Goal: Task Accomplishment & Management: Manage account settings

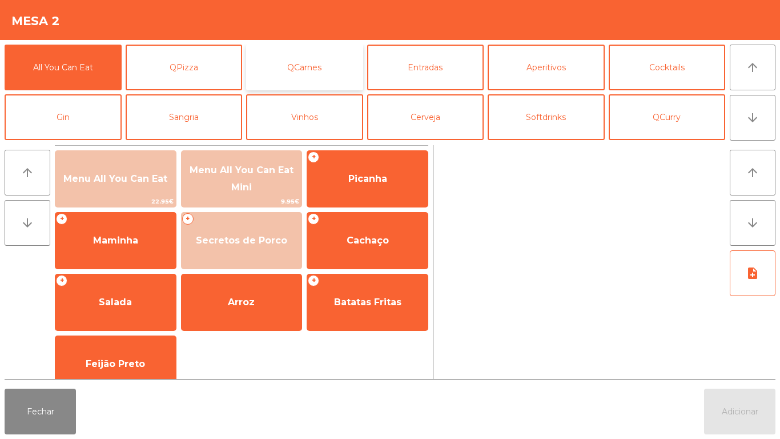
click at [316, 69] on button "QCarnes" at bounding box center [304, 68] width 117 height 46
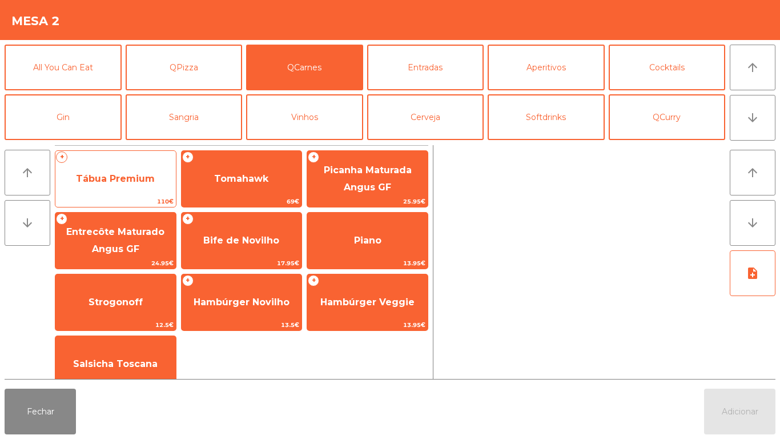
click at [123, 181] on span "Tábua Premium" at bounding box center [115, 178] width 79 height 11
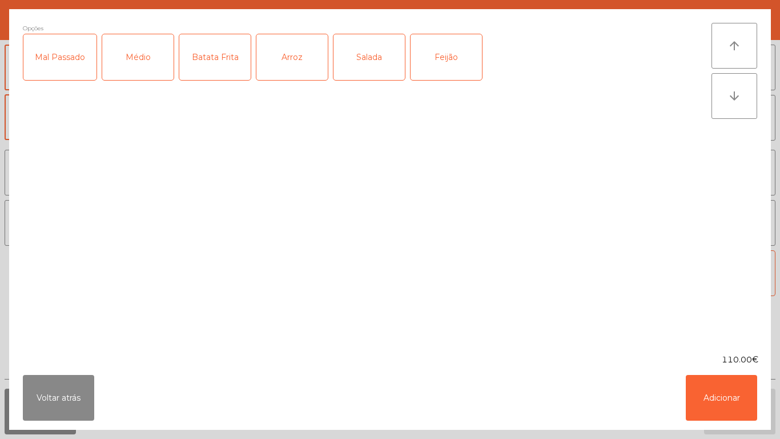
click at [138, 68] on div "Médio" at bounding box center [137, 57] width 71 height 46
click at [220, 67] on div "Batata Frita" at bounding box center [214, 57] width 71 height 46
click at [302, 65] on div "Arroz" at bounding box center [291, 57] width 71 height 46
click at [370, 68] on div "Salada" at bounding box center [369, 57] width 71 height 46
click at [451, 65] on div "Feijão" at bounding box center [446, 57] width 71 height 46
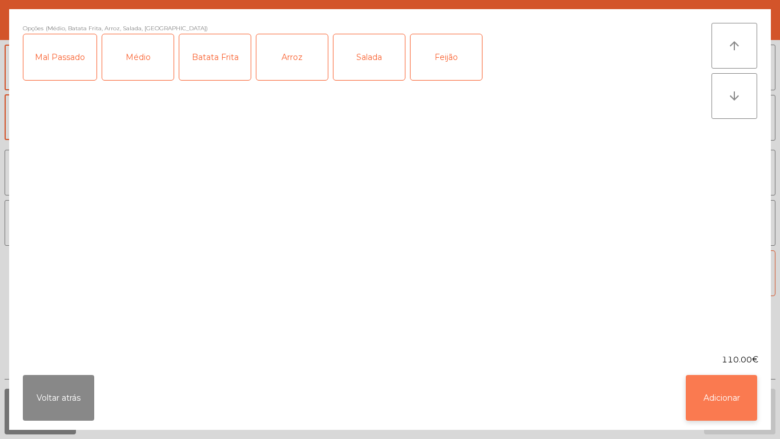
click at [730, 391] on button "Adicionar" at bounding box center [721, 398] width 71 height 46
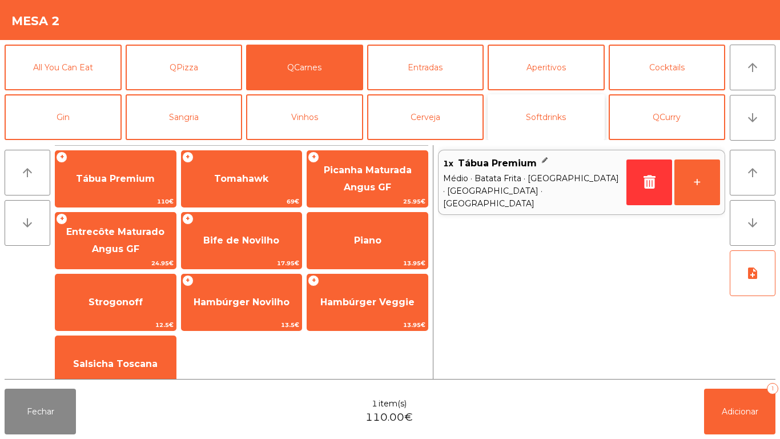
click at [544, 118] on button "Softdrinks" at bounding box center [546, 117] width 117 height 46
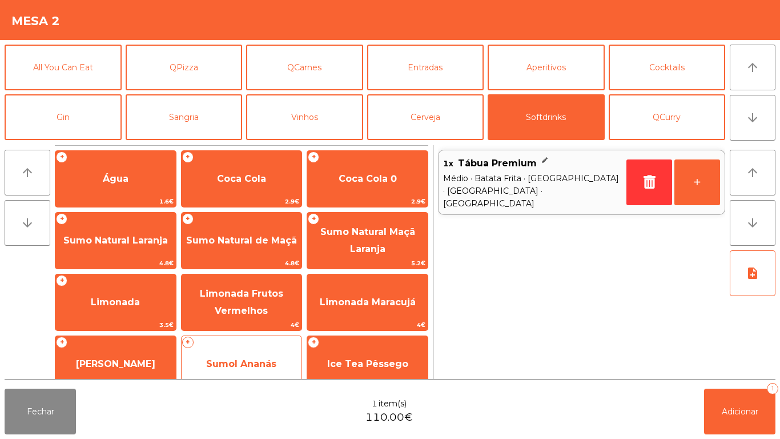
click at [265, 345] on div "+ Sumol Ananás 2.8€" at bounding box center [242, 363] width 122 height 57
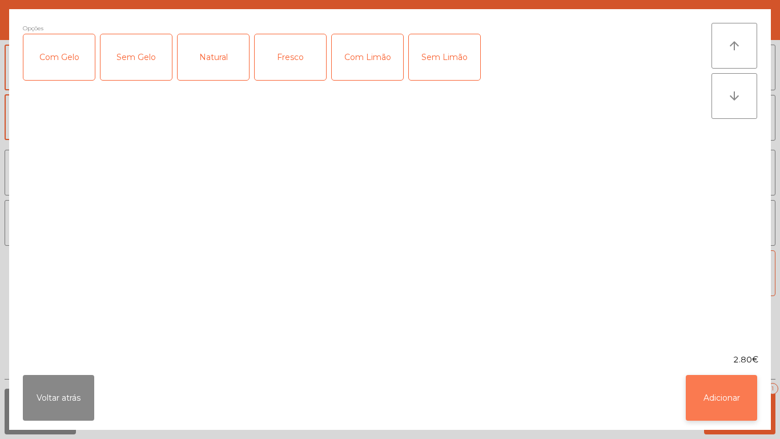
click at [728, 392] on button "Adicionar" at bounding box center [721, 398] width 71 height 46
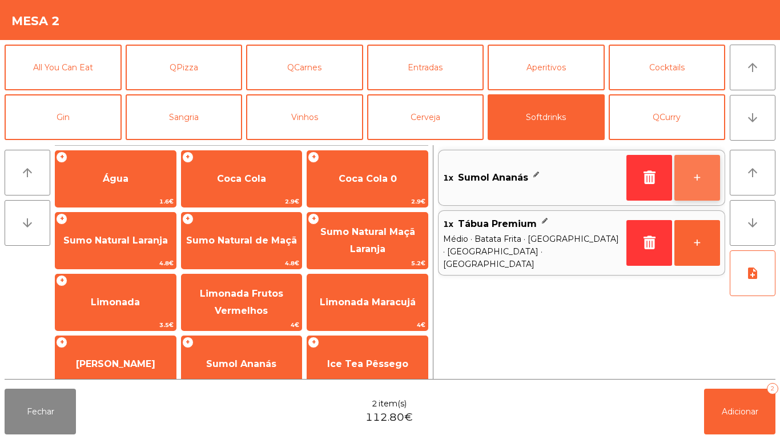
click at [701, 174] on button "+" at bounding box center [698, 178] width 46 height 46
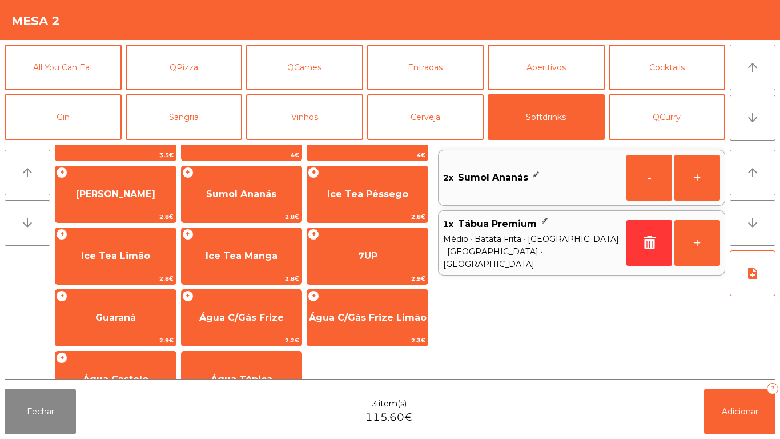
scroll to position [169, 0]
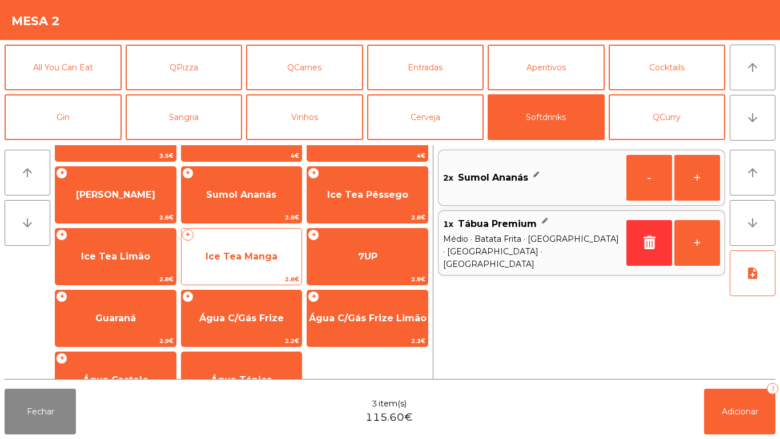
click at [266, 248] on span "Ice Tea Manga" at bounding box center [242, 256] width 121 height 31
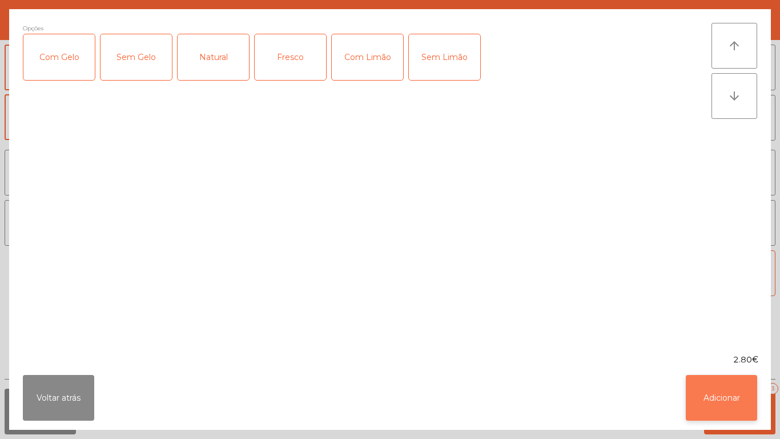
click at [721, 396] on button "Adicionar" at bounding box center [721, 398] width 71 height 46
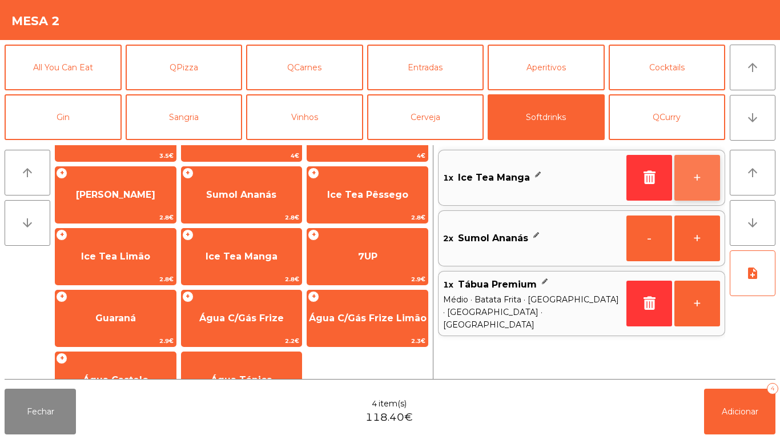
click at [691, 171] on button "+" at bounding box center [698, 178] width 46 height 46
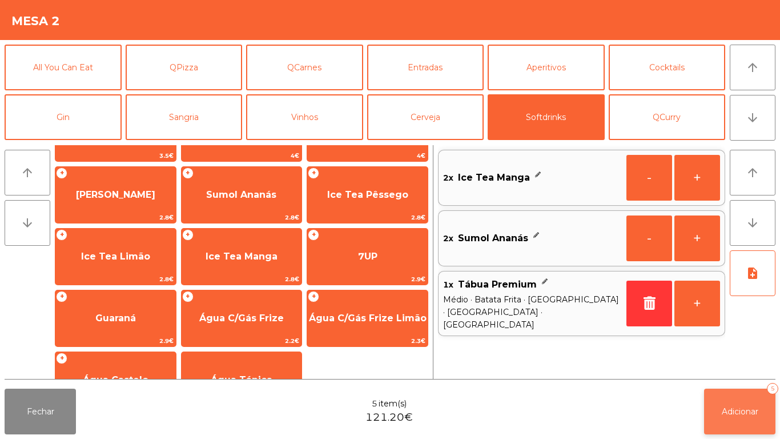
click at [738, 415] on span "Adicionar" at bounding box center [740, 411] width 37 height 10
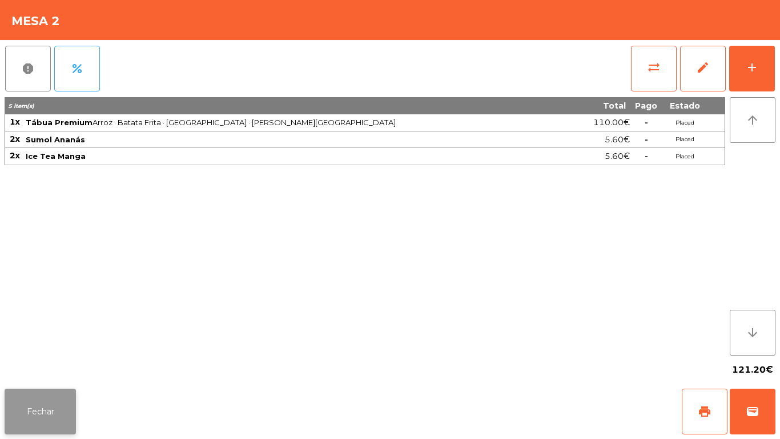
click at [38, 407] on button "Fechar" at bounding box center [40, 411] width 71 height 46
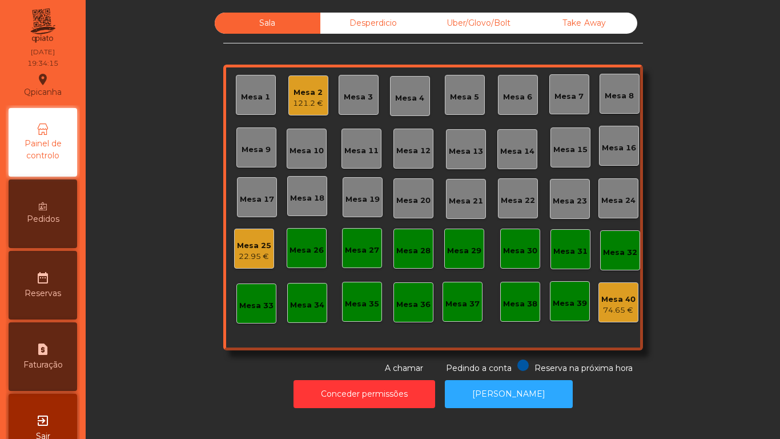
click at [356, 90] on div "Mesa 3" at bounding box center [358, 95] width 29 height 16
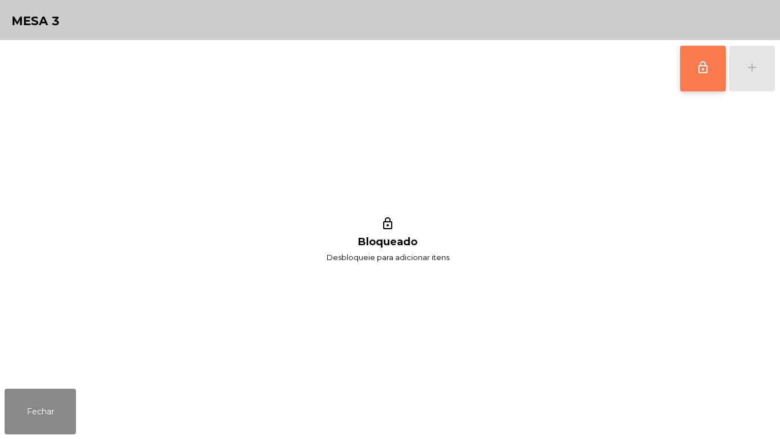
click at [694, 67] on button "lock_outline" at bounding box center [703, 69] width 46 height 46
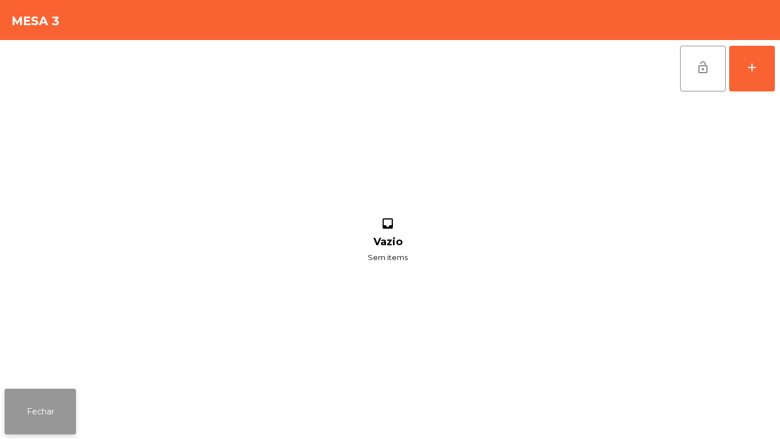
click at [68, 398] on button "Fechar" at bounding box center [40, 411] width 71 height 46
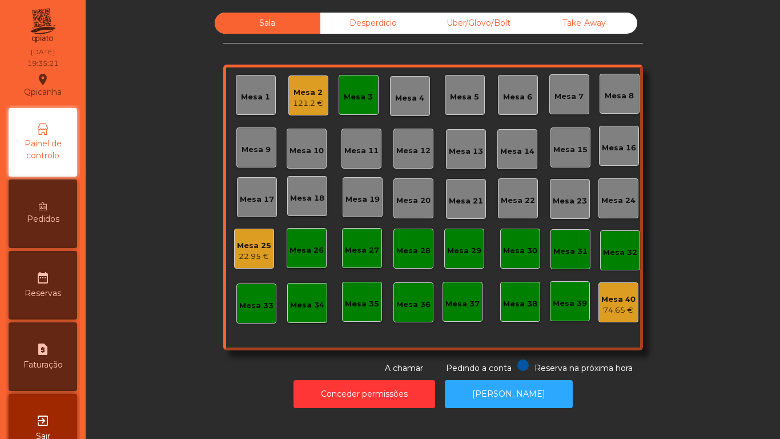
click at [312, 98] on div "121.2 €" at bounding box center [308, 103] width 30 height 11
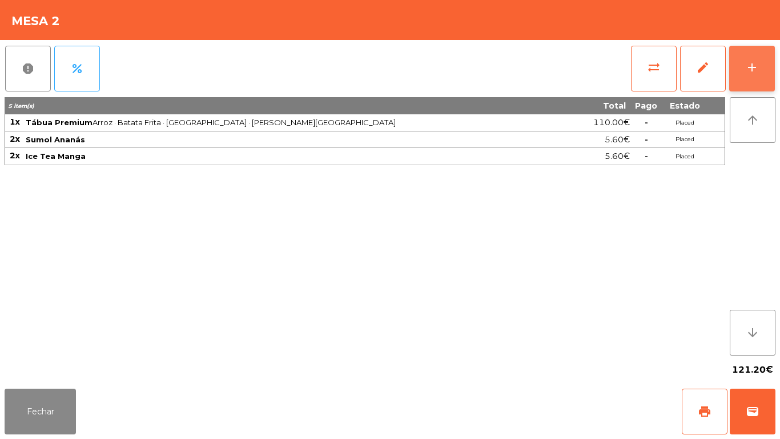
click at [738, 77] on button "add" at bounding box center [752, 69] width 46 height 46
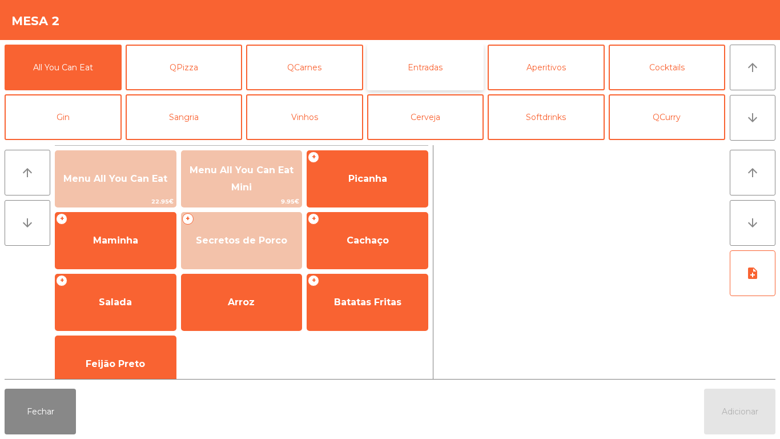
click at [445, 74] on button "Entradas" at bounding box center [425, 68] width 117 height 46
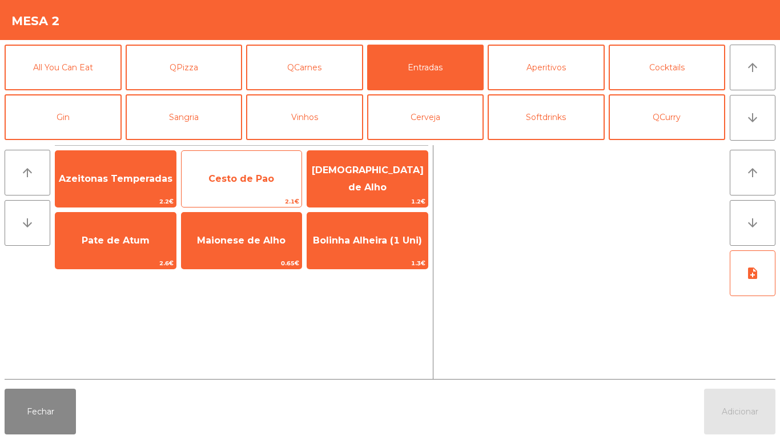
click at [273, 187] on span "Cesto de Pao" at bounding box center [242, 178] width 121 height 31
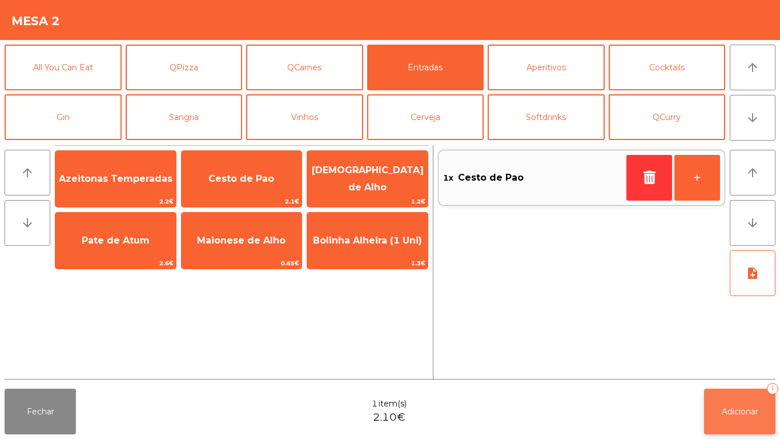
click at [727, 402] on button "Adicionar 1" at bounding box center [739, 411] width 71 height 46
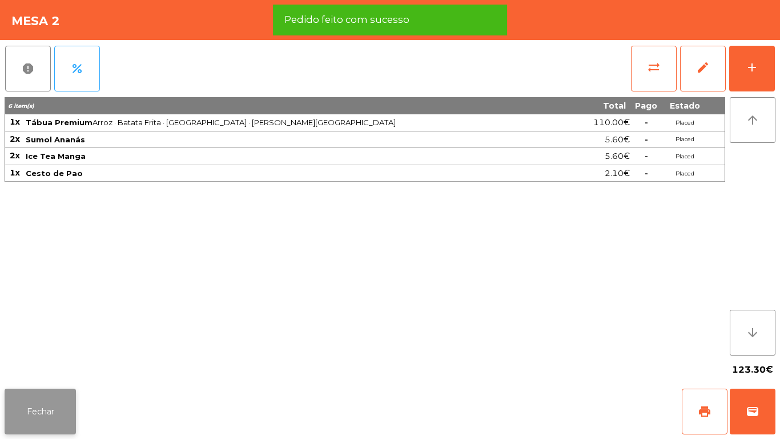
click at [66, 404] on button "Fechar" at bounding box center [40, 411] width 71 height 46
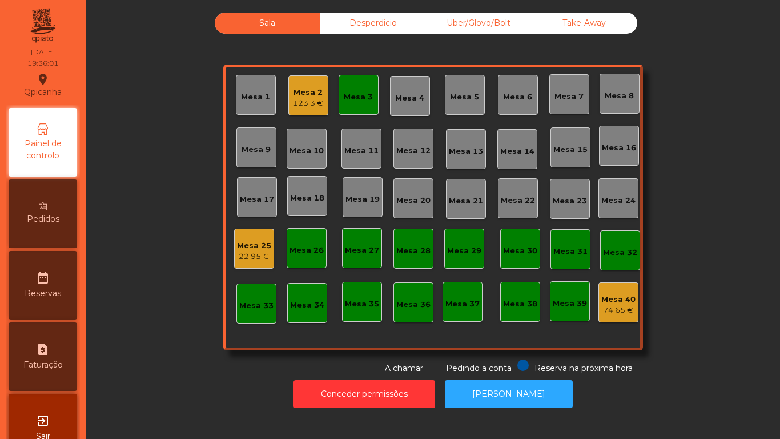
click at [366, 98] on div "Mesa 3" at bounding box center [358, 96] width 29 height 11
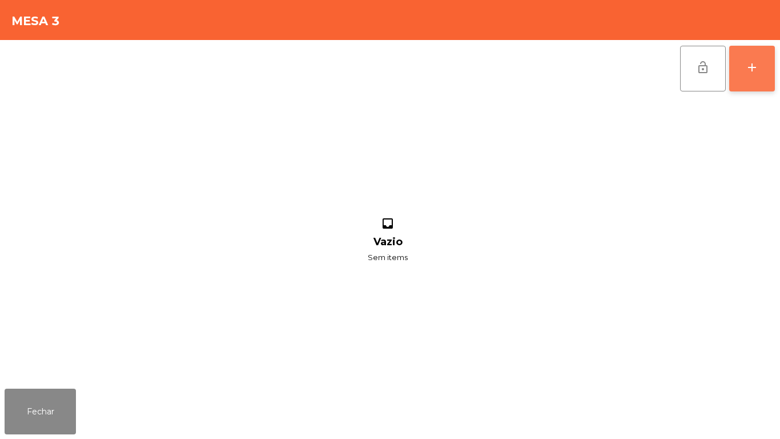
click at [745, 74] on button "add" at bounding box center [752, 69] width 46 height 46
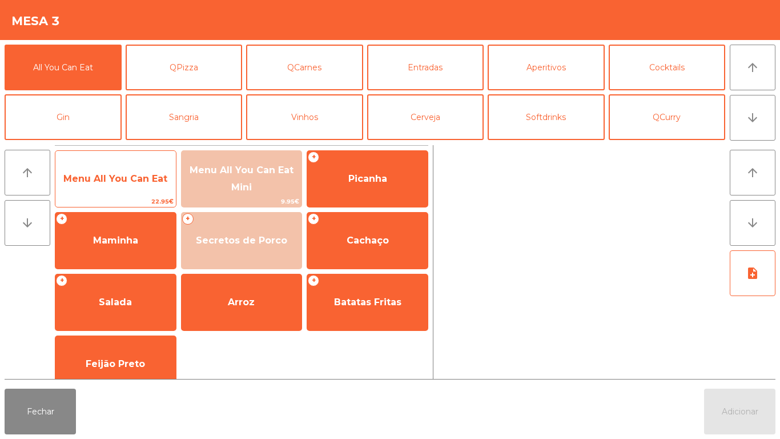
click at [156, 192] on span "Menu All You Can Eat" at bounding box center [115, 178] width 121 height 31
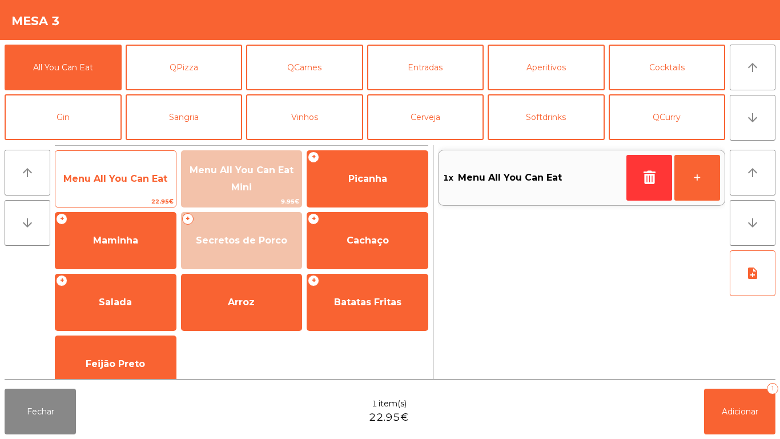
click at [159, 178] on span "Menu All You Can Eat" at bounding box center [115, 178] width 104 height 11
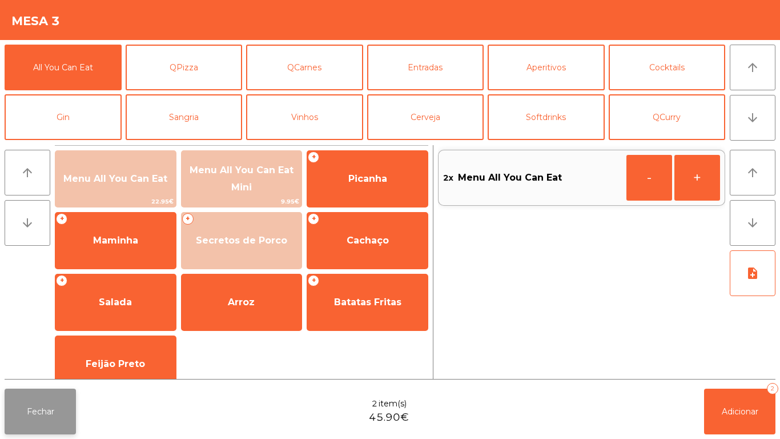
click at [67, 401] on button "Fechar" at bounding box center [40, 411] width 71 height 46
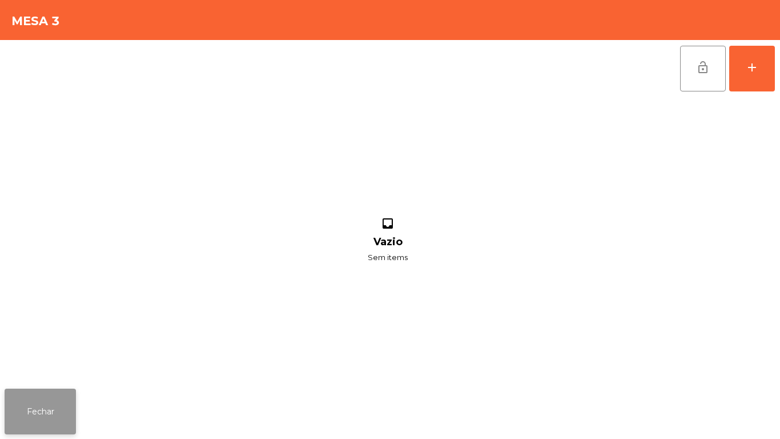
click at [67, 407] on button "Fechar" at bounding box center [40, 411] width 71 height 46
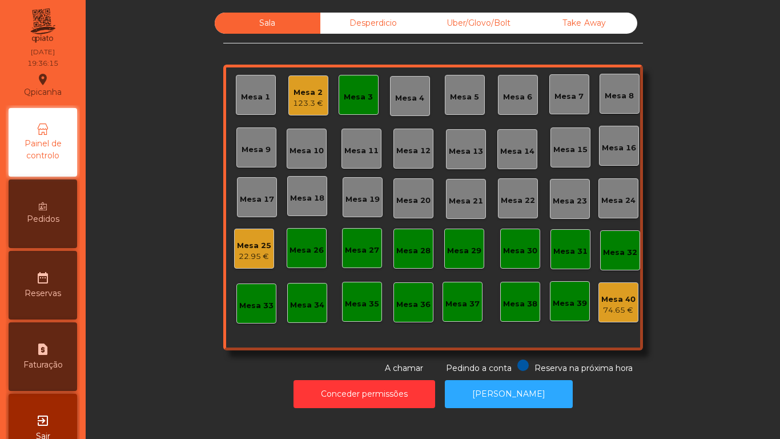
click at [310, 109] on div "123.3 €" at bounding box center [308, 103] width 30 height 11
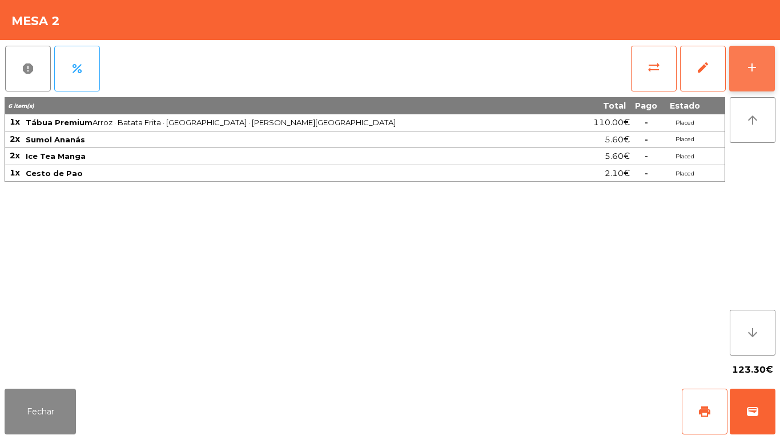
click at [748, 82] on button "add" at bounding box center [752, 69] width 46 height 46
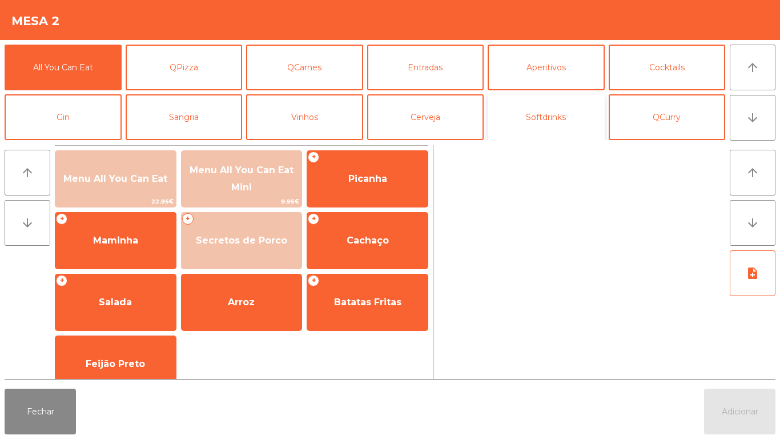
click at [527, 126] on button "Softdrinks" at bounding box center [546, 117] width 117 height 46
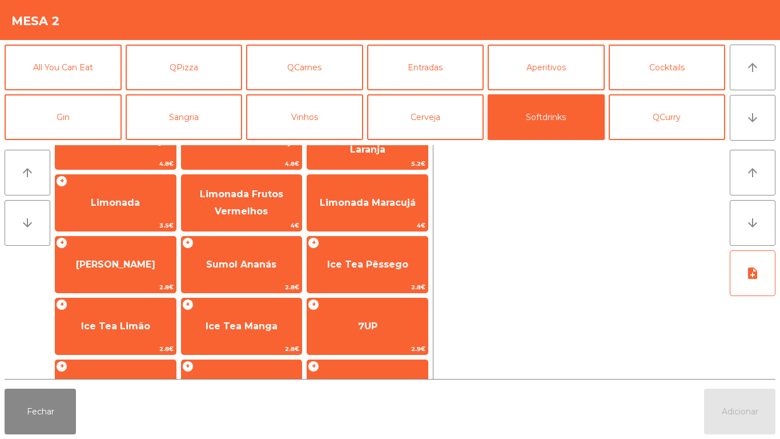
scroll to position [105, 0]
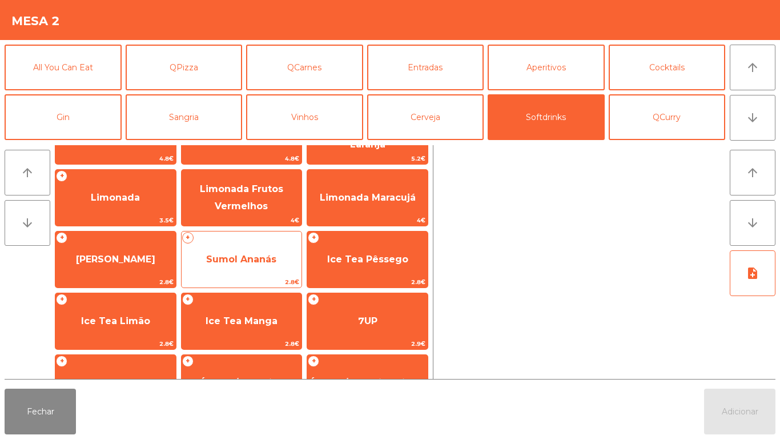
click at [266, 266] on span "Sumol Ananás" at bounding box center [242, 259] width 121 height 31
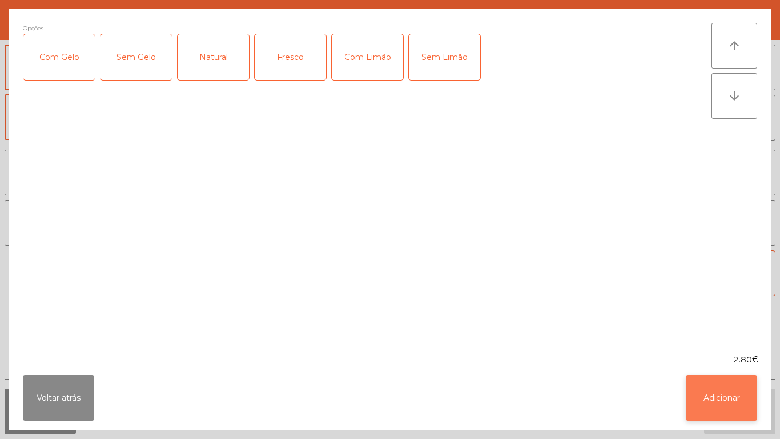
click at [723, 396] on button "Adicionar" at bounding box center [721, 398] width 71 height 46
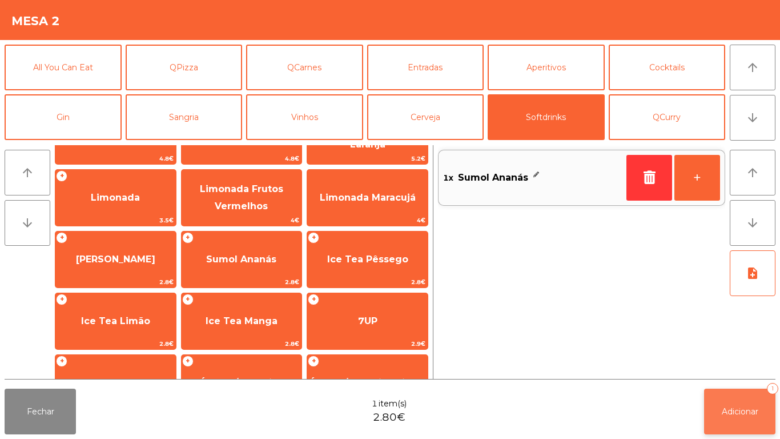
click at [728, 403] on button "Adicionar 1" at bounding box center [739, 411] width 71 height 46
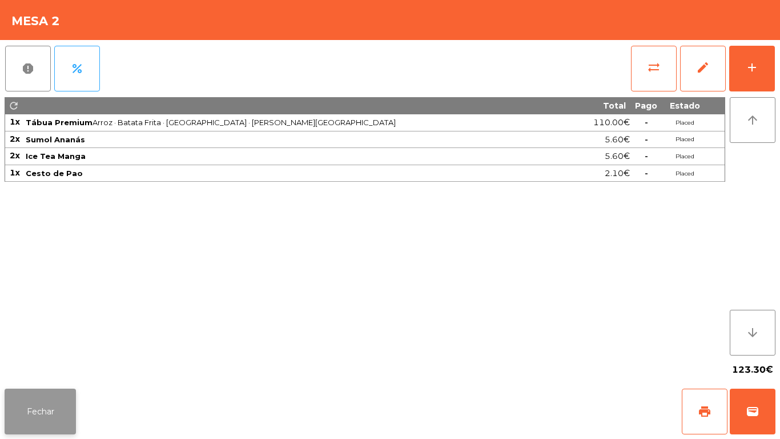
click at [71, 400] on button "Fechar" at bounding box center [40, 411] width 71 height 46
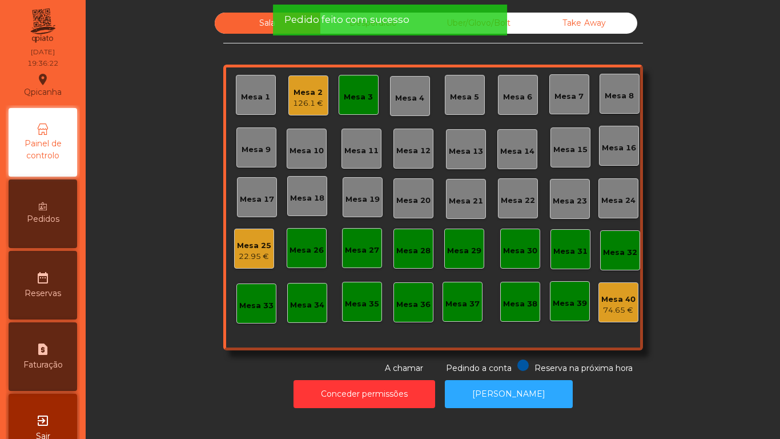
click at [259, 250] on div "Mesa 25" at bounding box center [254, 245] width 34 height 11
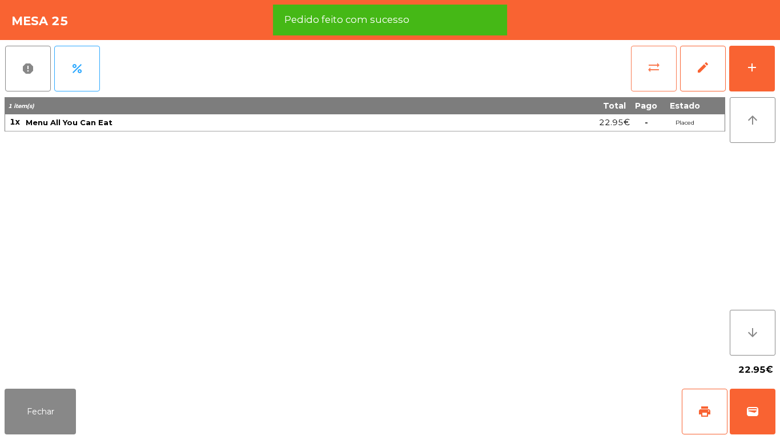
click at [642, 74] on button "sync_alt" at bounding box center [654, 69] width 46 height 46
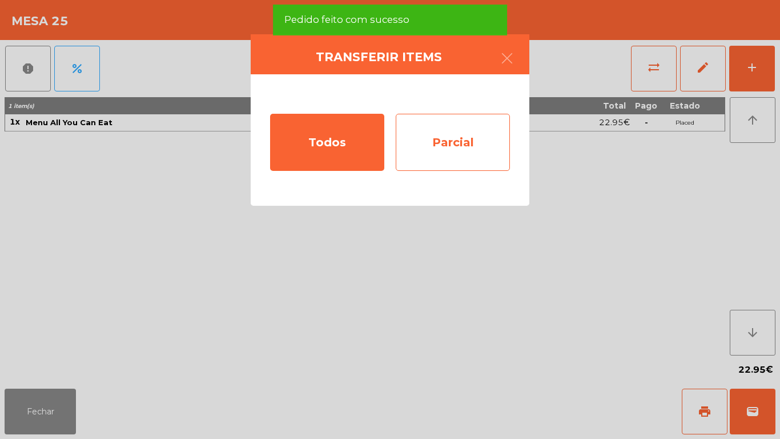
click at [467, 145] on div "Parcial" at bounding box center [453, 142] width 114 height 57
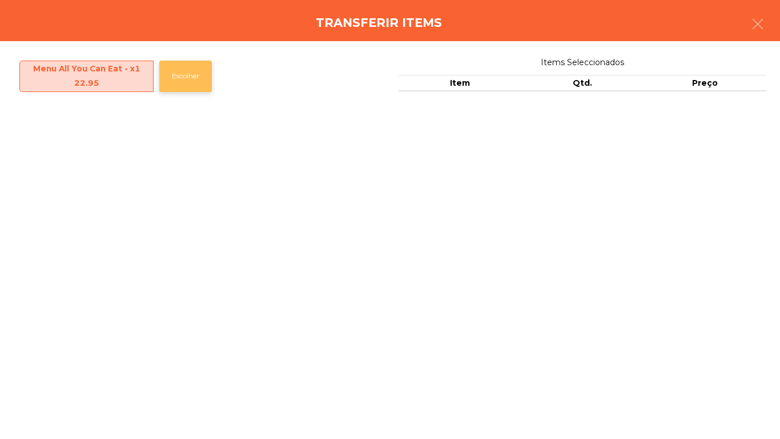
click at [196, 86] on button "Escolher" at bounding box center [185, 76] width 53 height 31
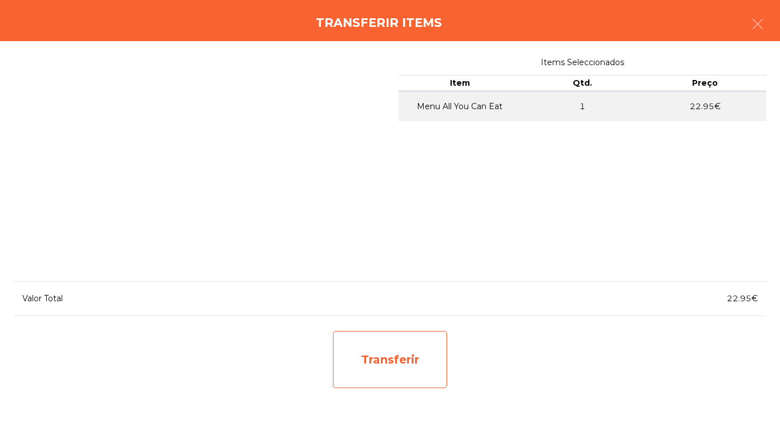
click at [405, 355] on div "Transferir" at bounding box center [390, 359] width 114 height 57
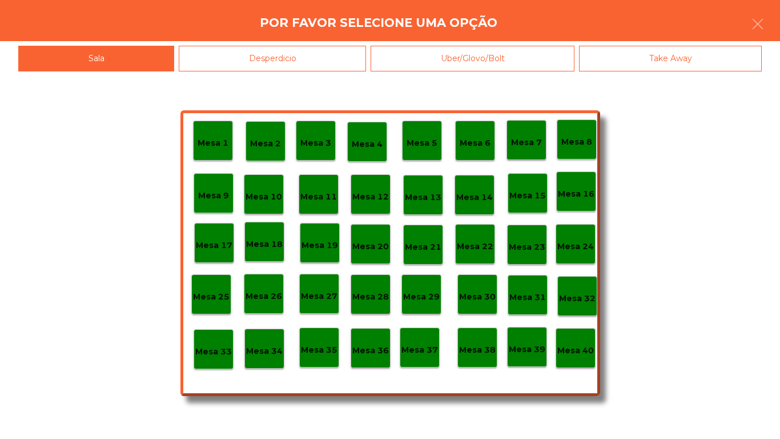
click at [326, 146] on p "Mesa 3" at bounding box center [315, 143] width 31 height 13
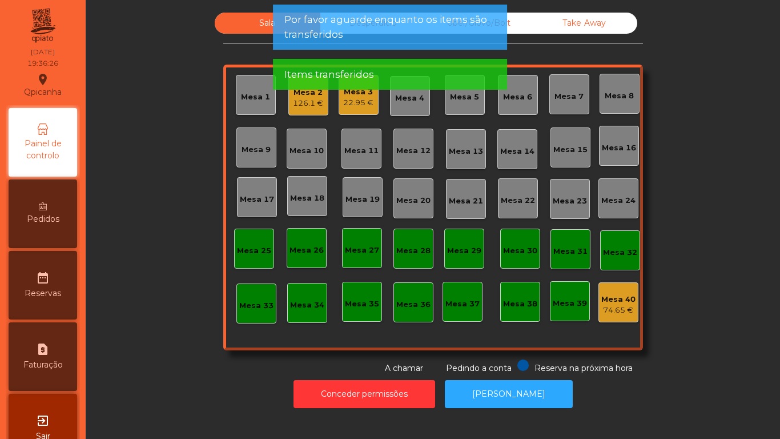
click at [358, 102] on div "22.95 €" at bounding box center [358, 102] width 30 height 11
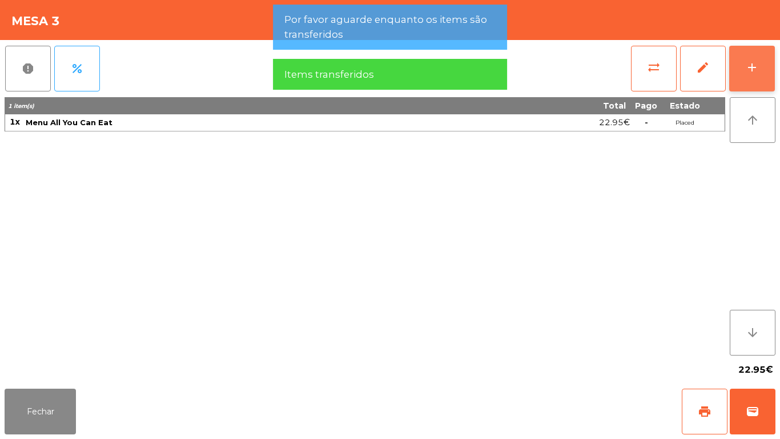
click at [743, 77] on button "add" at bounding box center [752, 69] width 46 height 46
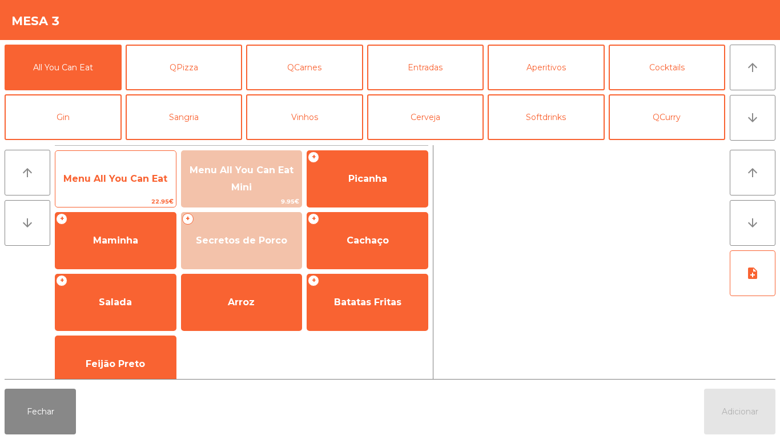
click at [156, 184] on span "Menu All You Can Eat" at bounding box center [115, 178] width 121 height 31
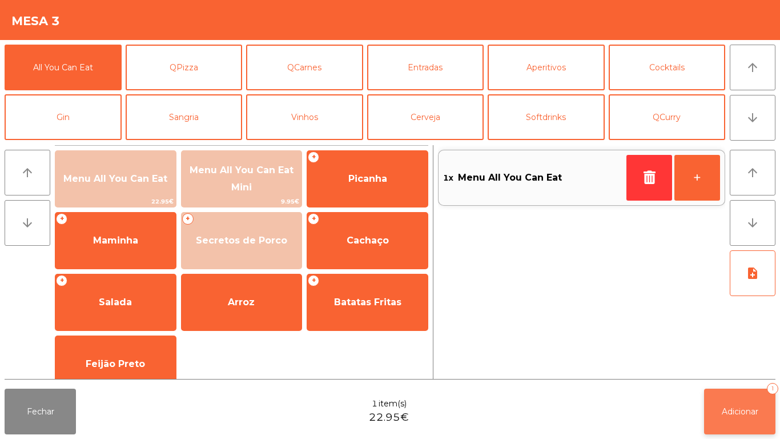
click at [723, 404] on button "Adicionar 1" at bounding box center [739, 411] width 71 height 46
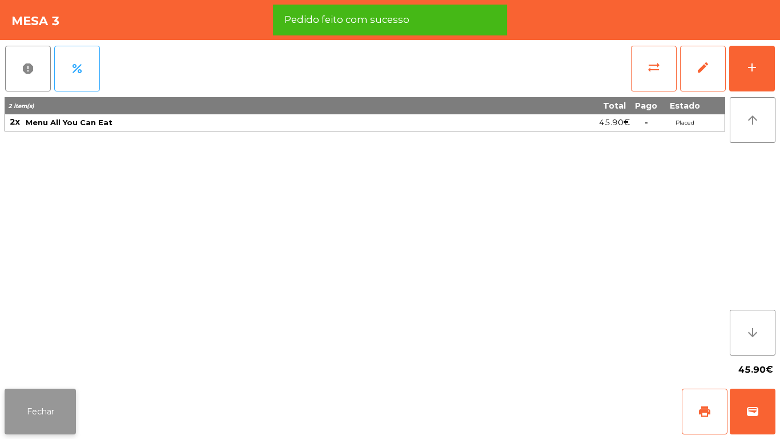
click at [57, 394] on button "Fechar" at bounding box center [40, 411] width 71 height 46
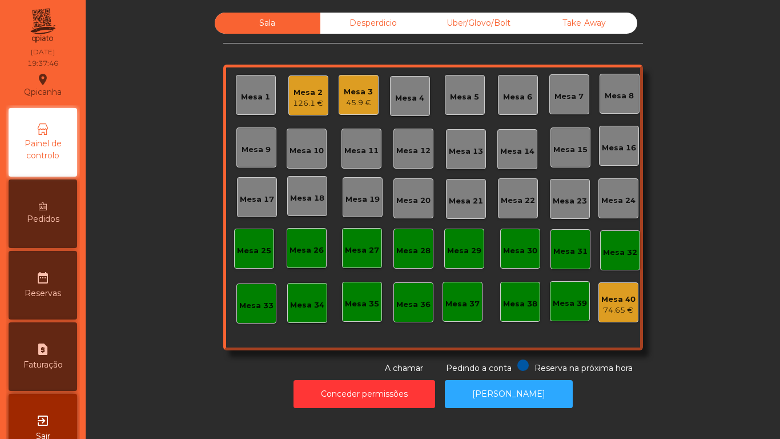
click at [355, 111] on div "Mesa 3 45.9 €" at bounding box center [359, 95] width 40 height 40
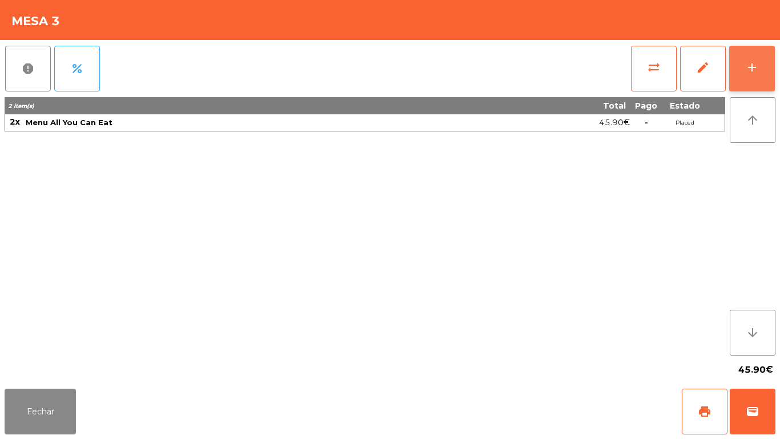
click at [745, 79] on button "add" at bounding box center [752, 69] width 46 height 46
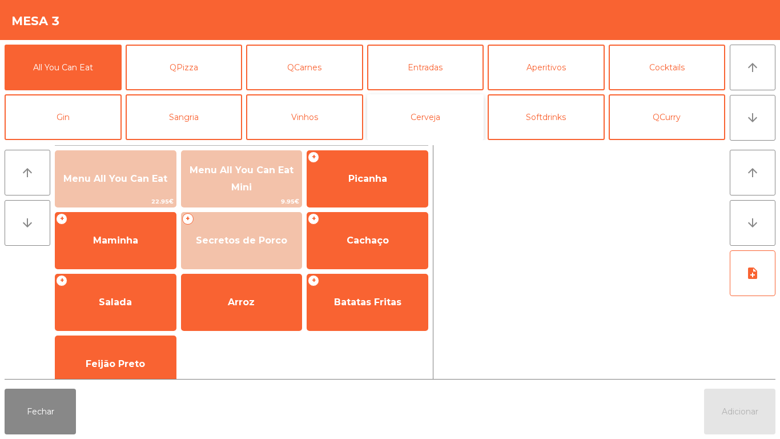
click at [426, 110] on button "Cerveja" at bounding box center [425, 117] width 117 height 46
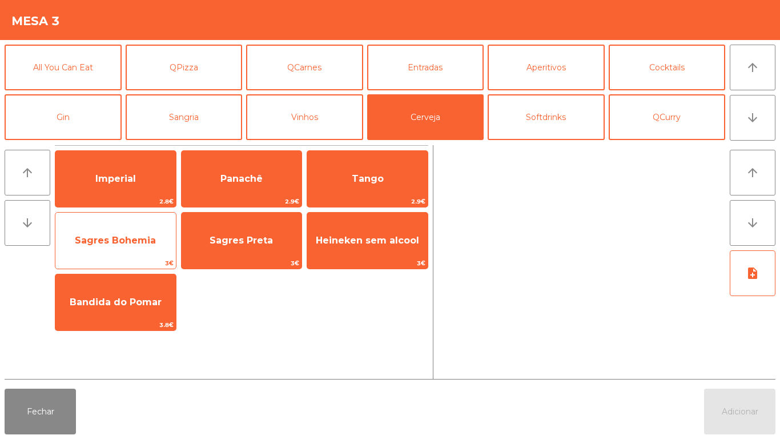
click at [148, 235] on span "Sagres Bohemia" at bounding box center [115, 240] width 81 height 11
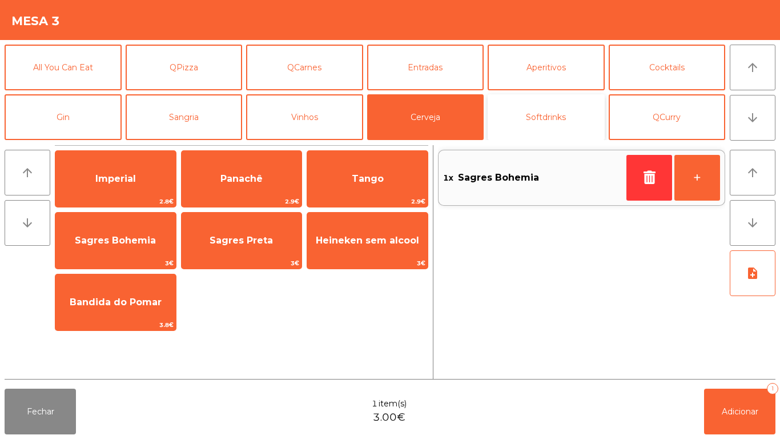
click at [556, 113] on button "Softdrinks" at bounding box center [546, 117] width 117 height 46
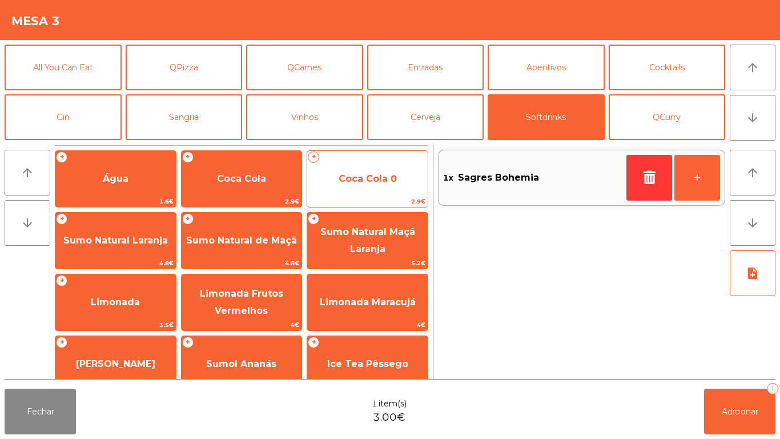
click at [372, 181] on span "Coca Cola 0" at bounding box center [368, 178] width 58 height 11
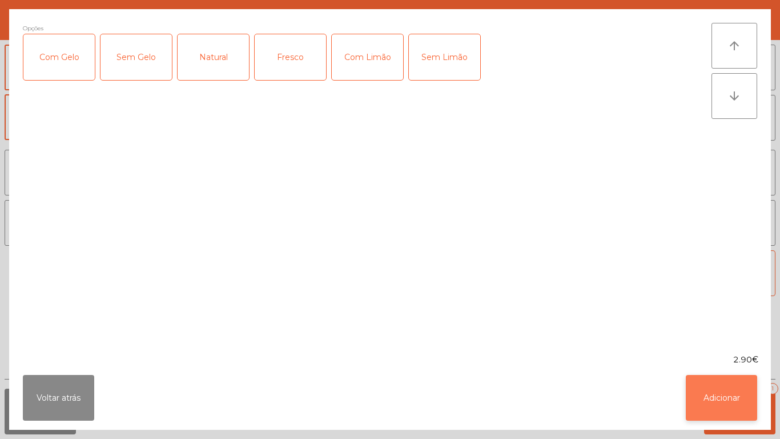
click at [728, 395] on button "Adicionar" at bounding box center [721, 398] width 71 height 46
click at [737, 403] on button "Adicionar 1" at bounding box center [739, 411] width 71 height 46
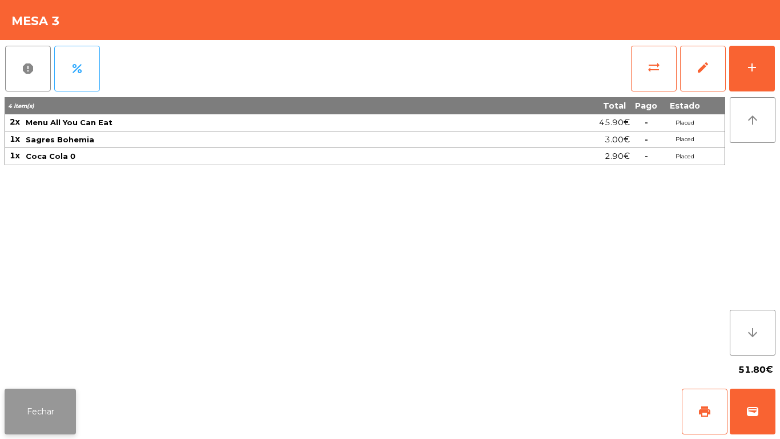
click at [47, 402] on button "Fechar" at bounding box center [40, 411] width 71 height 46
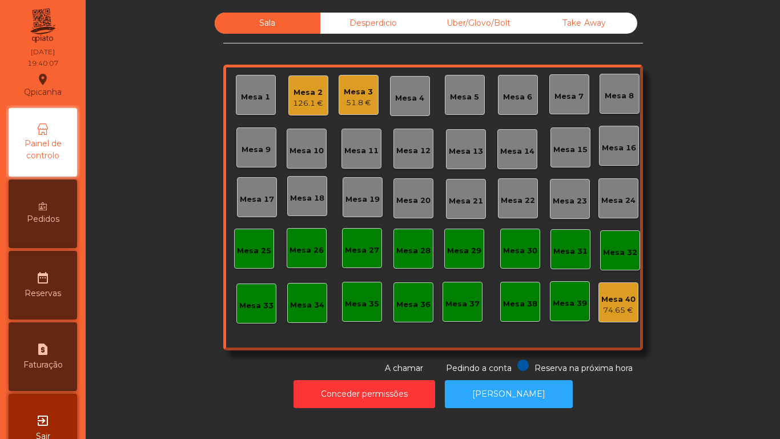
click at [359, 94] on div "Mesa 3" at bounding box center [358, 91] width 29 height 11
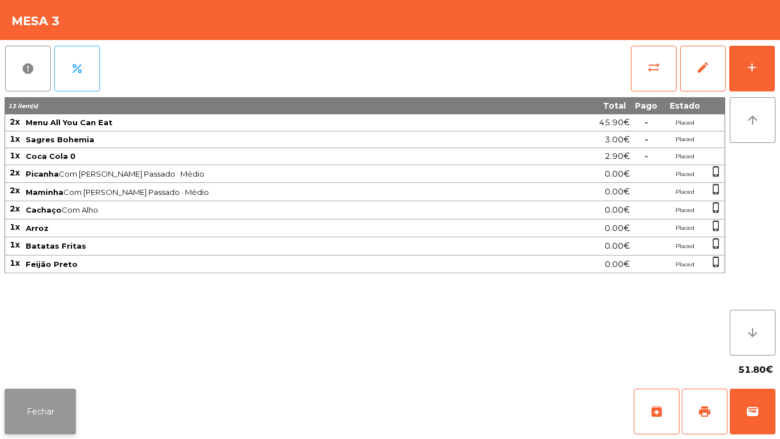
click at [53, 410] on button "Fechar" at bounding box center [40, 411] width 71 height 46
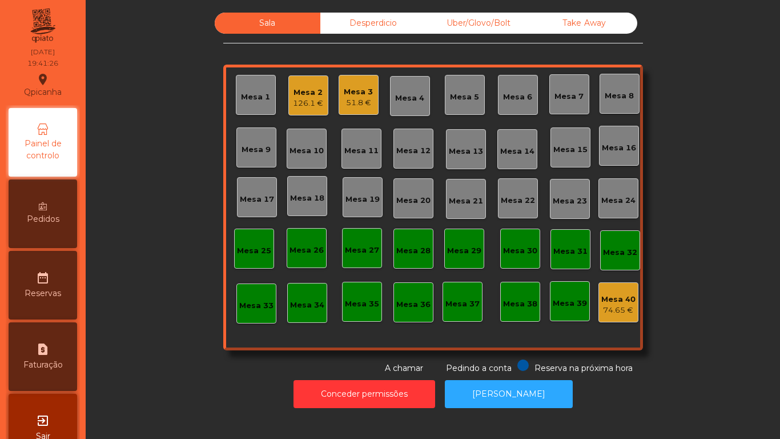
click at [299, 103] on div "126.1 €" at bounding box center [308, 103] width 30 height 11
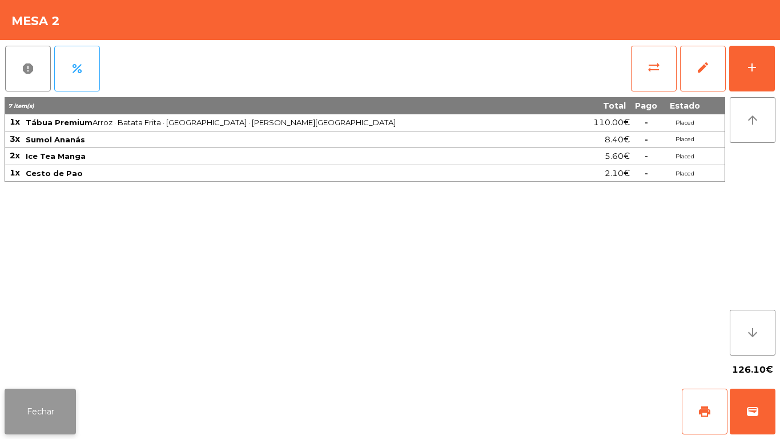
click at [72, 394] on button "Fechar" at bounding box center [40, 411] width 71 height 46
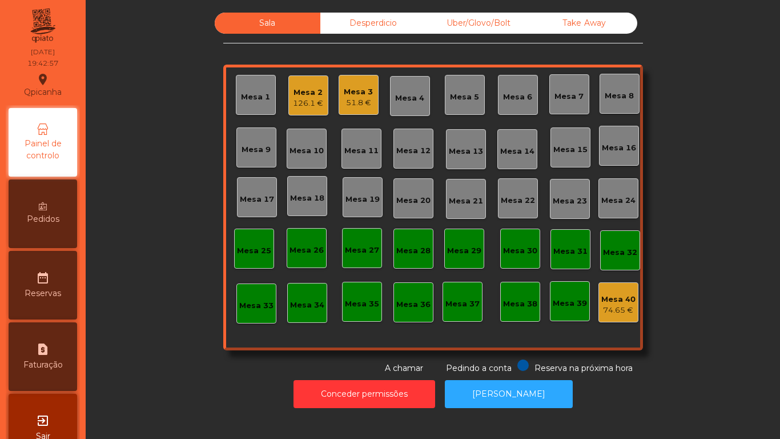
click at [348, 95] on div "Mesa 3" at bounding box center [358, 91] width 29 height 11
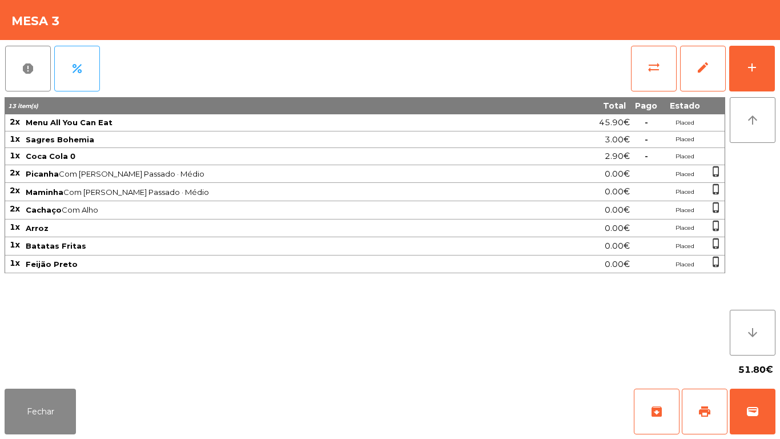
click at [57, 438] on div "Fechar archive print wallet" at bounding box center [390, 411] width 780 height 55
click at [58, 410] on button "Fechar" at bounding box center [40, 411] width 71 height 46
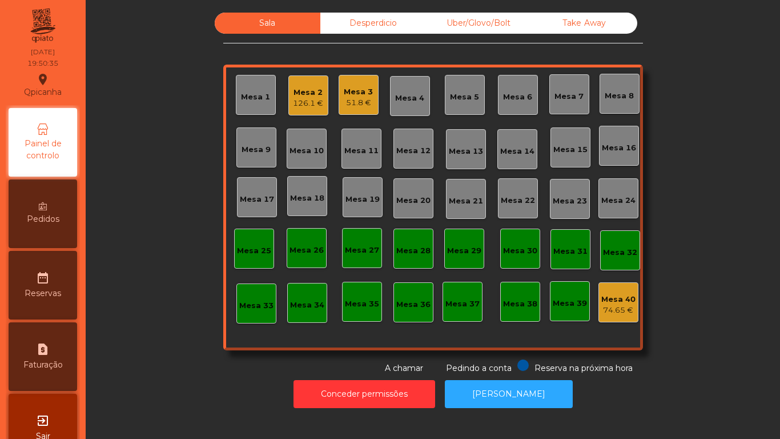
click at [308, 102] on div "126.1 €" at bounding box center [308, 103] width 30 height 11
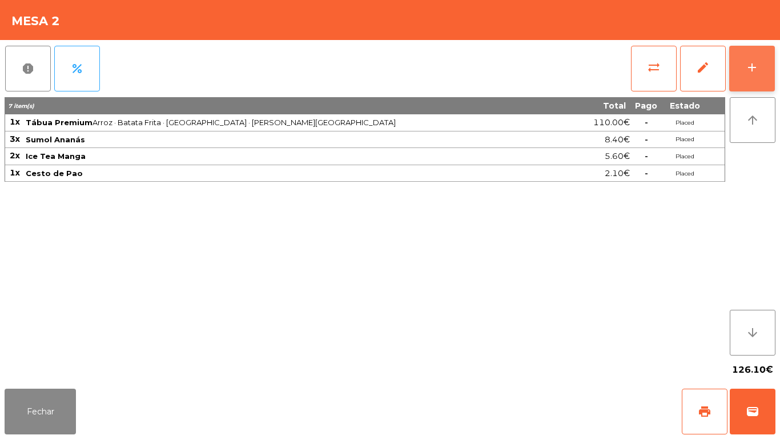
click at [744, 78] on button "add" at bounding box center [752, 69] width 46 height 46
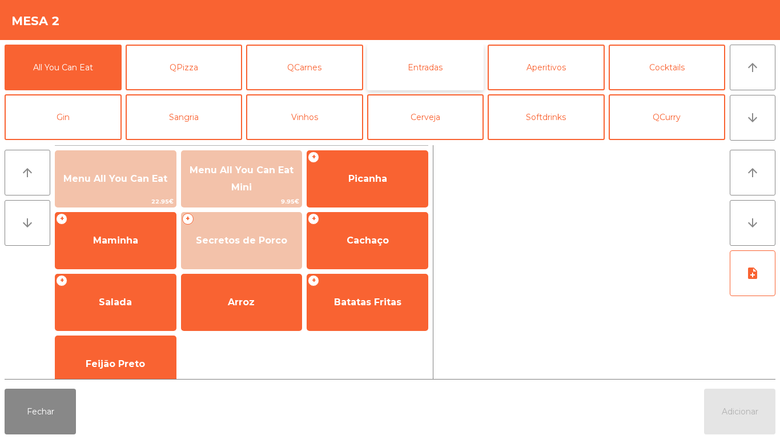
click at [426, 63] on button "Entradas" at bounding box center [425, 68] width 117 height 46
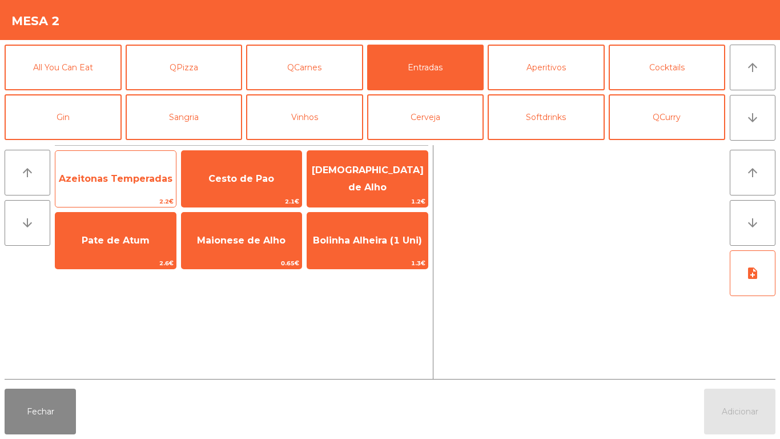
click at [126, 179] on span "Azeitonas Temperadas" at bounding box center [116, 178] width 114 height 11
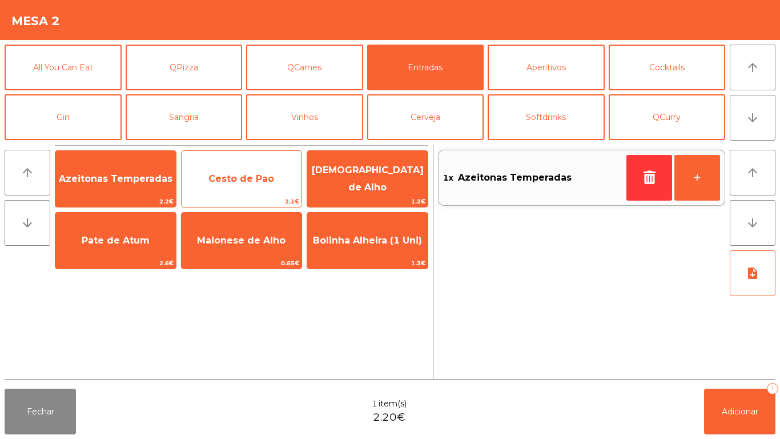
click at [246, 177] on span "Cesto de Pao" at bounding box center [241, 178] width 66 height 11
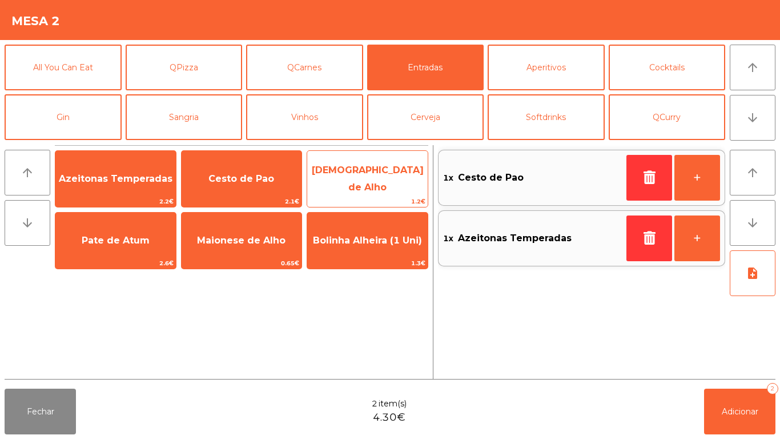
click at [392, 175] on span "[DEMOGRAPHIC_DATA] de Alho" at bounding box center [368, 178] width 112 height 28
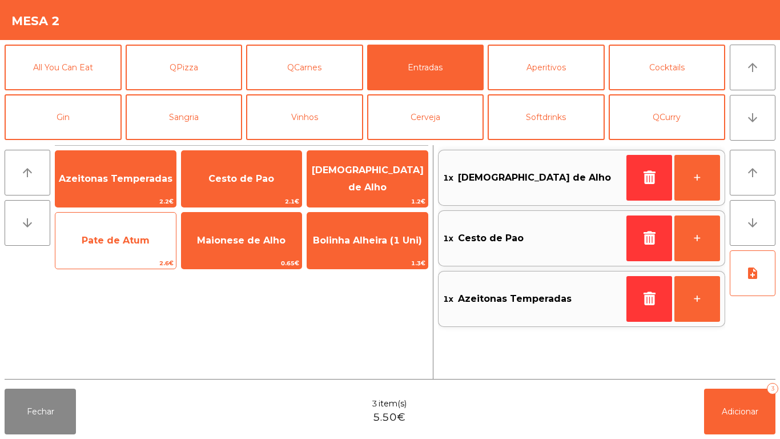
click at [114, 241] on span "Pate de Atum" at bounding box center [116, 240] width 68 height 11
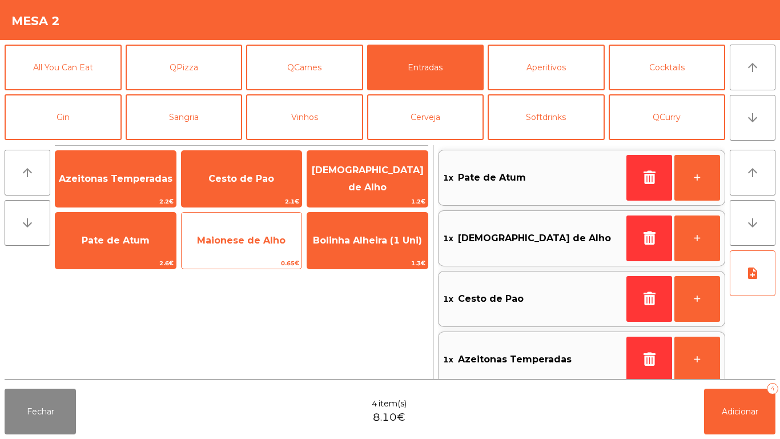
click at [256, 253] on span "Maionese de Alho" at bounding box center [242, 240] width 121 height 31
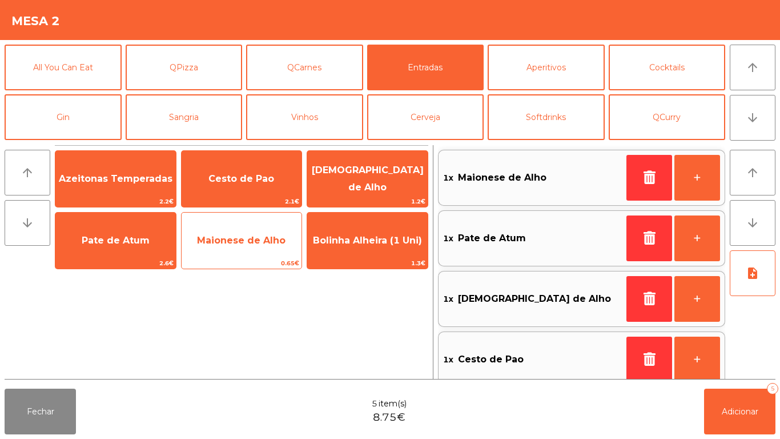
scroll to position [5, 0]
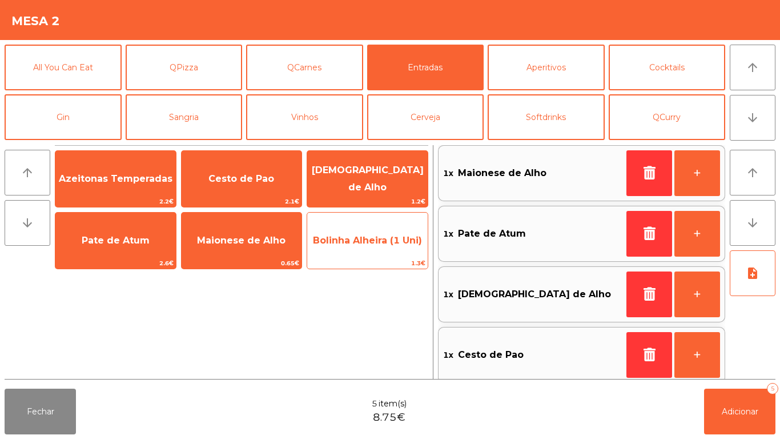
click at [380, 239] on span "Bolinha Alheira (1 Uni)" at bounding box center [367, 240] width 109 height 11
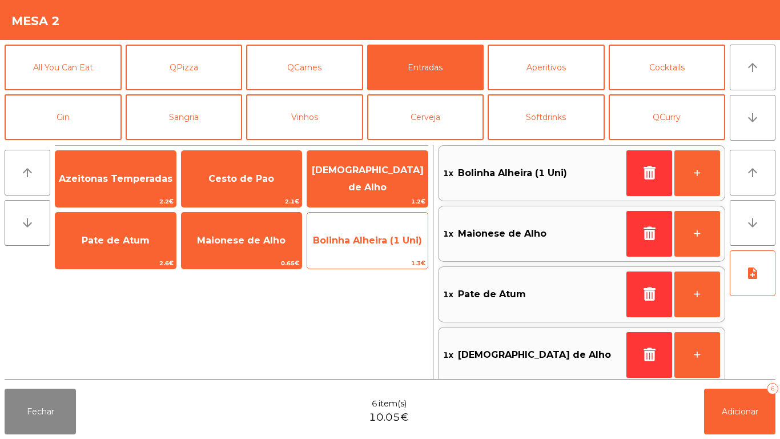
click at [380, 240] on span "Bolinha Alheira (1 Uni)" at bounding box center [367, 240] width 109 height 11
click at [374, 238] on span "Bolinha Alheira (1 Uni)" at bounding box center [367, 240] width 109 height 11
click at [371, 242] on span "Bolinha Alheira (1 Uni)" at bounding box center [367, 240] width 109 height 11
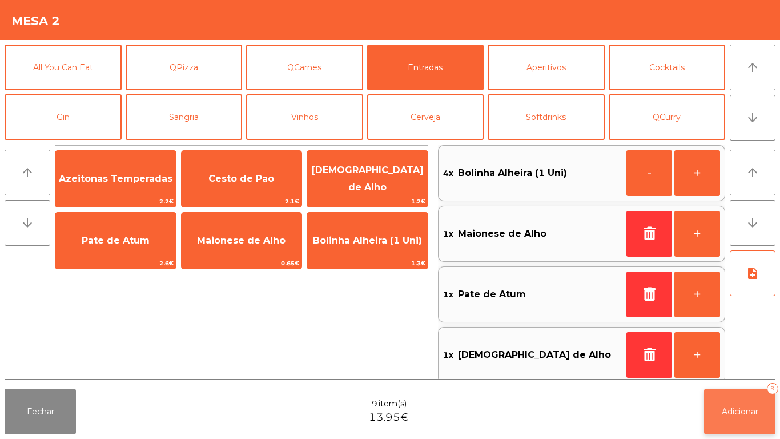
click at [738, 418] on button "Adicionar 9" at bounding box center [739, 411] width 71 height 46
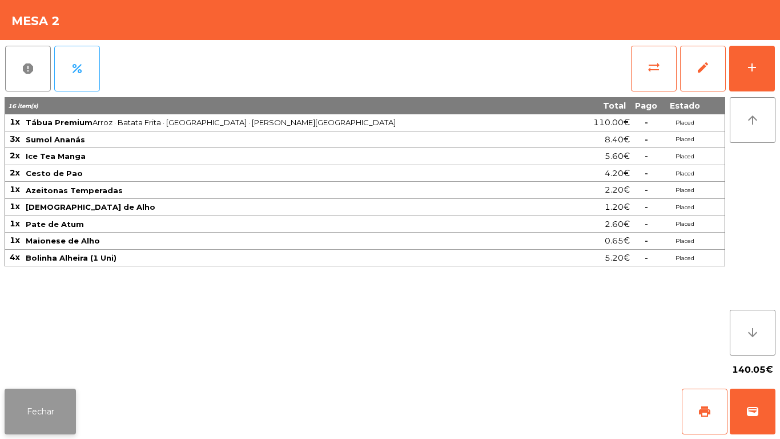
click at [38, 402] on button "Fechar" at bounding box center [40, 411] width 71 height 46
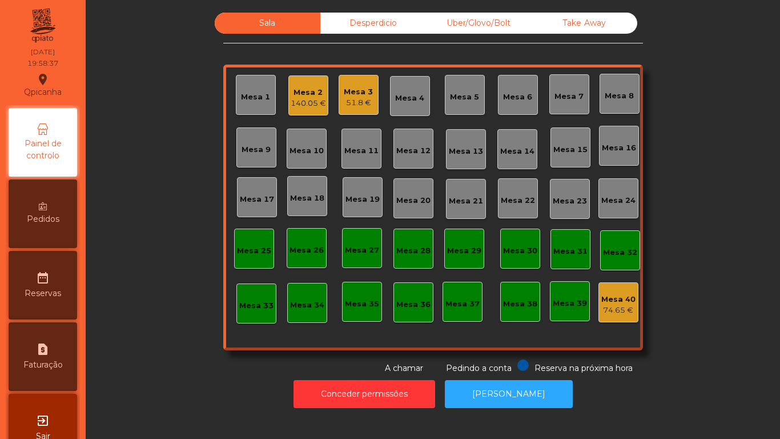
click at [312, 102] on div "140.05 €" at bounding box center [308, 103] width 35 height 11
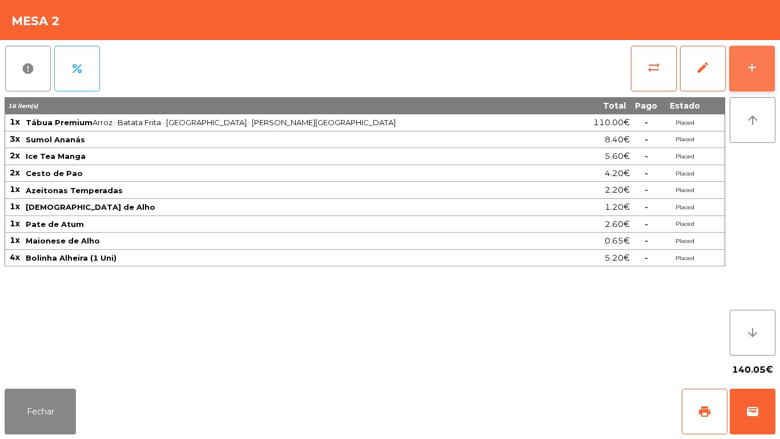
click at [763, 69] on button "add" at bounding box center [752, 69] width 46 height 46
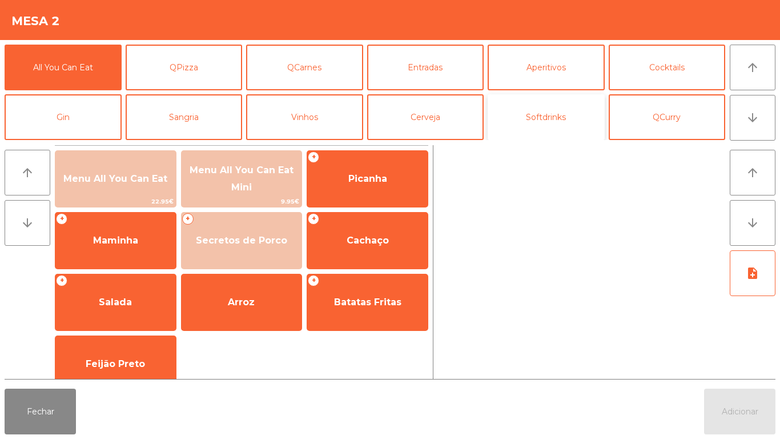
click at [554, 126] on button "Softdrinks" at bounding box center [546, 117] width 117 height 46
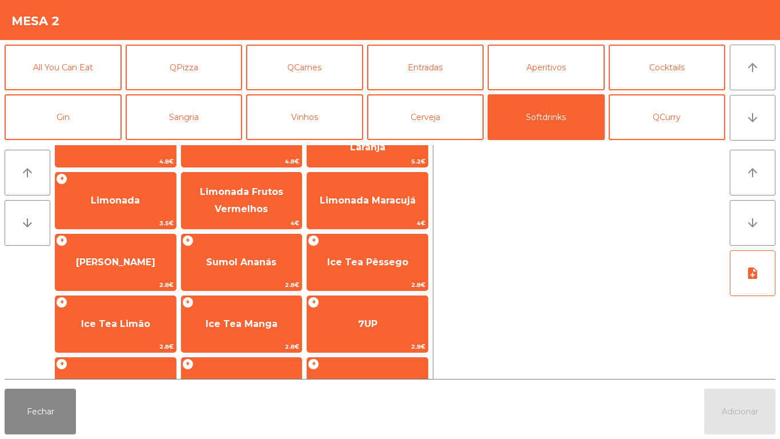
scroll to position [103, 0]
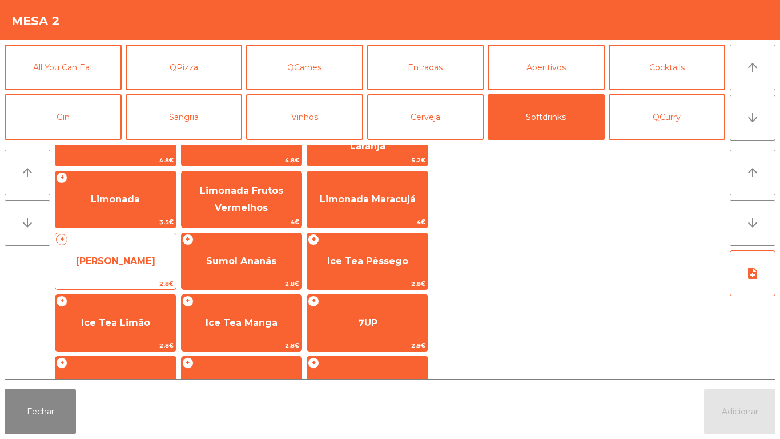
click at [112, 263] on span "[PERSON_NAME]" at bounding box center [115, 260] width 79 height 11
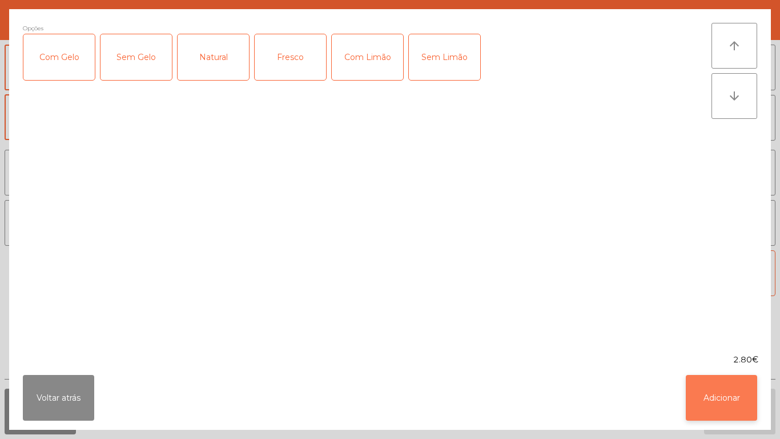
click at [720, 395] on button "Adicionar" at bounding box center [721, 398] width 71 height 46
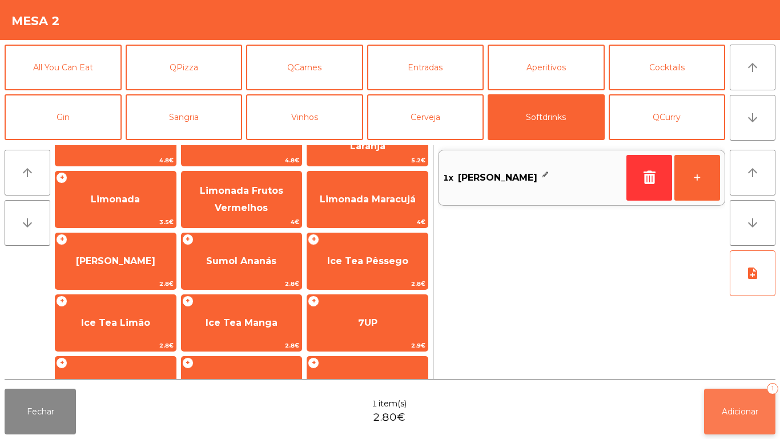
click at [732, 403] on button "Adicionar 1" at bounding box center [739, 411] width 71 height 46
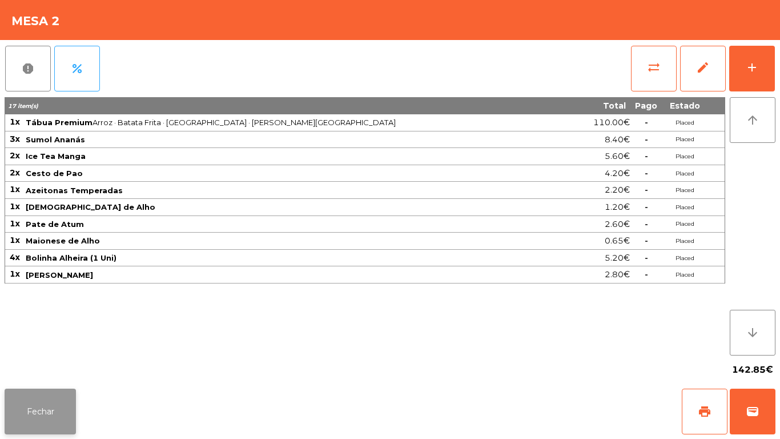
click at [51, 399] on button "Fechar" at bounding box center [40, 411] width 71 height 46
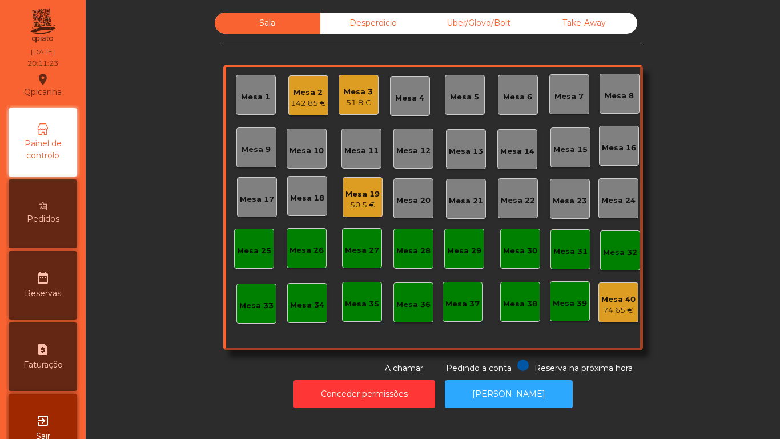
click at [368, 200] on div "50.5 €" at bounding box center [363, 204] width 34 height 11
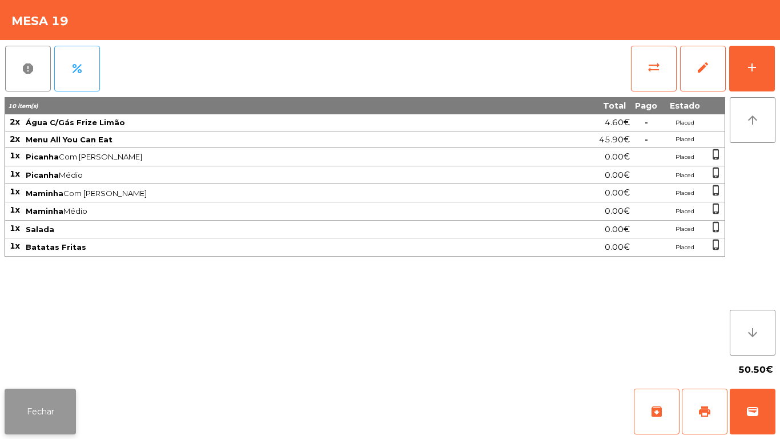
click at [47, 400] on button "Fechar" at bounding box center [40, 411] width 71 height 46
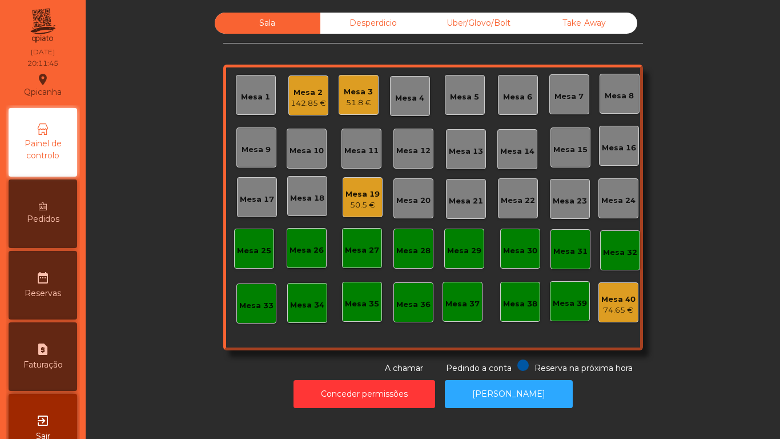
click at [268, 85] on div "Mesa 1" at bounding box center [256, 95] width 40 height 40
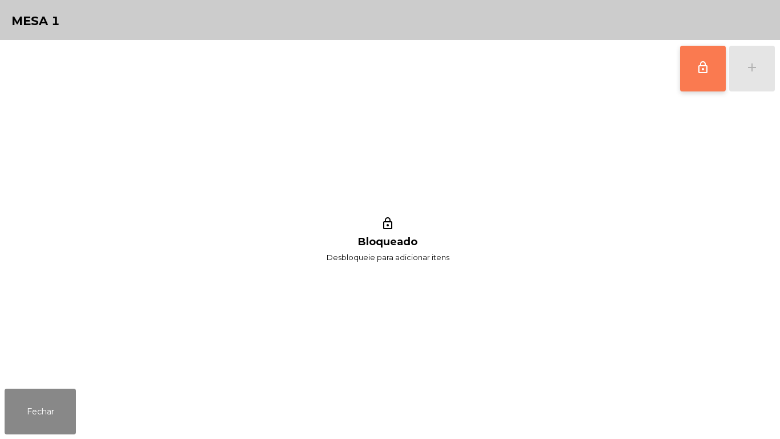
click at [692, 75] on button "lock_outline" at bounding box center [703, 69] width 46 height 46
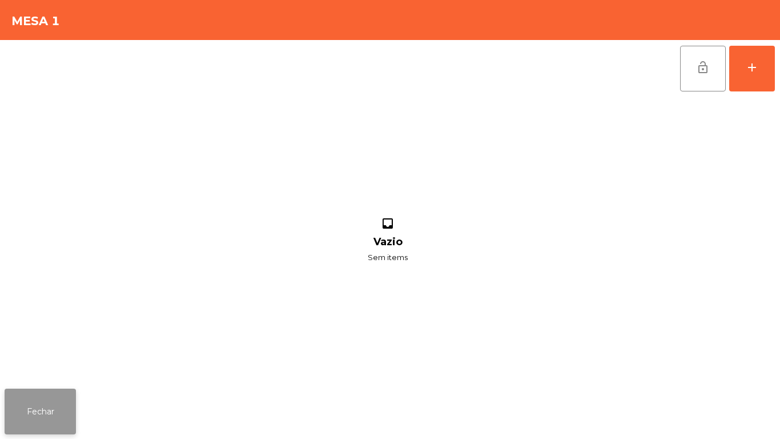
click at [62, 403] on button "Fechar" at bounding box center [40, 411] width 71 height 46
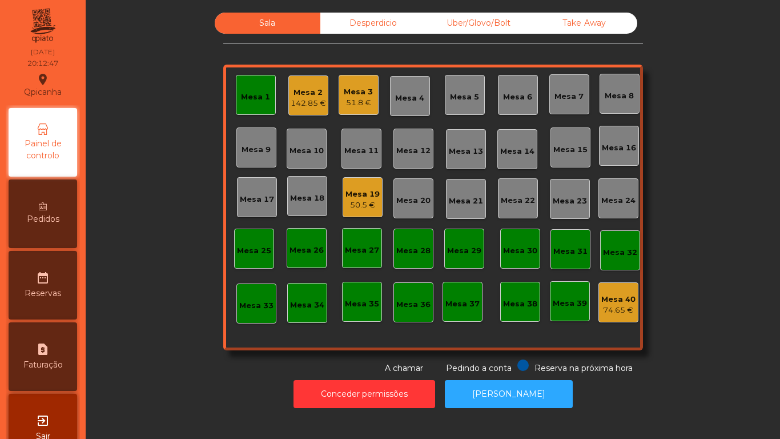
click at [348, 198] on div "Mesa 19" at bounding box center [363, 193] width 34 height 11
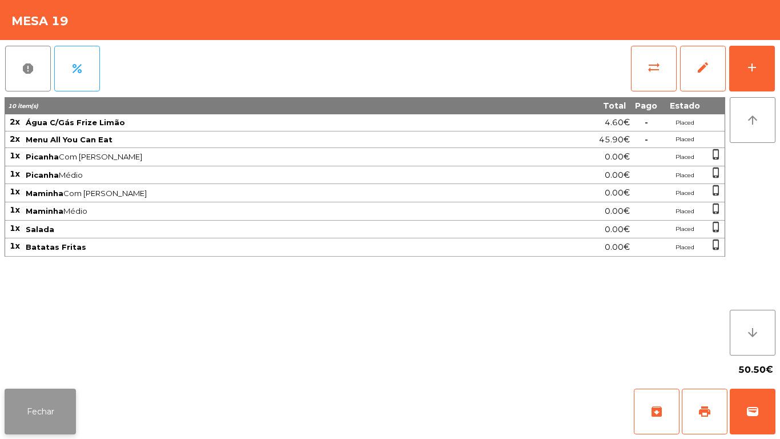
click at [58, 410] on button "Fechar" at bounding box center [40, 411] width 71 height 46
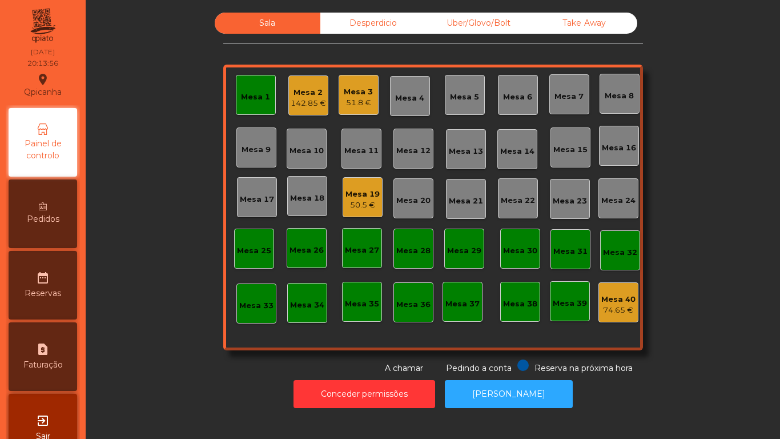
click at [252, 82] on div "Mesa 1" at bounding box center [256, 95] width 40 height 40
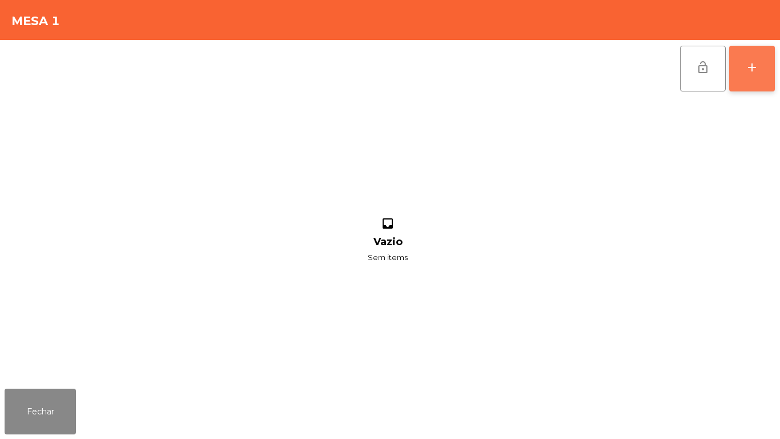
click at [745, 65] on button "add" at bounding box center [752, 69] width 46 height 46
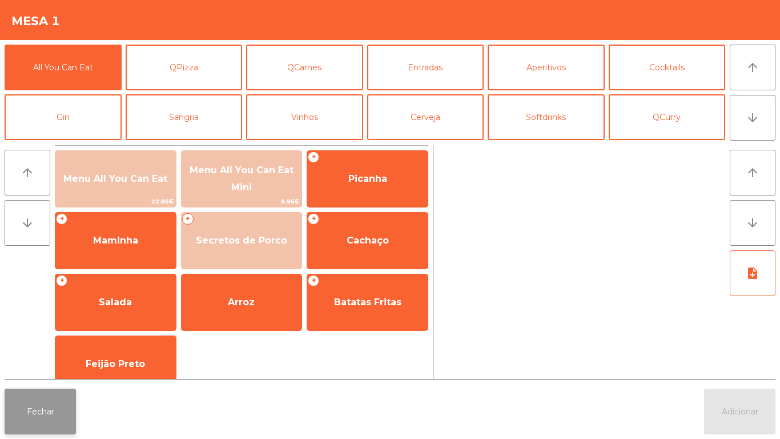
click at [64, 403] on button "Fechar" at bounding box center [40, 411] width 71 height 46
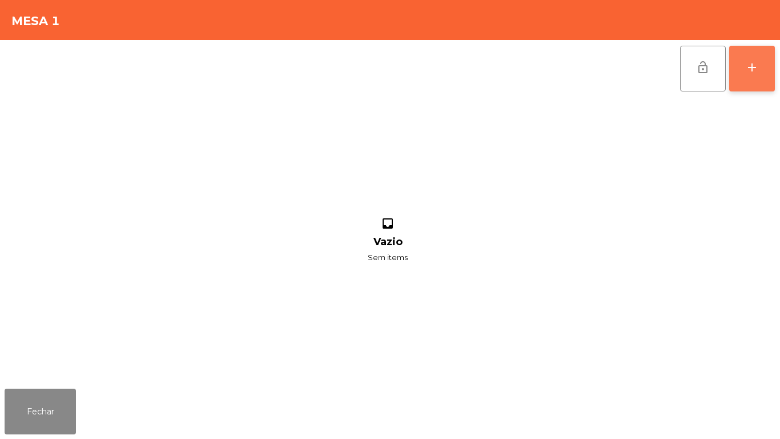
click at [743, 66] on button "add" at bounding box center [752, 69] width 46 height 46
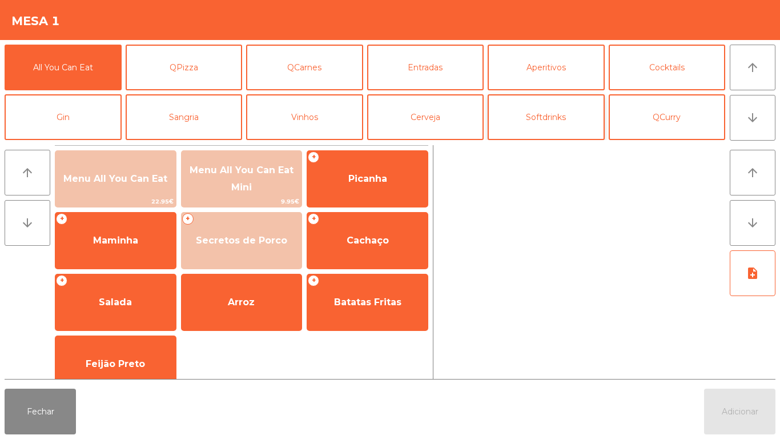
click at [548, 111] on button "Softdrinks" at bounding box center [546, 117] width 117 height 46
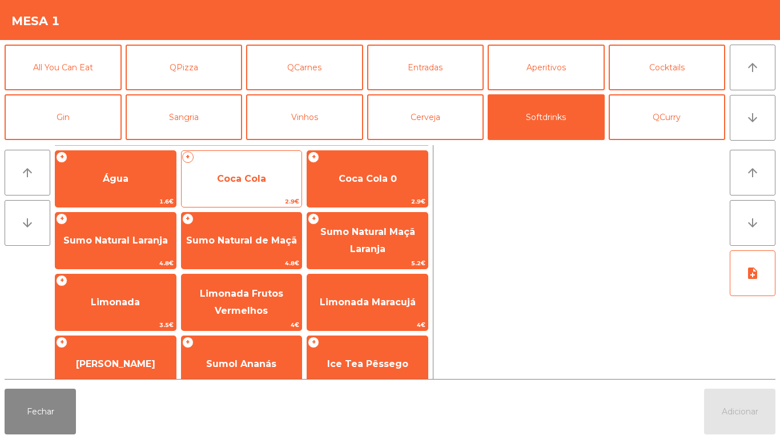
click at [266, 191] on span "Coca Cola" at bounding box center [242, 178] width 121 height 31
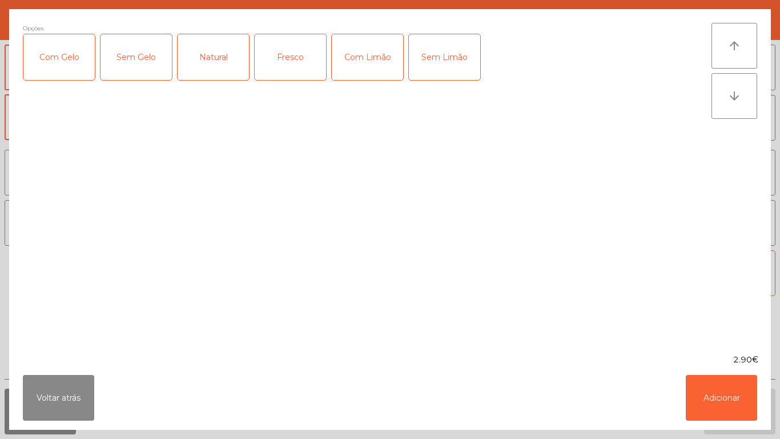
click at [66, 66] on div "Com Gelo" at bounding box center [58, 57] width 71 height 46
click at [719, 391] on button "Adicionar" at bounding box center [721, 398] width 71 height 46
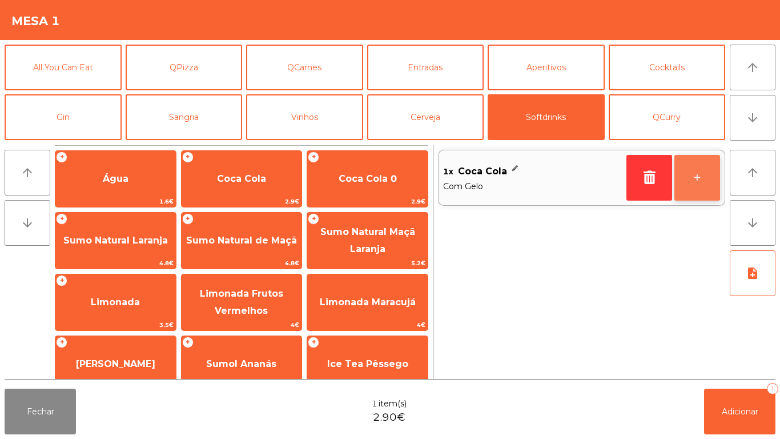
click at [685, 172] on button "+" at bounding box center [698, 178] width 46 height 46
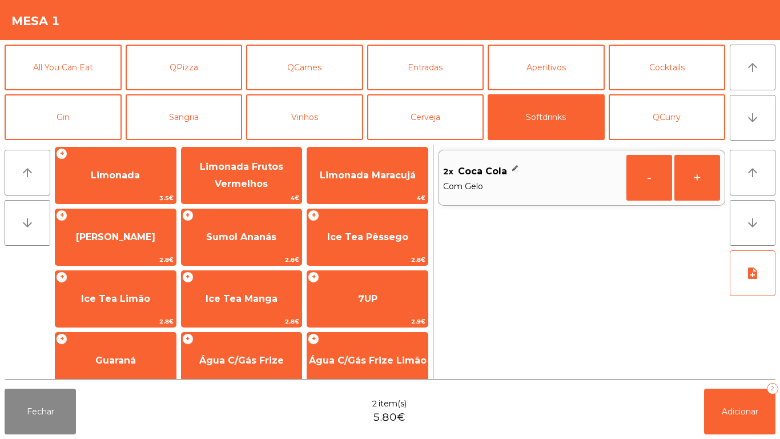
scroll to position [203, 0]
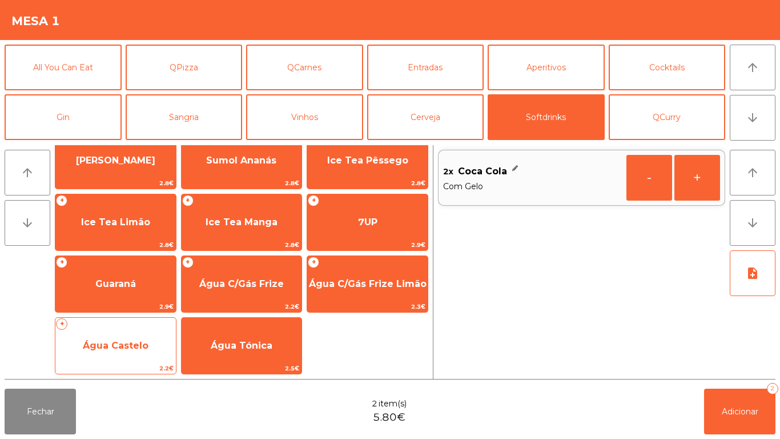
click at [146, 338] on span "Água Castelo" at bounding box center [115, 345] width 121 height 31
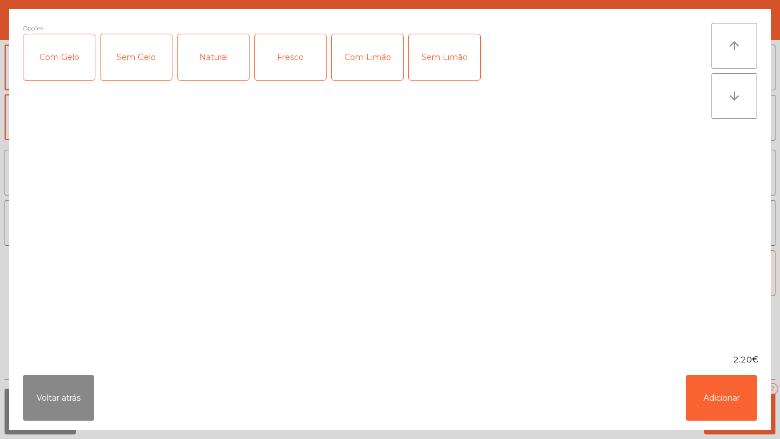
click at [73, 66] on div "Com Gelo" at bounding box center [58, 57] width 71 height 46
click at [706, 395] on button "Adicionar" at bounding box center [721, 398] width 71 height 46
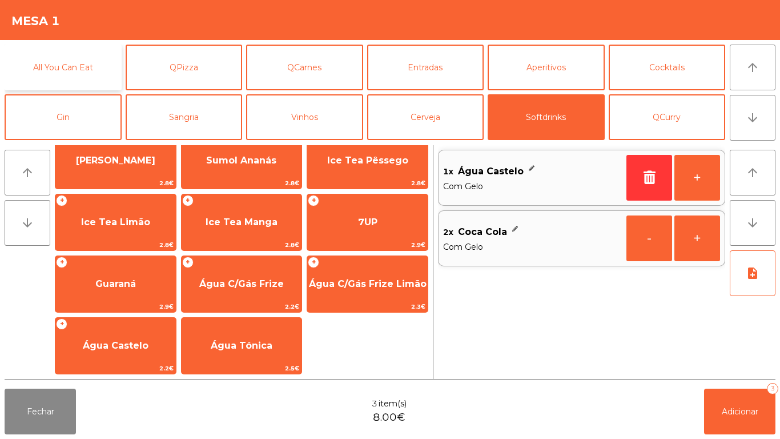
click at [80, 61] on button "All You Can Eat" at bounding box center [63, 68] width 117 height 46
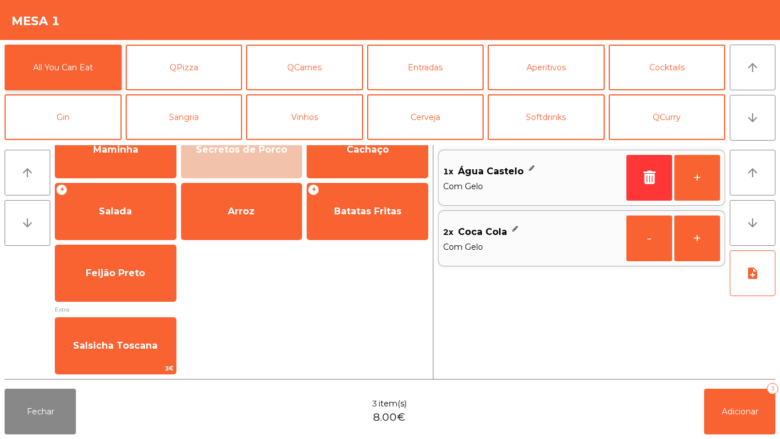
scroll to position [0, 0]
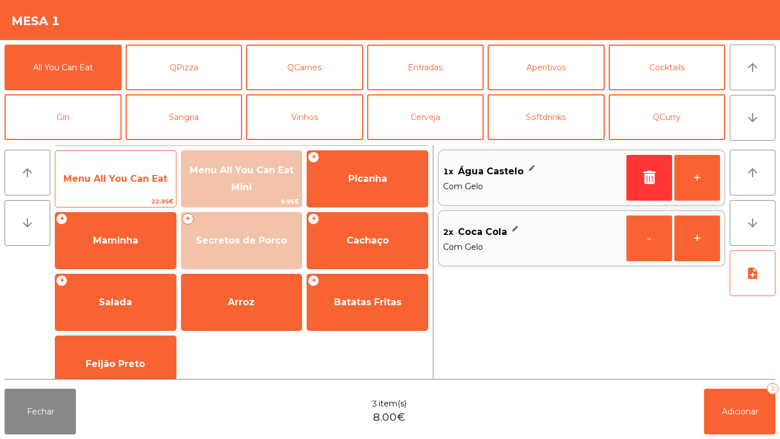
click at [135, 184] on span "Menu All You Can Eat" at bounding box center [115, 178] width 121 height 31
click at [133, 173] on span "Menu All You Can Eat" at bounding box center [115, 178] width 104 height 11
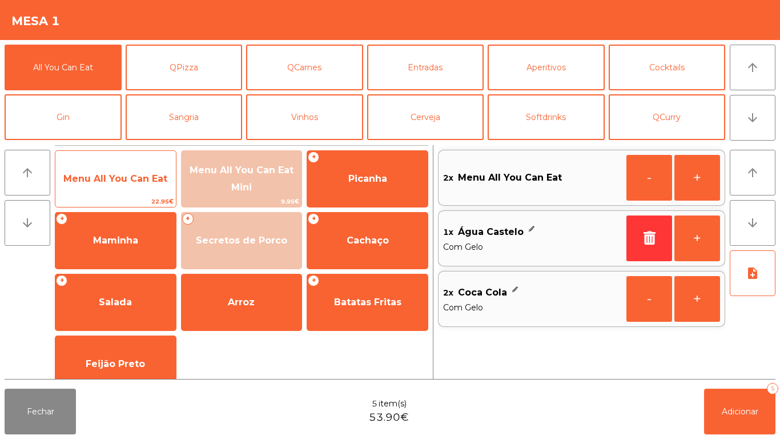
click at [137, 179] on span "Menu All You Can Eat" at bounding box center [115, 178] width 104 height 11
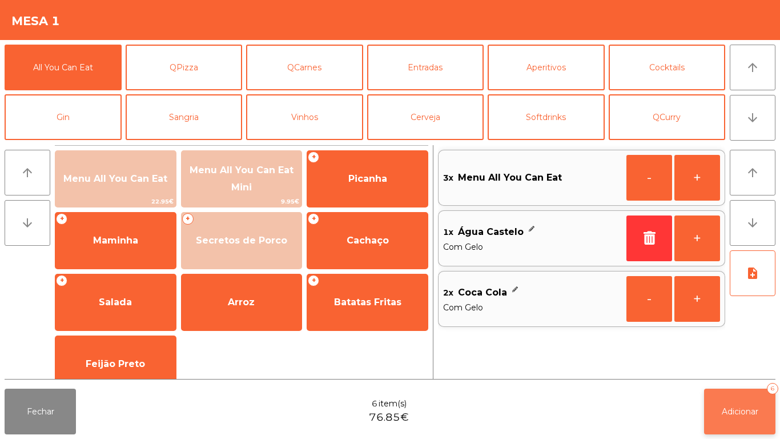
click at [731, 424] on button "Adicionar 6" at bounding box center [739, 411] width 71 height 46
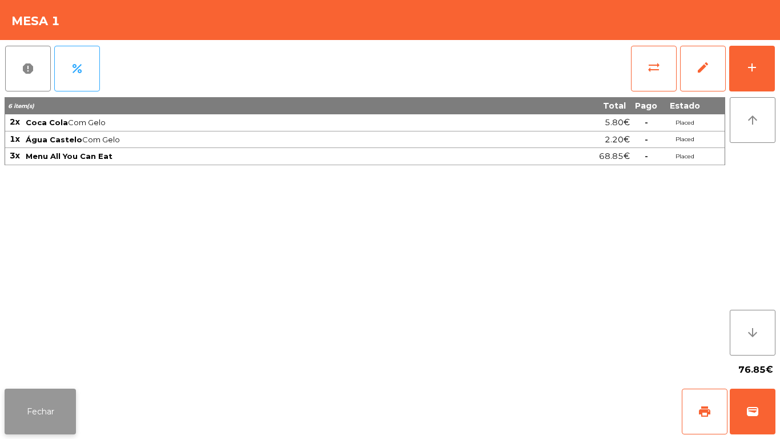
click at [30, 391] on button "Fechar" at bounding box center [40, 411] width 71 height 46
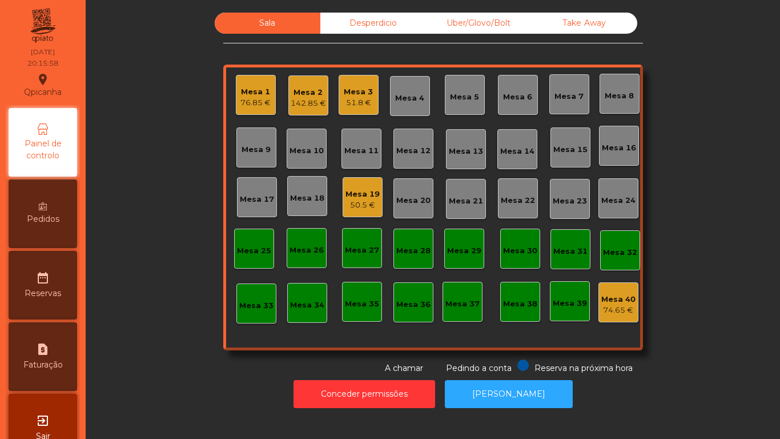
click at [57, 222] on span "Pedidos" at bounding box center [43, 219] width 33 height 12
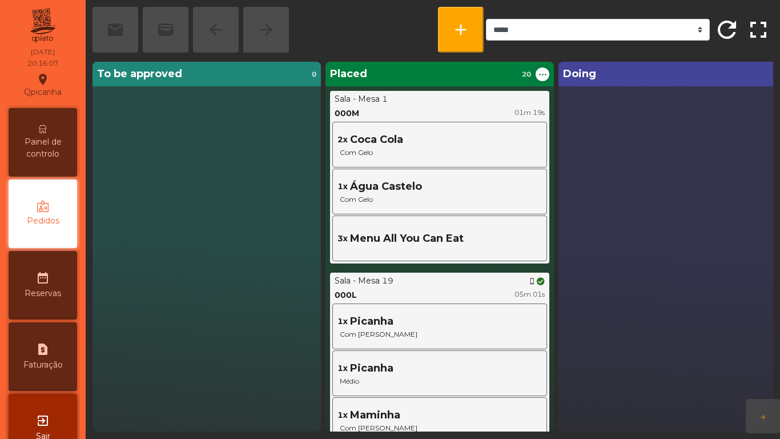
click at [54, 146] on span "Painel de controlo" at bounding box center [42, 148] width 63 height 24
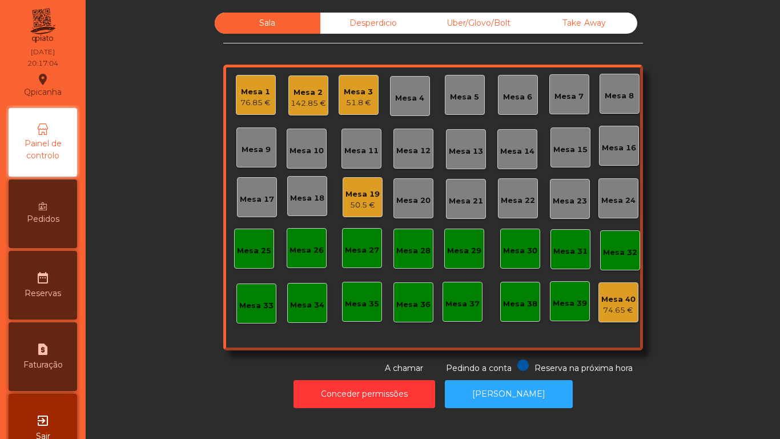
click at [56, 218] on span "Pedidos" at bounding box center [43, 219] width 33 height 12
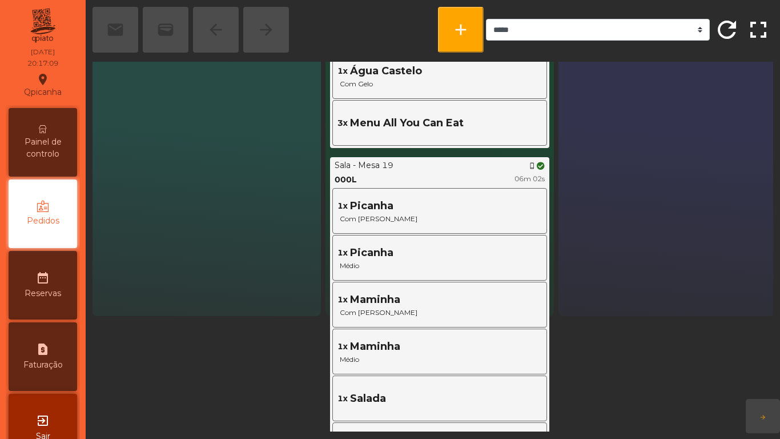
scroll to position [146, 0]
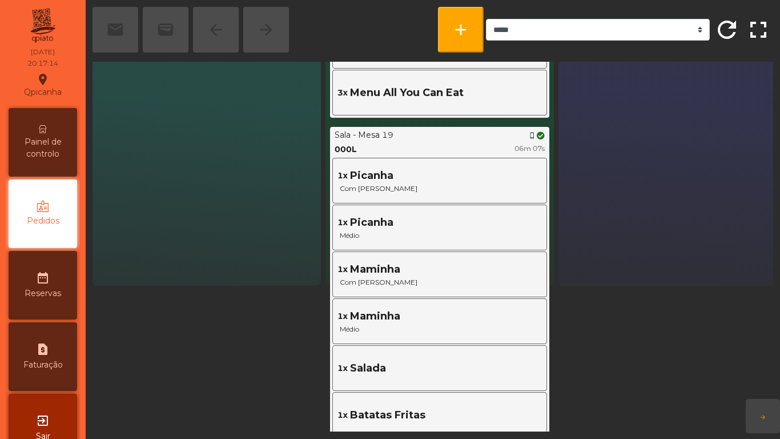
click at [50, 164] on div "Painel de controlo" at bounding box center [43, 142] width 69 height 69
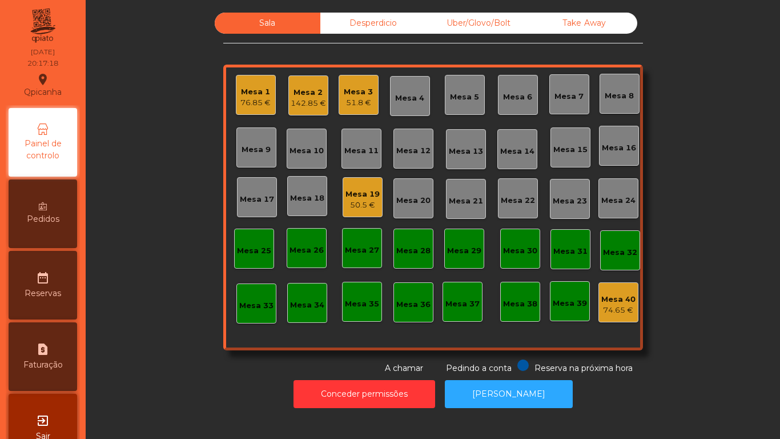
click at [253, 106] on div "76.85 €" at bounding box center [255, 102] width 30 height 11
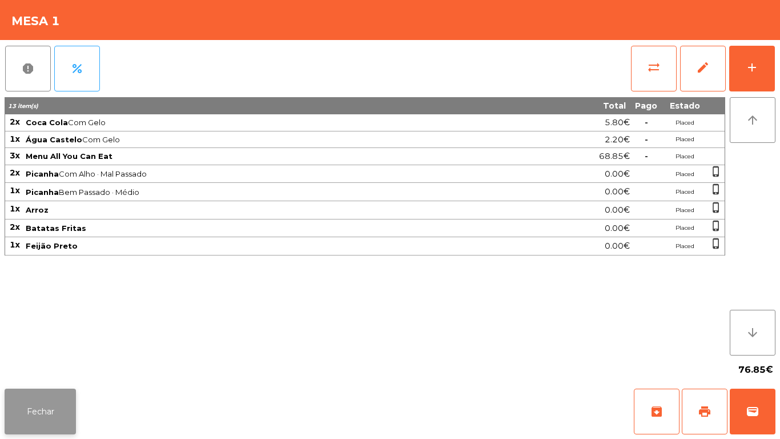
click at [51, 401] on button "Fechar" at bounding box center [40, 411] width 71 height 46
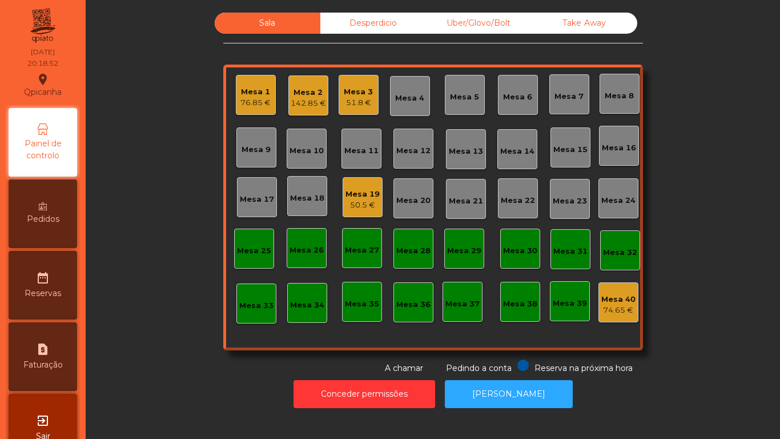
click at [70, 211] on div "Pedidos" at bounding box center [43, 213] width 69 height 69
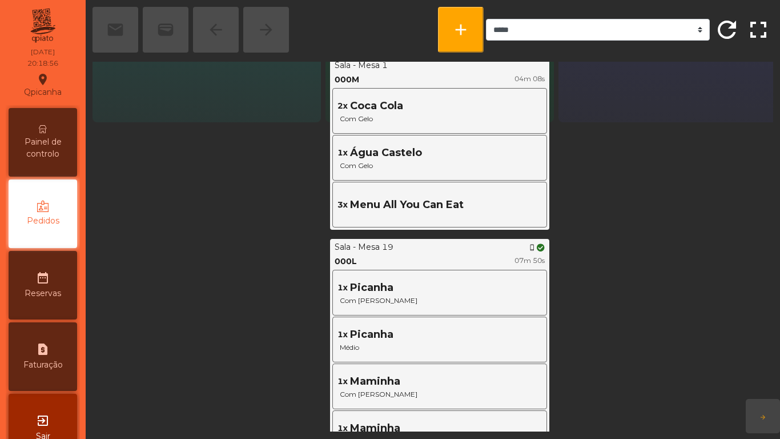
scroll to position [310, 0]
click at [51, 139] on span "Painel de controlo" at bounding box center [42, 148] width 63 height 24
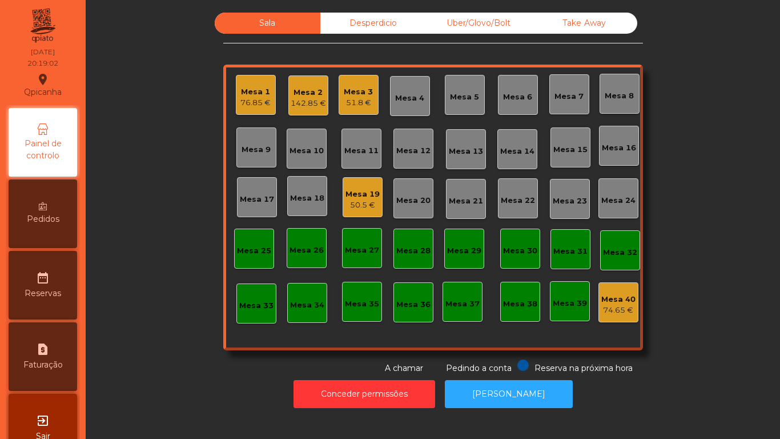
click at [54, 275] on div "date_range Reservas" at bounding box center [43, 285] width 69 height 69
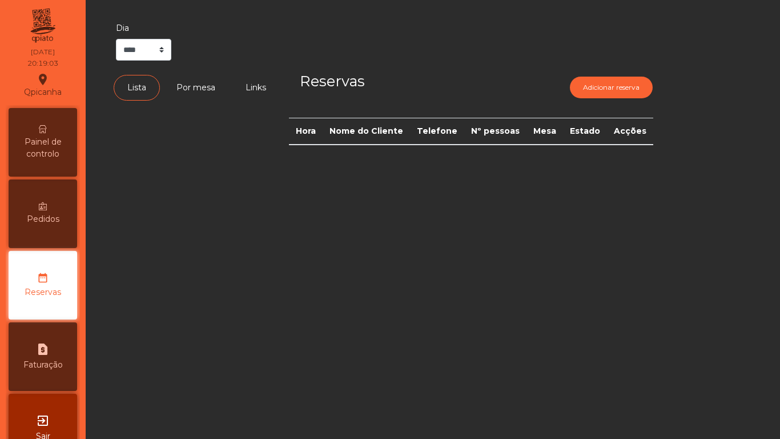
scroll to position [32, 0]
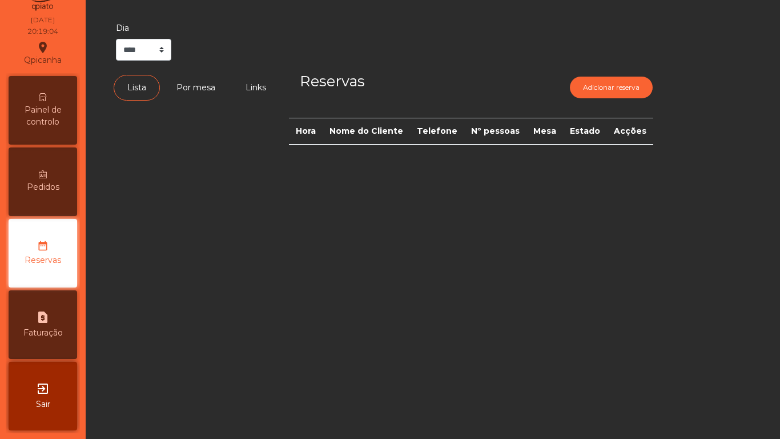
click at [59, 188] on span "Pedidos" at bounding box center [43, 187] width 33 height 12
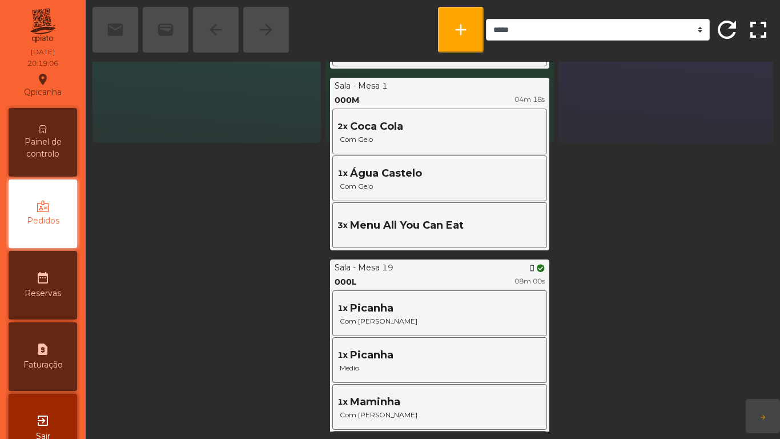
scroll to position [320, 0]
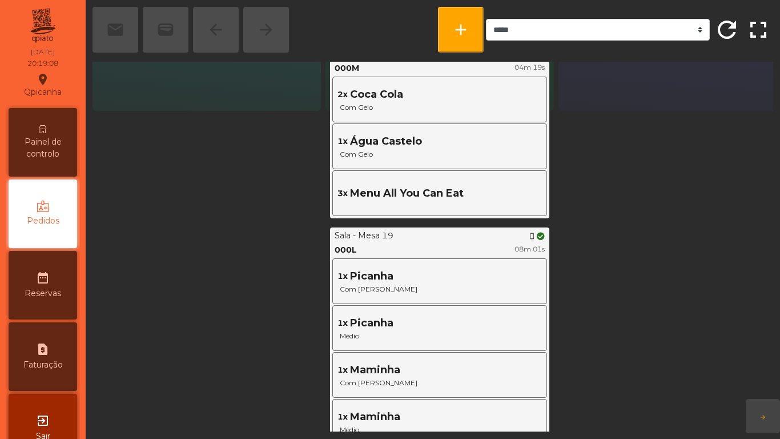
click at [58, 154] on span "Painel de controlo" at bounding box center [42, 148] width 63 height 24
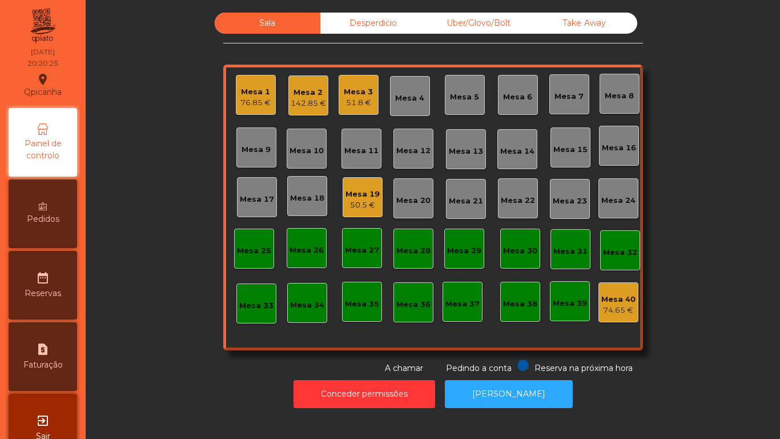
click at [308, 95] on div "Mesa 2" at bounding box center [308, 92] width 35 height 11
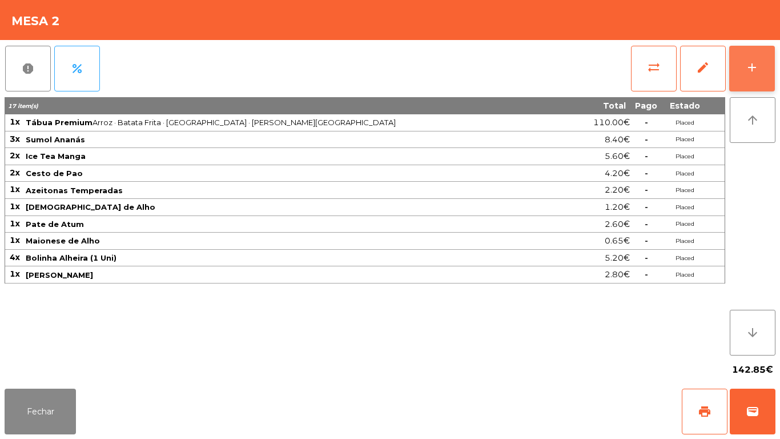
click at [748, 69] on div "add" at bounding box center [752, 68] width 14 height 14
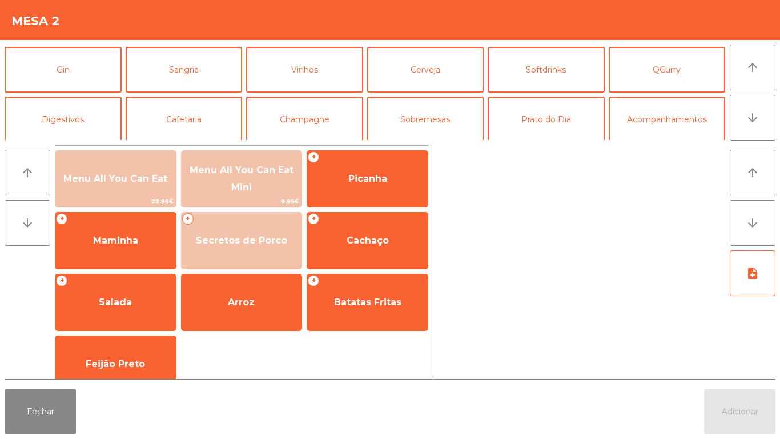
scroll to position [61, 0]
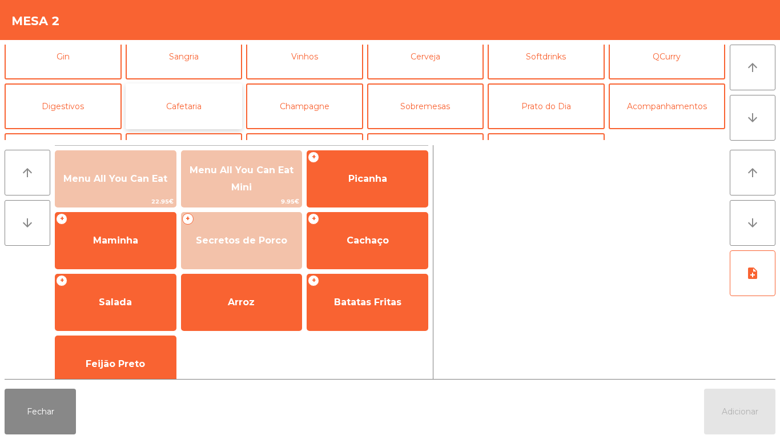
click at [214, 105] on button "Cafetaria" at bounding box center [184, 106] width 117 height 46
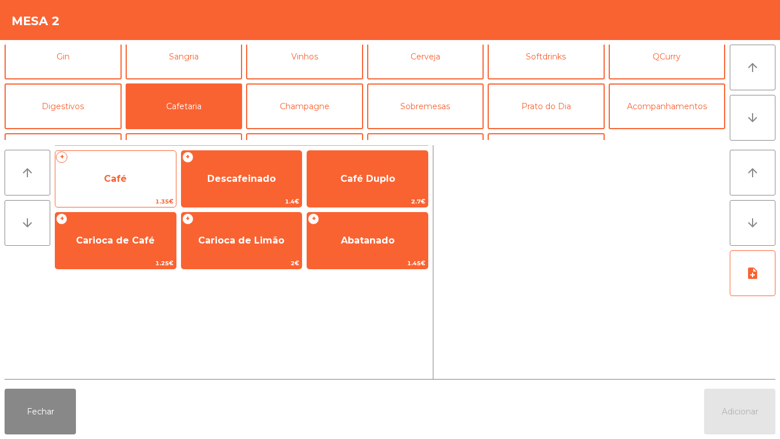
click at [159, 192] on span "Café" at bounding box center [115, 178] width 121 height 31
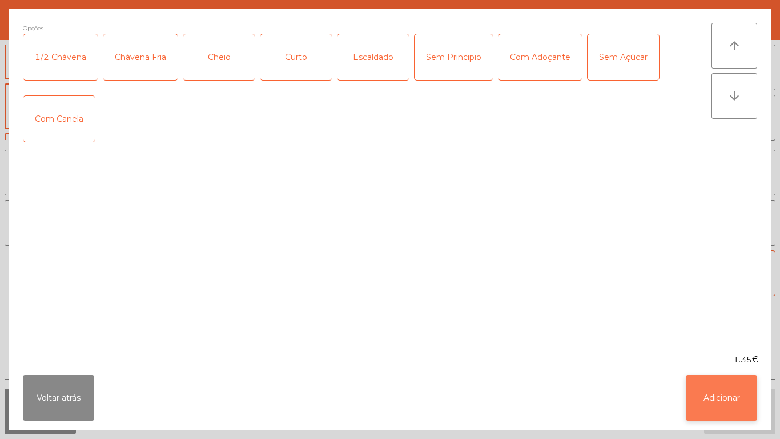
click at [703, 387] on button "Adicionar" at bounding box center [721, 398] width 71 height 46
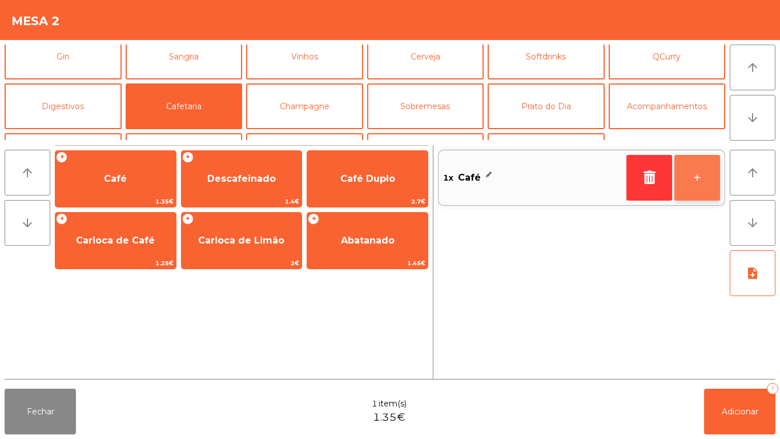
click at [694, 181] on button "+" at bounding box center [698, 178] width 46 height 46
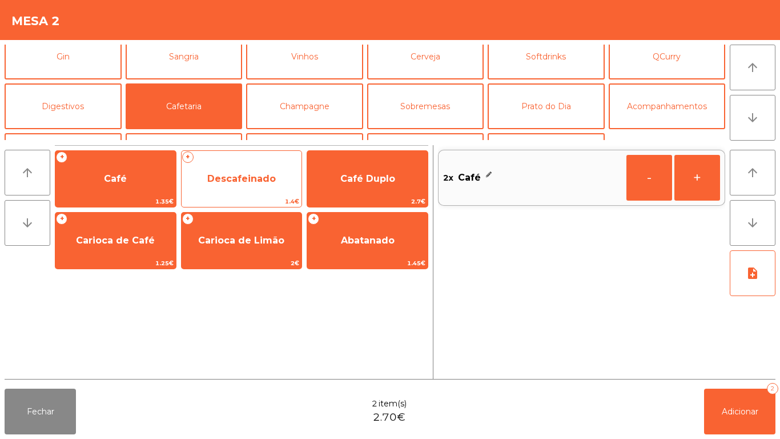
click at [251, 190] on span "Descafeinado" at bounding box center [242, 178] width 121 height 31
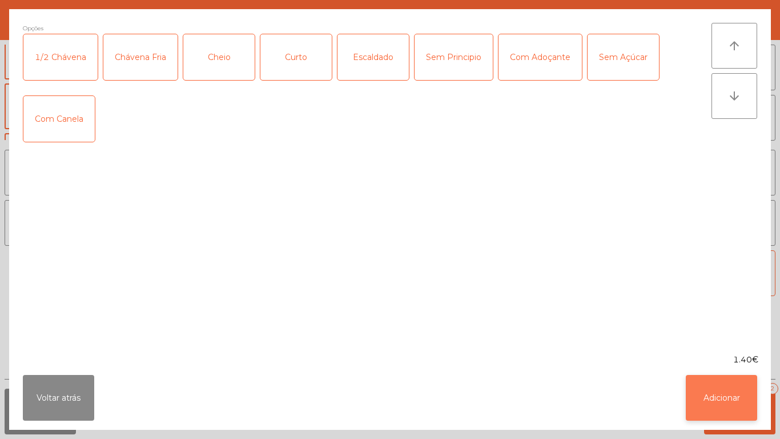
click at [717, 386] on button "Adicionar" at bounding box center [721, 398] width 71 height 46
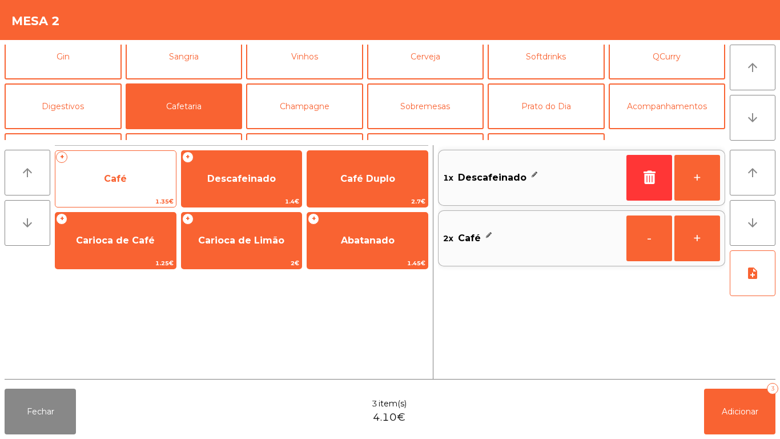
click at [143, 196] on span "1.35€" at bounding box center [115, 201] width 121 height 11
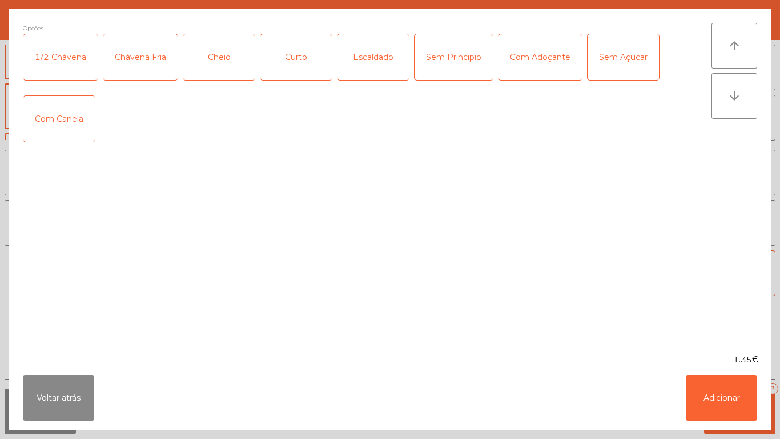
click at [389, 61] on div "Escaldado" at bounding box center [373, 57] width 71 height 46
click at [711, 393] on button "Adicionar" at bounding box center [721, 398] width 71 height 46
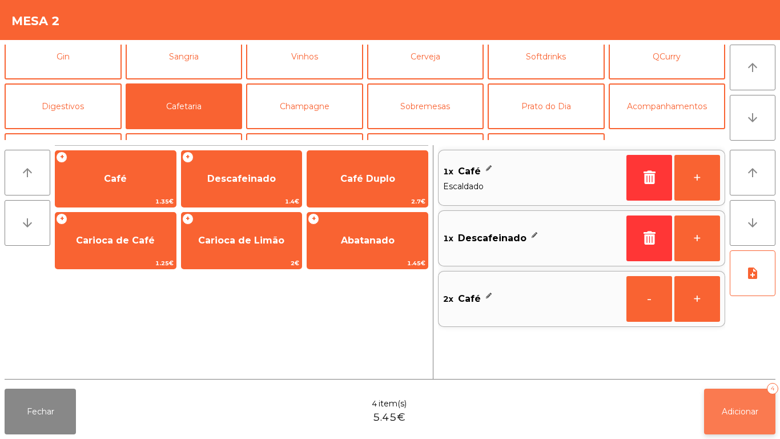
click at [730, 410] on span "Adicionar" at bounding box center [740, 411] width 37 height 10
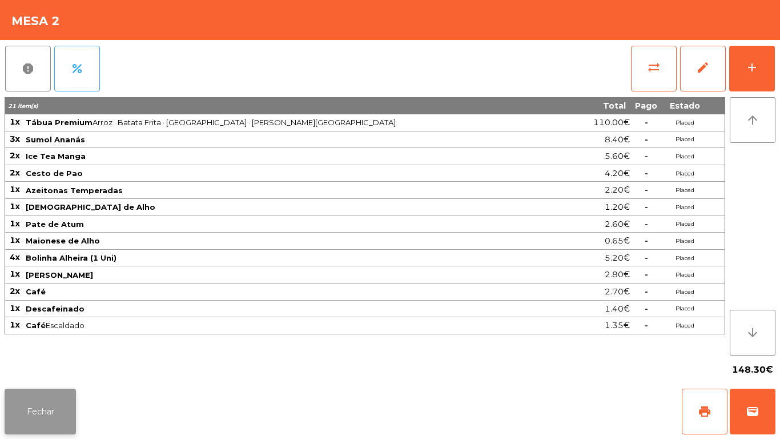
click at [55, 398] on button "Fechar" at bounding box center [40, 411] width 71 height 46
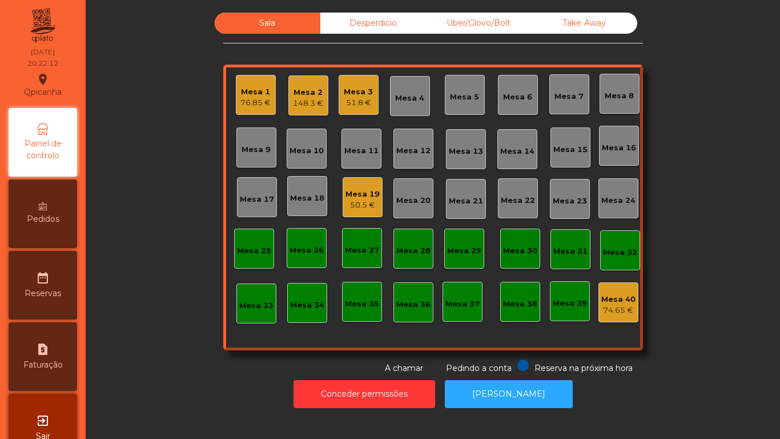
click at [415, 145] on div "Mesa 12" at bounding box center [413, 149] width 34 height 16
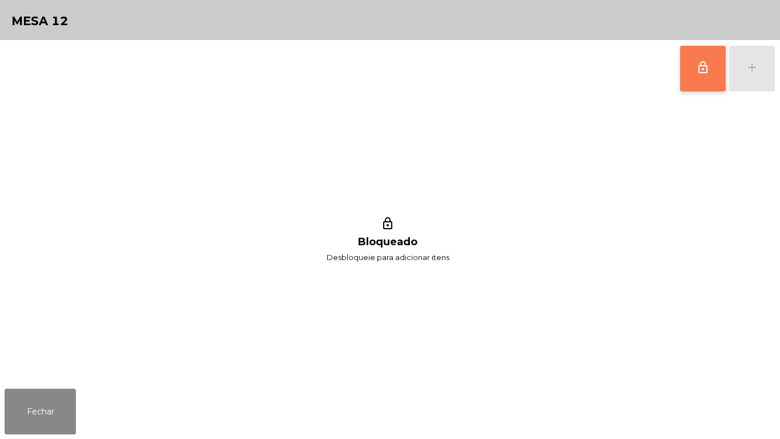
click at [695, 71] on button "lock_outline" at bounding box center [703, 69] width 46 height 46
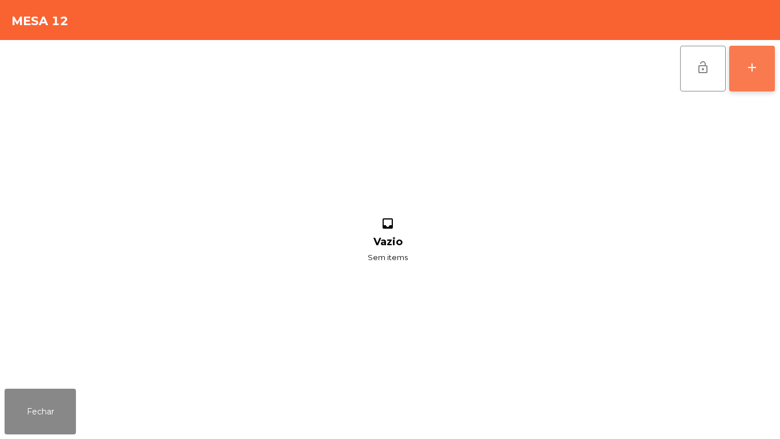
click at [750, 74] on div "add" at bounding box center [752, 68] width 14 height 14
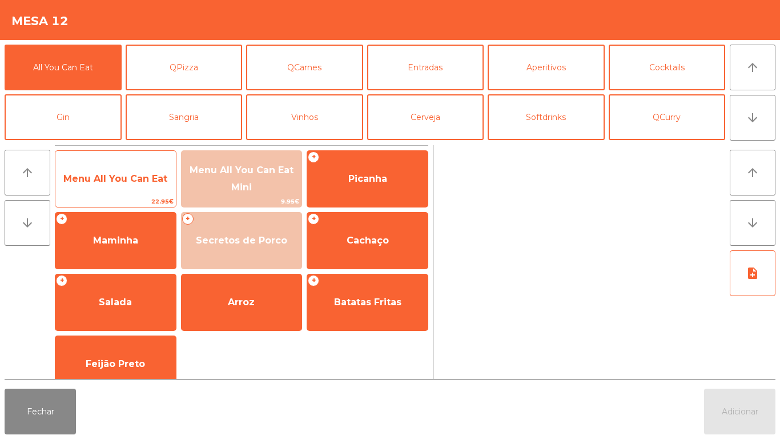
click at [128, 183] on span "Menu All You Can Eat" at bounding box center [115, 178] width 104 height 11
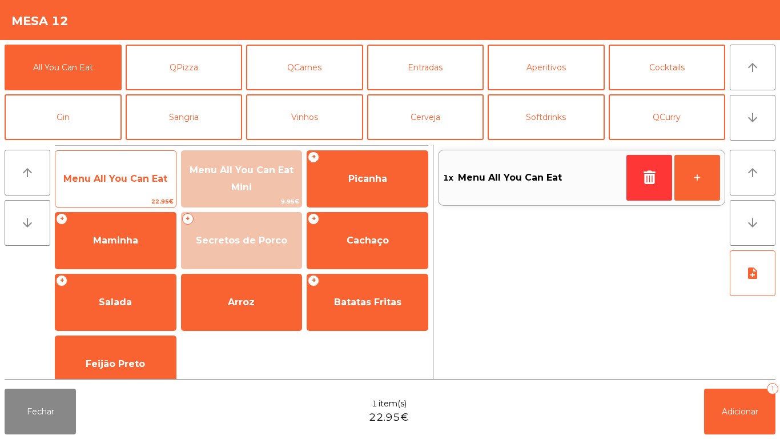
click at [131, 175] on span "Menu All You Can Eat" at bounding box center [115, 178] width 104 height 11
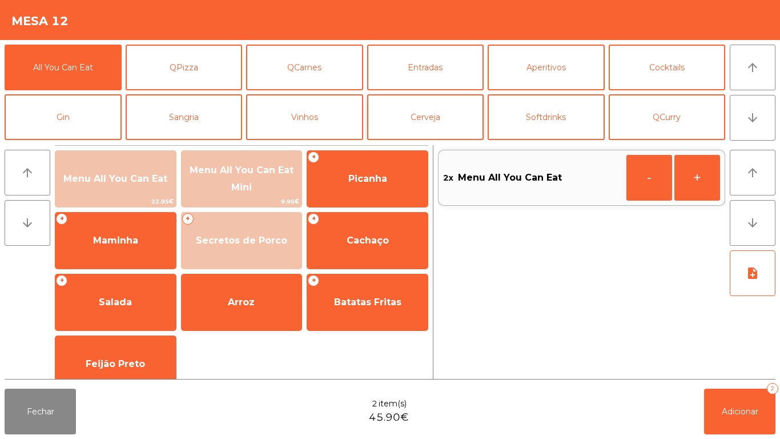
click at [426, 122] on button "Cerveja" at bounding box center [425, 117] width 117 height 46
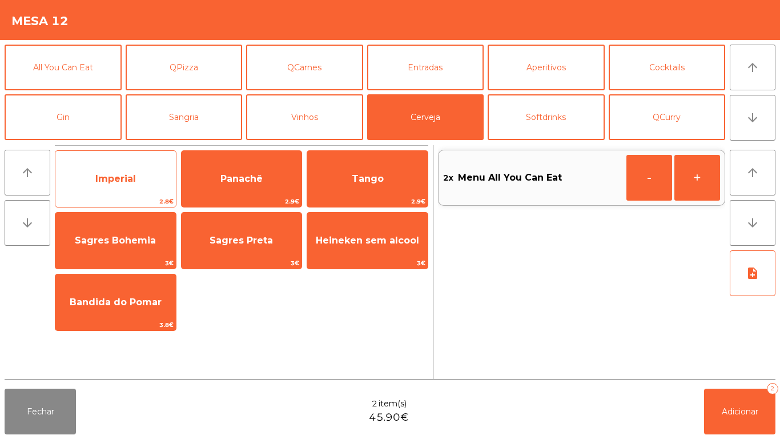
click at [139, 180] on span "Imperial" at bounding box center [115, 178] width 121 height 31
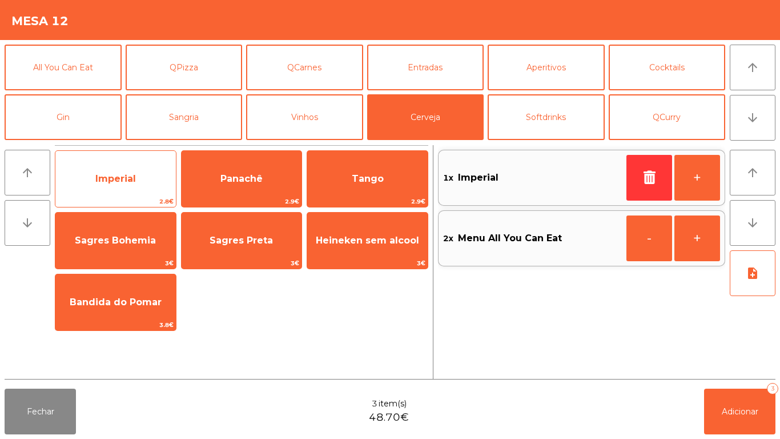
click at [127, 167] on span "Imperial" at bounding box center [115, 178] width 121 height 31
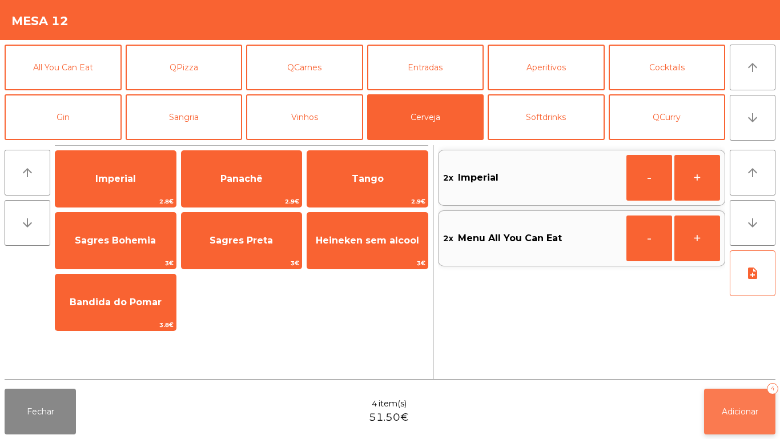
click at [751, 391] on button "Adicionar 4" at bounding box center [739, 411] width 71 height 46
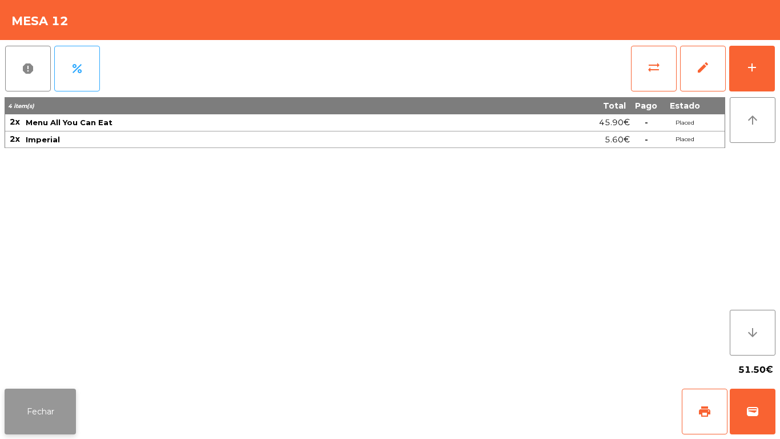
click at [28, 405] on button "Fechar" at bounding box center [40, 411] width 71 height 46
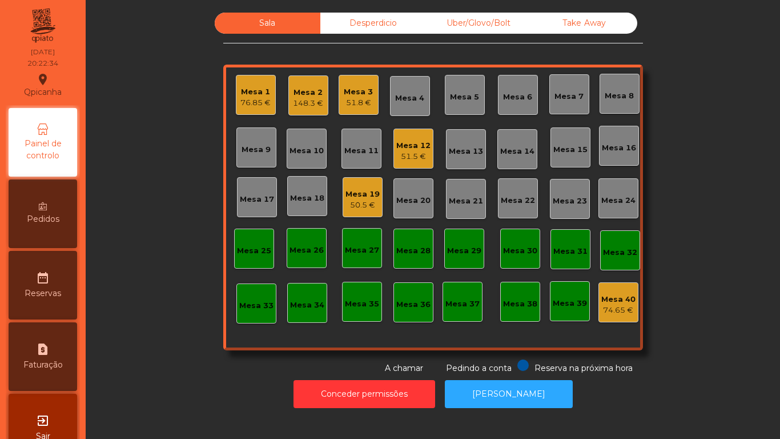
click at [367, 211] on div "Mesa 19 50.5 €" at bounding box center [363, 197] width 40 height 40
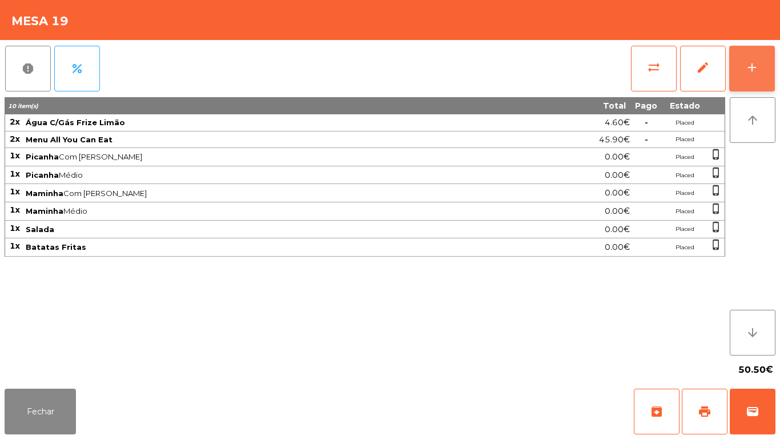
click at [760, 78] on button "add" at bounding box center [752, 69] width 46 height 46
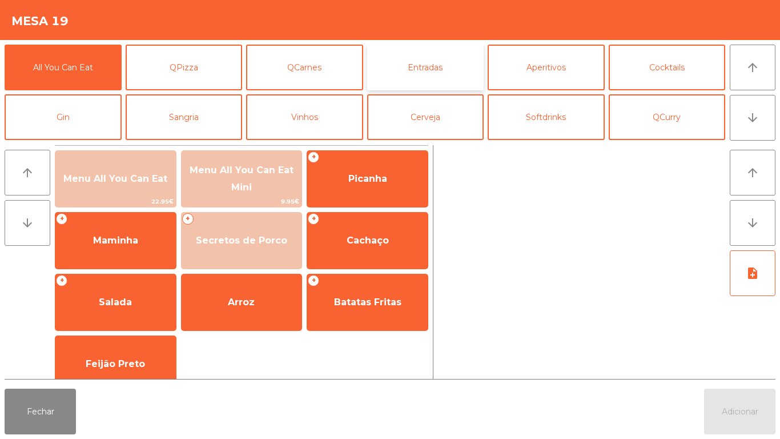
click at [435, 77] on button "Entradas" at bounding box center [425, 68] width 117 height 46
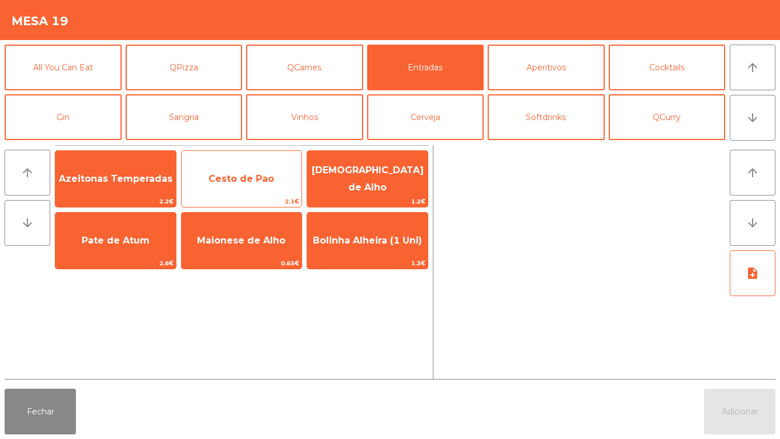
click at [245, 180] on span "Cesto de Pao" at bounding box center [241, 178] width 66 height 11
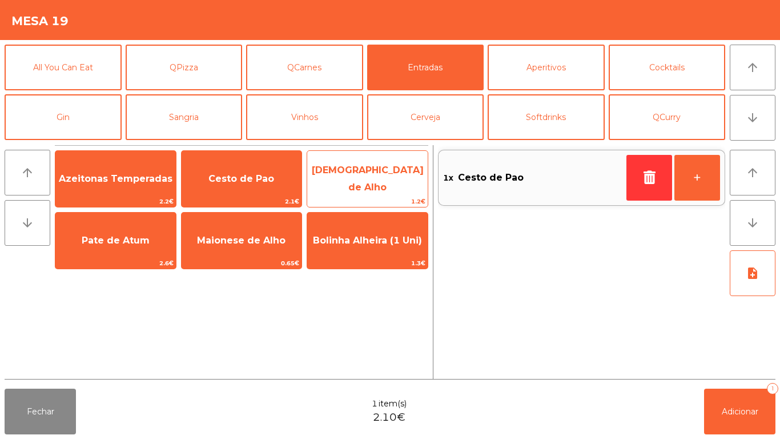
click at [377, 189] on span "[DEMOGRAPHIC_DATA] de Alho" at bounding box center [367, 179] width 121 height 49
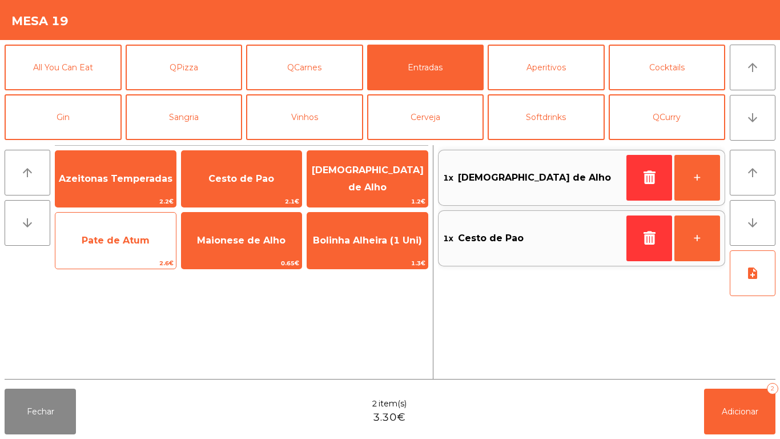
click at [120, 243] on span "Pate de Atum" at bounding box center [116, 240] width 68 height 11
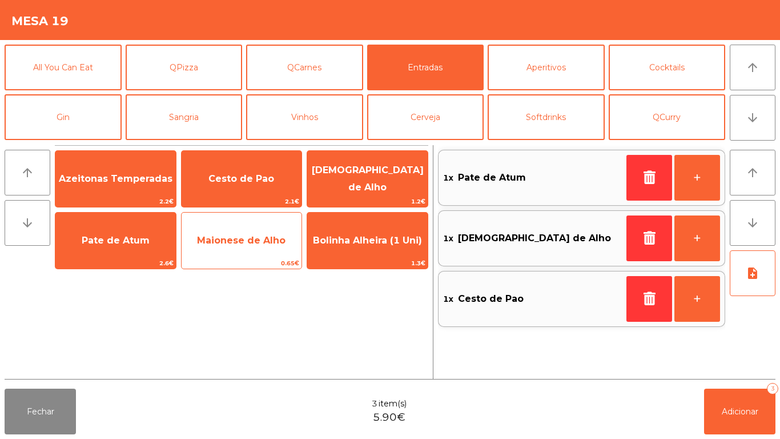
click at [257, 241] on span "Maionese de Alho" at bounding box center [241, 240] width 89 height 11
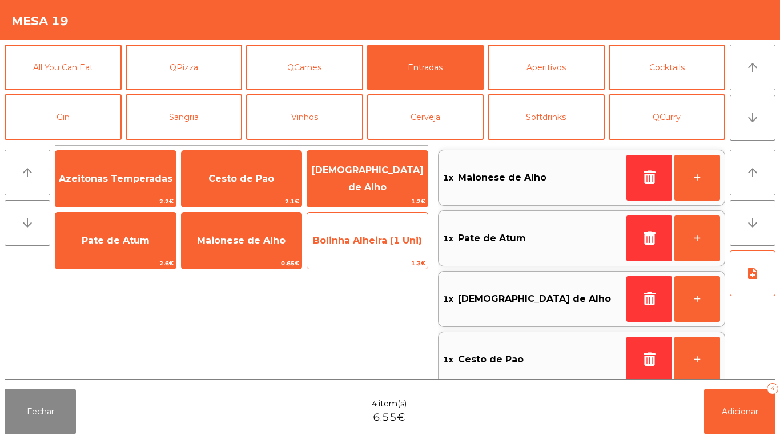
click at [379, 243] on span "Bolinha Alheira (1 Uni)" at bounding box center [367, 240] width 109 height 11
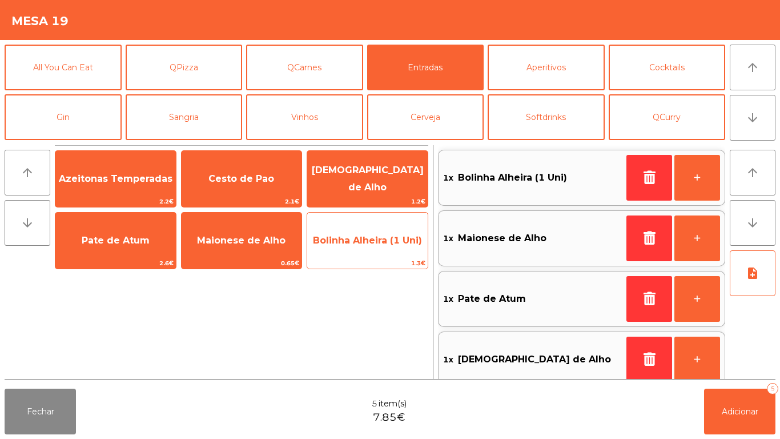
scroll to position [5, 0]
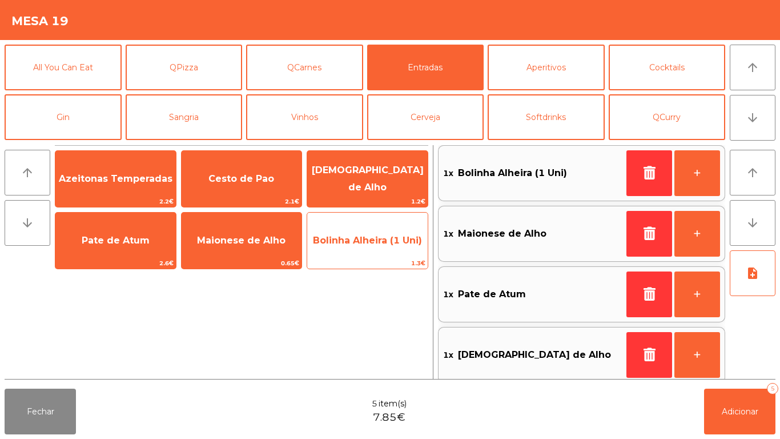
click at [375, 249] on span "Bolinha Alheira (1 Uni)" at bounding box center [367, 240] width 121 height 31
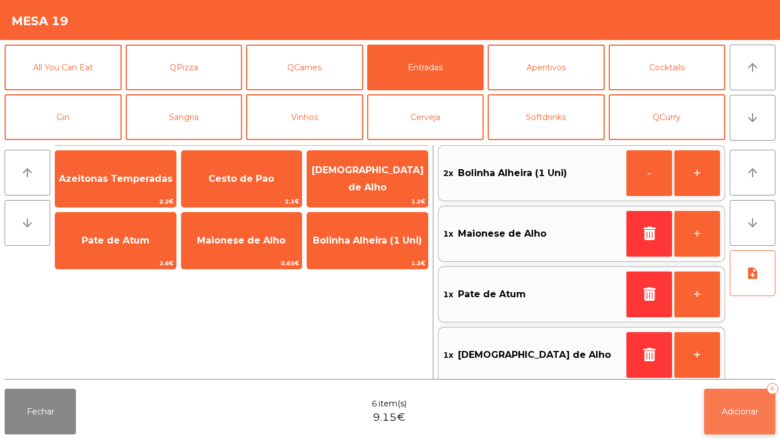
click at [730, 410] on span "Adicionar" at bounding box center [740, 411] width 37 height 10
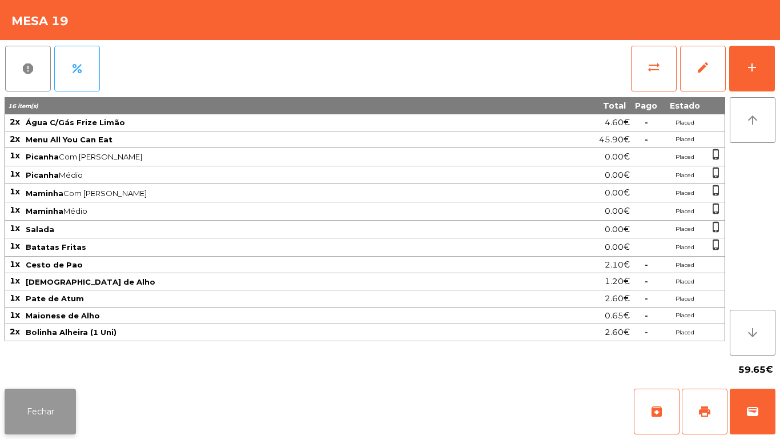
click at [36, 405] on button "Fechar" at bounding box center [40, 411] width 71 height 46
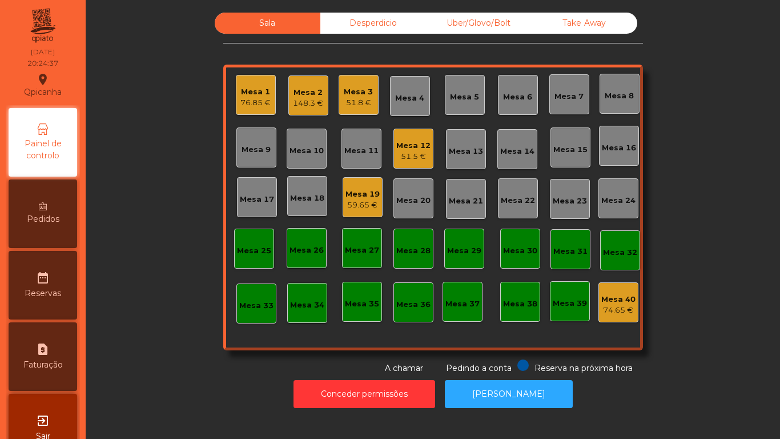
click at [418, 135] on div "Mesa 12 51.5 €" at bounding box center [413, 148] width 34 height 27
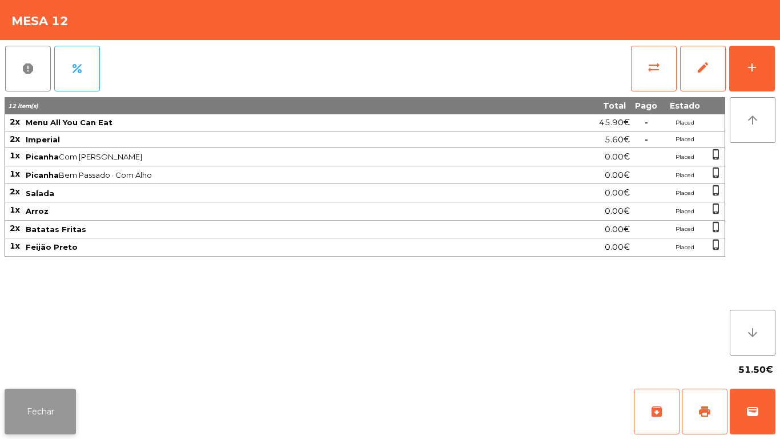
click at [57, 396] on button "Fechar" at bounding box center [40, 411] width 71 height 46
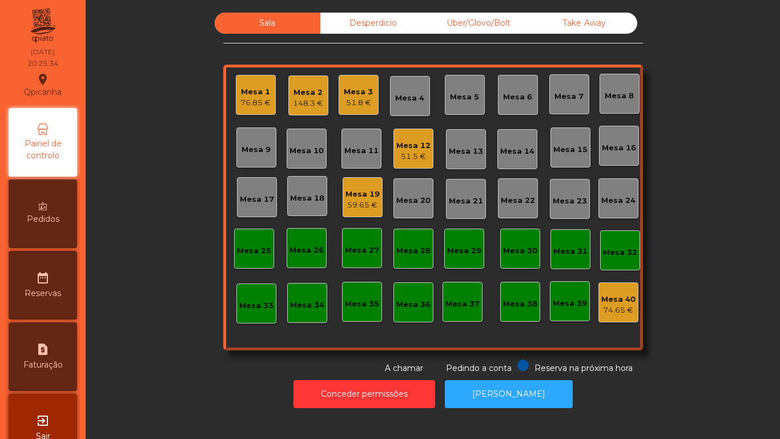
click at [58, 215] on span "Pedidos" at bounding box center [43, 219] width 33 height 12
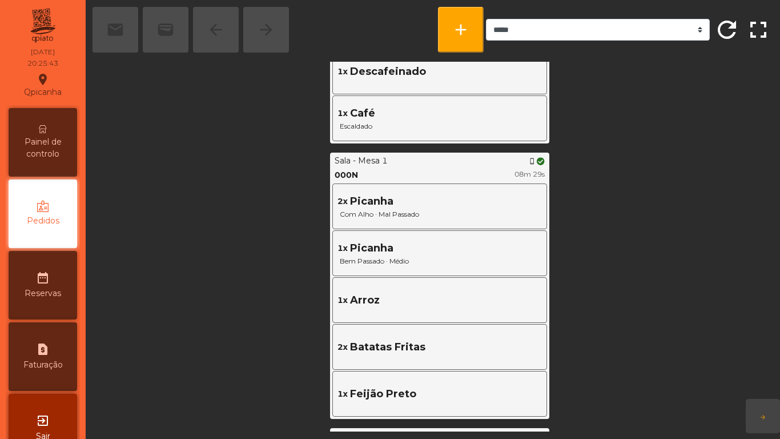
scroll to position [853, 0]
click at [51, 152] on span "Painel de controlo" at bounding box center [42, 148] width 63 height 24
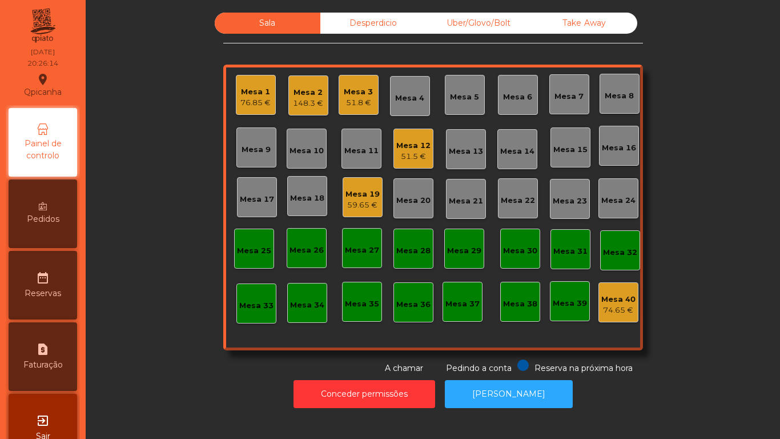
click at [312, 100] on div "148.3 €" at bounding box center [308, 103] width 30 height 11
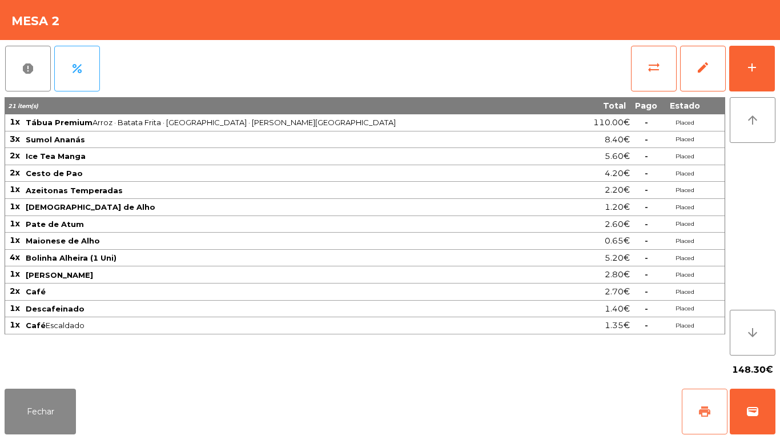
click at [697, 410] on button "print" at bounding box center [705, 411] width 46 height 46
click at [57, 403] on button "Fechar" at bounding box center [40, 411] width 71 height 46
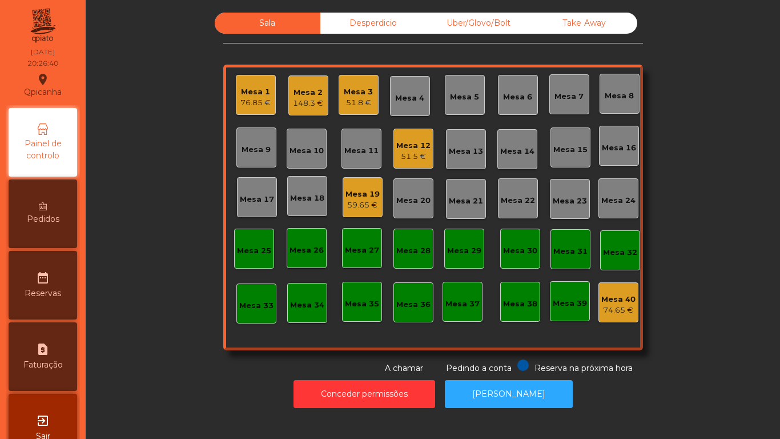
click at [402, 143] on div "Mesa 12" at bounding box center [413, 145] width 34 height 11
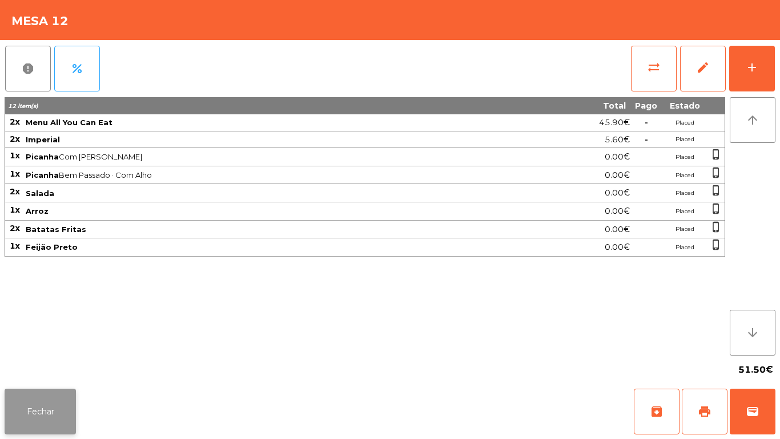
click at [28, 400] on button "Fechar" at bounding box center [40, 411] width 71 height 46
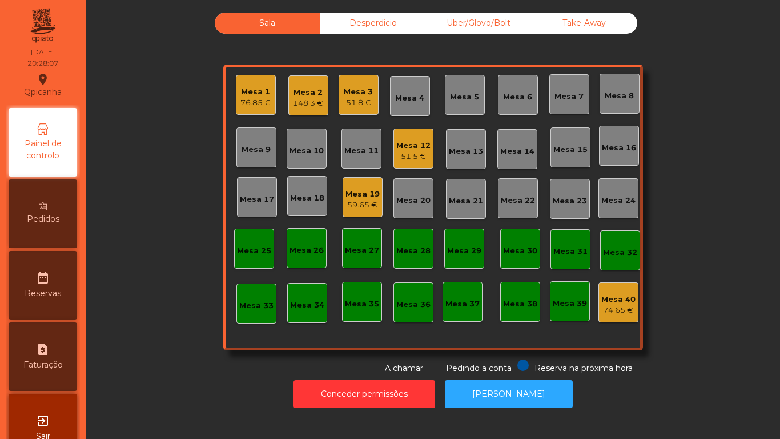
click at [369, 191] on div "Mesa 19" at bounding box center [363, 193] width 34 height 11
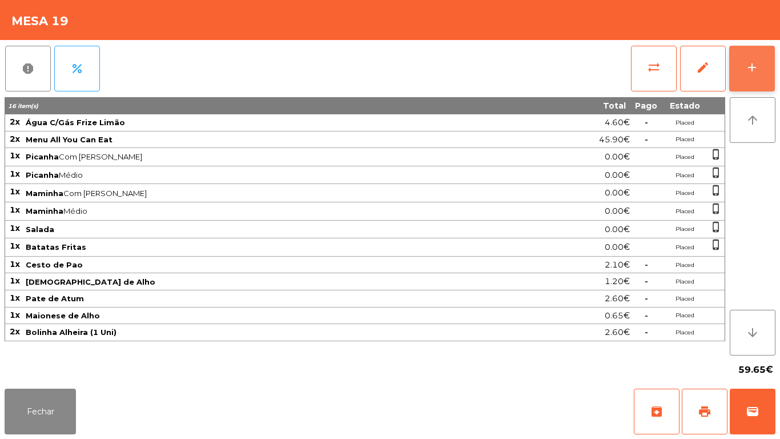
click at [745, 69] on div "add" at bounding box center [752, 68] width 14 height 14
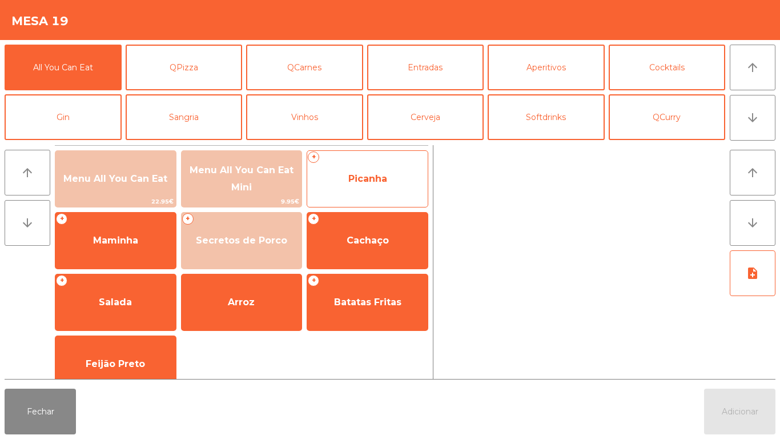
click at [373, 180] on span "Picanha" at bounding box center [367, 178] width 39 height 11
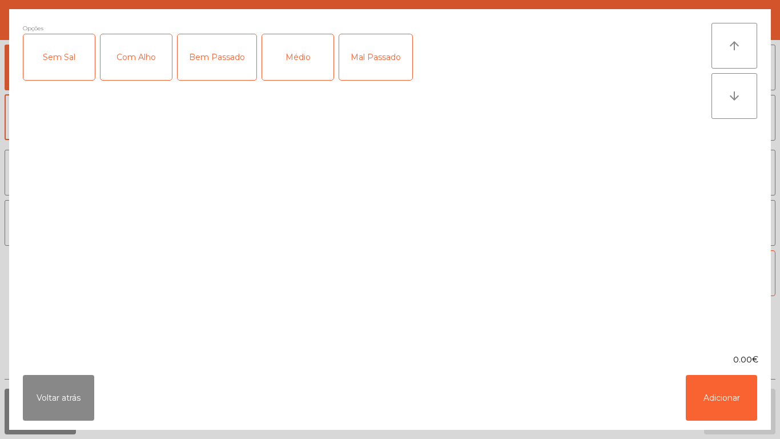
click at [303, 69] on div "Médio" at bounding box center [297, 57] width 71 height 46
click at [155, 61] on div "Com Alho" at bounding box center [136, 57] width 71 height 46
click at [721, 405] on button "Adicionar" at bounding box center [721, 398] width 71 height 46
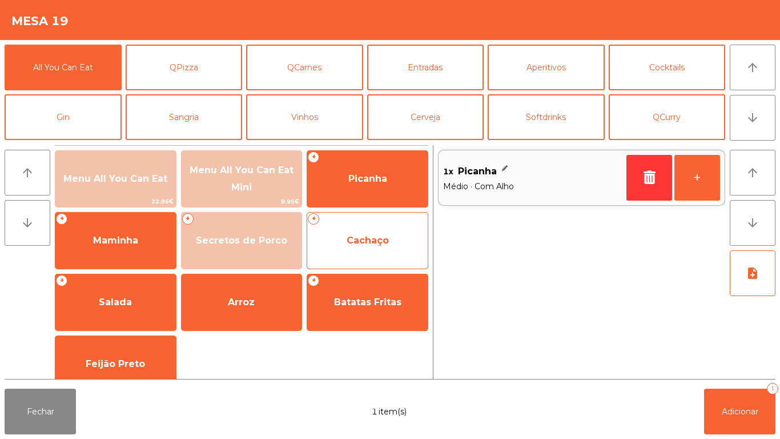
click at [391, 240] on span "Cachaço" at bounding box center [367, 240] width 121 height 31
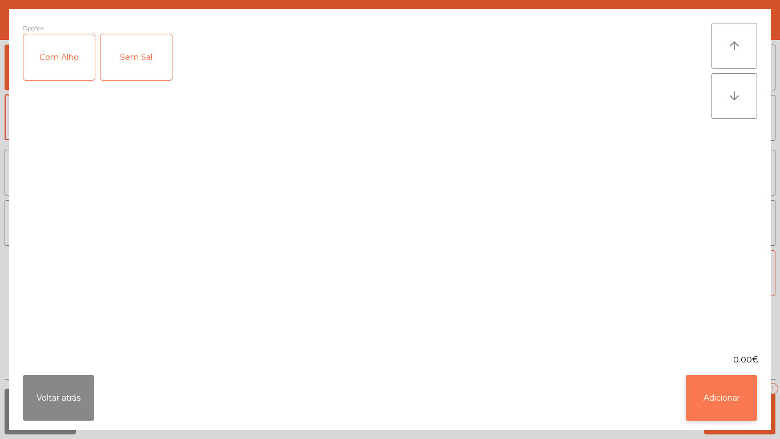
click at [706, 398] on button "Adicionar" at bounding box center [721, 398] width 71 height 46
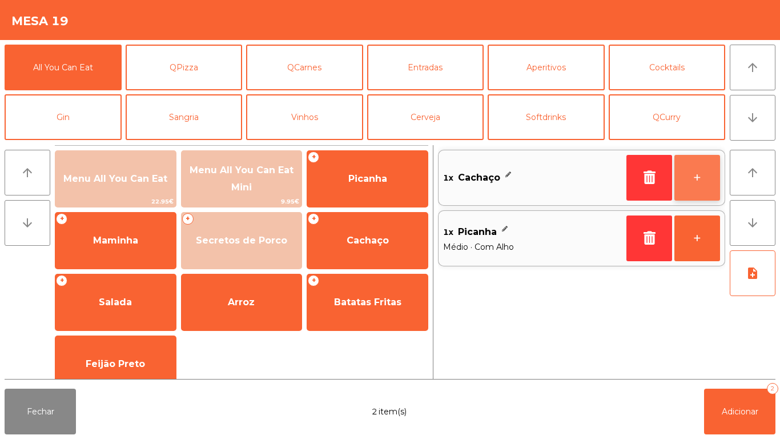
click at [696, 186] on button "+" at bounding box center [698, 178] width 46 height 46
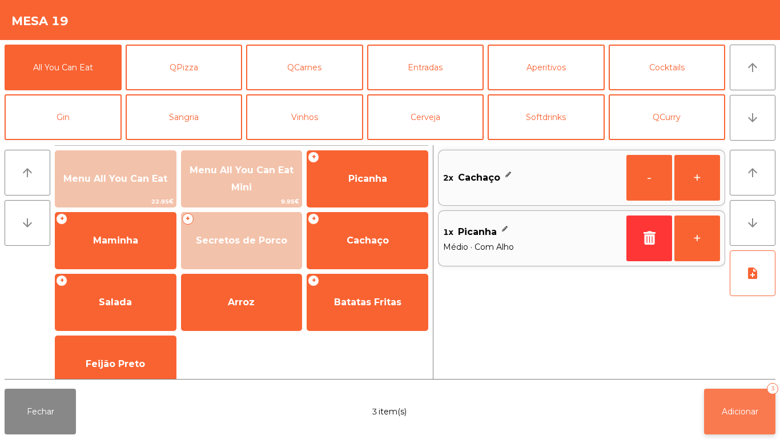
click at [728, 390] on button "Adicionar 3" at bounding box center [739, 411] width 71 height 46
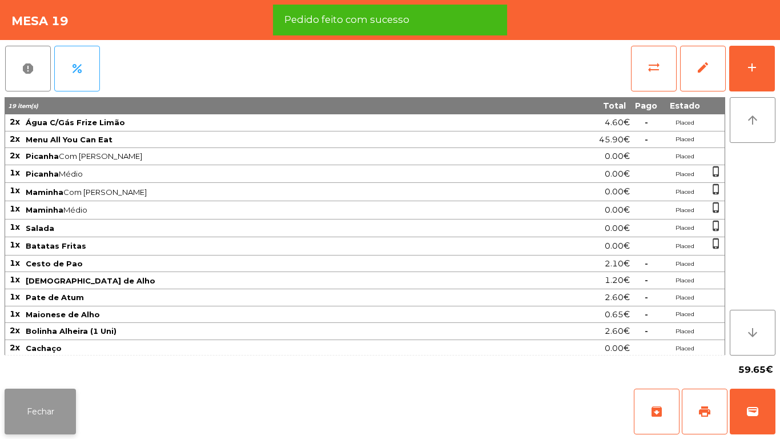
click at [61, 406] on button "Fechar" at bounding box center [40, 411] width 71 height 46
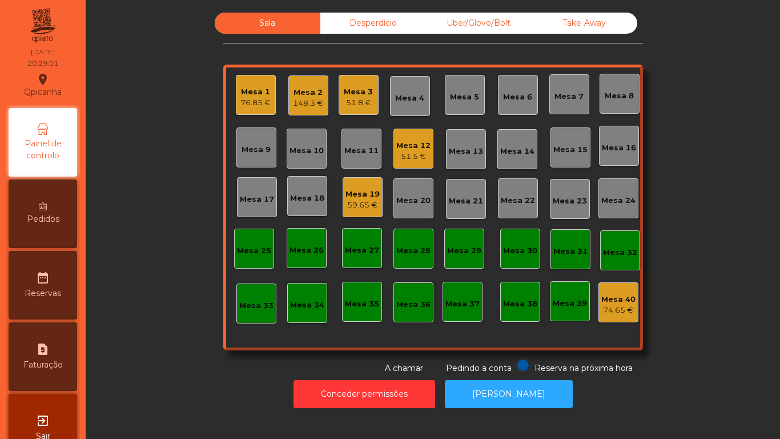
click at [250, 110] on div "Mesa 1 76.85 €" at bounding box center [256, 95] width 40 height 40
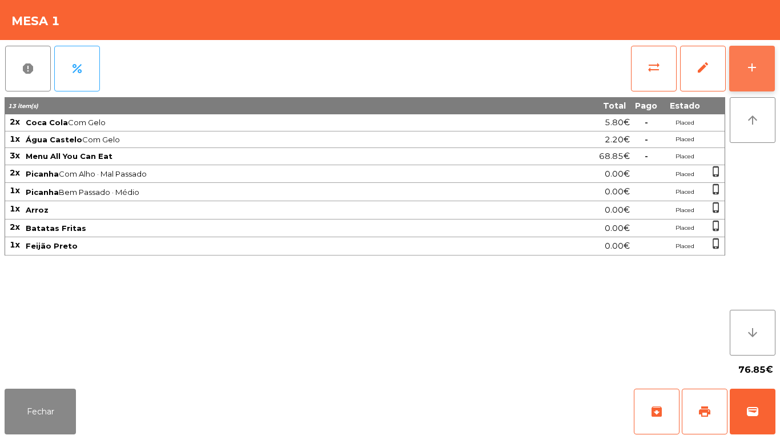
click at [740, 79] on button "add" at bounding box center [752, 69] width 46 height 46
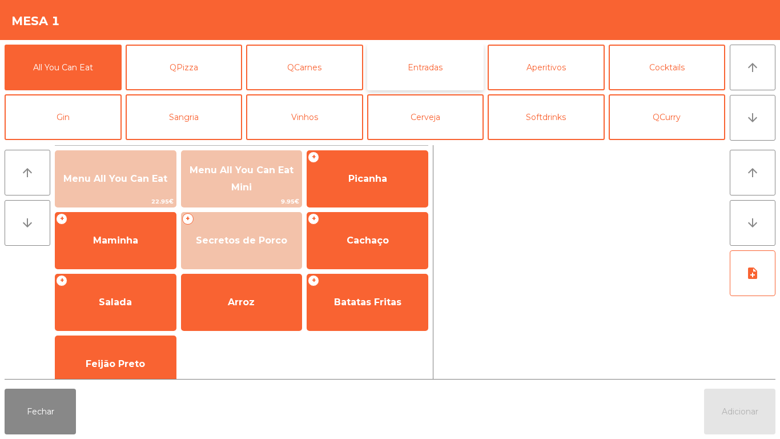
click at [426, 64] on button "Entradas" at bounding box center [425, 68] width 117 height 46
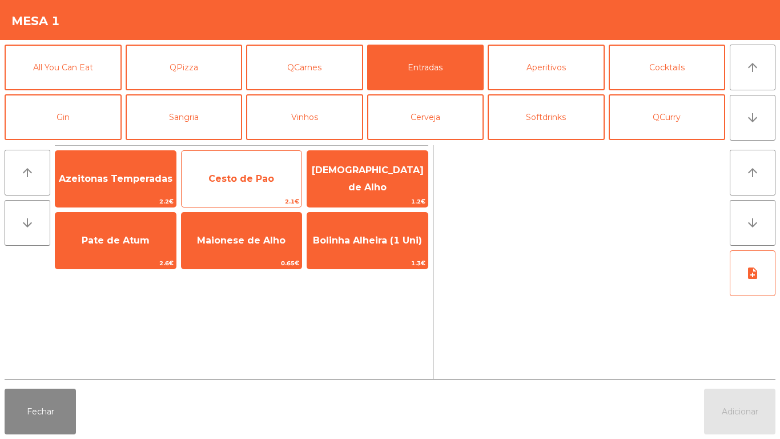
click at [247, 179] on span "Cesto de Pao" at bounding box center [241, 178] width 66 height 11
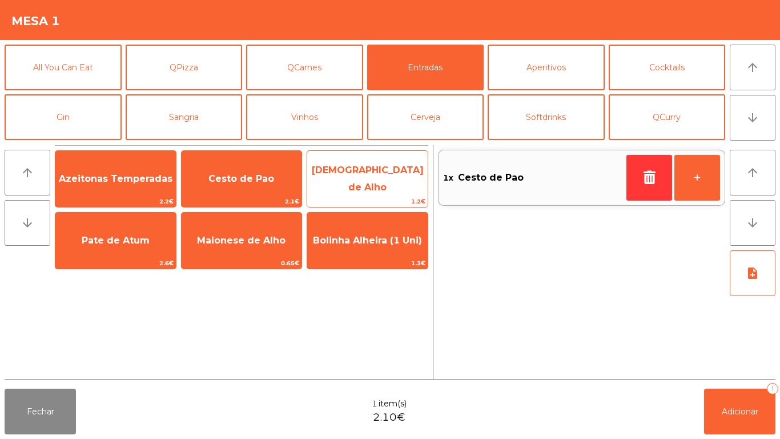
click at [372, 182] on span "[DEMOGRAPHIC_DATA] de Alho" at bounding box center [368, 178] width 112 height 28
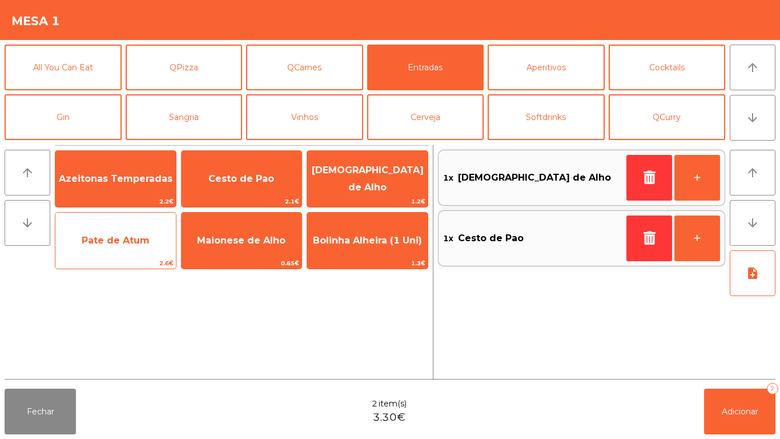
click at [118, 242] on span "Pate de Atum" at bounding box center [116, 240] width 68 height 11
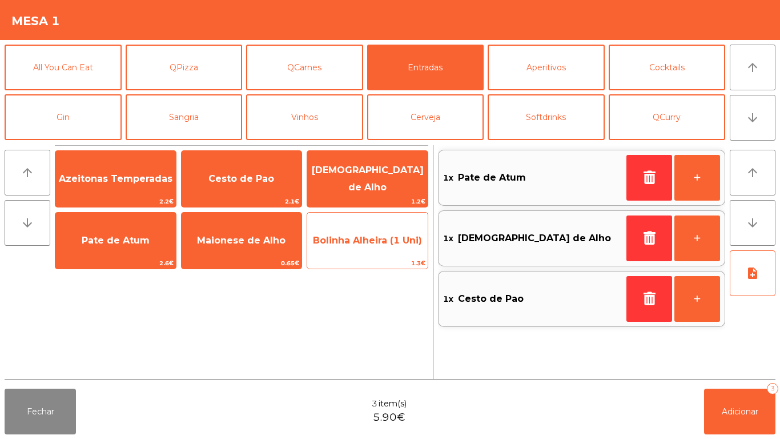
click at [375, 251] on span "Bolinha Alheira (1 Uni)" at bounding box center [367, 240] width 121 height 31
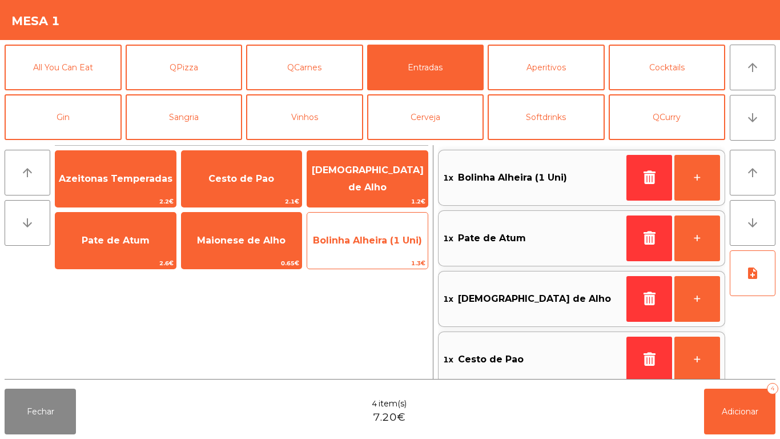
click at [372, 243] on span "Bolinha Alheira (1 Uni)" at bounding box center [367, 240] width 109 height 11
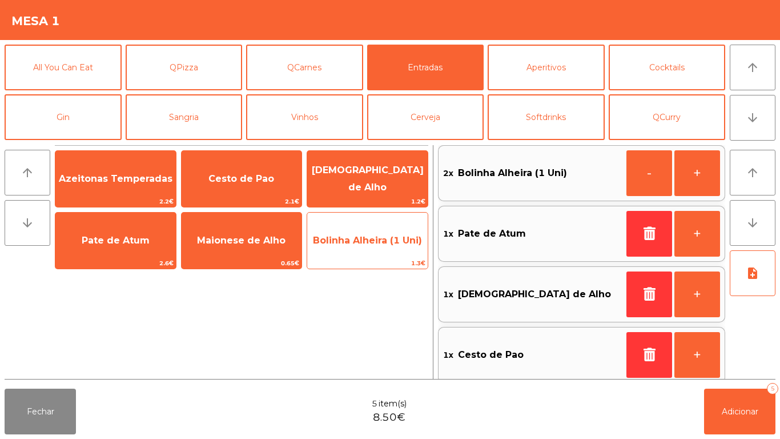
click at [379, 240] on span "Bolinha Alheira (1 Uni)" at bounding box center [367, 240] width 109 height 11
click at [375, 236] on span "Bolinha Alheira (1 Uni)" at bounding box center [367, 240] width 109 height 11
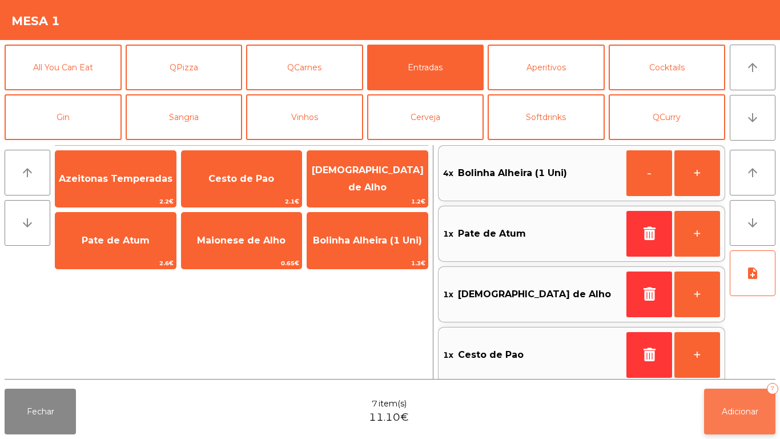
click at [727, 410] on span "Adicionar" at bounding box center [740, 411] width 37 height 10
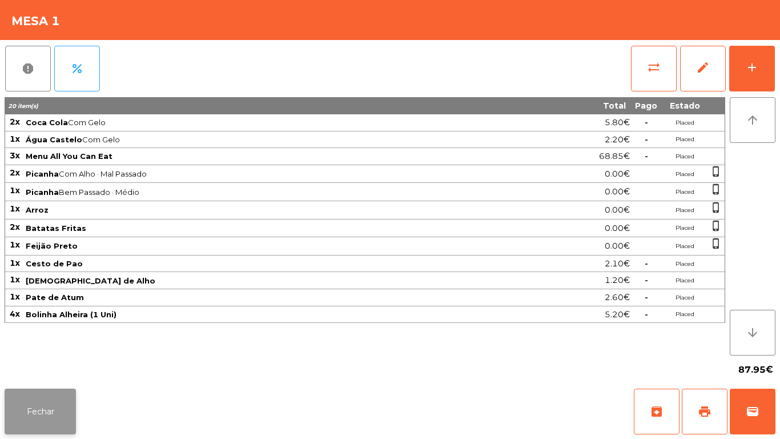
click at [36, 418] on button "Fechar" at bounding box center [40, 411] width 71 height 46
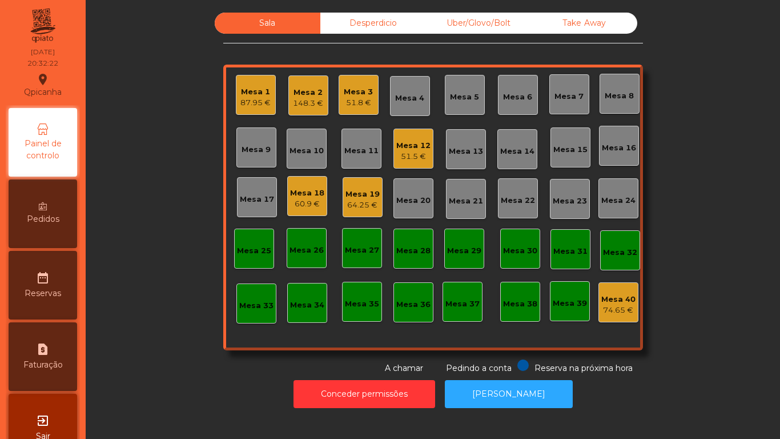
click at [525, 139] on div "Mesa 14" at bounding box center [517, 149] width 40 height 40
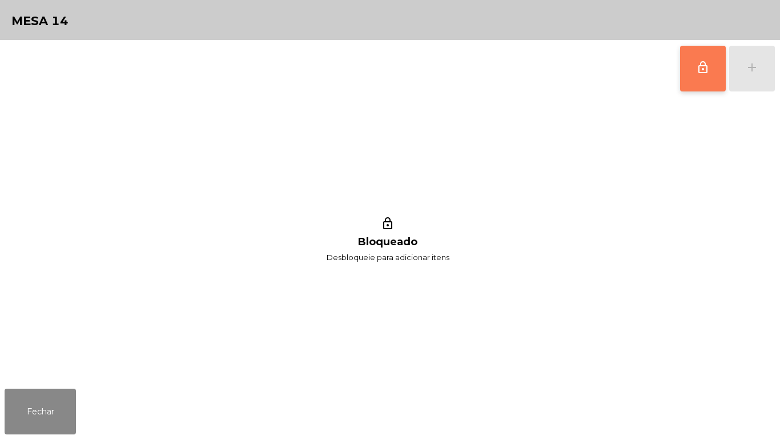
click at [701, 67] on span "lock_outline" at bounding box center [703, 68] width 14 height 14
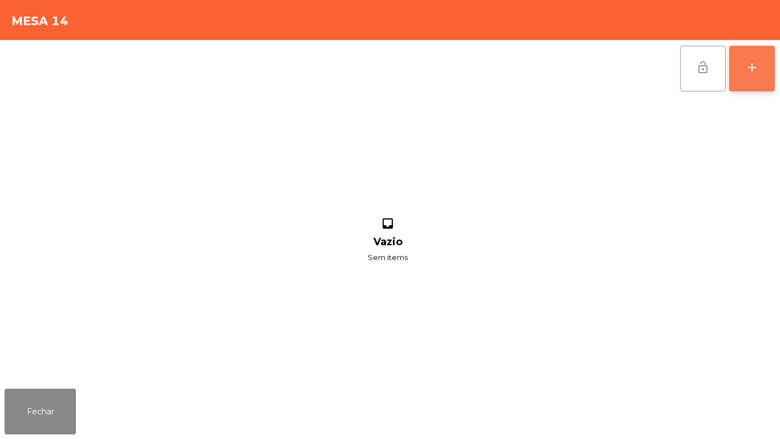
click at [757, 69] on div "add" at bounding box center [752, 68] width 14 height 14
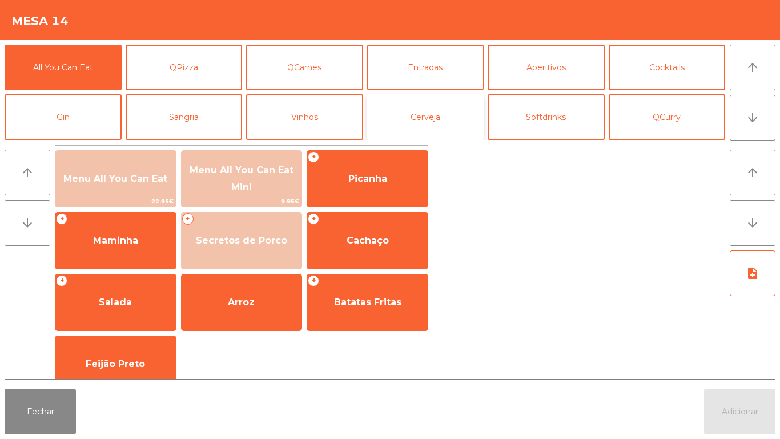
click at [439, 115] on button "Cerveja" at bounding box center [425, 117] width 117 height 46
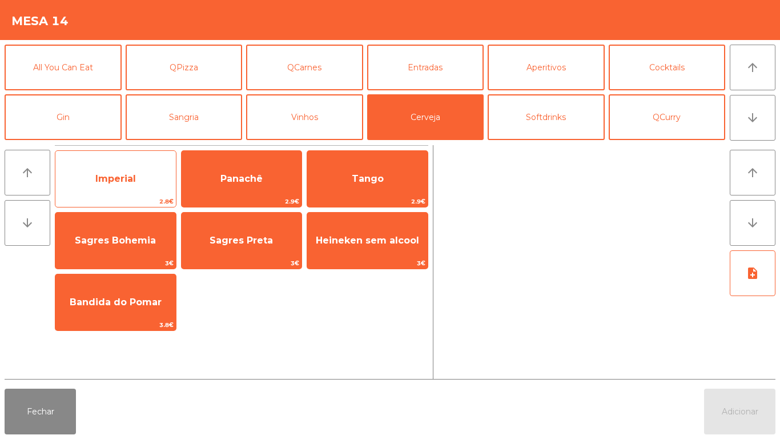
click at [129, 180] on span "Imperial" at bounding box center [115, 178] width 41 height 11
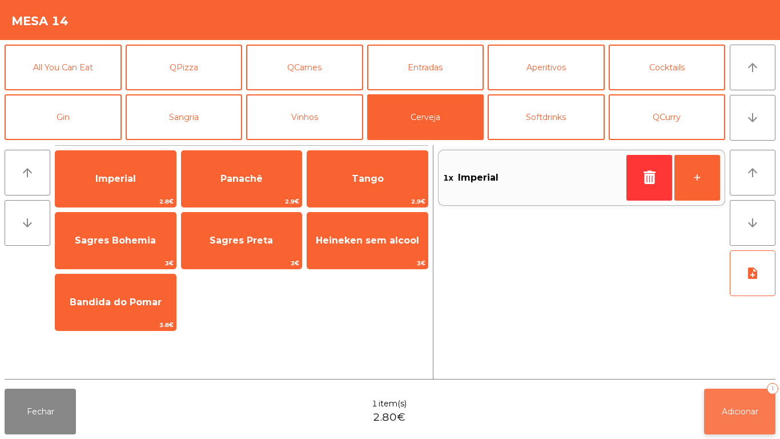
click at [745, 396] on button "Adicionar 1" at bounding box center [739, 411] width 71 height 46
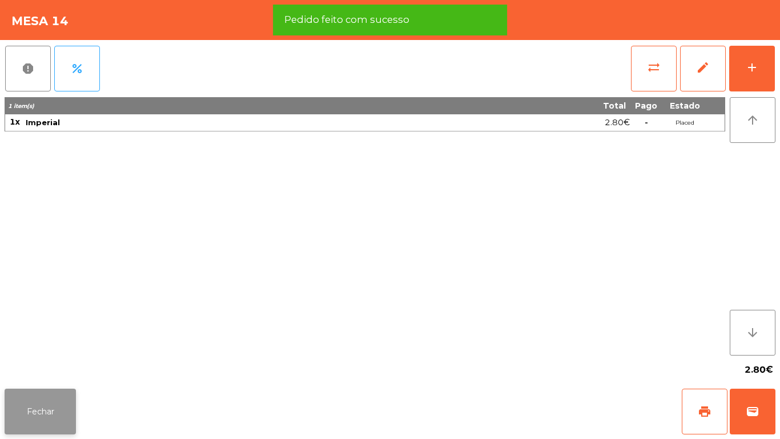
click at [66, 412] on button "Fechar" at bounding box center [40, 411] width 71 height 46
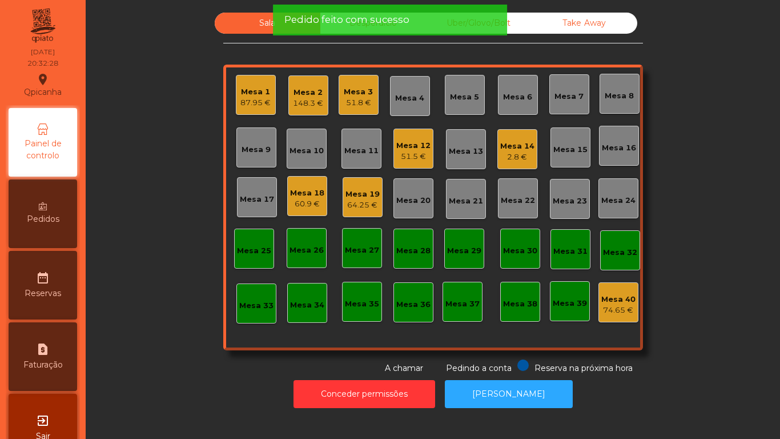
click at [300, 149] on div "Mesa 10" at bounding box center [307, 150] width 34 height 11
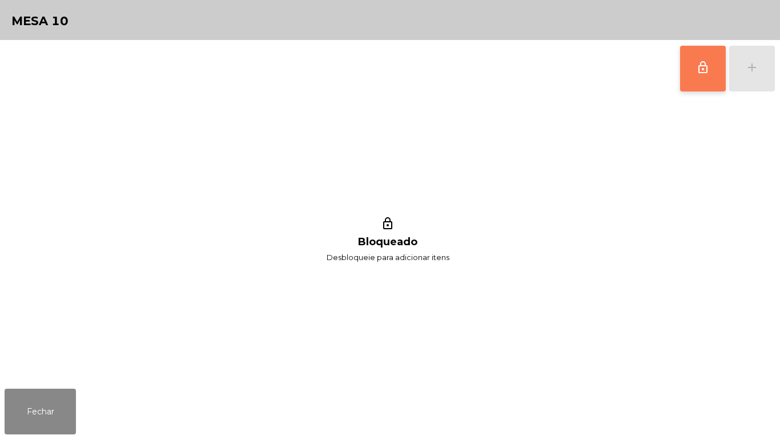
click at [700, 72] on span "lock_outline" at bounding box center [703, 68] width 14 height 14
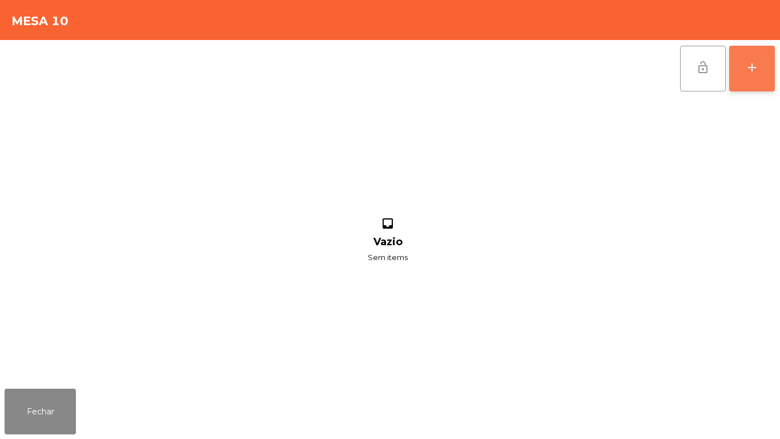
click at [748, 73] on div "add" at bounding box center [752, 68] width 14 height 14
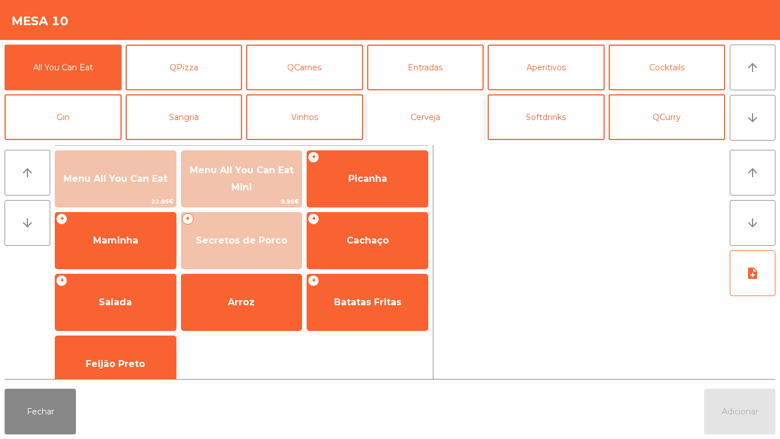
click at [441, 119] on button "Cerveja" at bounding box center [425, 117] width 117 height 46
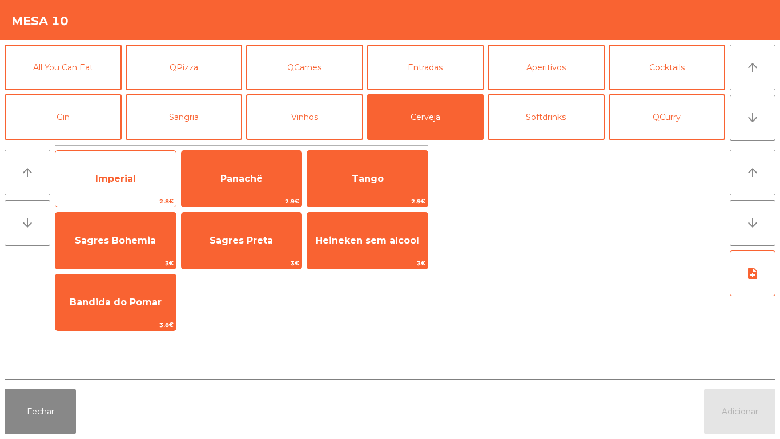
click at [124, 185] on span "Imperial" at bounding box center [115, 178] width 121 height 31
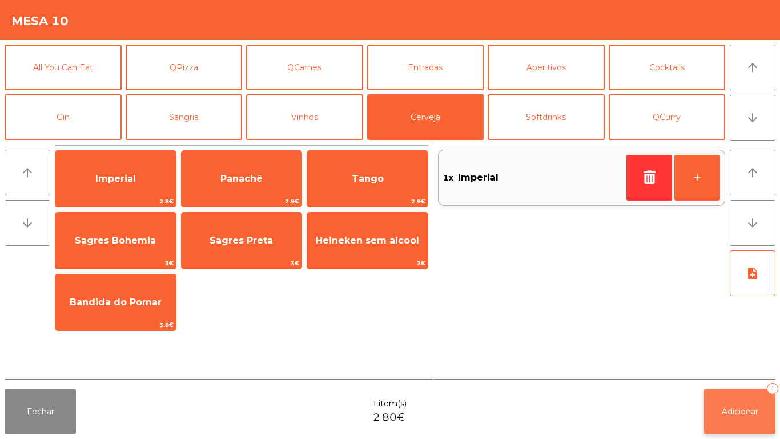
click at [749, 405] on button "Adicionar 1" at bounding box center [739, 411] width 71 height 46
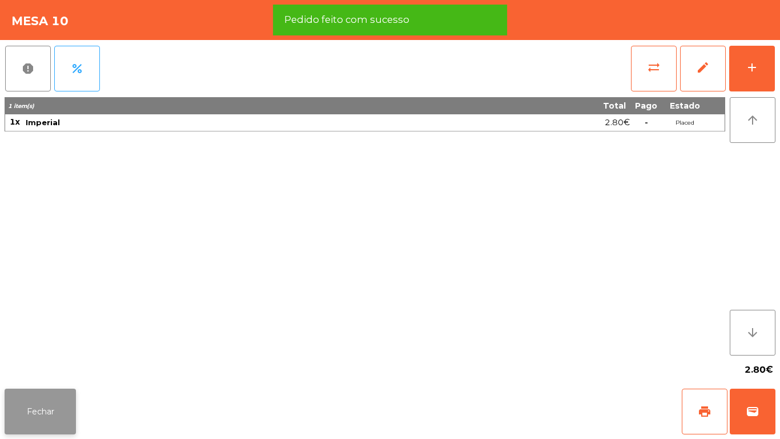
click at [54, 411] on button "Fechar" at bounding box center [40, 411] width 71 height 46
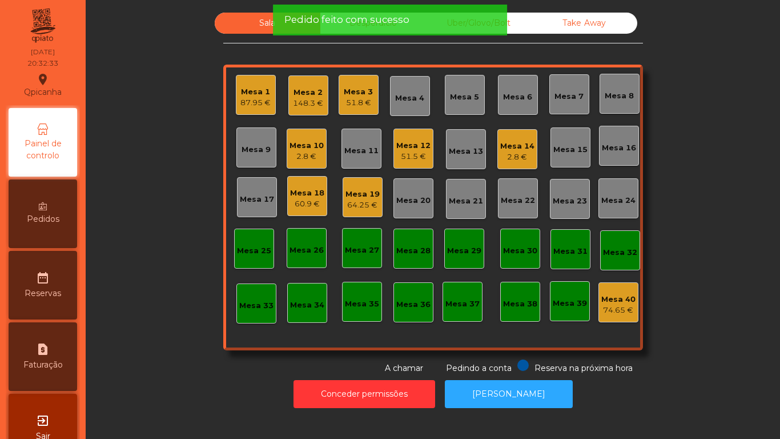
click at [311, 198] on div "60.9 €" at bounding box center [307, 203] width 34 height 11
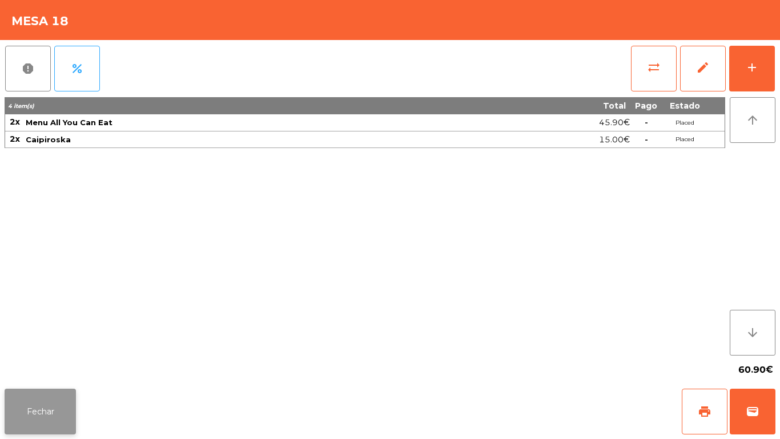
click at [44, 408] on button "Fechar" at bounding box center [40, 411] width 71 height 46
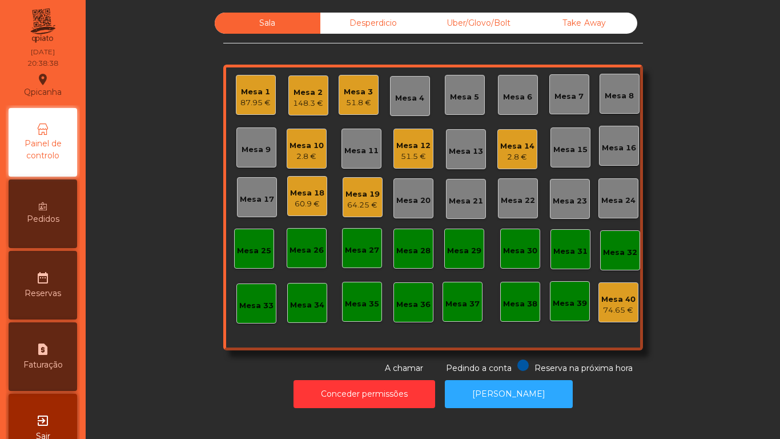
click at [54, 226] on div "Pedidos" at bounding box center [43, 213] width 69 height 69
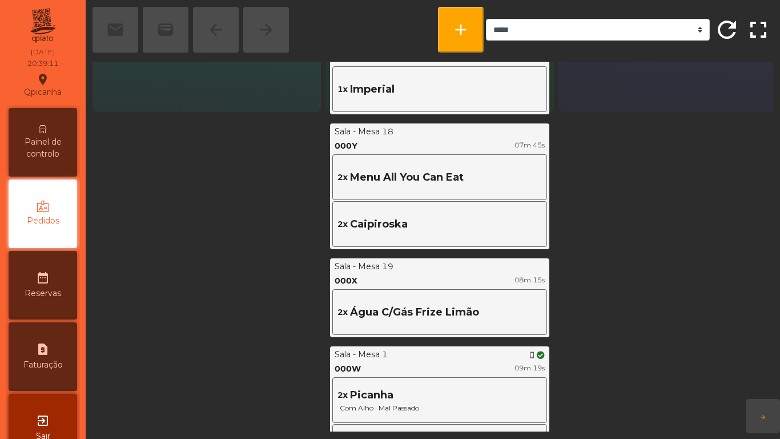
scroll to position [321, 0]
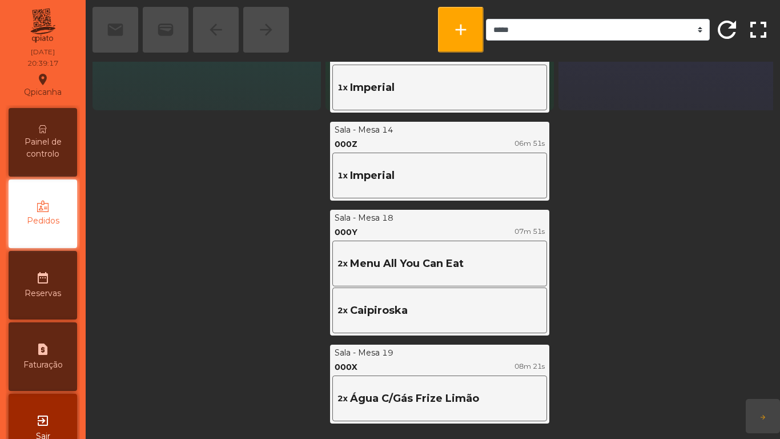
click at [56, 145] on span "Painel de controlo" at bounding box center [42, 148] width 63 height 24
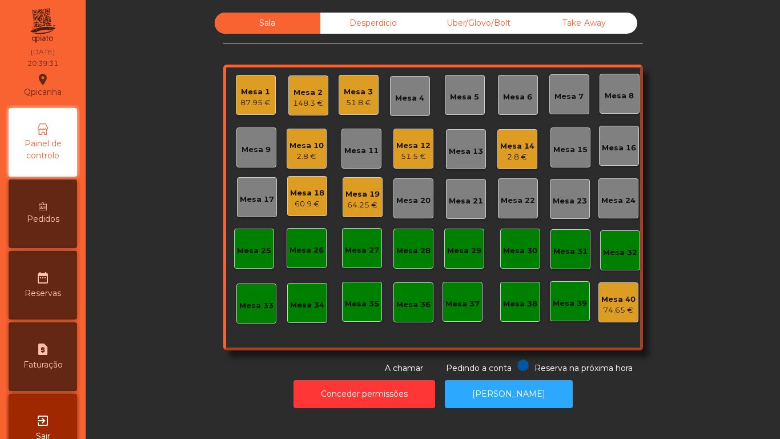
click at [305, 192] on div "Mesa 18" at bounding box center [307, 192] width 34 height 11
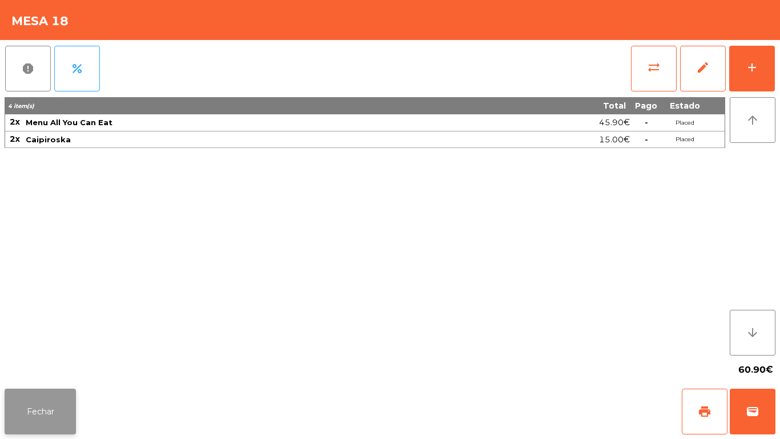
click at [55, 402] on button "Fechar" at bounding box center [40, 411] width 71 height 46
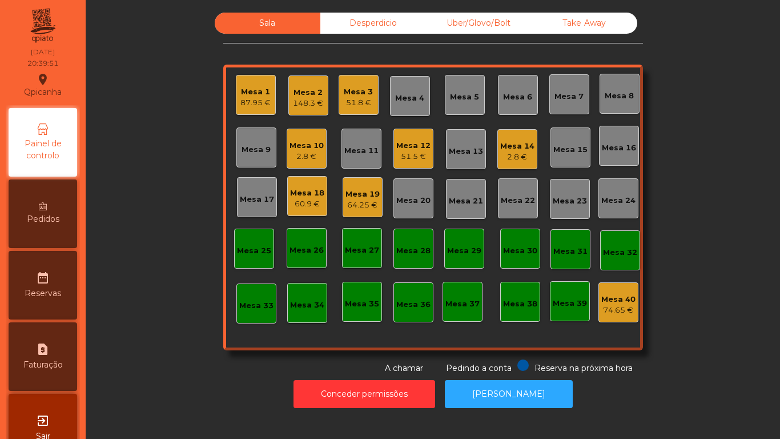
click at [257, 97] on div "87.95 €" at bounding box center [255, 102] width 30 height 11
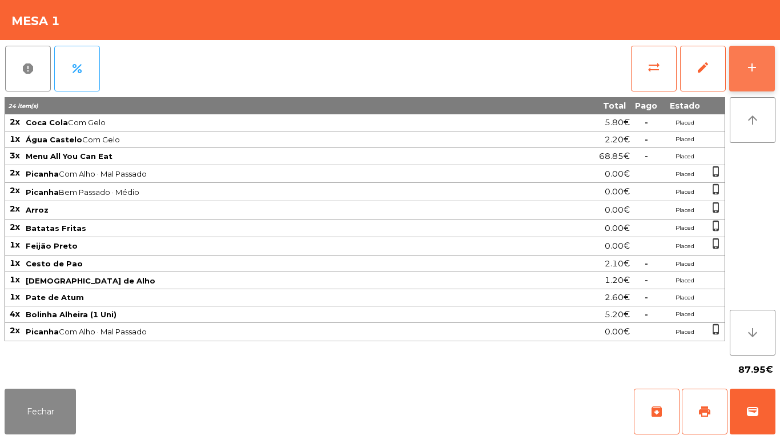
click at [752, 81] on button "add" at bounding box center [752, 69] width 46 height 46
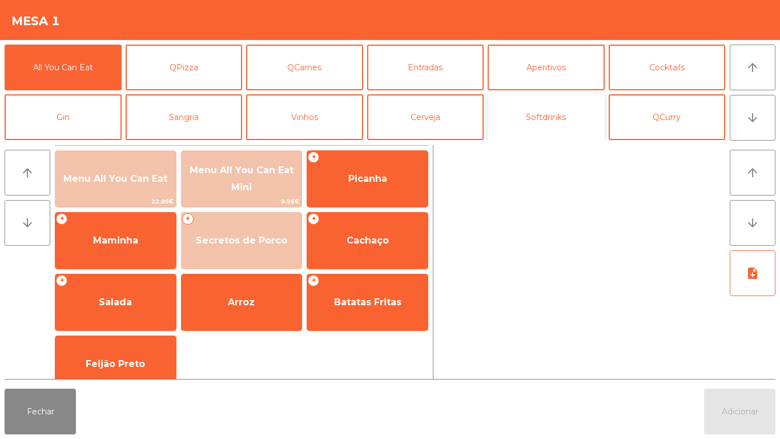
click at [537, 124] on button "Softdrinks" at bounding box center [546, 117] width 117 height 46
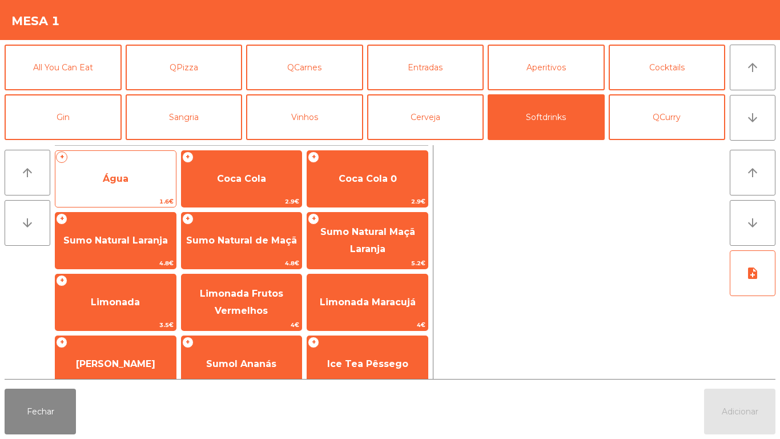
click at [118, 180] on span "Água" at bounding box center [116, 178] width 26 height 11
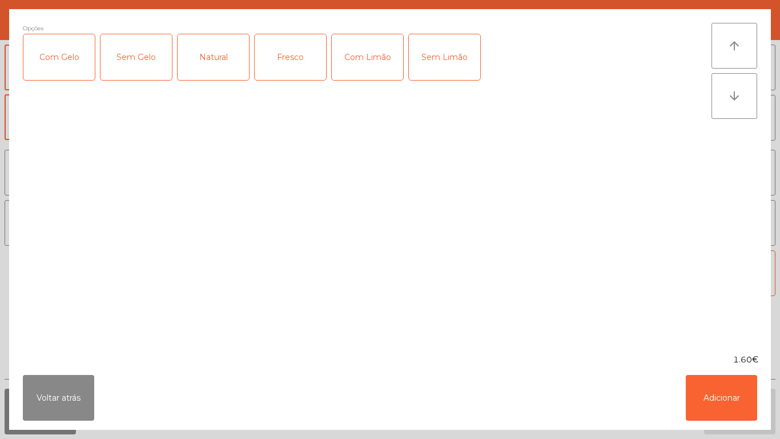
click at [215, 59] on div "Natural" at bounding box center [213, 57] width 71 height 46
click at [709, 397] on button "Adicionar" at bounding box center [721, 398] width 71 height 46
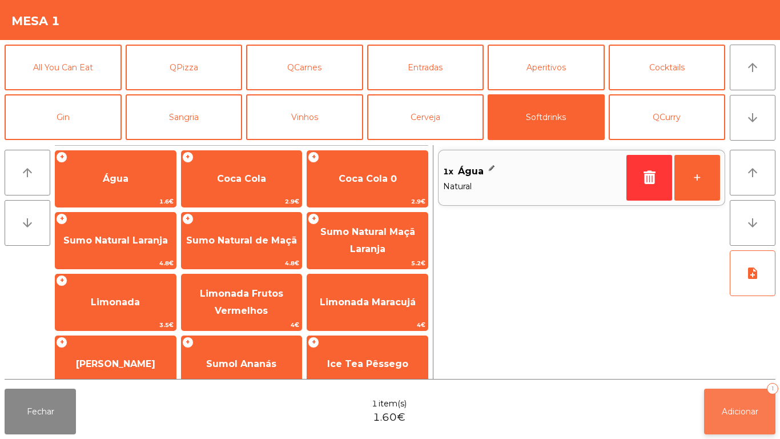
click at [724, 410] on span "Adicionar" at bounding box center [740, 411] width 37 height 10
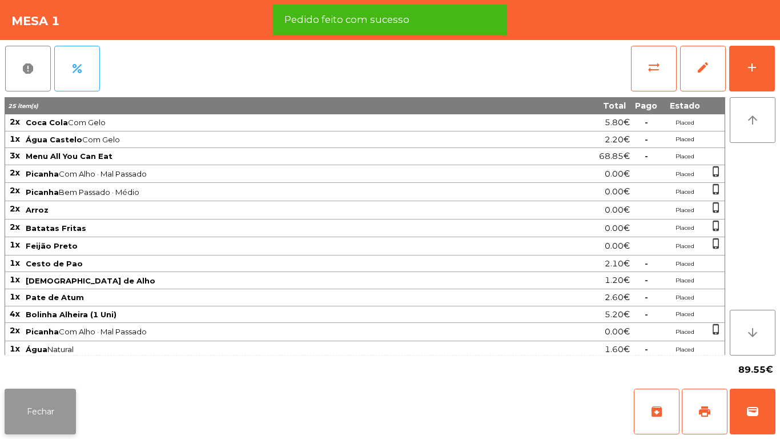
click at [54, 410] on button "Fechar" at bounding box center [40, 411] width 71 height 46
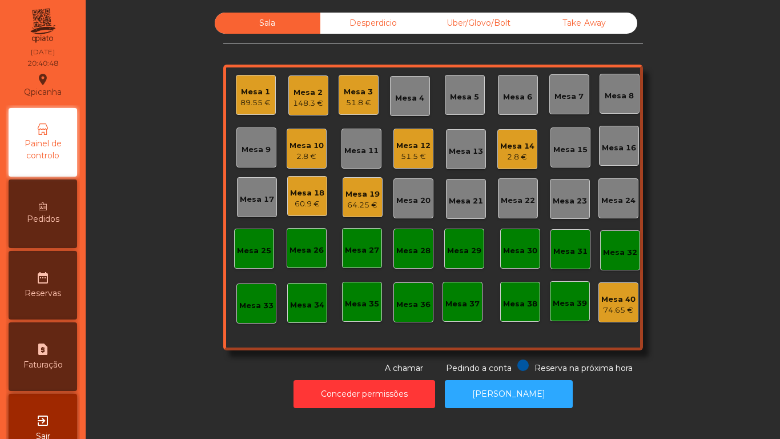
click at [256, 104] on div "89.55 €" at bounding box center [255, 102] width 30 height 11
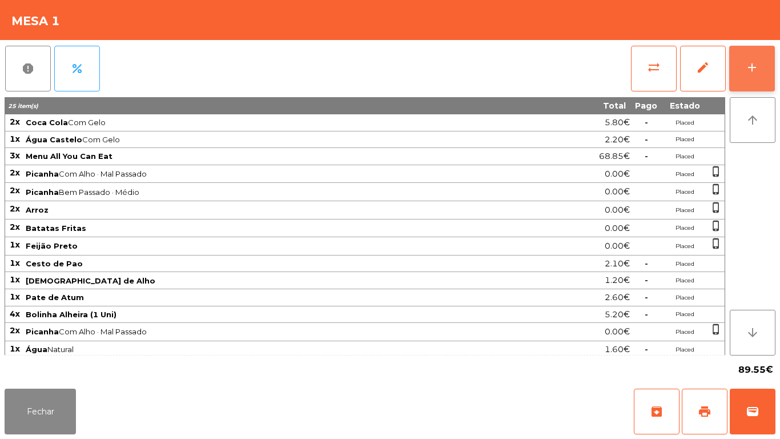
click at [756, 68] on div "add" at bounding box center [752, 68] width 14 height 14
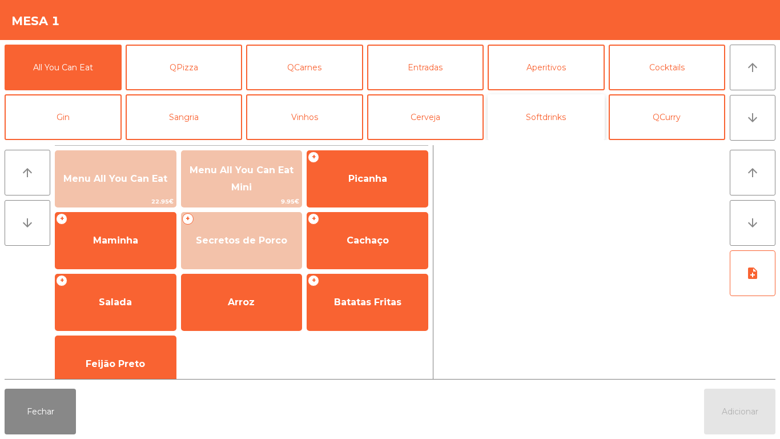
click at [527, 131] on button "Softdrinks" at bounding box center [546, 117] width 117 height 46
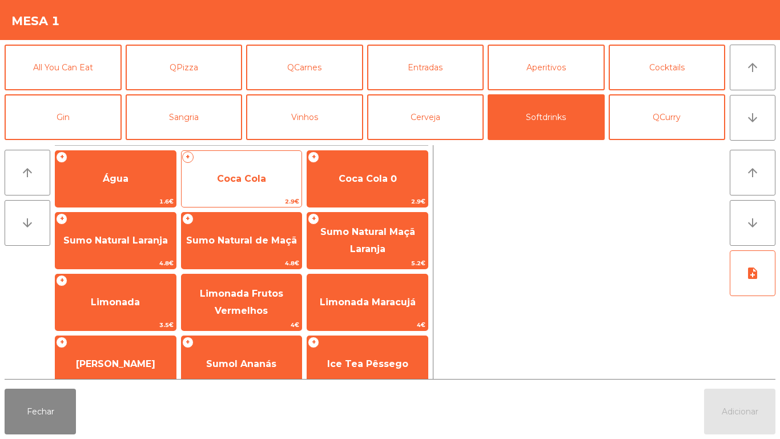
click at [258, 189] on span "Coca Cola" at bounding box center [242, 178] width 121 height 31
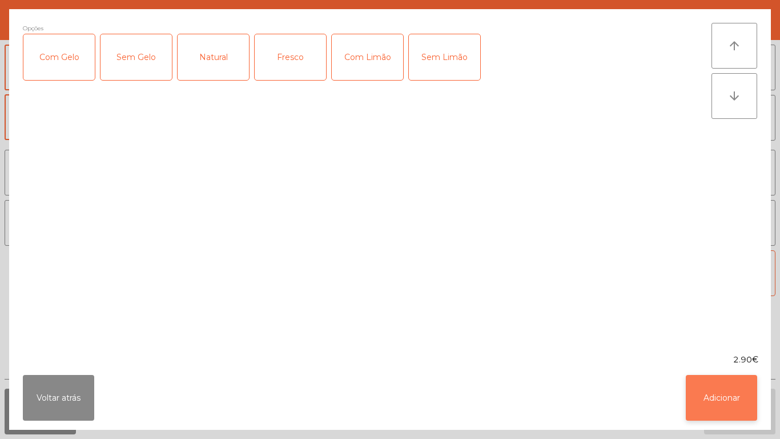
click at [711, 396] on button "Adicionar" at bounding box center [721, 398] width 71 height 46
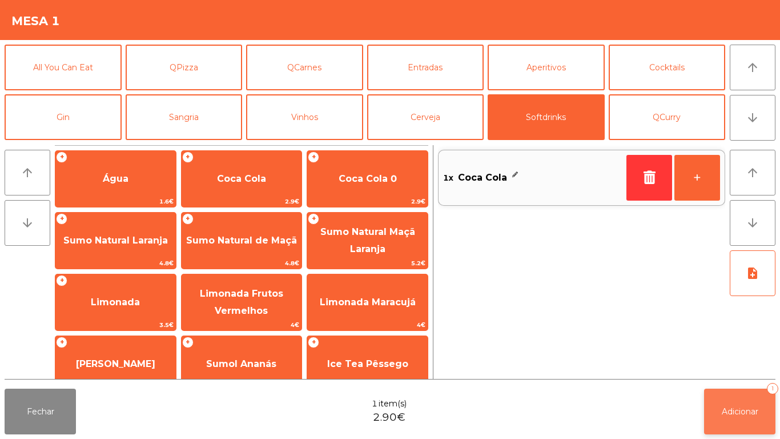
click at [725, 408] on span "Adicionar" at bounding box center [740, 411] width 37 height 10
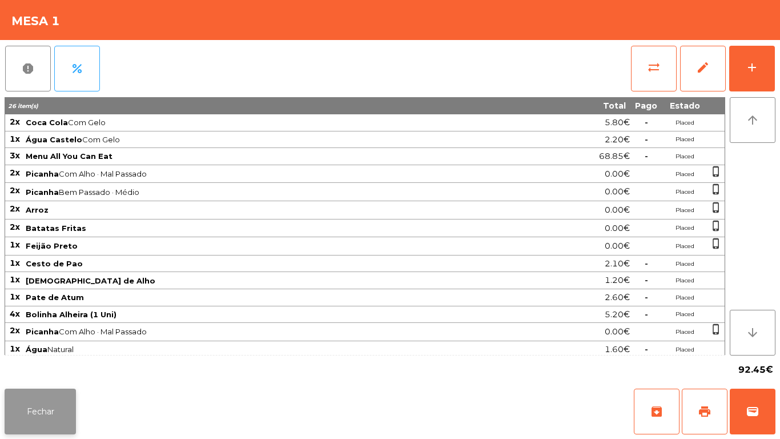
click at [50, 404] on button "Fechar" at bounding box center [40, 411] width 71 height 46
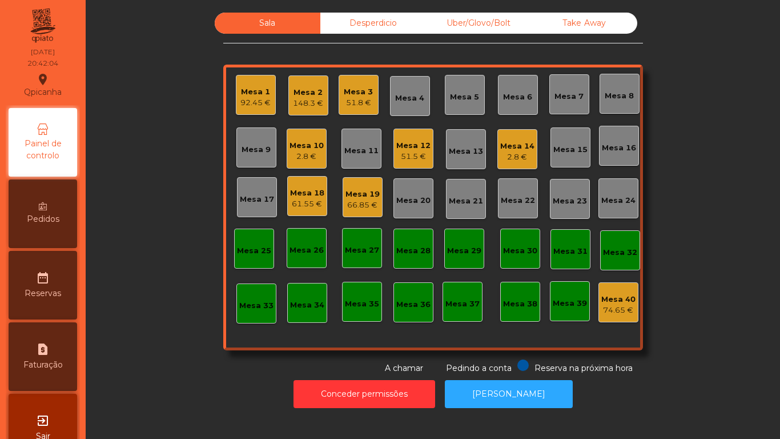
click at [302, 152] on div "2.8 €" at bounding box center [307, 156] width 34 height 11
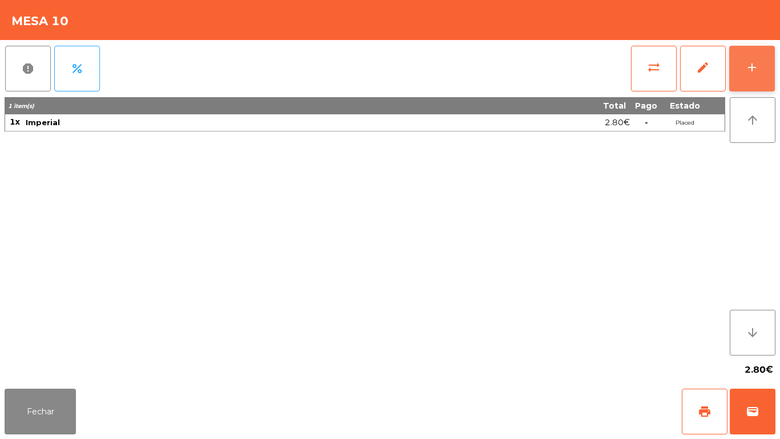
click at [746, 78] on button "add" at bounding box center [752, 69] width 46 height 46
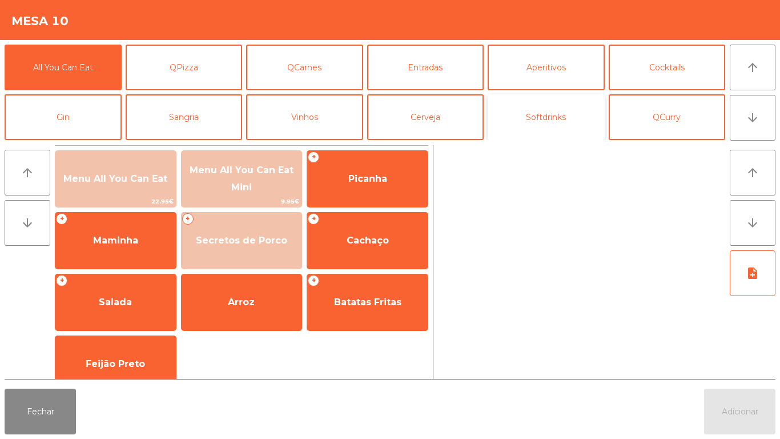
click at [545, 123] on button "Softdrinks" at bounding box center [546, 117] width 117 height 46
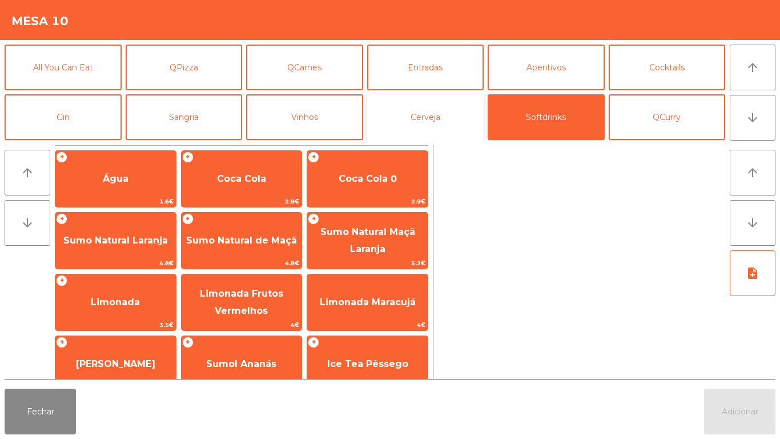
click at [424, 126] on button "Cerveja" at bounding box center [425, 117] width 117 height 46
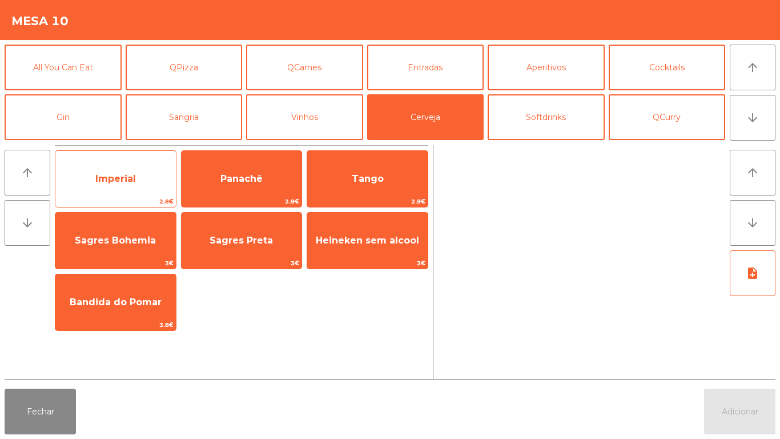
click at [122, 184] on span "Imperial" at bounding box center [115, 178] width 121 height 31
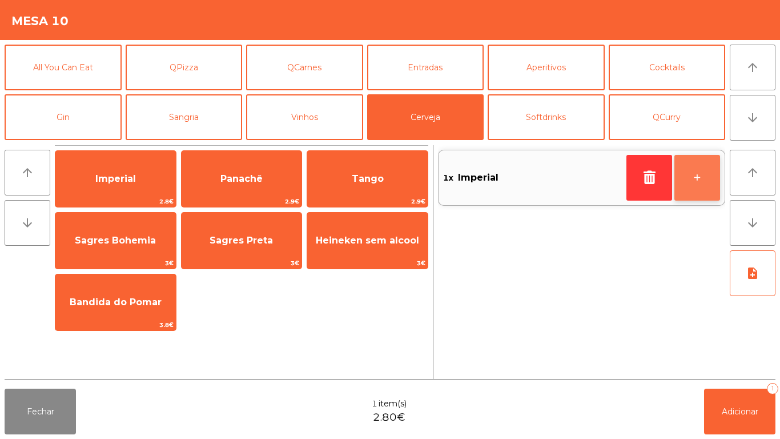
click at [690, 181] on button "+" at bounding box center [698, 178] width 46 height 46
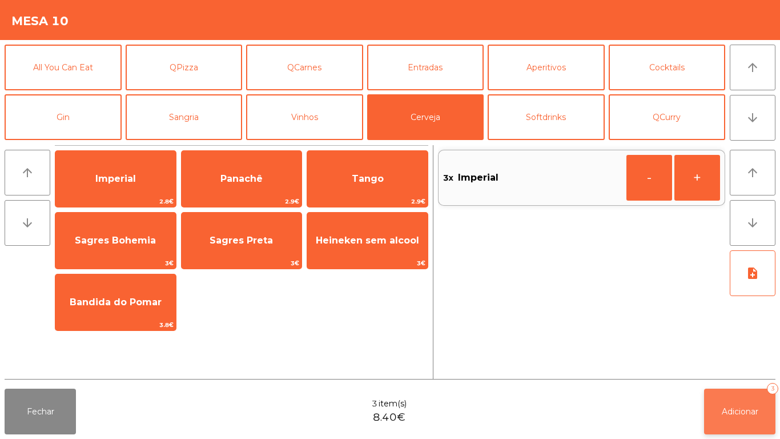
click at [739, 404] on button "Adicionar 3" at bounding box center [739, 411] width 71 height 46
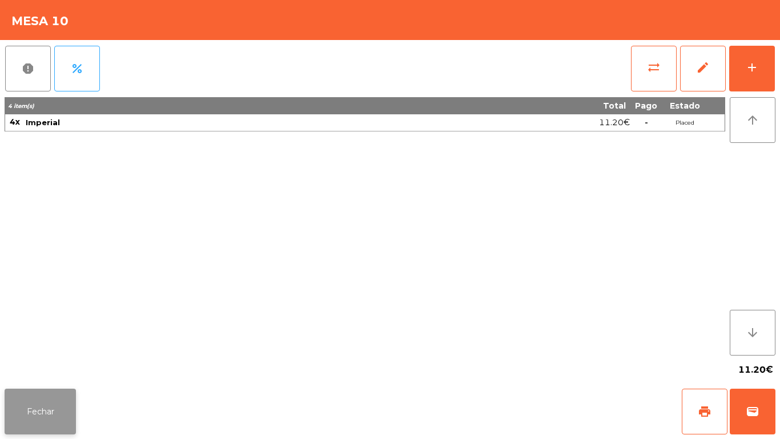
click at [51, 404] on button "Fechar" at bounding box center [40, 411] width 71 height 46
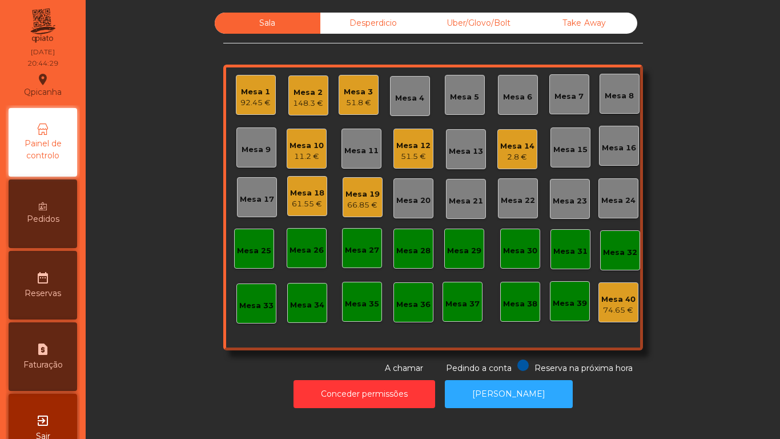
click at [514, 153] on div "2.8 €" at bounding box center [517, 156] width 34 height 11
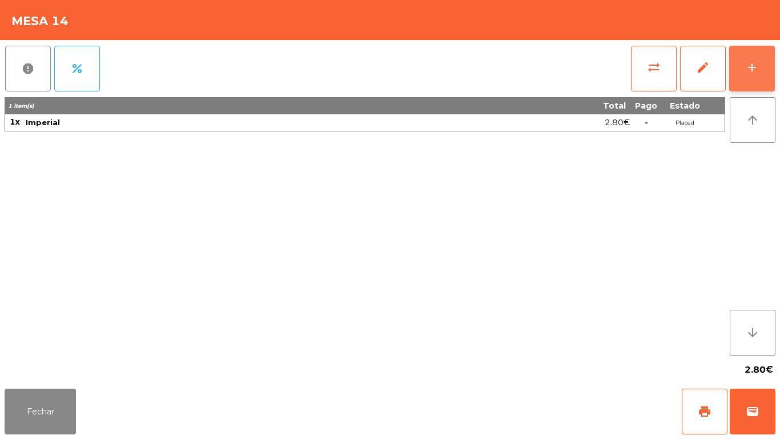
click at [752, 78] on button "add" at bounding box center [752, 69] width 46 height 46
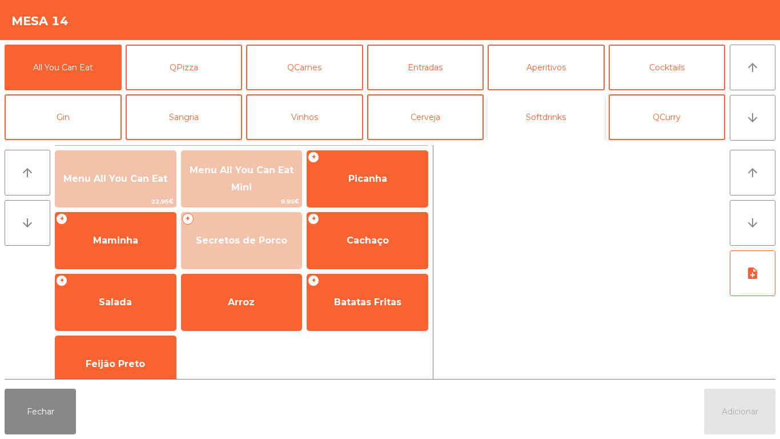
click at [543, 125] on button "Softdrinks" at bounding box center [546, 117] width 117 height 46
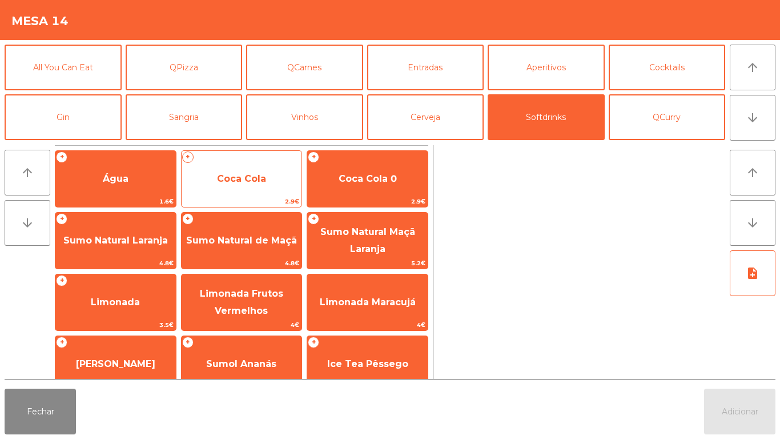
click at [254, 186] on span "Coca Cola" at bounding box center [242, 178] width 121 height 31
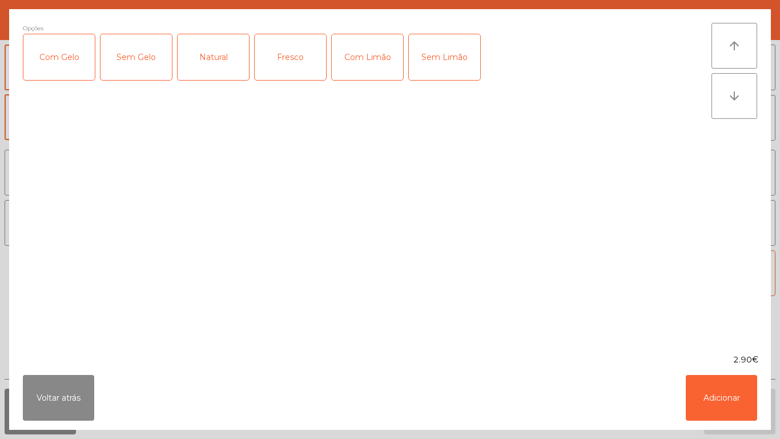
click at [78, 73] on div "Com Gelo" at bounding box center [58, 57] width 71 height 46
click at [378, 73] on div "Com Limão" at bounding box center [367, 57] width 71 height 46
click at [712, 402] on button "Adicionar" at bounding box center [721, 398] width 71 height 46
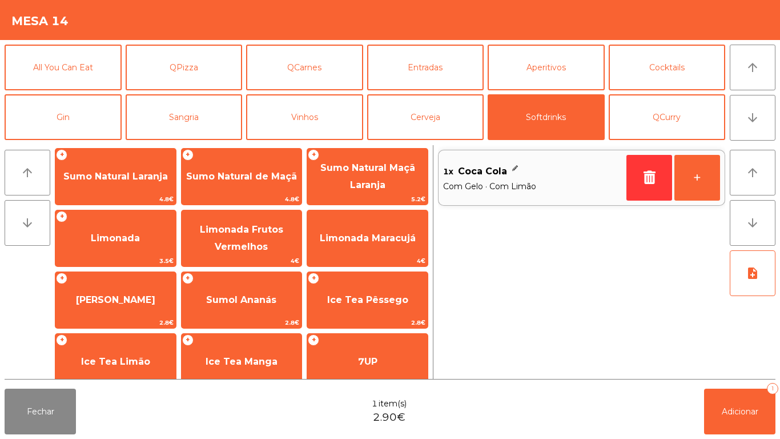
scroll to position [65, 0]
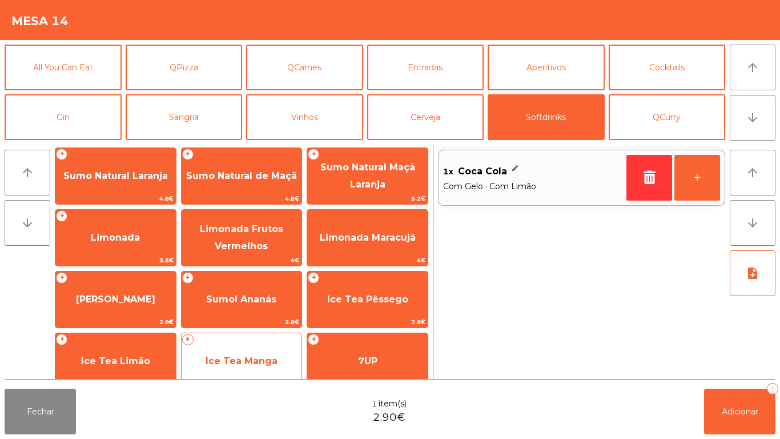
click at [243, 355] on span "Ice Tea Manga" at bounding box center [242, 360] width 72 height 11
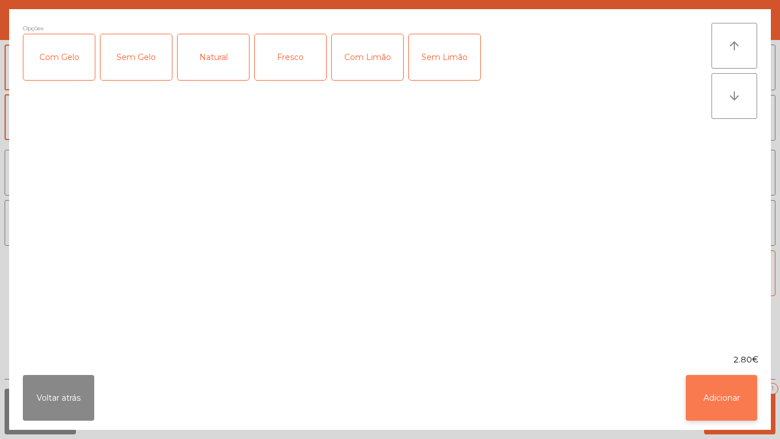
click at [716, 392] on button "Adicionar" at bounding box center [721, 398] width 71 height 46
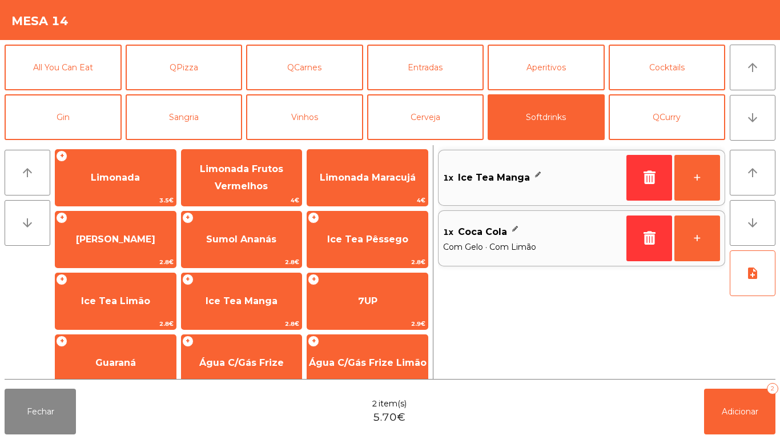
scroll to position [127, 0]
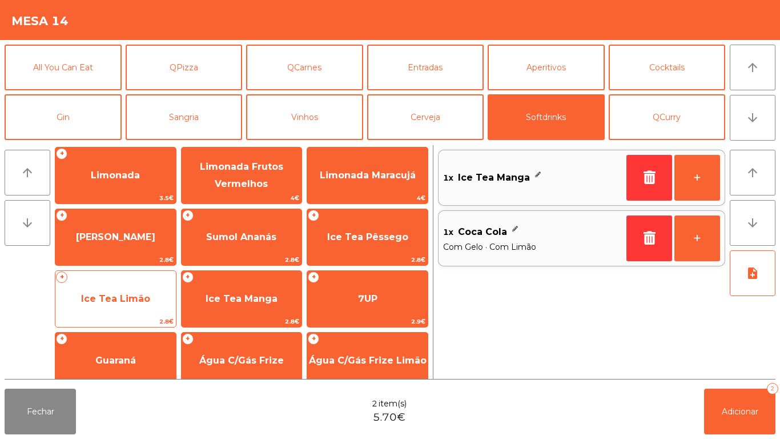
click at [113, 300] on span "Ice Tea Limão" at bounding box center [115, 298] width 69 height 11
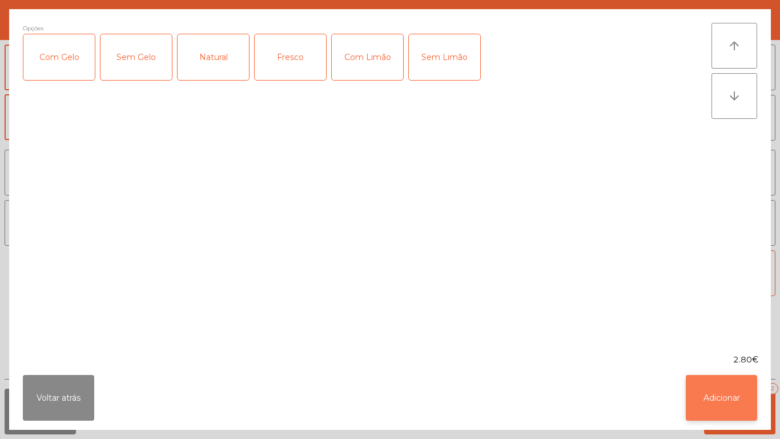
click at [708, 398] on button "Adicionar" at bounding box center [721, 398] width 71 height 46
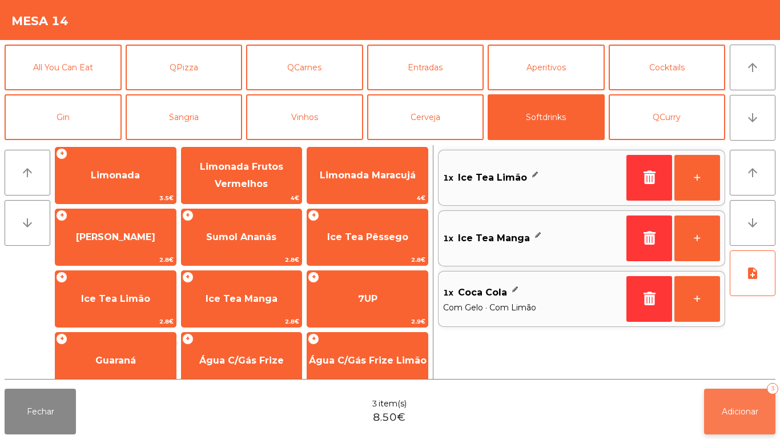
click at [723, 398] on button "Adicionar 3" at bounding box center [739, 411] width 71 height 46
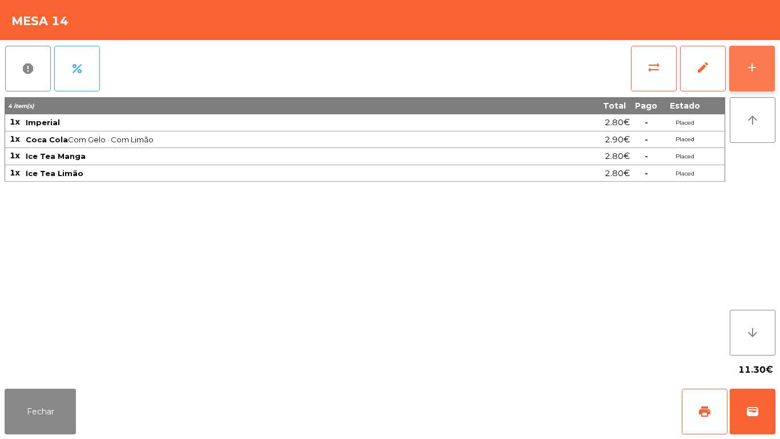
click at [751, 57] on button "add" at bounding box center [752, 69] width 46 height 46
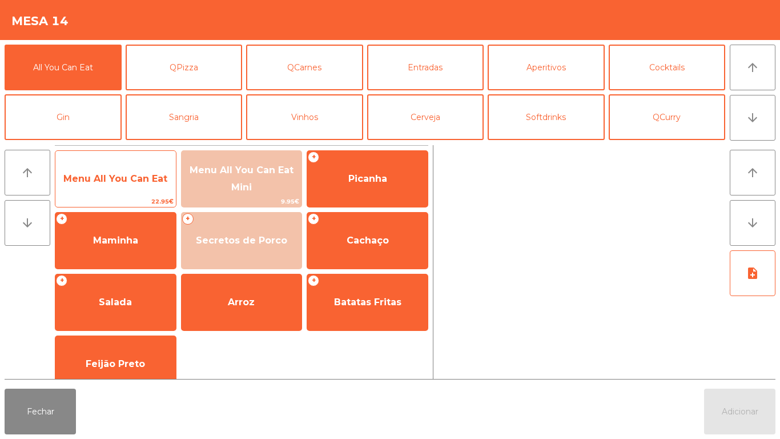
click at [121, 179] on span "Menu All You Can Eat" at bounding box center [115, 178] width 104 height 11
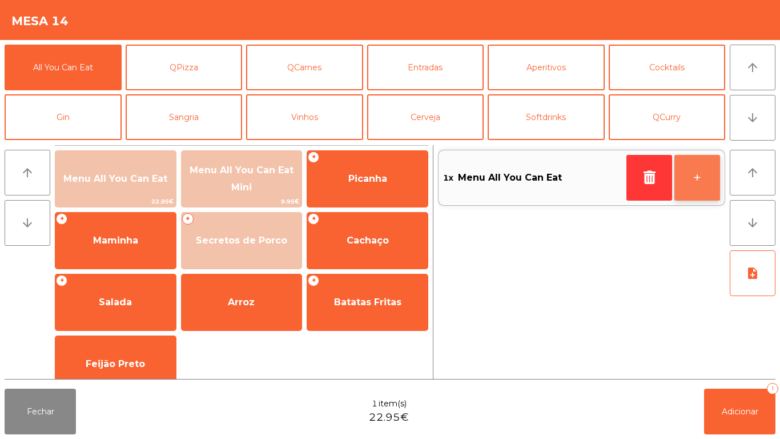
click at [688, 177] on button "+" at bounding box center [698, 178] width 46 height 46
click at [690, 178] on button "+" at bounding box center [698, 178] width 46 height 46
click at [692, 186] on button "+" at bounding box center [698, 178] width 46 height 46
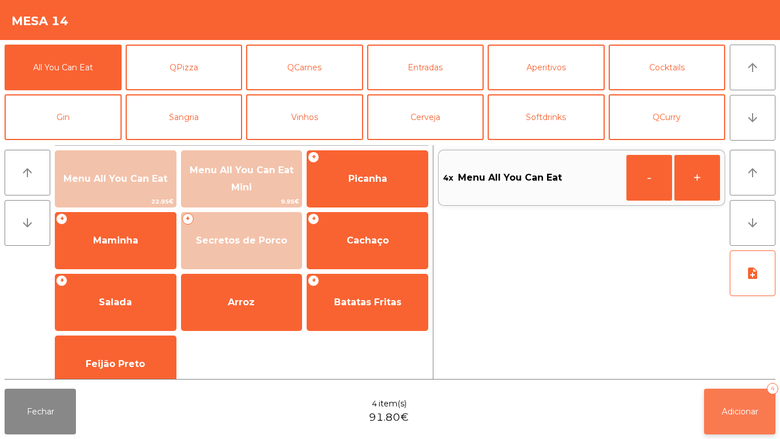
click at [740, 410] on span "Adicionar" at bounding box center [740, 411] width 37 height 10
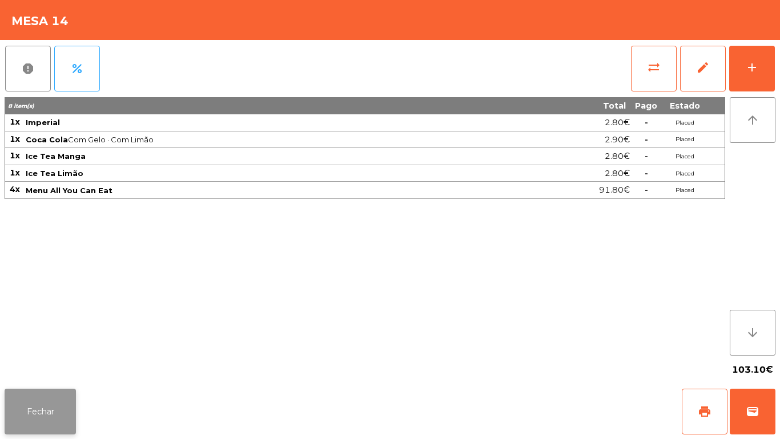
click at [54, 399] on button "Fechar" at bounding box center [40, 411] width 71 height 46
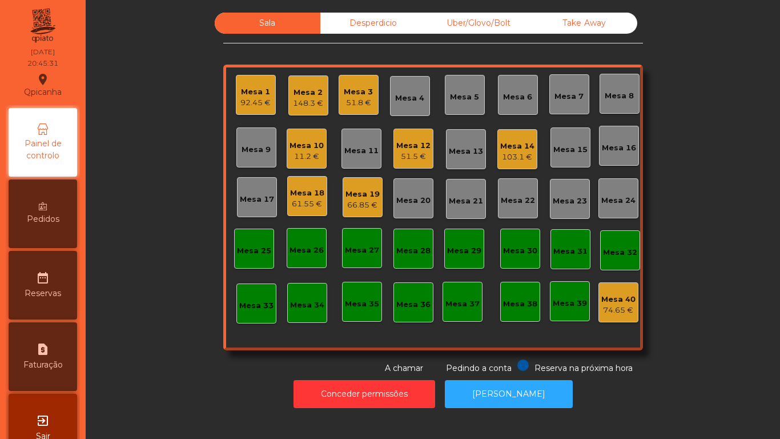
click at [314, 199] on div "61.55 €" at bounding box center [307, 203] width 34 height 11
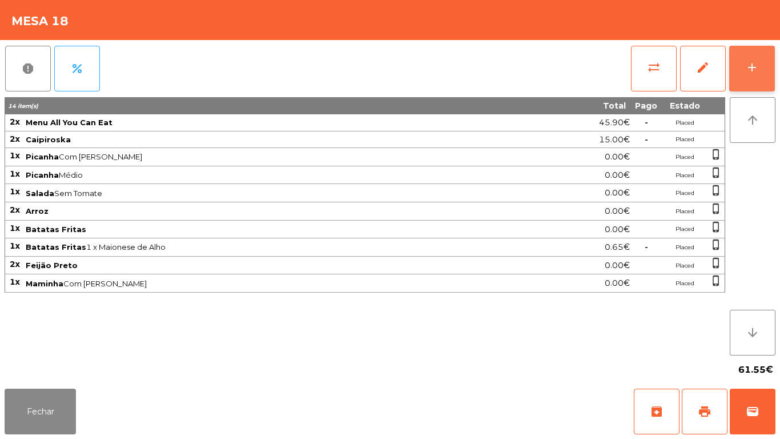
click at [749, 73] on div "add" at bounding box center [752, 68] width 14 height 14
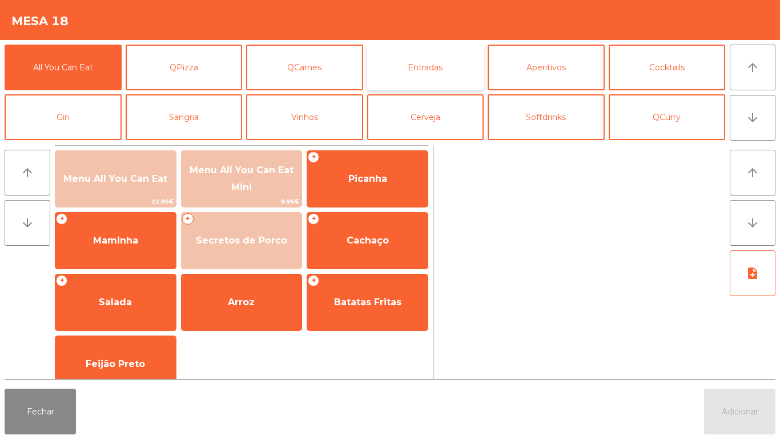
click at [438, 69] on button "Entradas" at bounding box center [425, 68] width 117 height 46
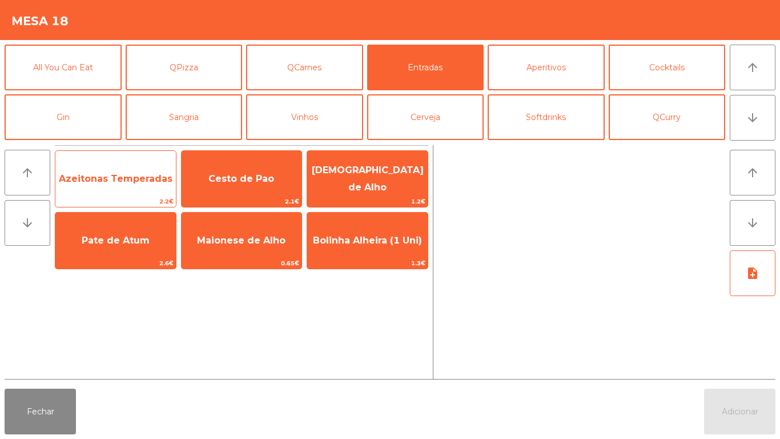
click at [145, 184] on span "Azeitonas Temperadas" at bounding box center [115, 178] width 121 height 31
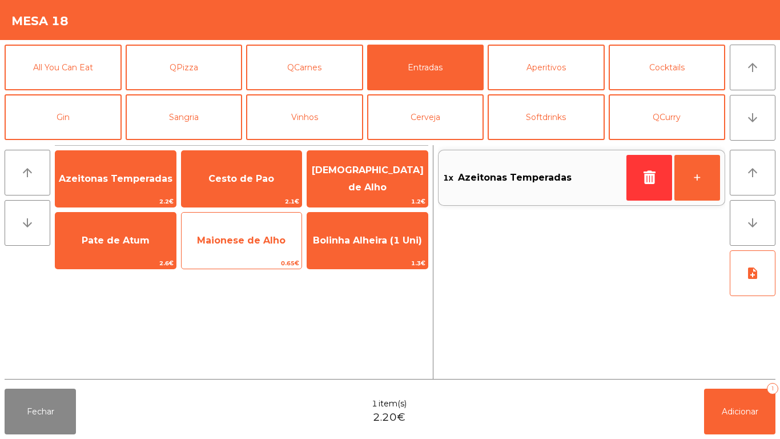
click at [134, 246] on span "Pate de Atum" at bounding box center [115, 240] width 121 height 31
click at [249, 244] on span "Maionese de Alho" at bounding box center [241, 240] width 89 height 11
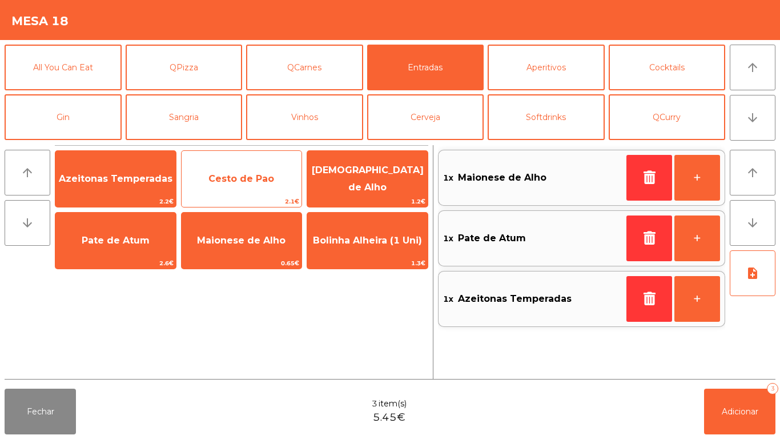
click at [259, 176] on span "Cesto de Pao" at bounding box center [241, 178] width 66 height 11
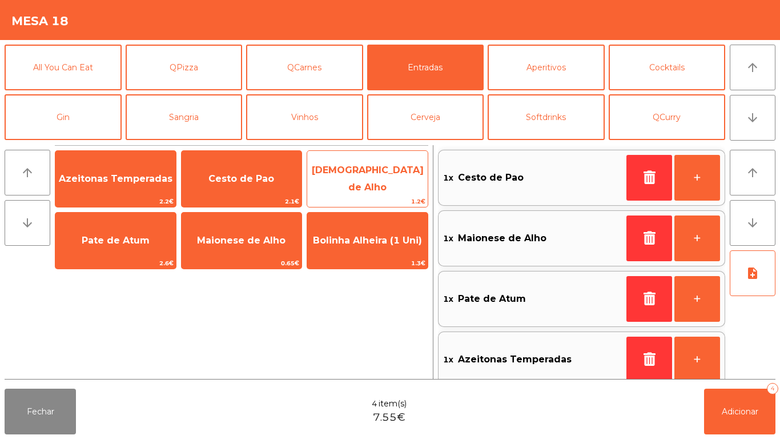
click at [368, 195] on div "Manteiga de Alho 1.2€" at bounding box center [368, 178] width 122 height 57
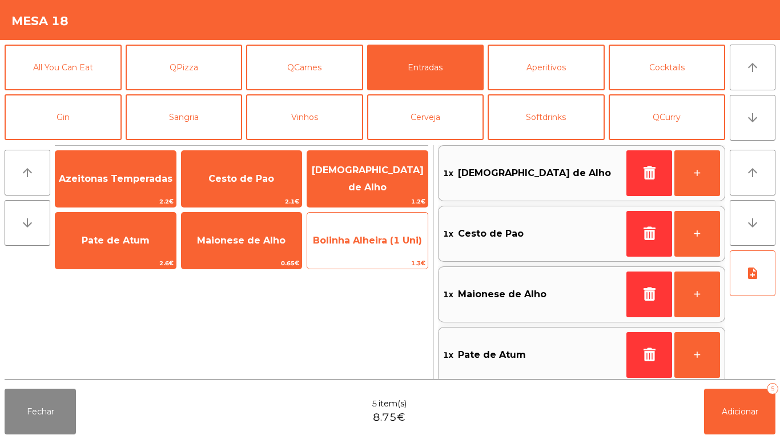
click at [392, 242] on span "Bolinha Alheira (1 Uni)" at bounding box center [367, 240] width 109 height 11
click at [395, 247] on span "Bolinha Alheira (1 Uni)" at bounding box center [367, 240] width 121 height 31
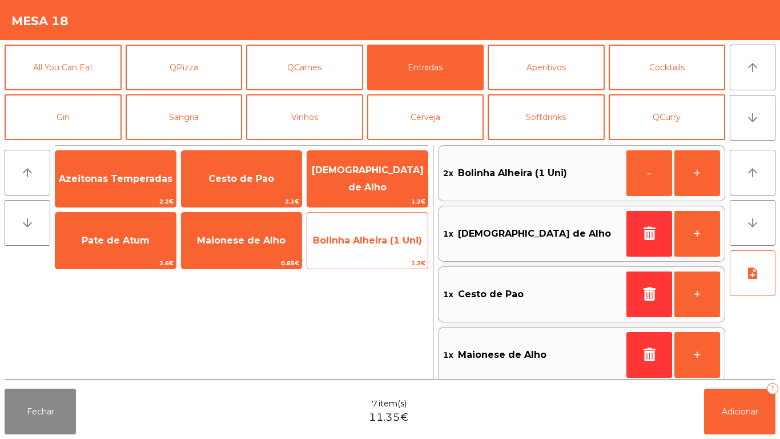
click at [394, 244] on span "Bolinha Alheira (1 Uni)" at bounding box center [367, 240] width 109 height 11
click at [398, 236] on span "Bolinha Alheira (1 Uni)" at bounding box center [367, 240] width 109 height 11
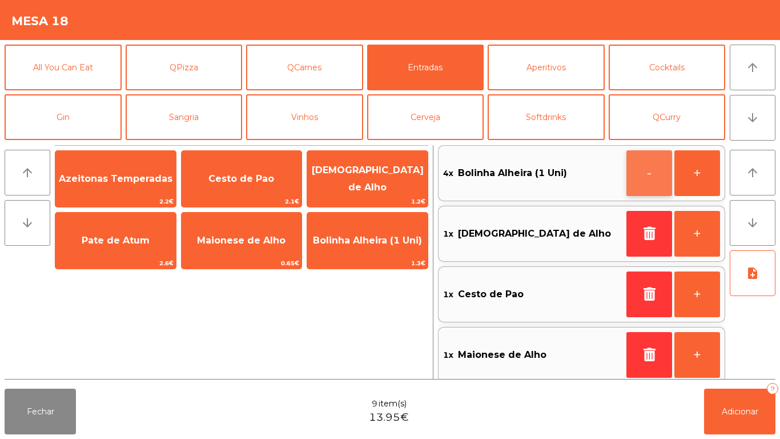
click at [645, 172] on button "-" at bounding box center [650, 173] width 46 height 46
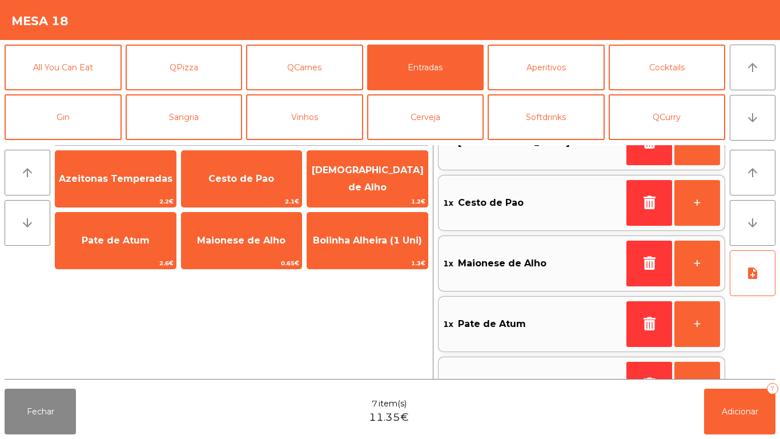
scroll to position [0, 0]
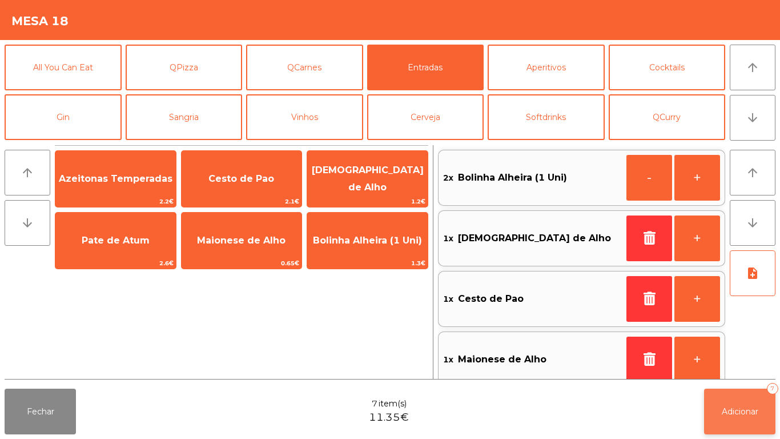
click at [737, 404] on button "Adicionar 7" at bounding box center [739, 411] width 71 height 46
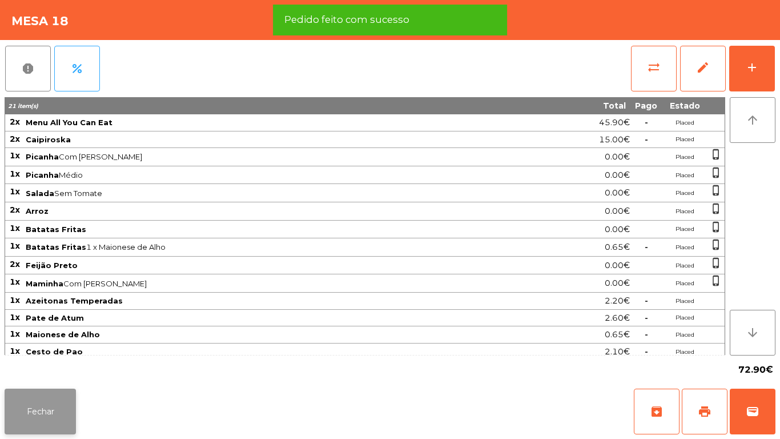
click at [65, 394] on button "Fechar" at bounding box center [40, 411] width 71 height 46
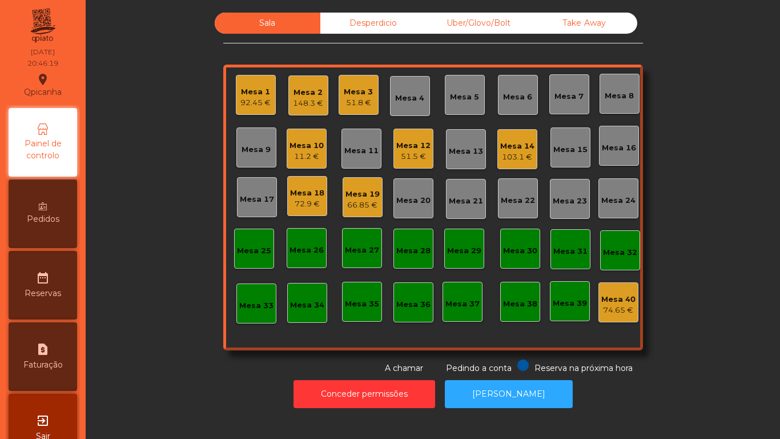
click at [306, 154] on div "11.2 €" at bounding box center [307, 156] width 34 height 11
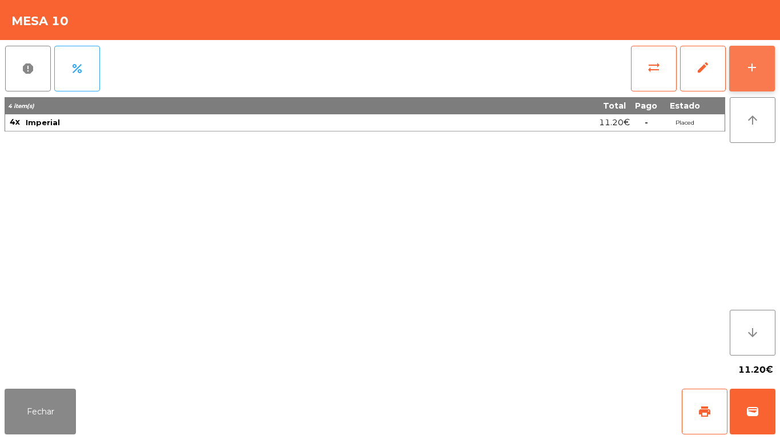
click at [745, 83] on button "add" at bounding box center [752, 69] width 46 height 46
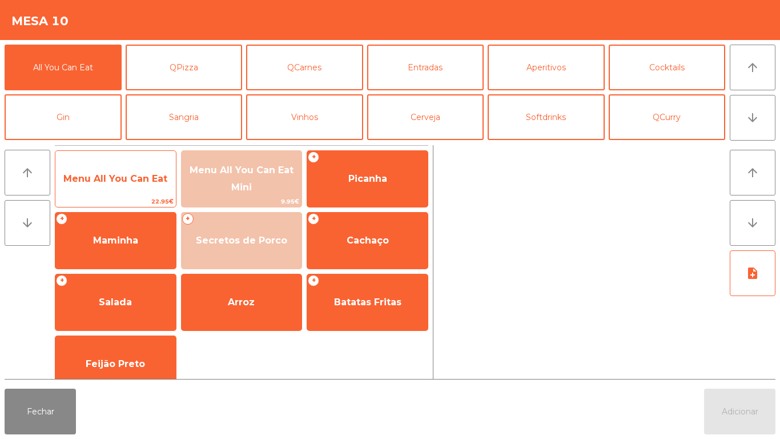
click at [119, 178] on span "Menu All You Can Eat" at bounding box center [115, 178] width 104 height 11
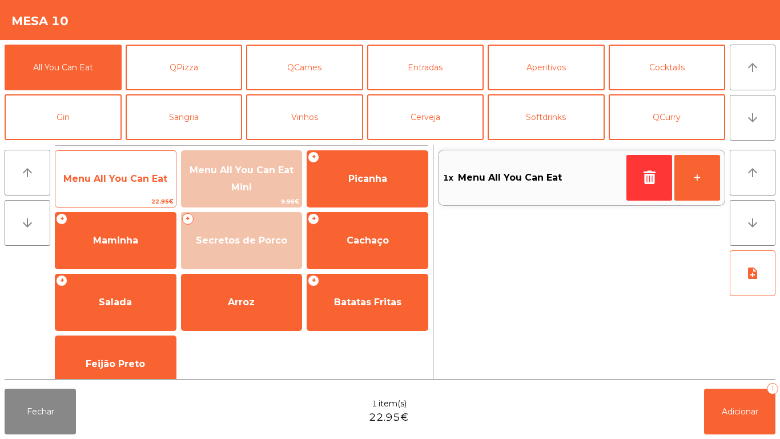
click at [130, 178] on span "Menu All You Can Eat" at bounding box center [115, 178] width 104 height 11
click at [127, 170] on span "Menu All You Can Eat" at bounding box center [115, 178] width 121 height 31
click at [123, 158] on div "Menu All You Can Eat 22.95€" at bounding box center [116, 178] width 122 height 57
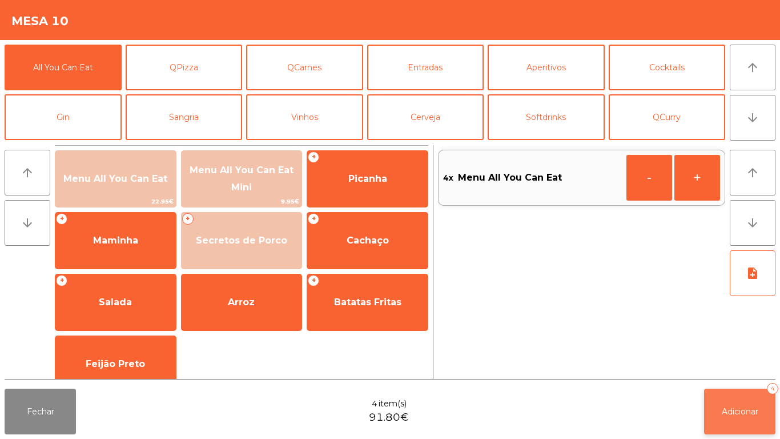
click at [739, 414] on span "Adicionar" at bounding box center [740, 411] width 37 height 10
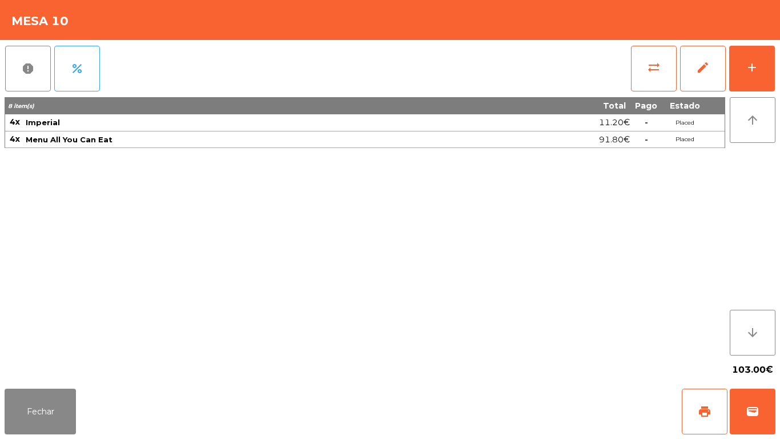
click at [53, 438] on div "Fechar print wallet" at bounding box center [390, 411] width 780 height 55
click at [61, 409] on button "Fechar" at bounding box center [40, 411] width 71 height 46
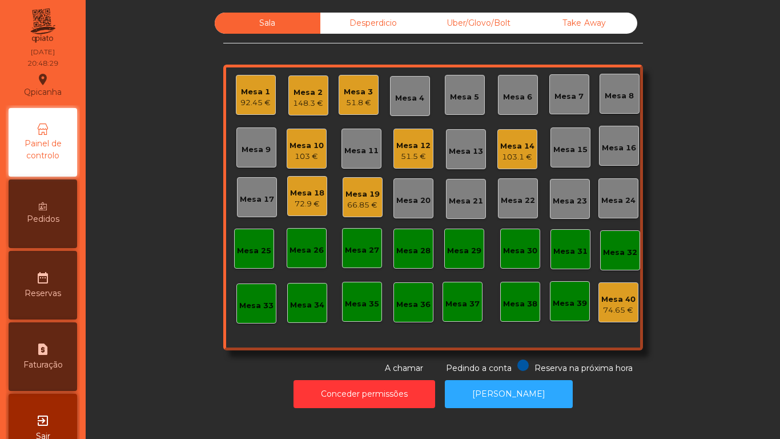
click at [463, 97] on div "Mesa 5" at bounding box center [464, 96] width 29 height 11
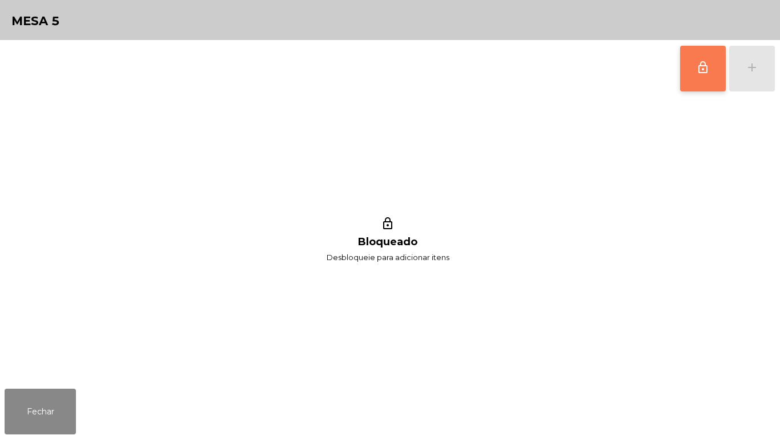
click at [710, 81] on button "lock_outline" at bounding box center [703, 69] width 46 height 46
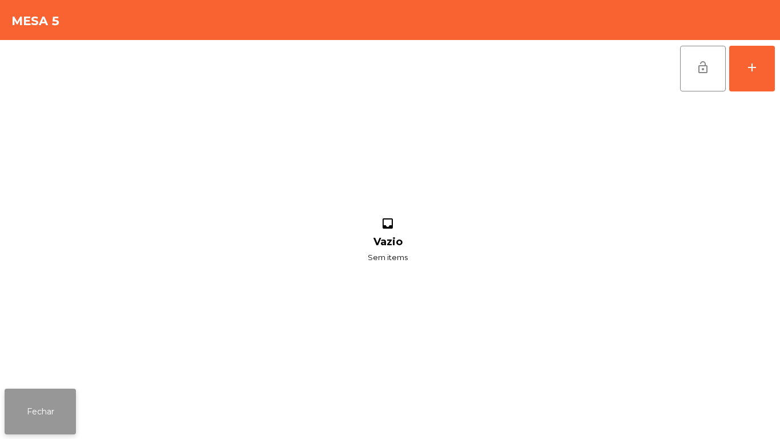
click at [57, 407] on button "Fechar" at bounding box center [40, 411] width 71 height 46
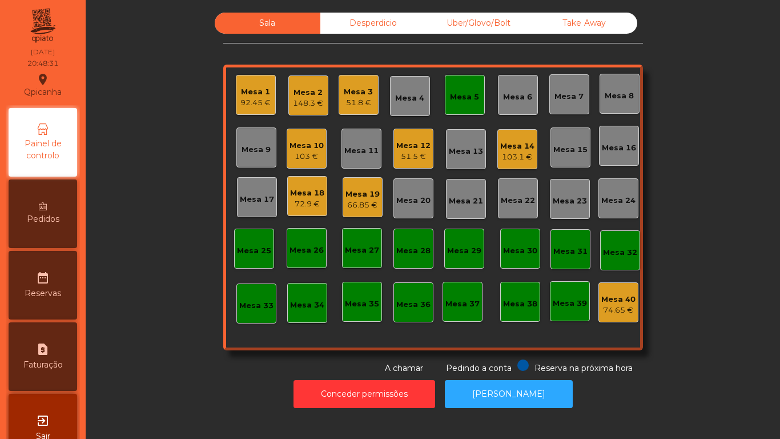
click at [268, 148] on div "Mesa 9" at bounding box center [256, 147] width 40 height 40
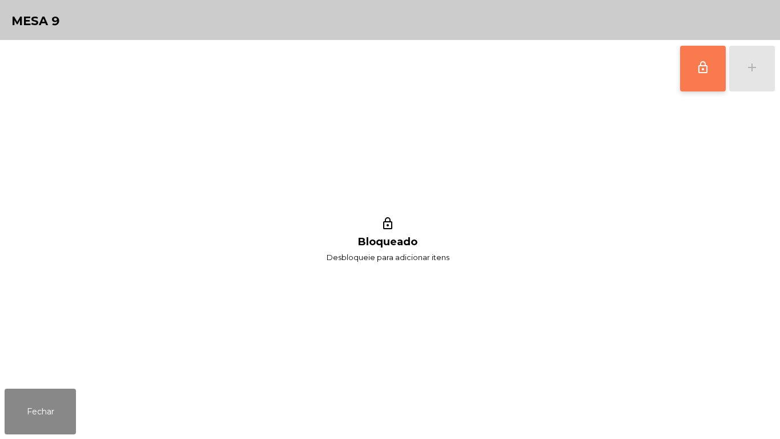
click at [709, 89] on button "lock_outline" at bounding box center [703, 69] width 46 height 46
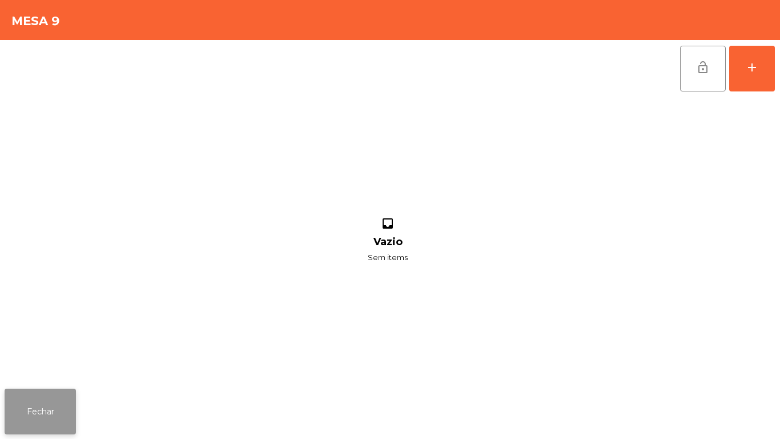
click at [56, 399] on button "Fechar" at bounding box center [40, 411] width 71 height 46
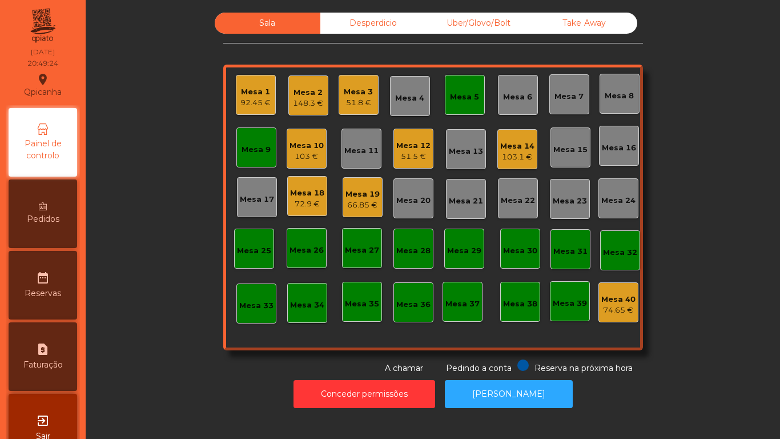
click at [351, 191] on div "Mesa 19" at bounding box center [363, 193] width 34 height 11
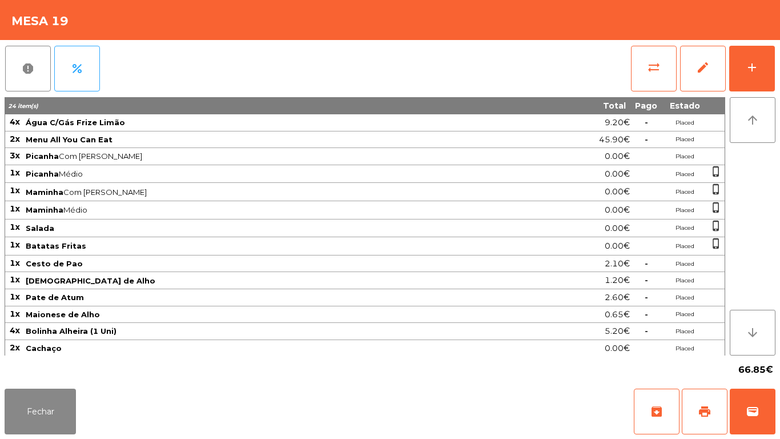
scroll to position [1, 0]
click at [51, 415] on button "Fechar" at bounding box center [40, 411] width 71 height 46
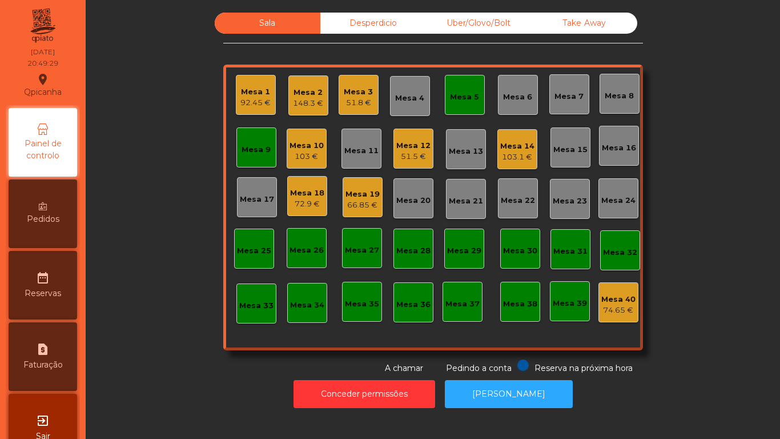
click at [310, 199] on div "72.9 €" at bounding box center [307, 203] width 34 height 11
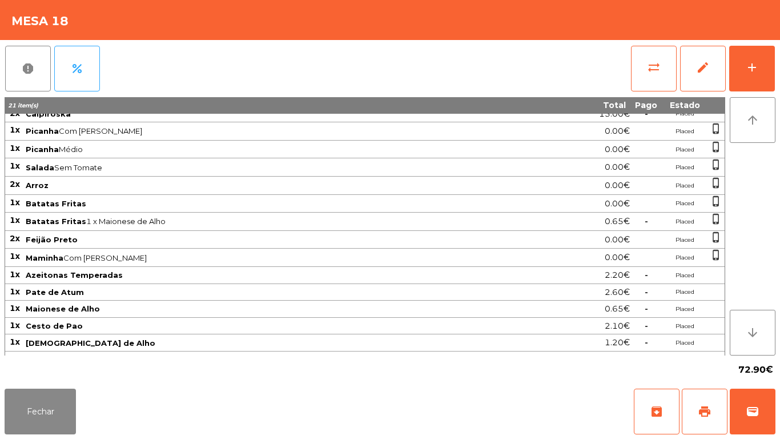
scroll to position [0, 0]
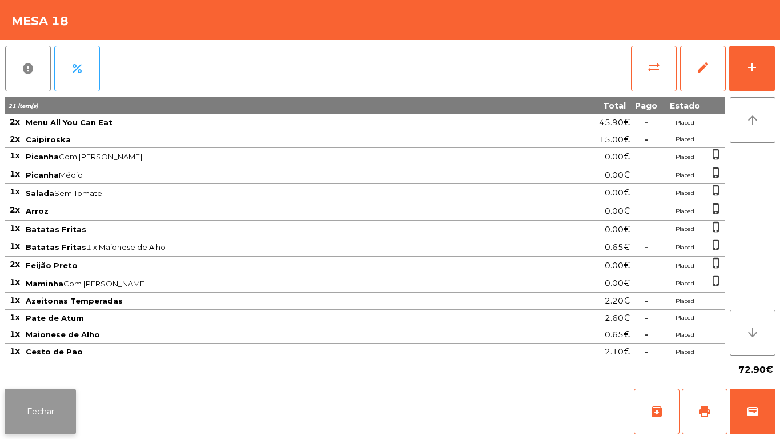
click at [74, 406] on button "Fechar" at bounding box center [40, 411] width 71 height 46
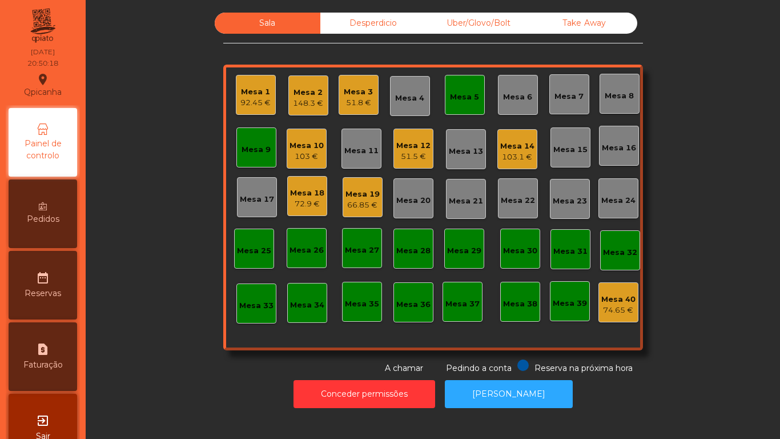
click at [409, 148] on div "Mesa 12" at bounding box center [413, 145] width 34 height 11
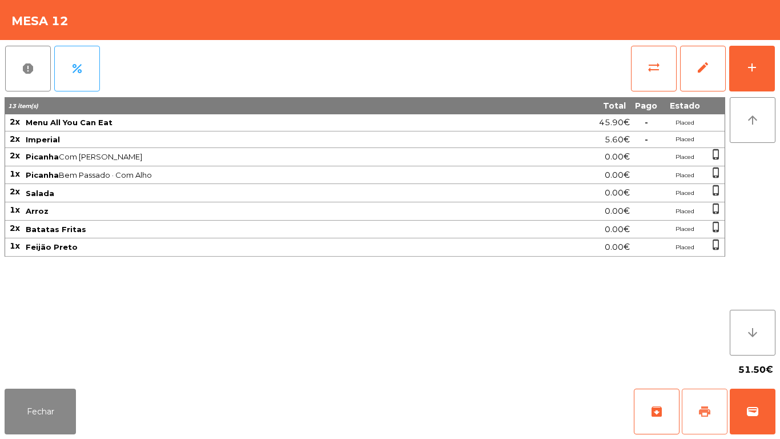
click at [691, 399] on button "print" at bounding box center [705, 411] width 46 height 46
click at [57, 411] on button "Fechar" at bounding box center [40, 411] width 71 height 46
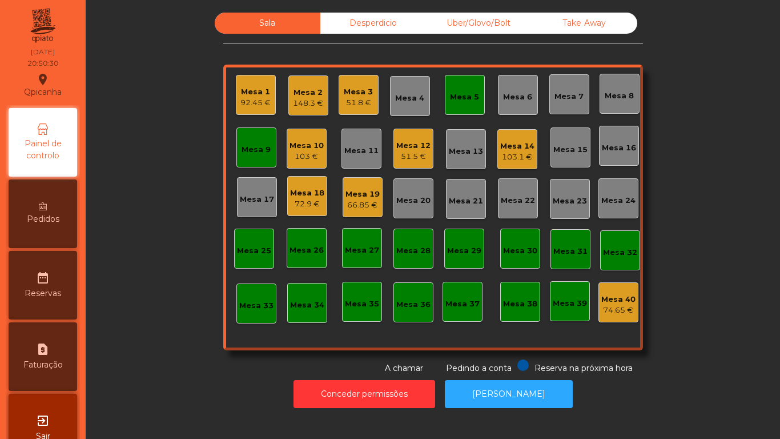
click at [464, 99] on div "Mesa 5" at bounding box center [464, 96] width 29 height 11
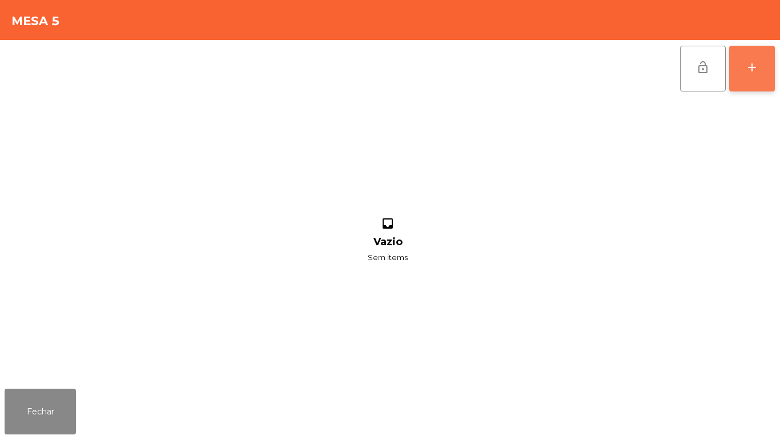
click at [752, 77] on button "add" at bounding box center [752, 69] width 46 height 46
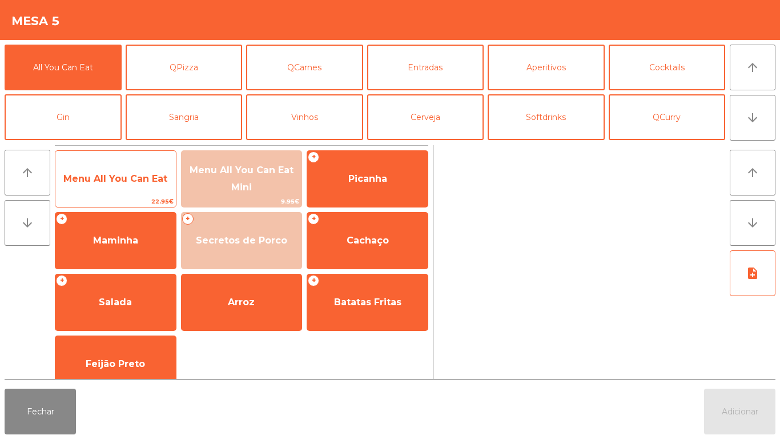
click at [132, 180] on span "Menu All You Can Eat" at bounding box center [115, 178] width 104 height 11
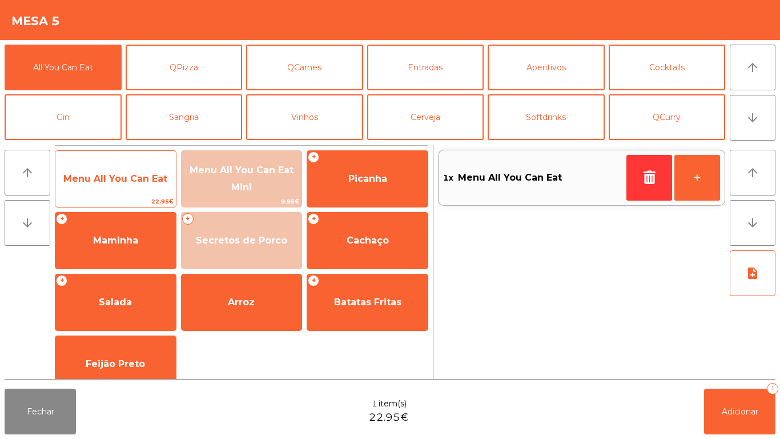
click at [124, 187] on span "Menu All You Can Eat" at bounding box center [115, 178] width 121 height 31
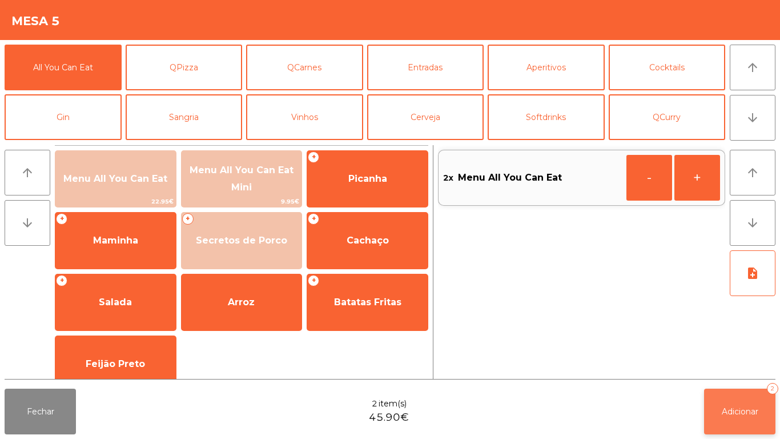
click at [722, 410] on span "Adicionar" at bounding box center [740, 411] width 37 height 10
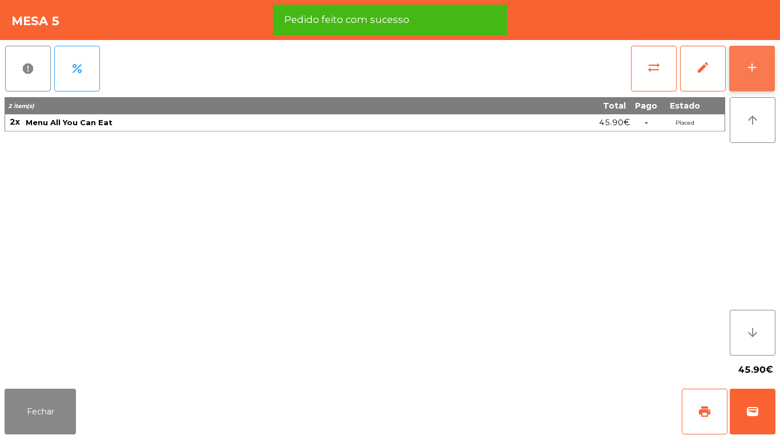
click at [756, 63] on div "add" at bounding box center [752, 68] width 14 height 14
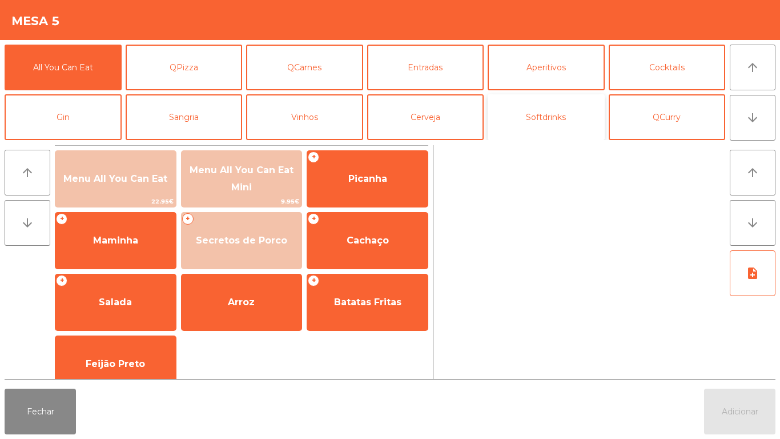
click at [547, 128] on button "Softdrinks" at bounding box center [546, 117] width 117 height 46
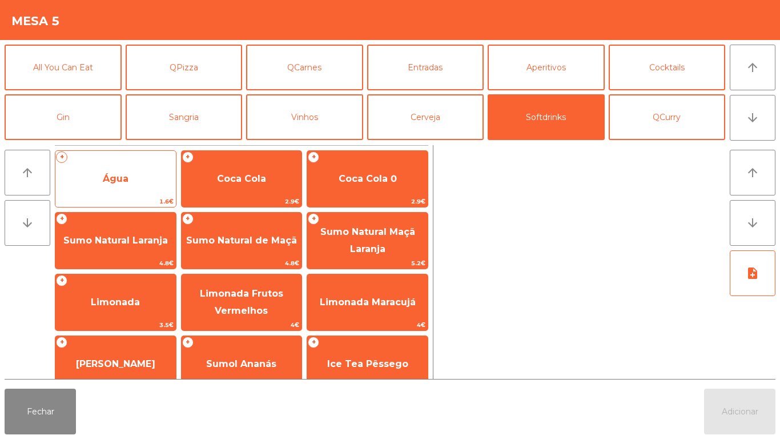
click at [119, 186] on span "Água" at bounding box center [115, 178] width 121 height 31
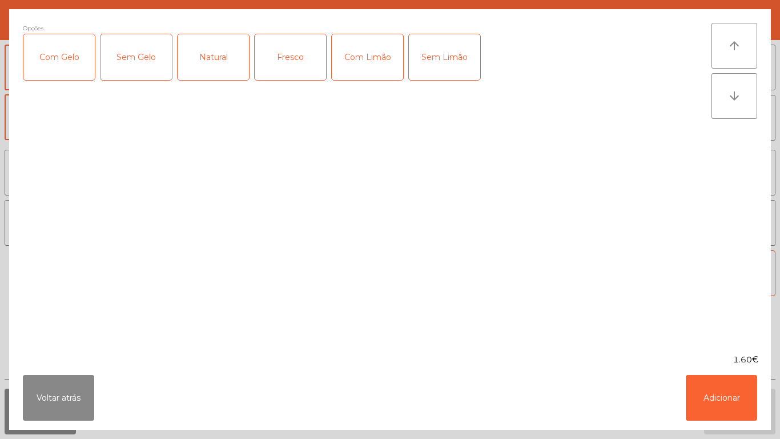
click at [297, 63] on div "Fresco" at bounding box center [290, 57] width 71 height 46
click at [703, 399] on button "Adicionar" at bounding box center [721, 398] width 71 height 46
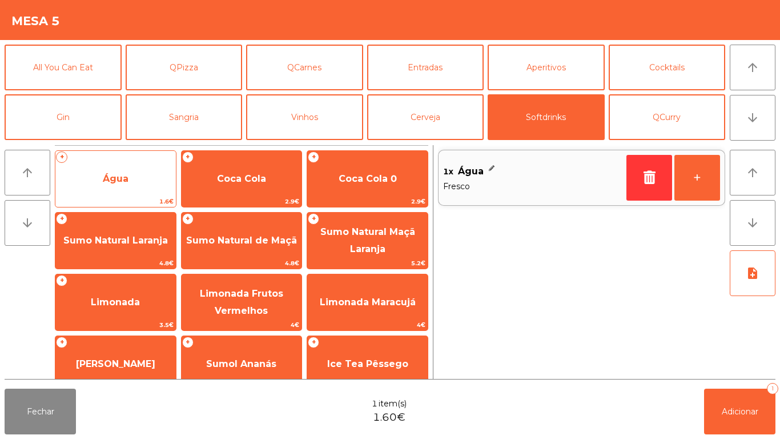
click at [123, 183] on span "Água" at bounding box center [116, 178] width 26 height 11
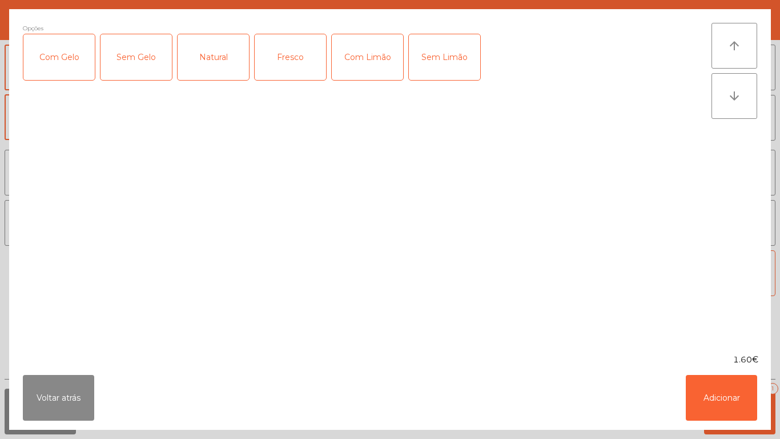
click at [223, 61] on div "Natural" at bounding box center [213, 57] width 71 height 46
click at [712, 402] on button "Adicionar" at bounding box center [721, 398] width 71 height 46
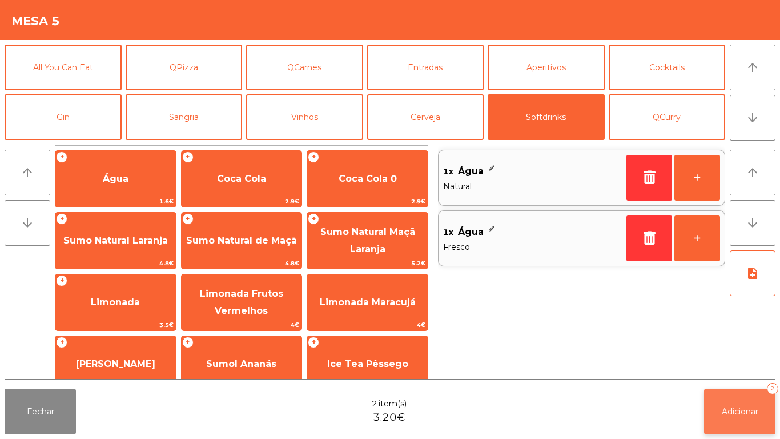
click at [741, 408] on span "Adicionar" at bounding box center [740, 411] width 37 height 10
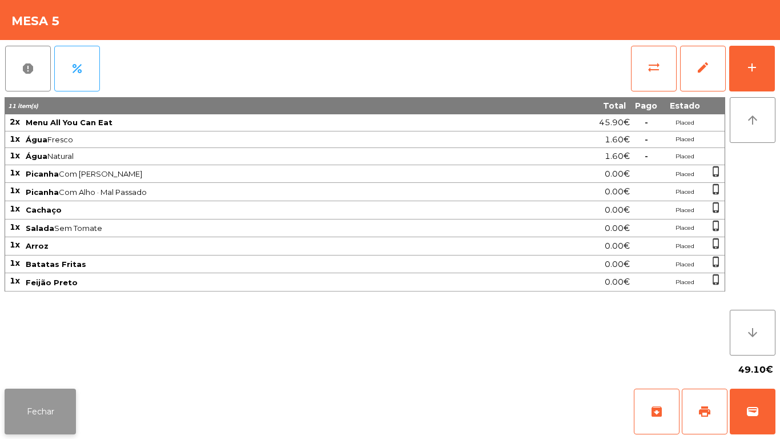
click at [44, 392] on button "Fechar" at bounding box center [40, 411] width 71 height 46
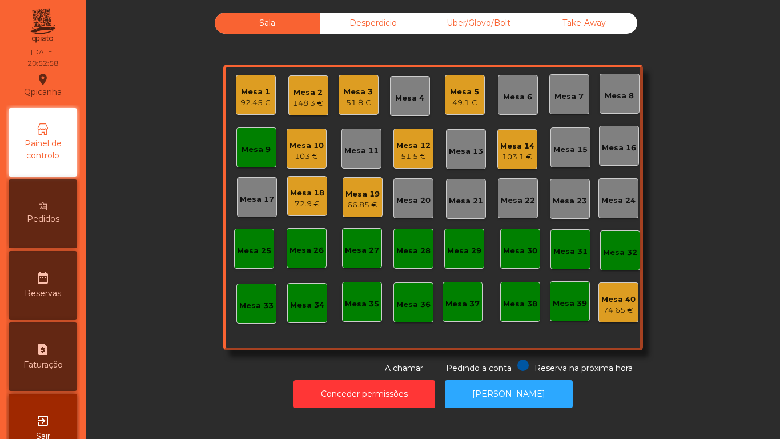
click at [359, 200] on div "66.85 €" at bounding box center [363, 204] width 34 height 11
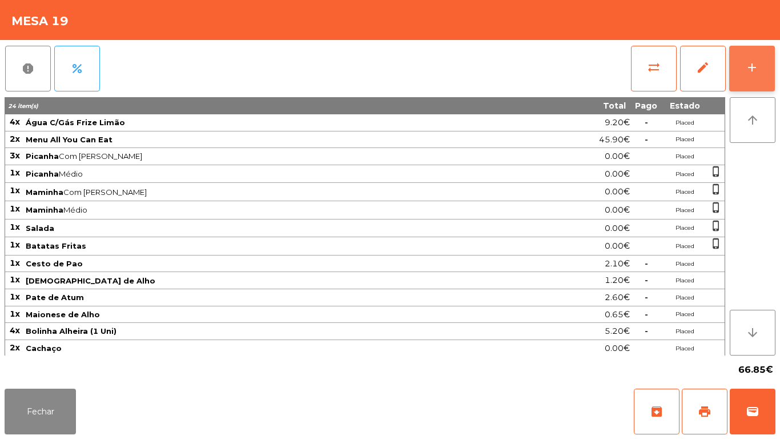
click at [762, 65] on button "add" at bounding box center [752, 69] width 46 height 46
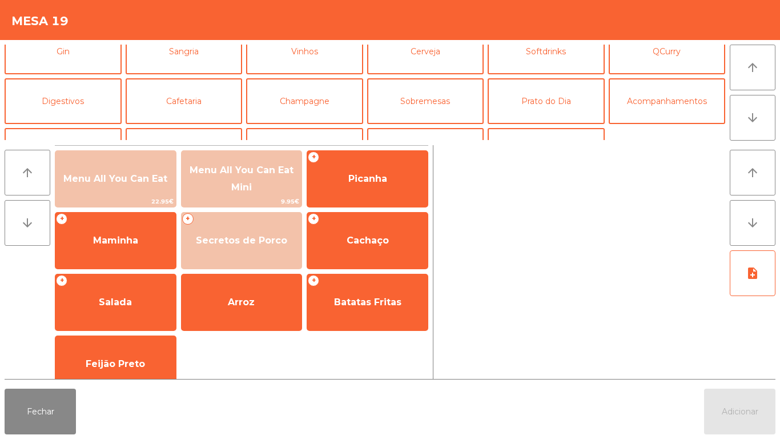
scroll to position [83, 0]
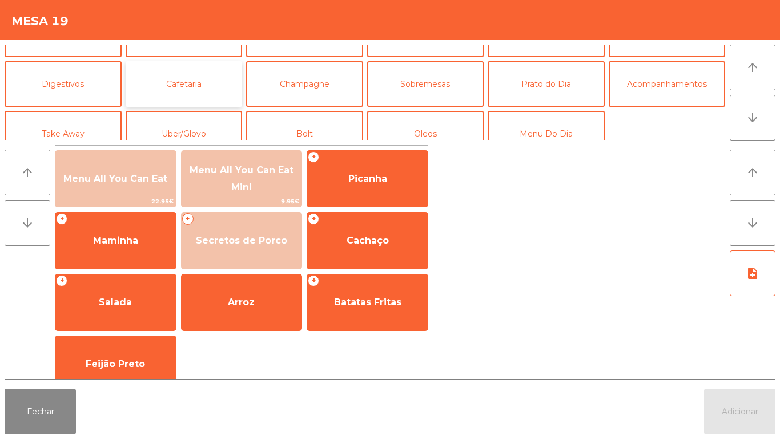
click at [207, 76] on button "Cafetaria" at bounding box center [184, 84] width 117 height 46
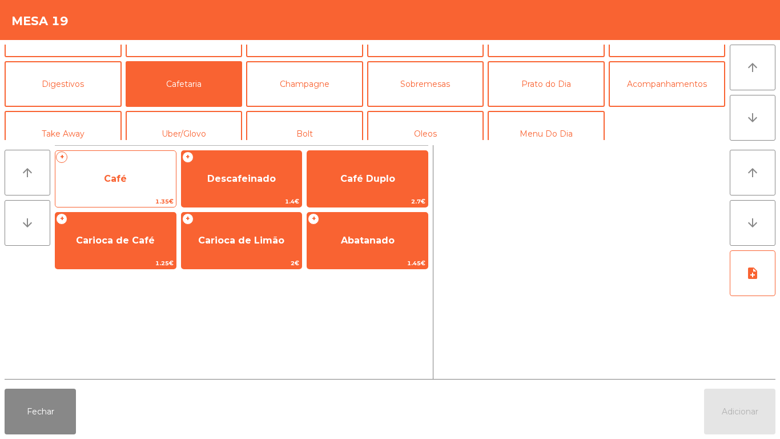
click at [147, 180] on span "Café" at bounding box center [115, 178] width 121 height 31
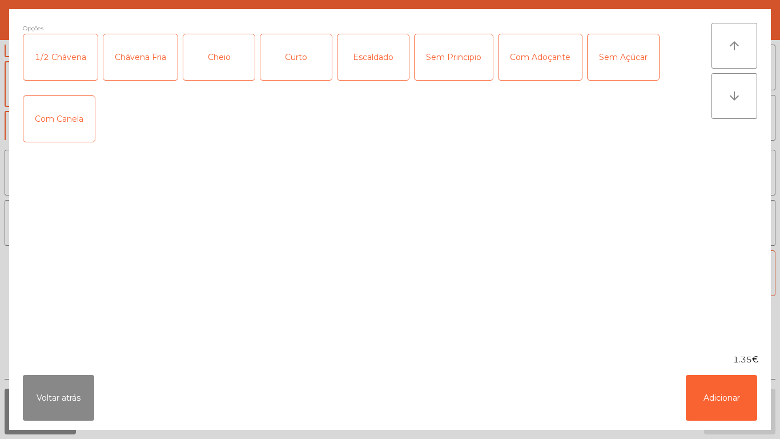
click at [74, 50] on div "1/2 Chávena" at bounding box center [60, 57] width 74 height 46
click at [723, 393] on button "Adicionar" at bounding box center [721, 398] width 71 height 46
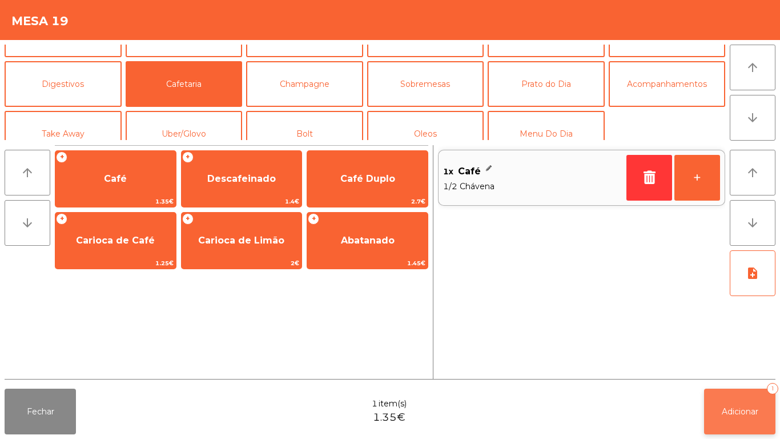
click at [737, 410] on span "Adicionar" at bounding box center [740, 411] width 37 height 10
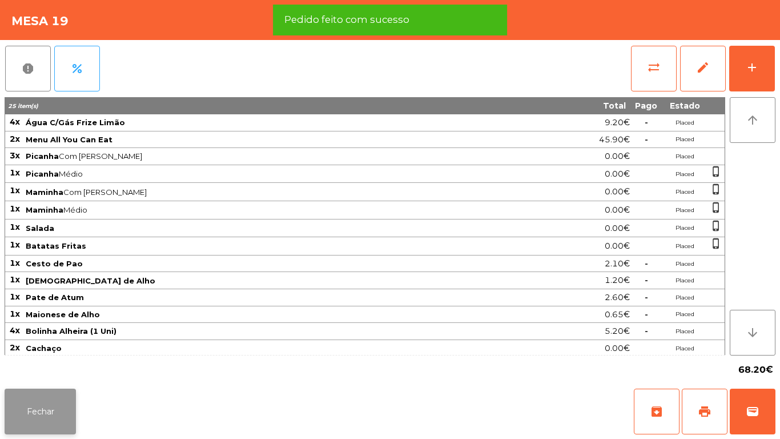
click at [73, 424] on button "Fechar" at bounding box center [40, 411] width 71 height 46
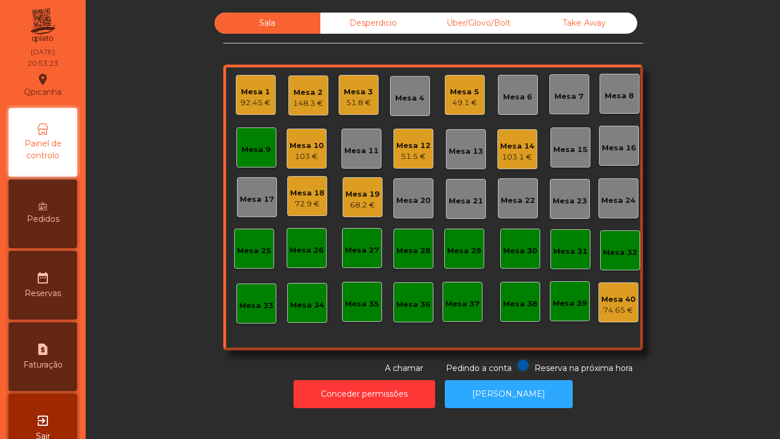
click at [255, 156] on div "Mesa 9" at bounding box center [256, 147] width 40 height 40
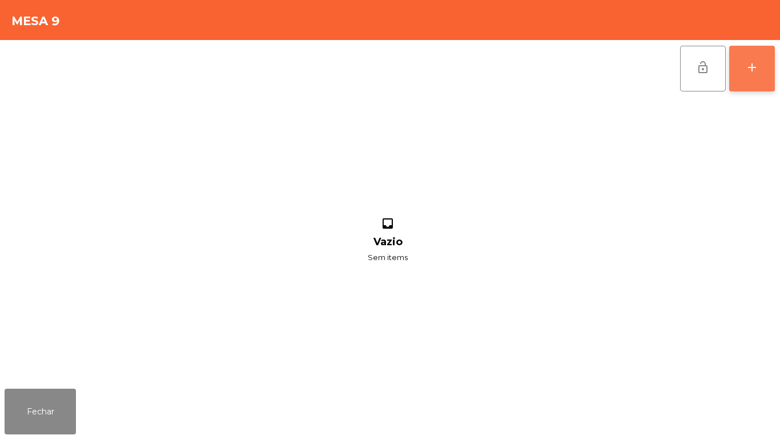
click at [733, 76] on button "add" at bounding box center [752, 69] width 46 height 46
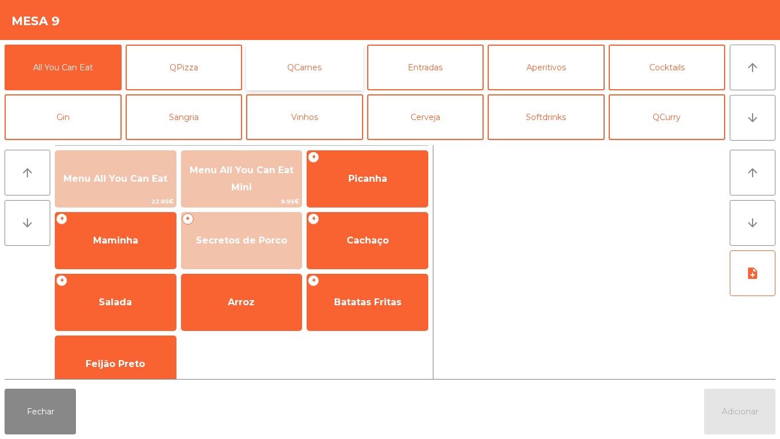
click at [334, 67] on button "QCarnes" at bounding box center [304, 68] width 117 height 46
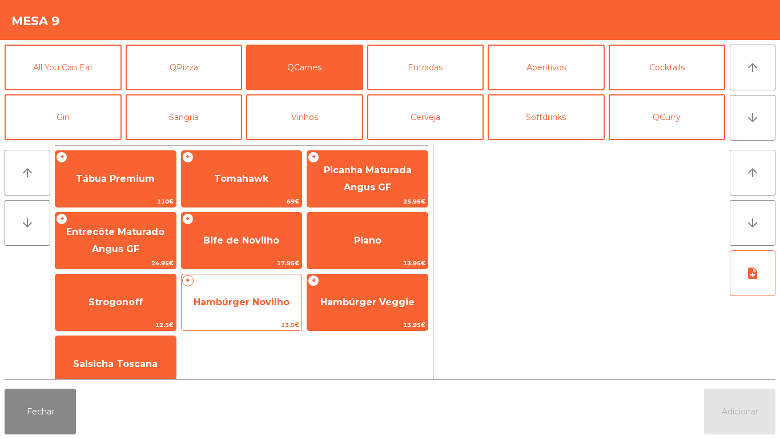
click at [274, 300] on span "Hambúrger Novilho" at bounding box center [242, 301] width 96 height 11
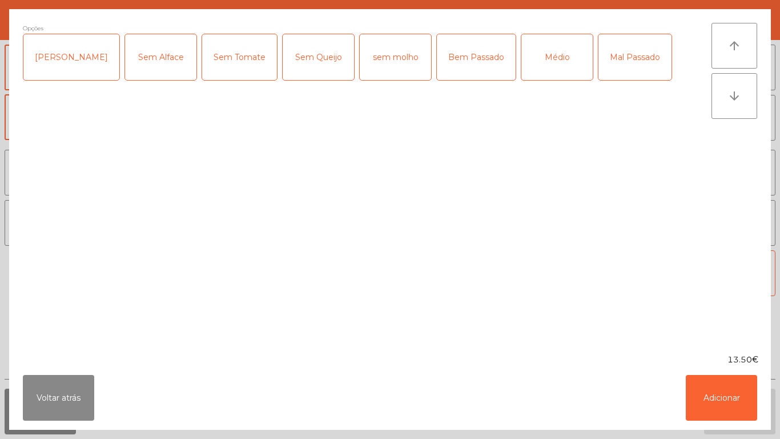
click at [525, 66] on div "Médio" at bounding box center [556, 57] width 71 height 46
click at [721, 390] on button "Adicionar" at bounding box center [721, 398] width 71 height 46
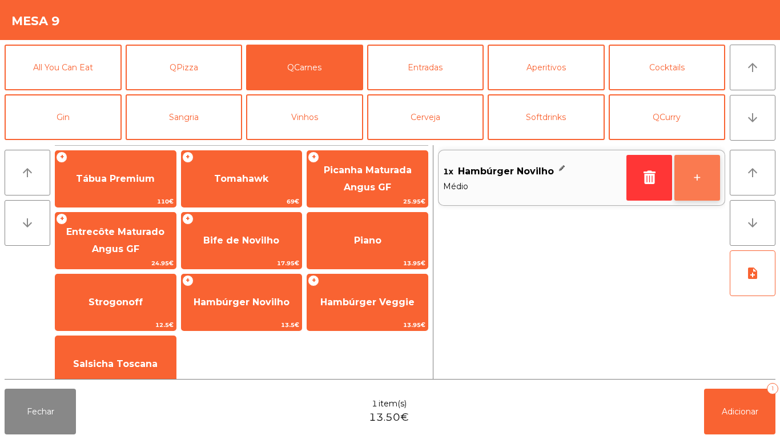
click at [687, 178] on button "+" at bounding box center [698, 178] width 46 height 46
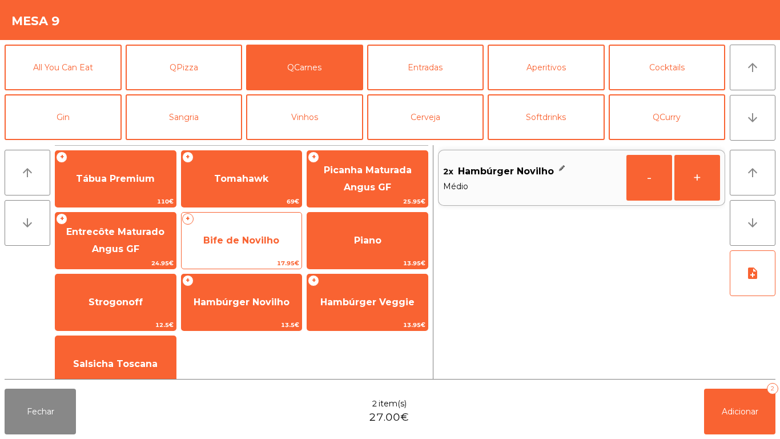
click at [270, 243] on span "Bife de Novilho" at bounding box center [241, 240] width 76 height 11
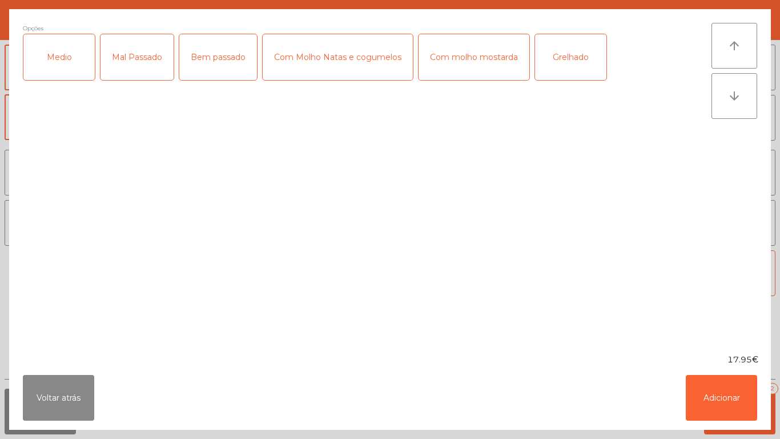
click at [556, 65] on div "Grelhado" at bounding box center [570, 57] width 71 height 46
click at [151, 63] on div "Mal Passado" at bounding box center [137, 57] width 73 height 46
click at [721, 390] on button "Adicionar" at bounding box center [721, 398] width 71 height 46
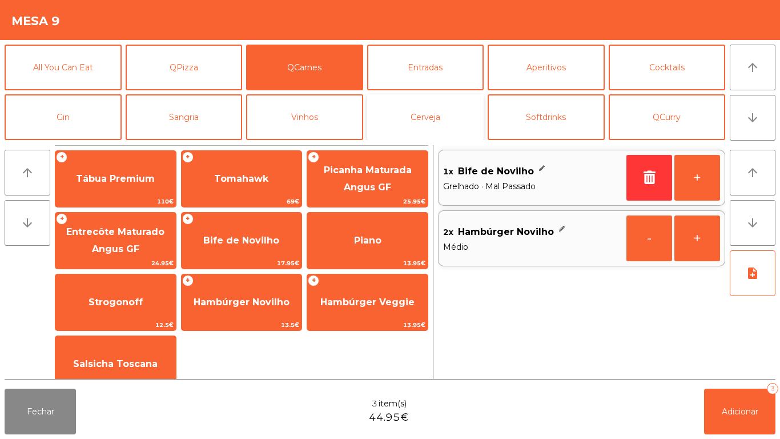
click at [428, 116] on button "Cerveja" at bounding box center [425, 117] width 117 height 46
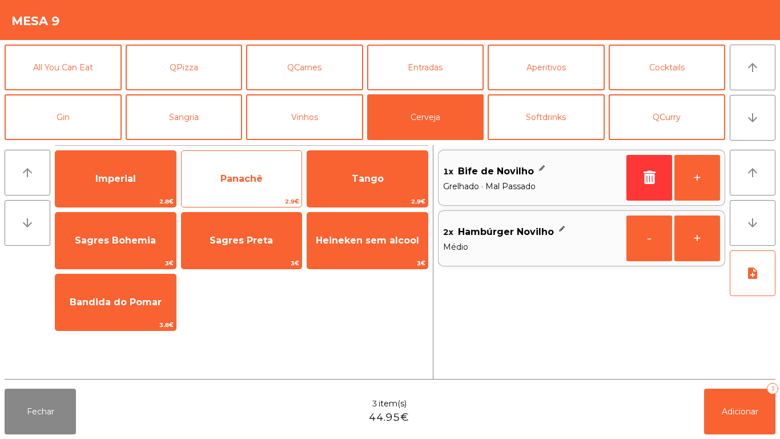
click at [262, 187] on span "Panachê" at bounding box center [242, 178] width 121 height 31
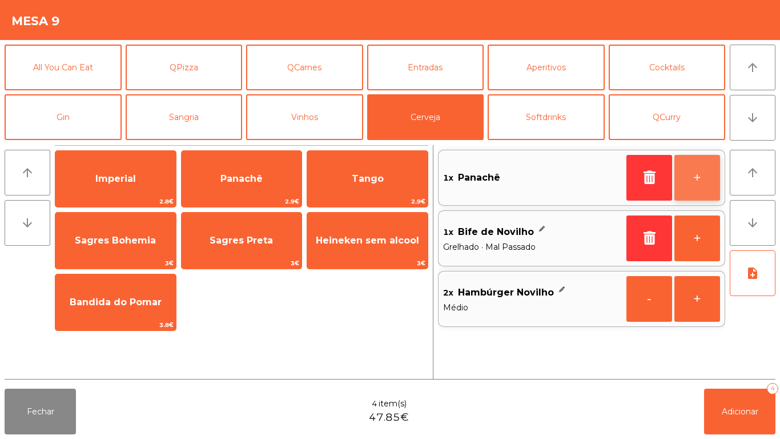
click at [695, 175] on button "+" at bounding box center [698, 178] width 46 height 46
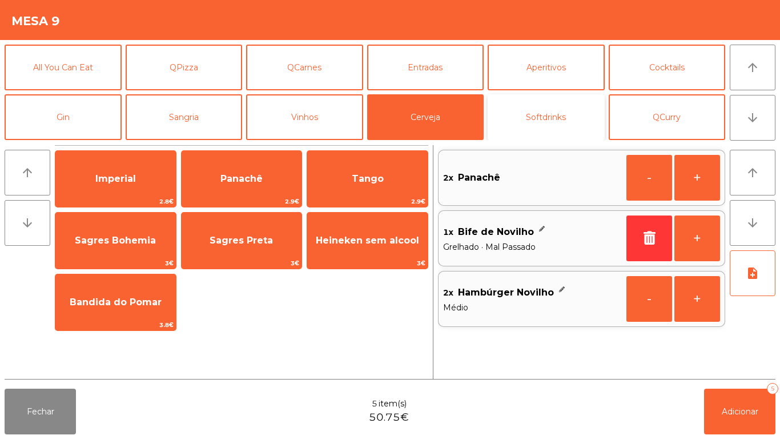
click at [548, 124] on button "Softdrinks" at bounding box center [546, 117] width 117 height 46
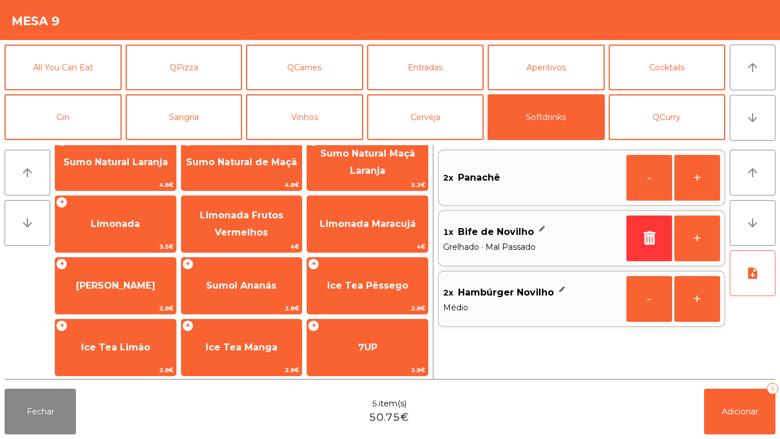
scroll to position [79, 0]
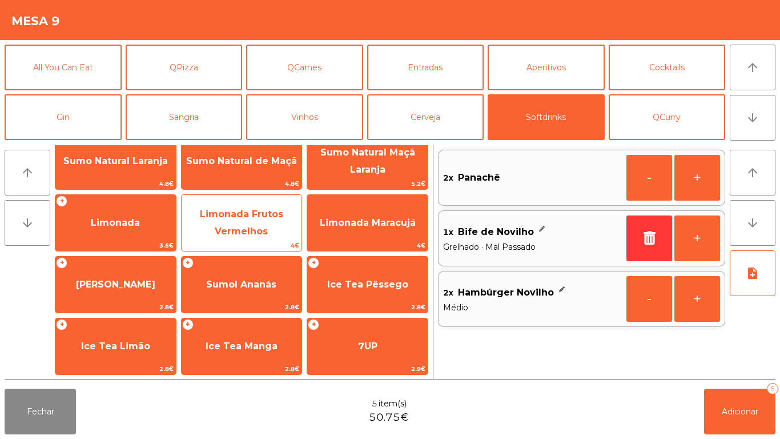
click at [267, 226] on span "Limonada Frutos Vermelhos" at bounding box center [242, 223] width 121 height 49
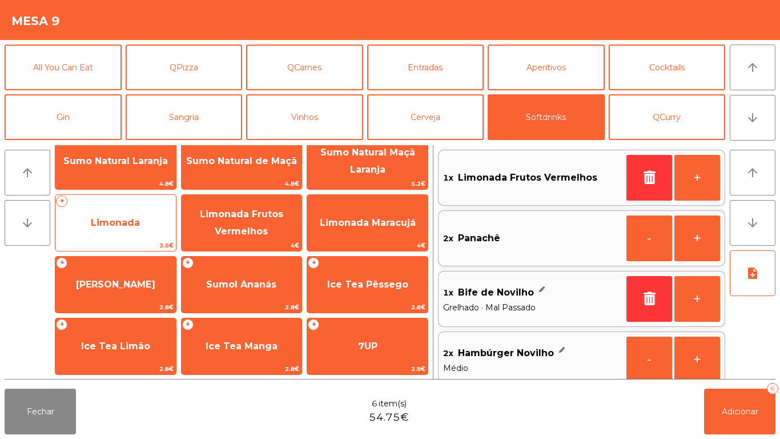
click at [151, 218] on span "Limonada" at bounding box center [115, 222] width 121 height 31
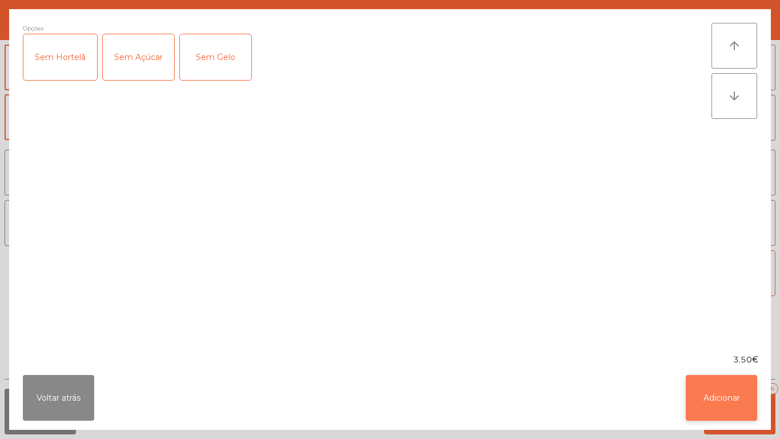
click at [713, 392] on button "Adicionar" at bounding box center [721, 398] width 71 height 46
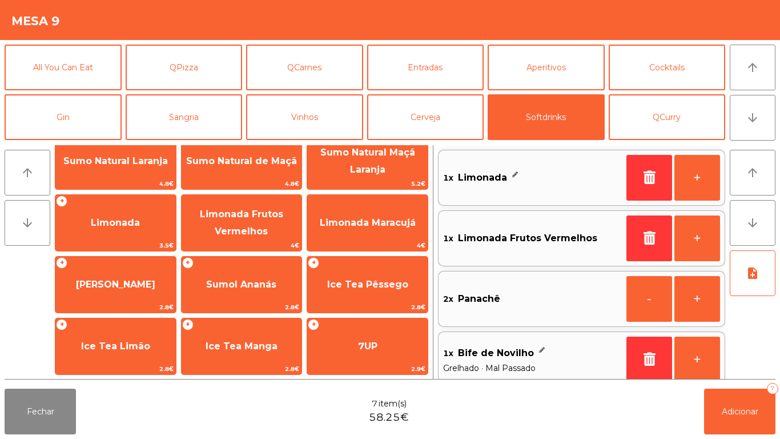
scroll to position [5, 0]
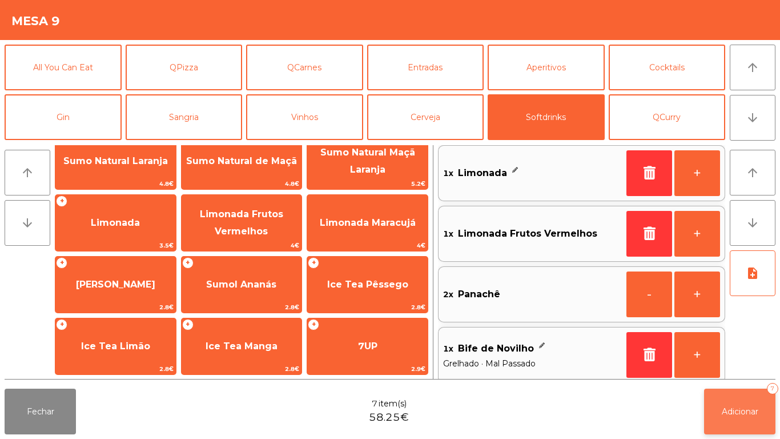
click at [737, 421] on button "Adicionar 7" at bounding box center [739, 411] width 71 height 46
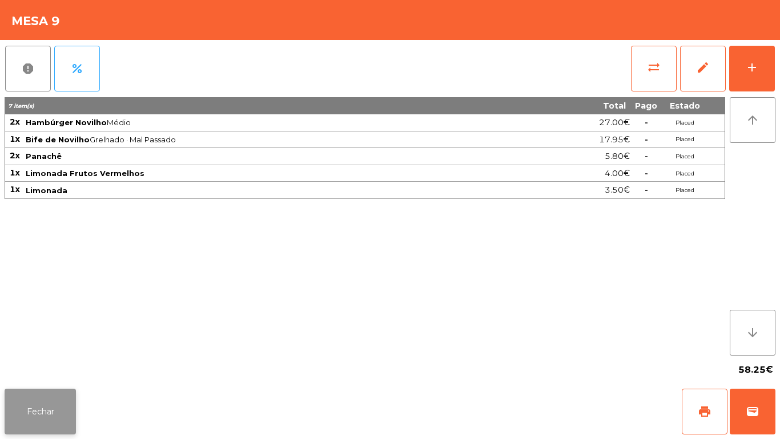
click at [40, 406] on button "Fechar" at bounding box center [40, 411] width 71 height 46
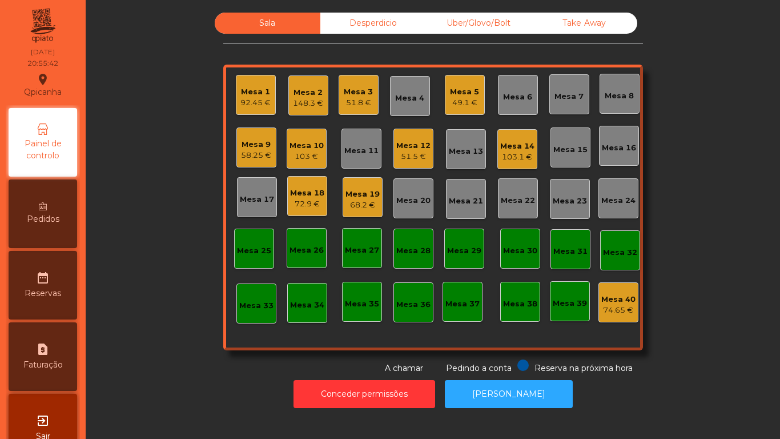
click at [312, 101] on div "148.3 €" at bounding box center [308, 103] width 30 height 11
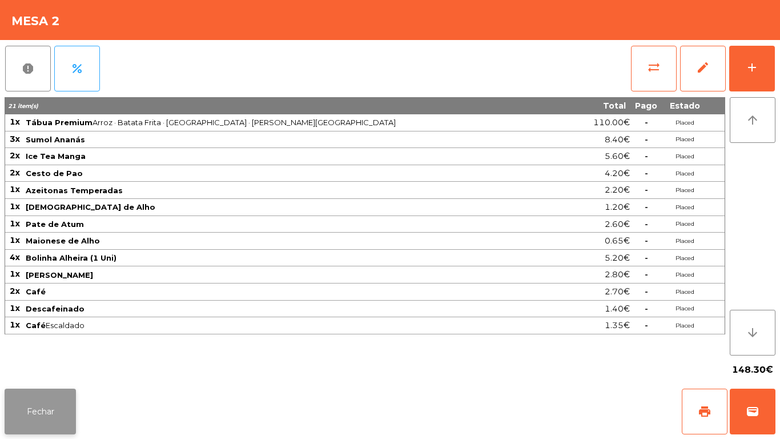
click at [47, 403] on button "Fechar" at bounding box center [40, 411] width 71 height 46
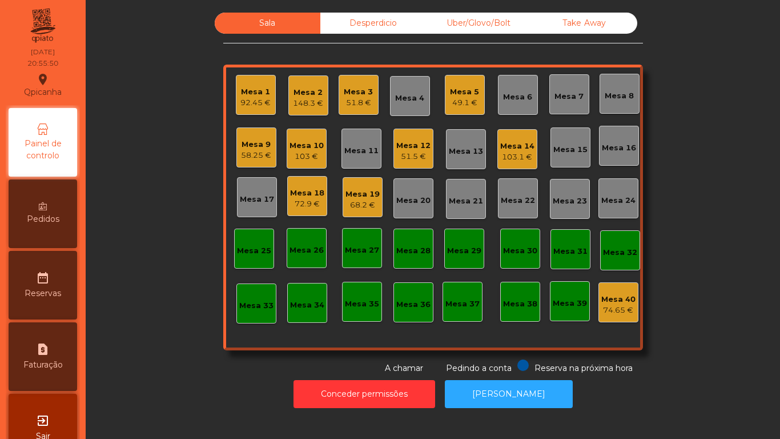
click at [297, 94] on div "Mesa 2" at bounding box center [308, 92] width 30 height 11
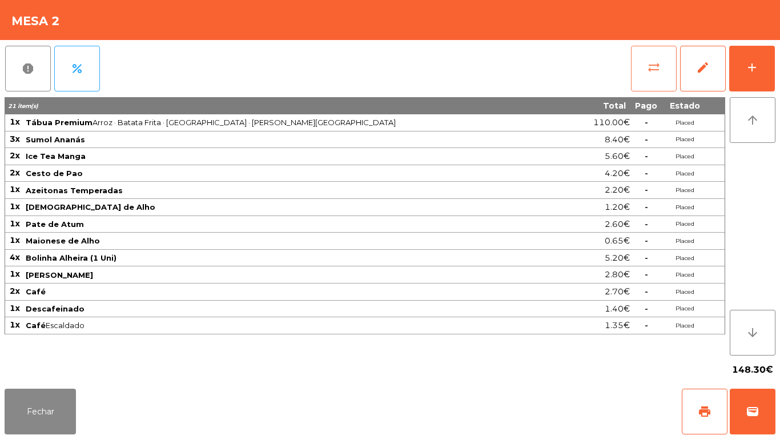
click at [655, 66] on span "sync_alt" at bounding box center [654, 68] width 14 height 14
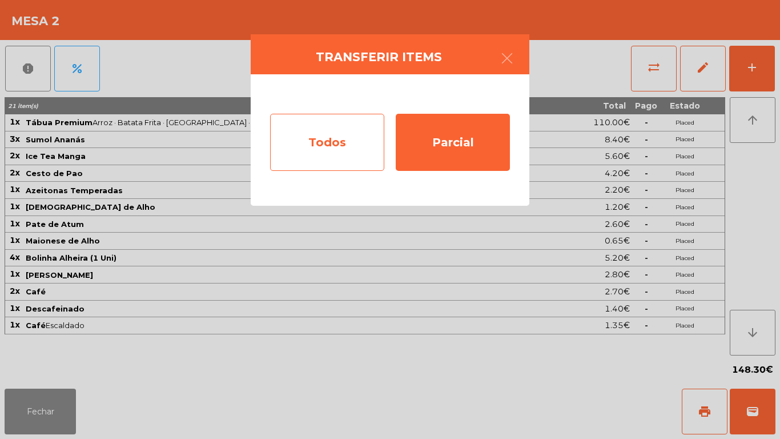
click at [330, 134] on div "Todos" at bounding box center [327, 142] width 114 height 57
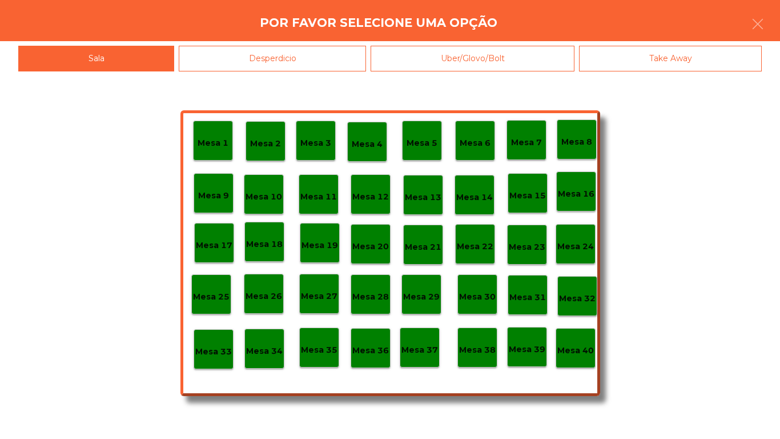
click at [580, 352] on p "Mesa 40" at bounding box center [575, 350] width 37 height 13
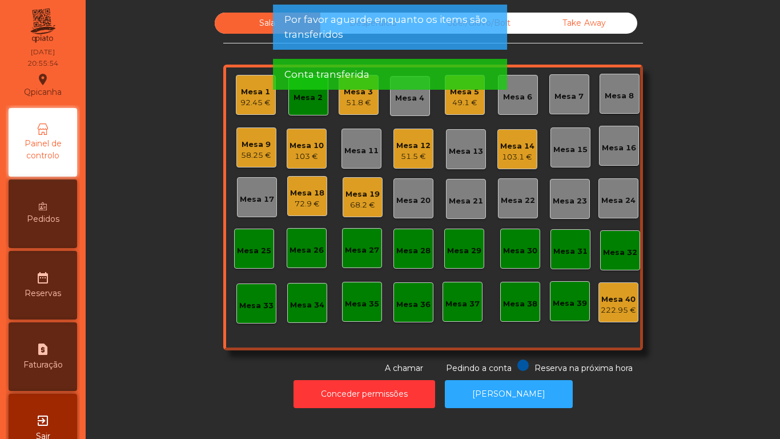
click at [308, 99] on app-alert "Por favor aguarde enquanto os items são transferidos Conta transferida" at bounding box center [390, 52] width 234 height 94
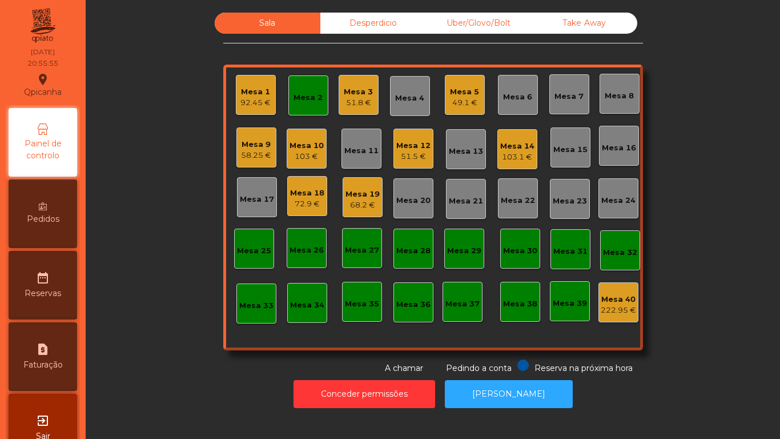
click at [309, 98] on div "Mesa 2" at bounding box center [308, 97] width 29 height 11
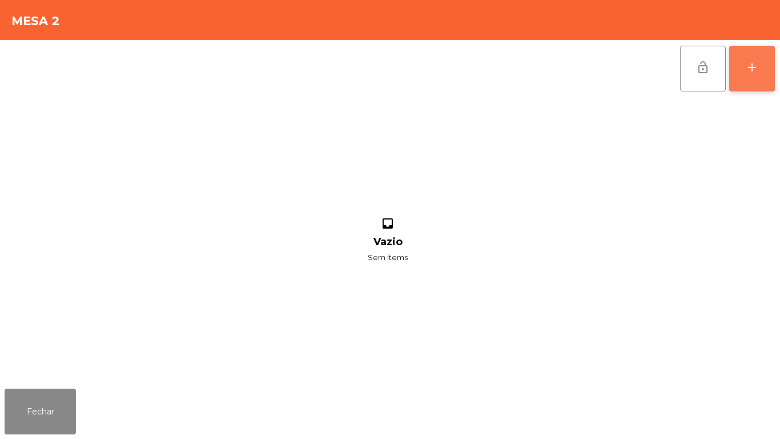
click at [748, 78] on button "add" at bounding box center [752, 69] width 46 height 46
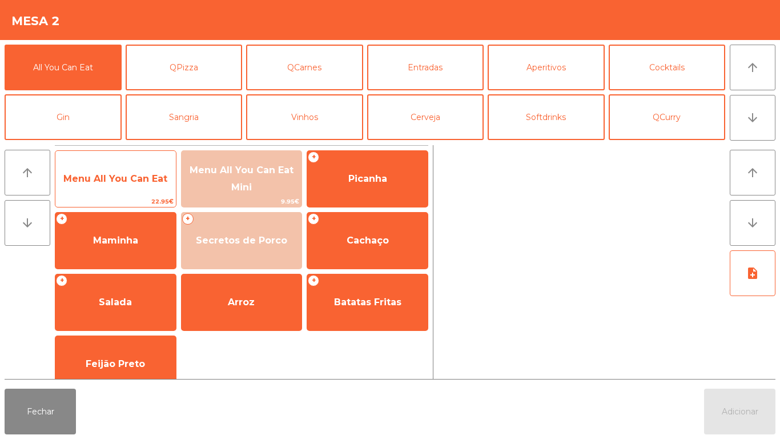
click at [114, 188] on span "Menu All You Can Eat" at bounding box center [115, 178] width 121 height 31
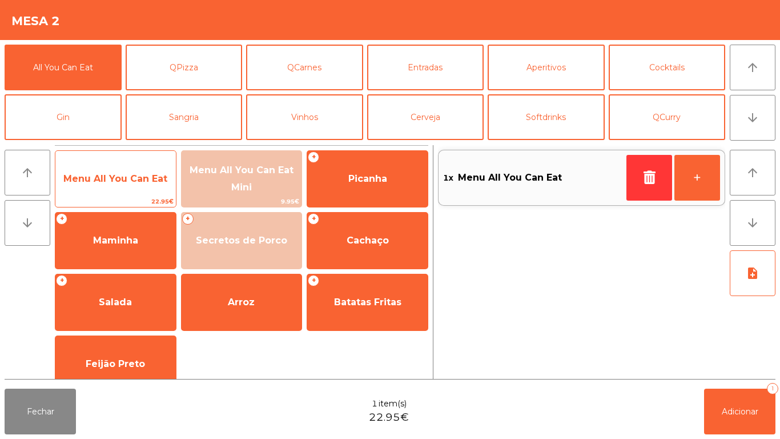
click at [121, 183] on span "Menu All You Can Eat" at bounding box center [115, 178] width 104 height 11
click at [126, 178] on span "Menu All You Can Eat" at bounding box center [115, 178] width 104 height 11
click at [121, 179] on span "Menu All You Can Eat" at bounding box center [115, 178] width 104 height 11
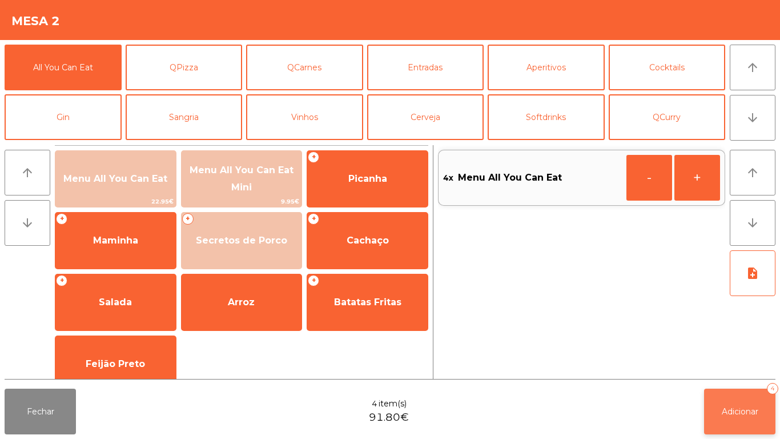
click at [730, 410] on span "Adicionar" at bounding box center [740, 411] width 37 height 10
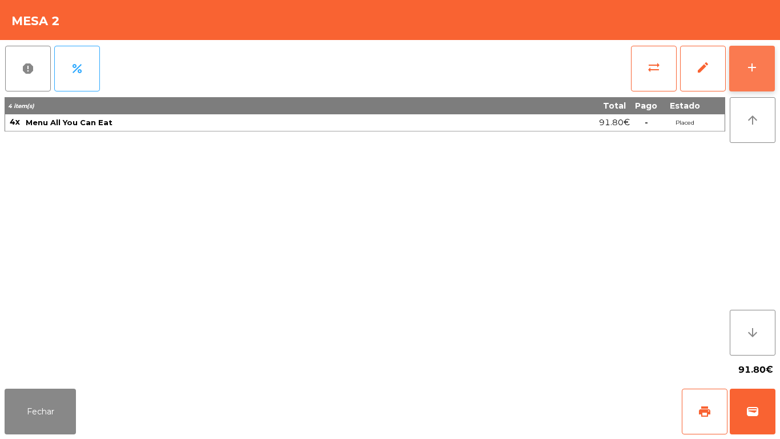
click at [752, 87] on button "add" at bounding box center [752, 69] width 46 height 46
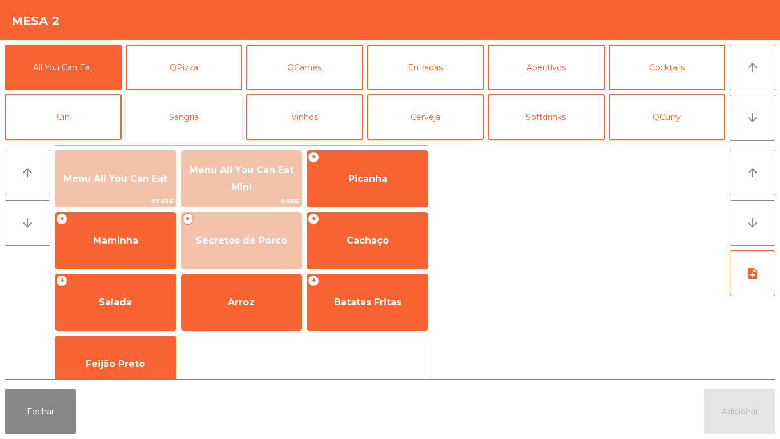
click at [216, 116] on button "Sangria" at bounding box center [184, 117] width 117 height 46
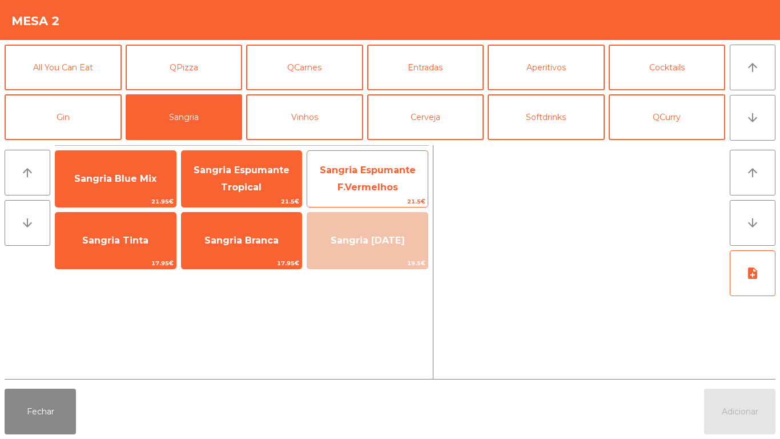
click at [388, 184] on span "Sangria Espumante F.Vermelhos" at bounding box center [368, 178] width 96 height 28
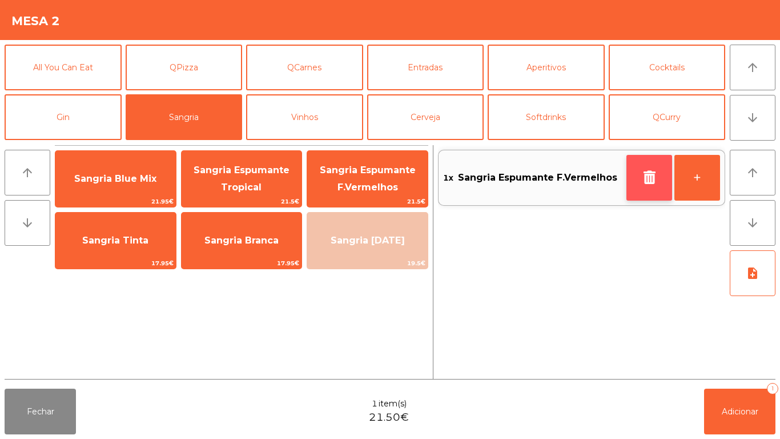
click at [629, 180] on button "button" at bounding box center [650, 178] width 46 height 46
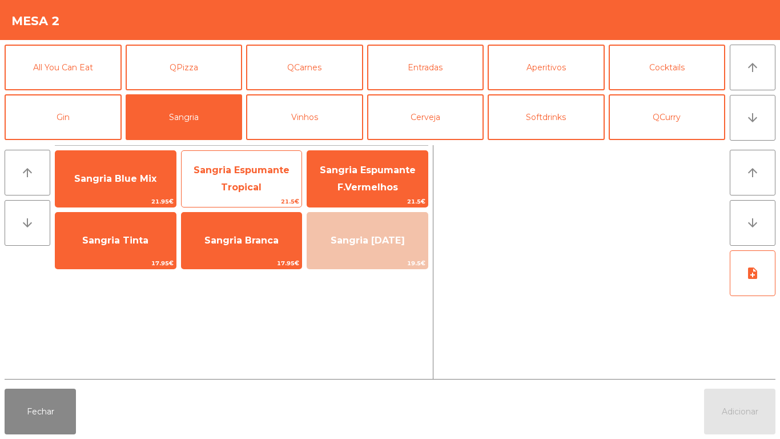
click at [247, 180] on span "Sangria Espumante Tropical" at bounding box center [242, 179] width 121 height 49
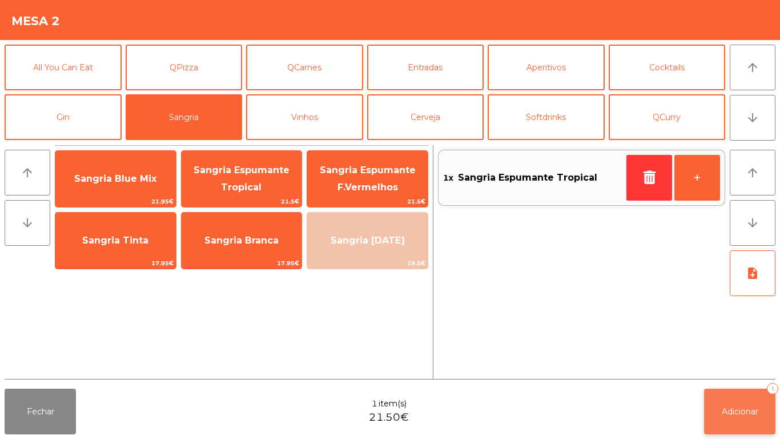
click at [733, 397] on button "Adicionar 1" at bounding box center [739, 411] width 71 height 46
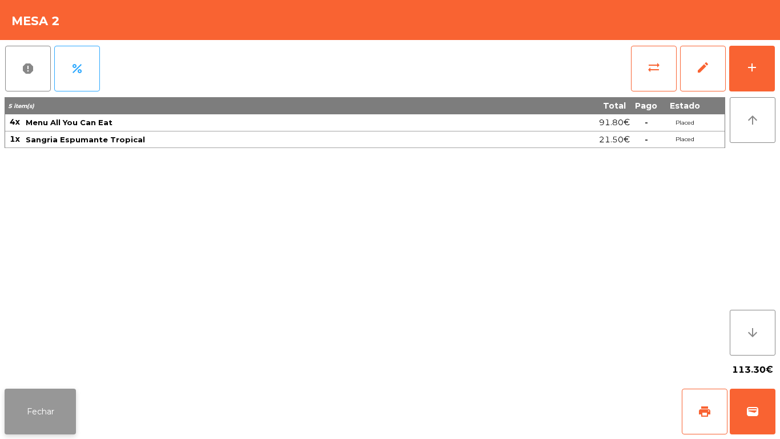
click at [49, 406] on button "Fechar" at bounding box center [40, 411] width 71 height 46
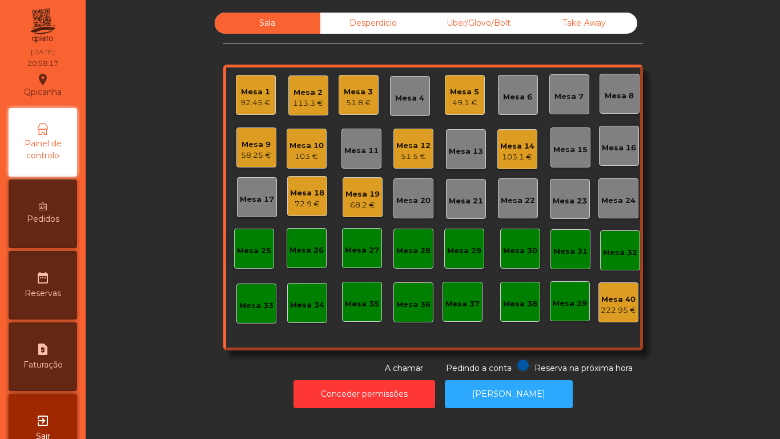
click at [263, 149] on div "Mesa 9" at bounding box center [256, 144] width 30 height 11
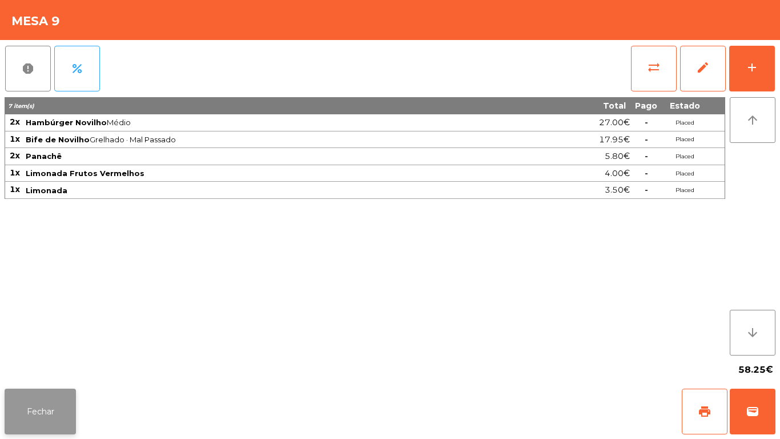
click at [67, 409] on button "Fechar" at bounding box center [40, 411] width 71 height 46
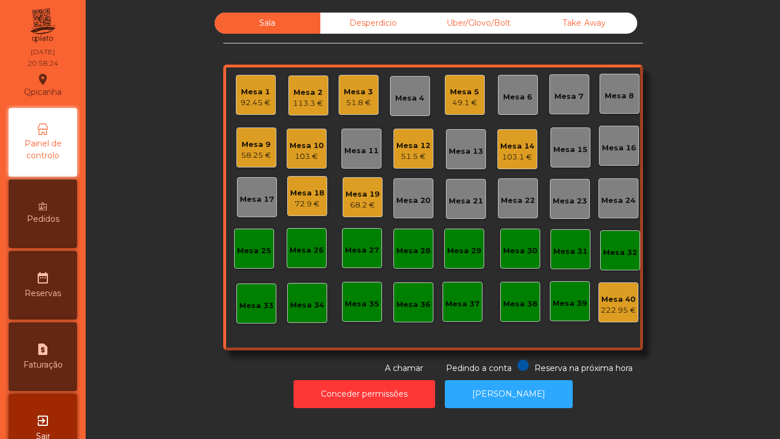
click at [408, 155] on div "51.5 €" at bounding box center [413, 156] width 34 height 11
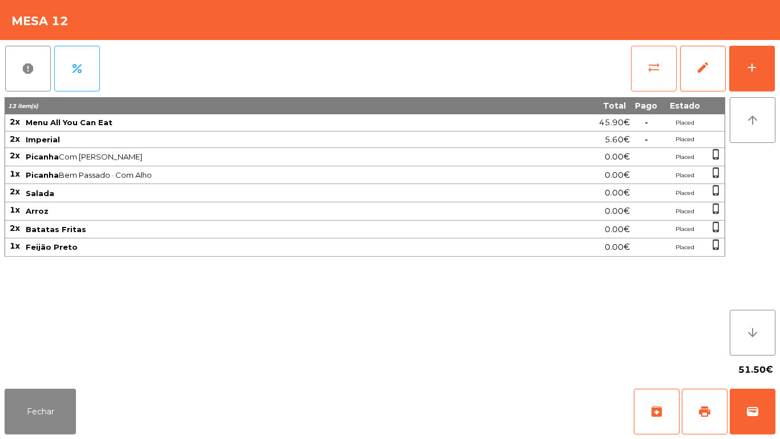
click at [653, 69] on span "sync_alt" at bounding box center [654, 68] width 14 height 14
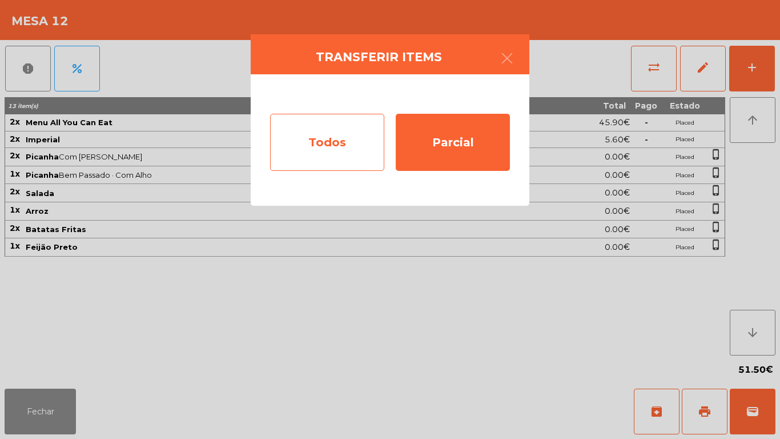
click at [339, 150] on div "Todos" at bounding box center [327, 142] width 114 height 57
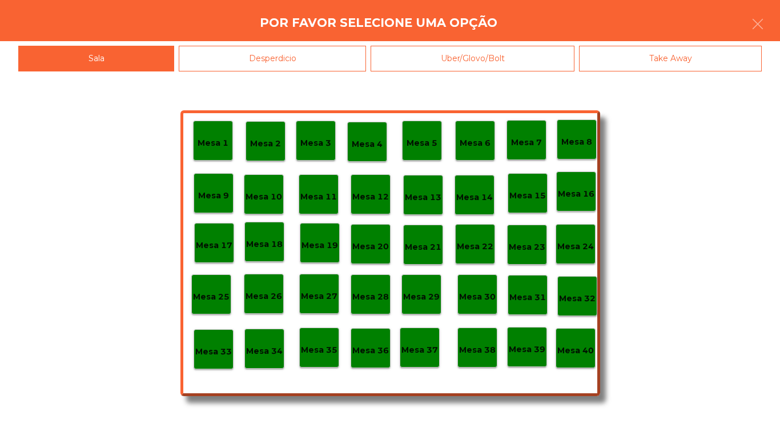
click at [577, 347] on p "Mesa 40" at bounding box center [575, 350] width 37 height 13
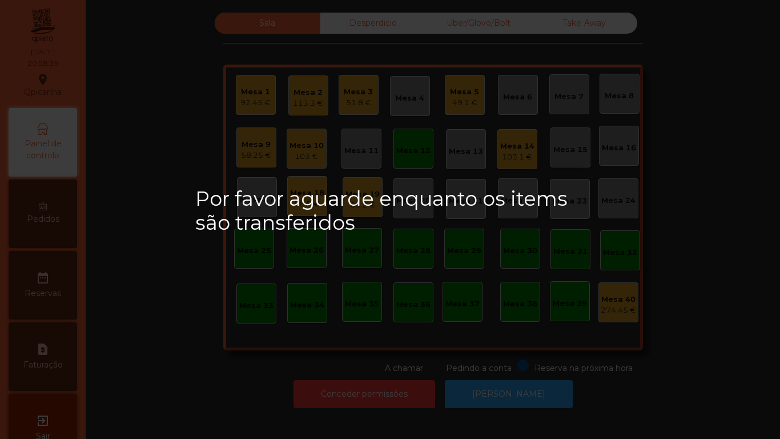
click at [452, 258] on div "Mesa 29" at bounding box center [464, 248] width 40 height 40
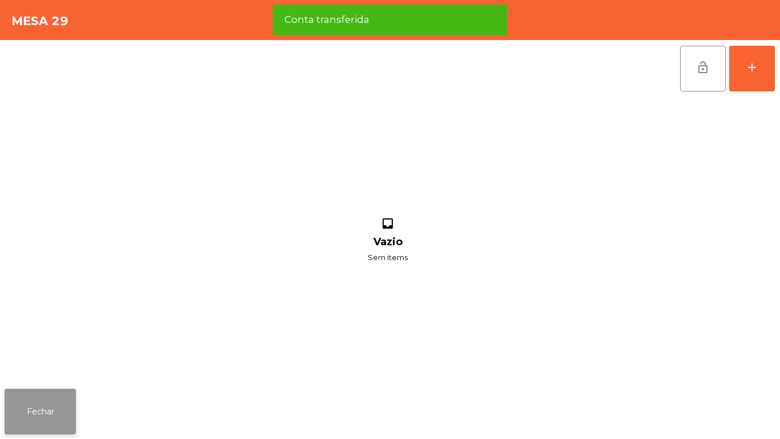
click at [33, 392] on button "Fechar" at bounding box center [40, 411] width 71 height 46
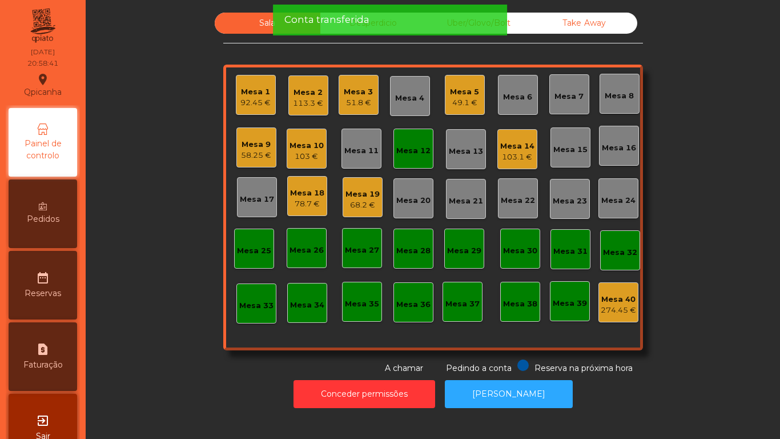
click at [418, 155] on div "Mesa 12" at bounding box center [413, 150] width 34 height 11
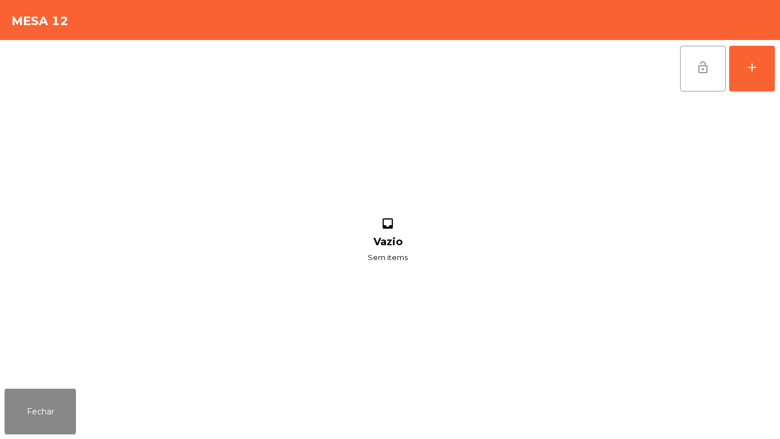
click at [695, 66] on button "lock_open" at bounding box center [703, 69] width 46 height 46
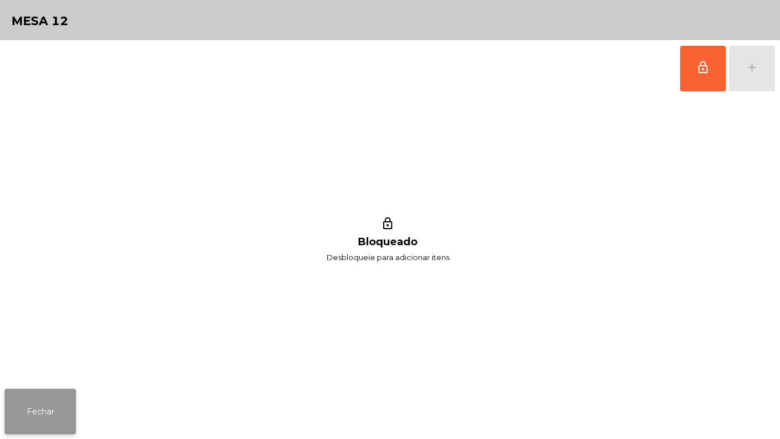
click at [51, 420] on button "Fechar" at bounding box center [40, 411] width 71 height 46
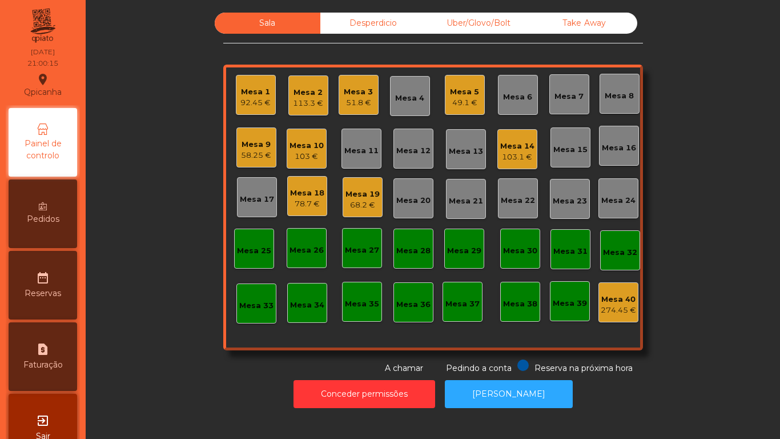
click at [521, 156] on div "103.1 €" at bounding box center [517, 156] width 34 height 11
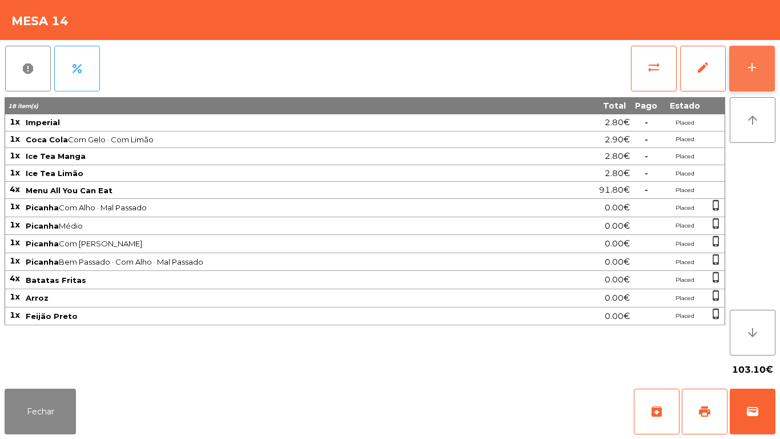
click at [747, 70] on div "add" at bounding box center [752, 68] width 14 height 14
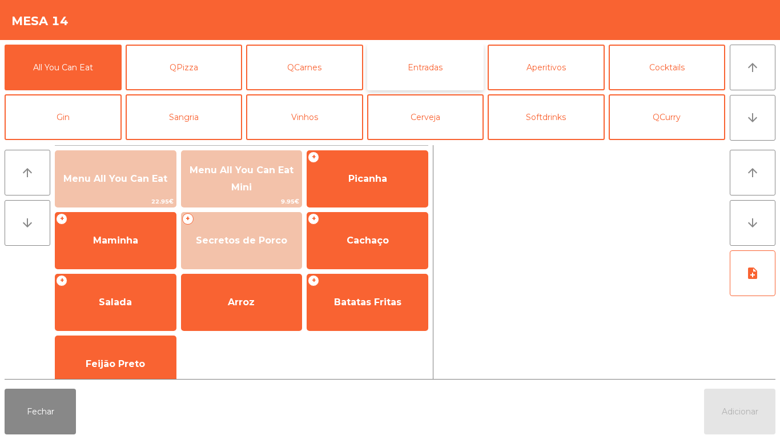
click at [424, 73] on button "Entradas" at bounding box center [425, 68] width 117 height 46
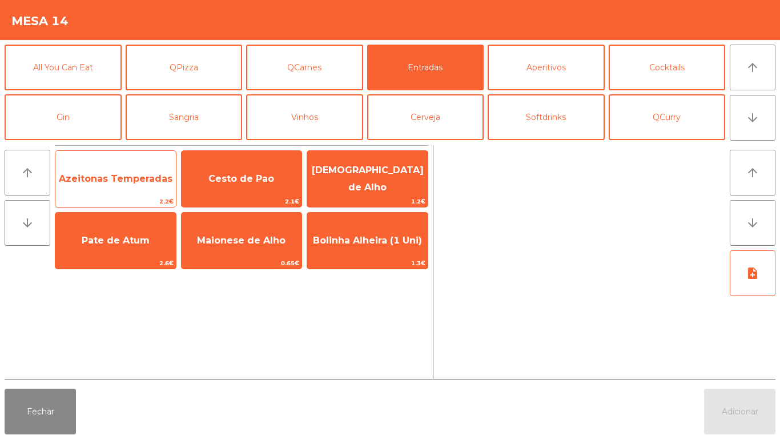
click at [124, 178] on span "Azeitonas Temperadas" at bounding box center [116, 178] width 114 height 11
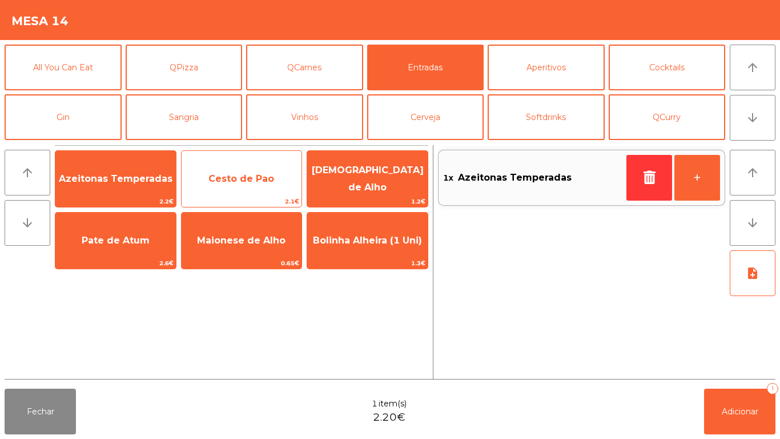
click at [247, 182] on span "Cesto de Pao" at bounding box center [241, 178] width 66 height 11
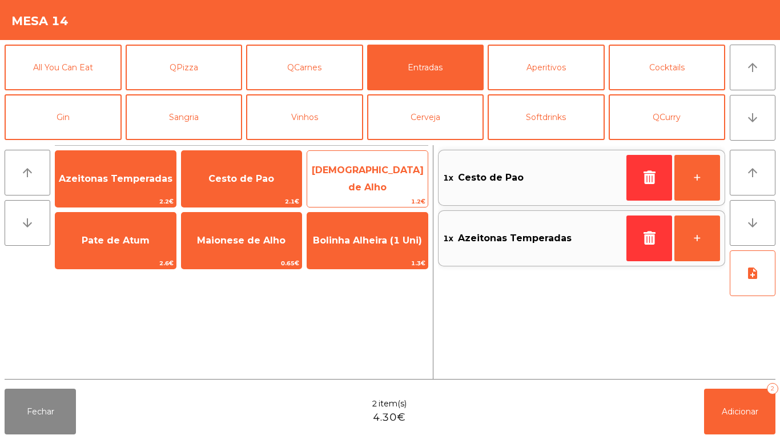
click at [371, 190] on span "[DEMOGRAPHIC_DATA] de Alho" at bounding box center [367, 179] width 121 height 49
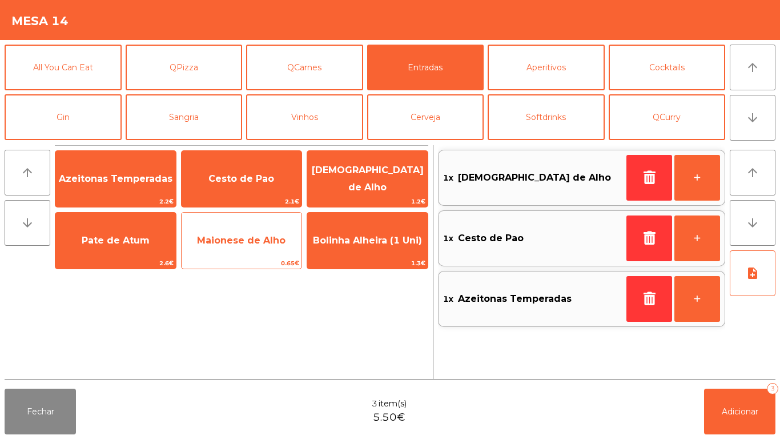
click at [251, 246] on span "Maionese de Alho" at bounding box center [242, 240] width 121 height 31
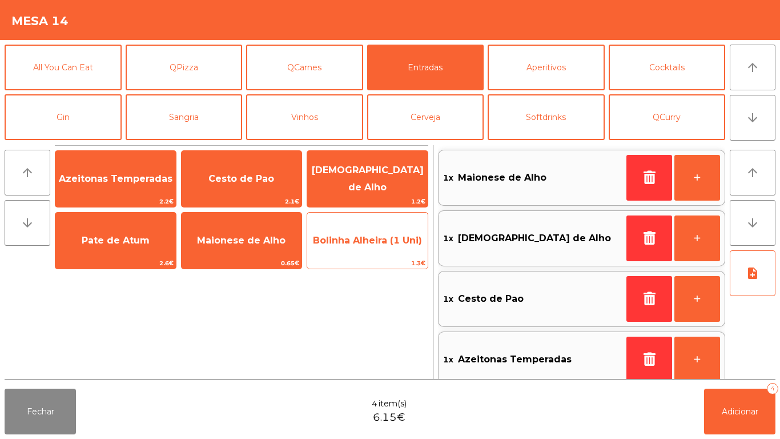
click at [356, 250] on span "Bolinha Alheira (1 Uni)" at bounding box center [367, 240] width 121 height 31
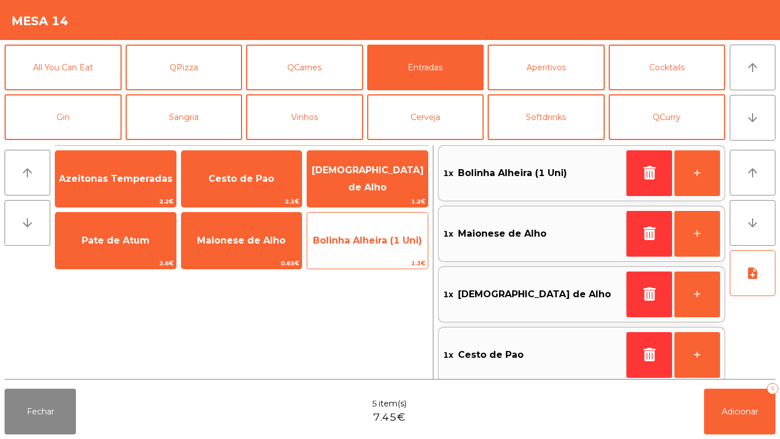
click at [359, 248] on span "Bolinha Alheira (1 Uni)" at bounding box center [367, 240] width 121 height 31
click at [366, 247] on span "Bolinha Alheira (1 Uni)" at bounding box center [367, 240] width 121 height 31
click at [363, 245] on span "Bolinha Alheira (1 Uni)" at bounding box center [367, 240] width 109 height 11
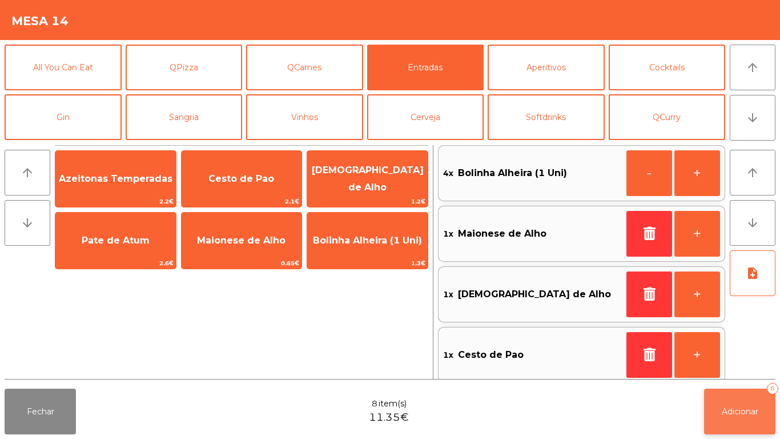
click at [726, 412] on span "Adicionar" at bounding box center [740, 411] width 37 height 10
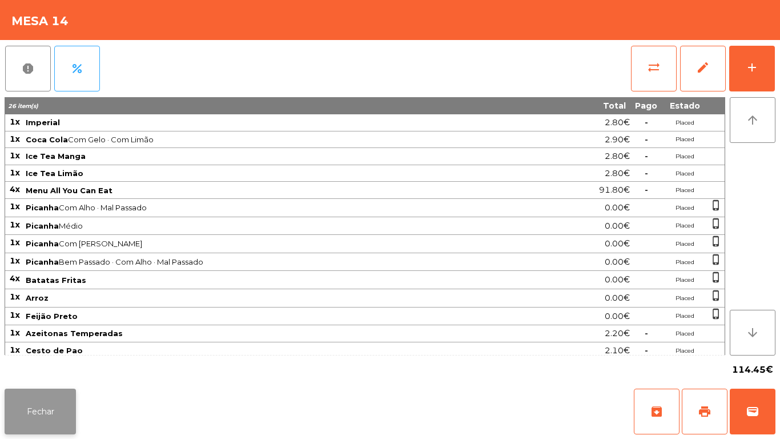
click at [53, 408] on button "Fechar" at bounding box center [40, 411] width 71 height 46
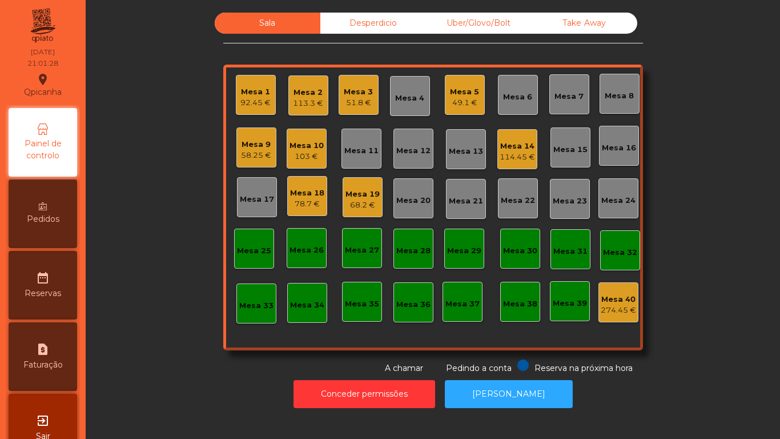
click at [300, 91] on div "Mesa 2" at bounding box center [308, 92] width 30 height 11
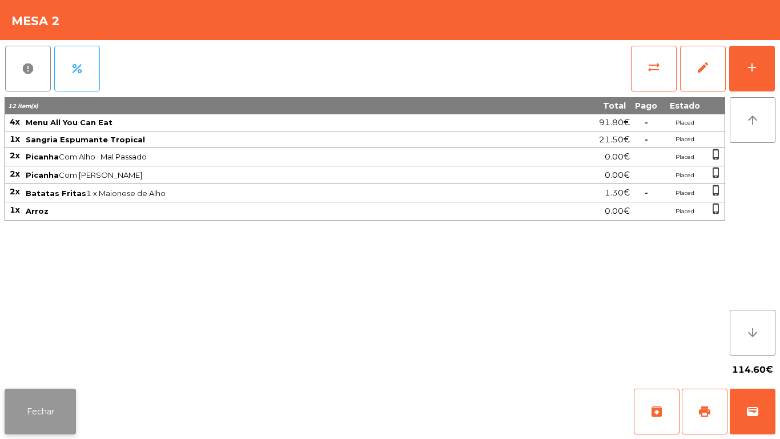
click at [50, 401] on button "Fechar" at bounding box center [40, 411] width 71 height 46
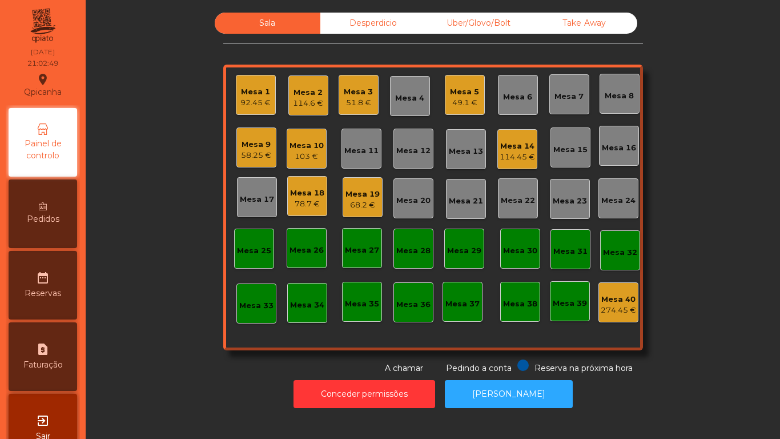
click at [304, 152] on div "103 €" at bounding box center [307, 156] width 34 height 11
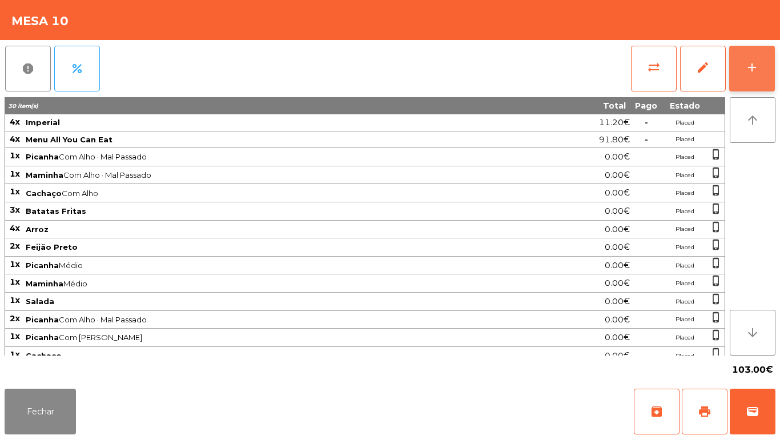
click at [760, 78] on button "add" at bounding box center [752, 69] width 46 height 46
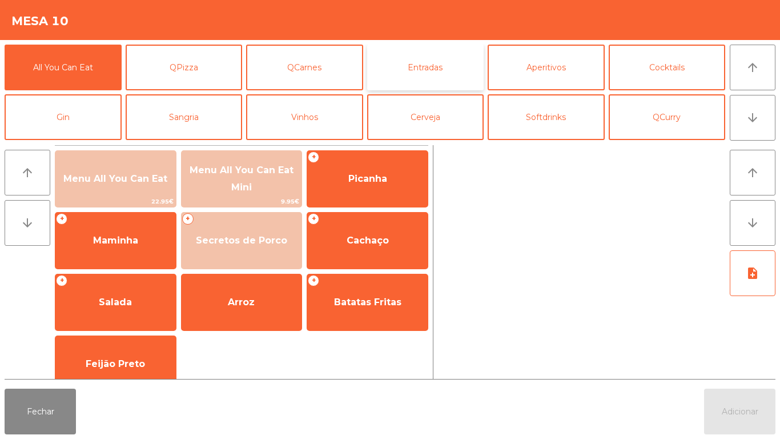
click at [429, 79] on button "Entradas" at bounding box center [425, 68] width 117 height 46
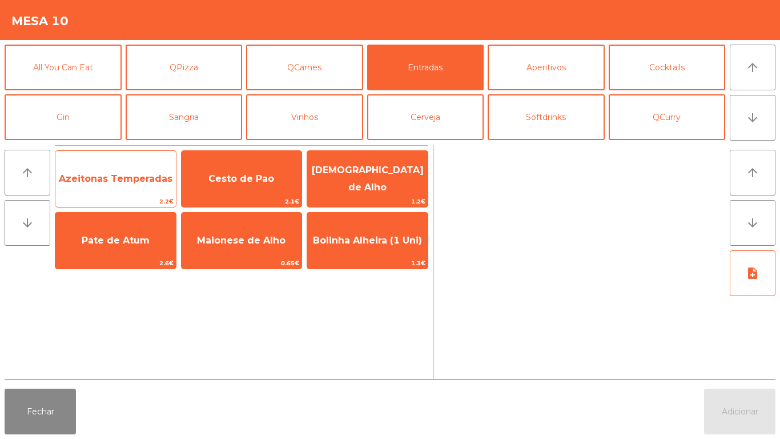
click at [119, 175] on span "Azeitonas Temperadas" at bounding box center [116, 178] width 114 height 11
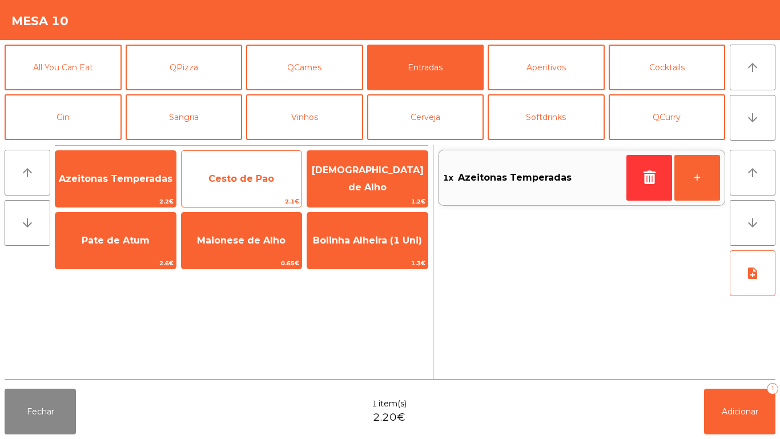
click at [237, 176] on span "Cesto de Pao" at bounding box center [241, 178] width 66 height 11
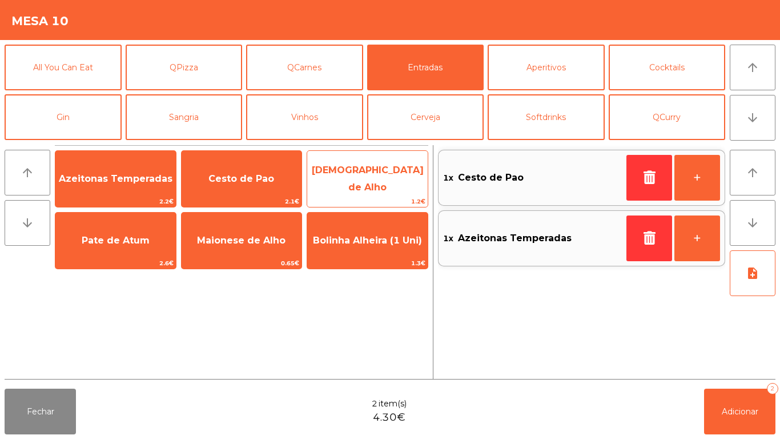
click at [373, 184] on span "[DEMOGRAPHIC_DATA] de Alho" at bounding box center [367, 179] width 121 height 49
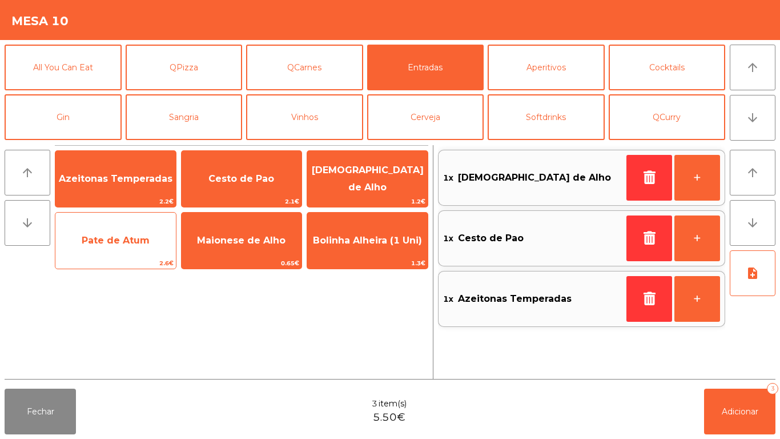
click at [135, 246] on span "Pate de Atum" at bounding box center [115, 240] width 121 height 31
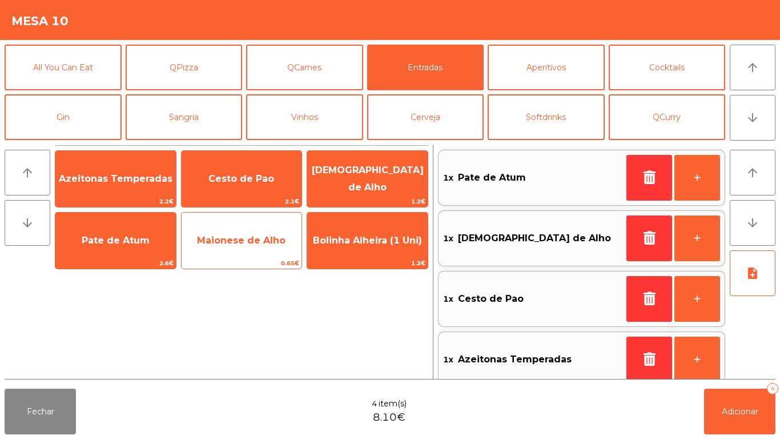
click at [252, 250] on span "Maionese de Alho" at bounding box center [242, 240] width 121 height 31
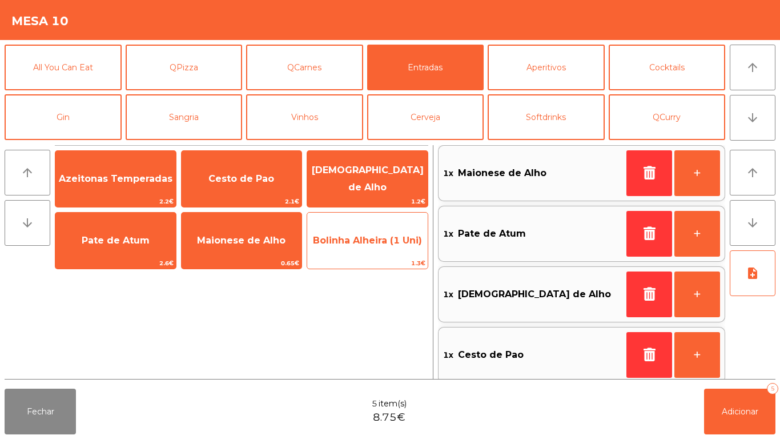
click at [390, 254] on span "Bolinha Alheira (1 Uni)" at bounding box center [367, 240] width 121 height 31
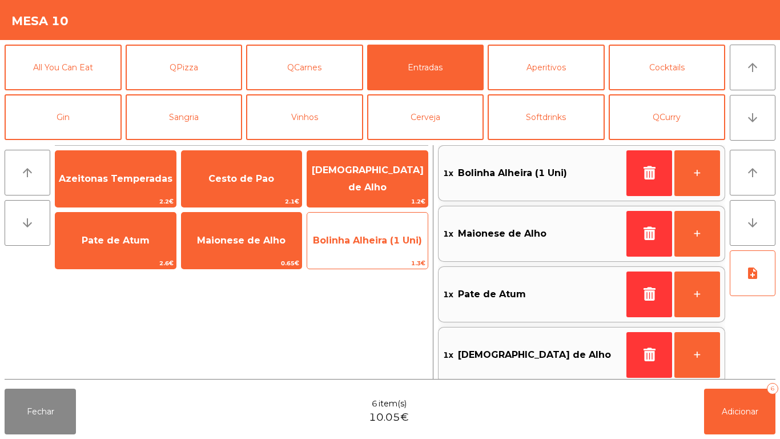
click at [388, 251] on span "Bolinha Alheira (1 Uni)" at bounding box center [367, 240] width 121 height 31
click at [386, 242] on span "Bolinha Alheira (1 Uni)" at bounding box center [367, 240] width 109 height 11
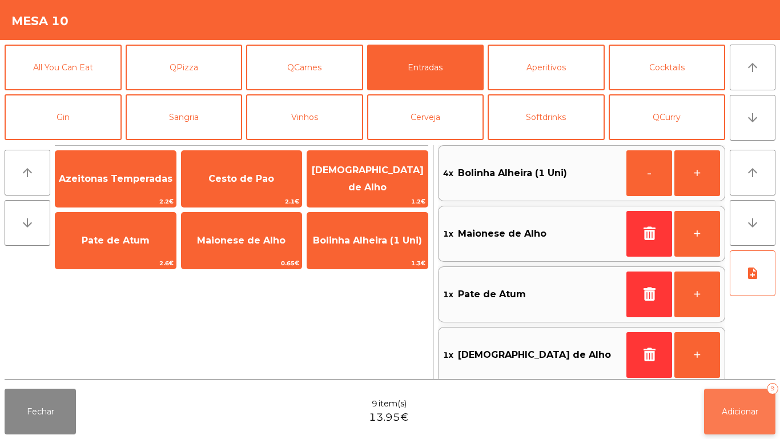
click at [726, 412] on span "Adicionar" at bounding box center [740, 411] width 37 height 10
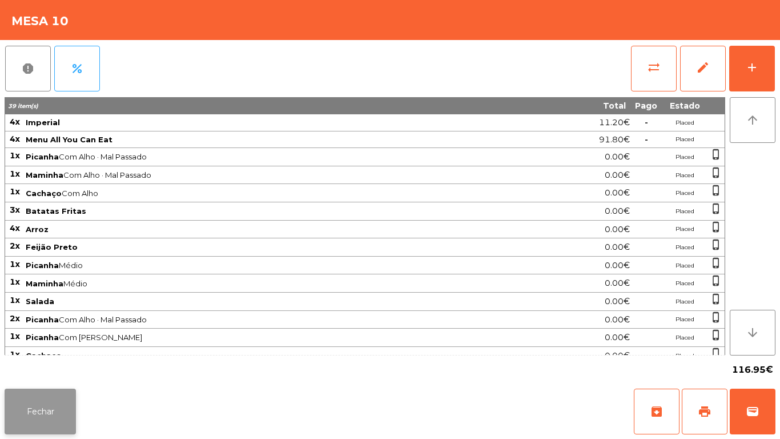
click at [37, 396] on button "Fechar" at bounding box center [40, 411] width 71 height 46
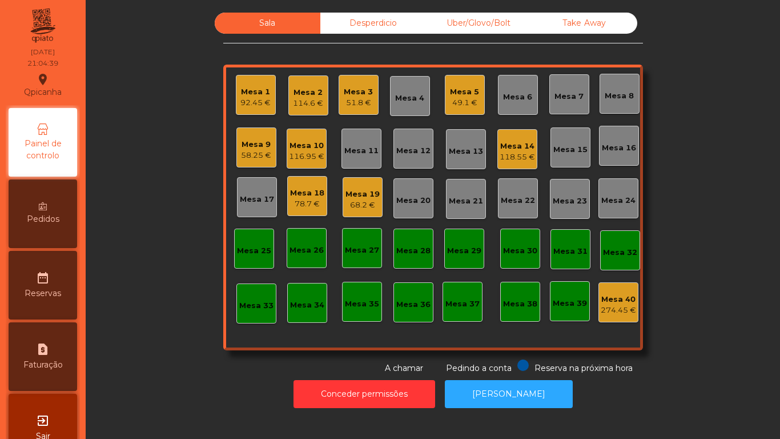
click at [262, 156] on div "58.25 €" at bounding box center [256, 155] width 30 height 11
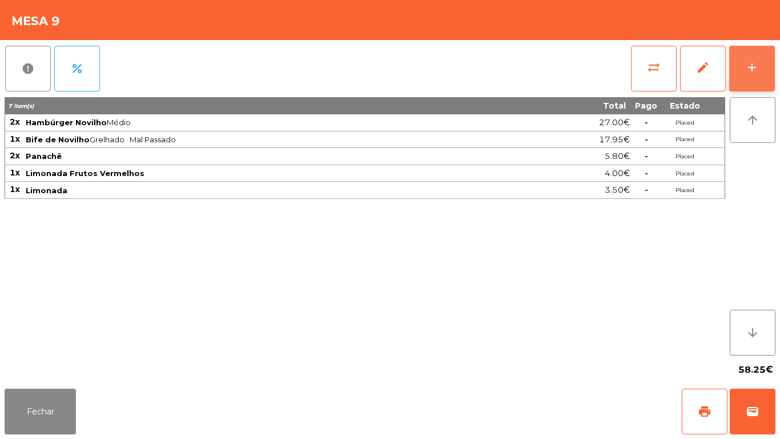
click at [760, 73] on button "add" at bounding box center [752, 69] width 46 height 46
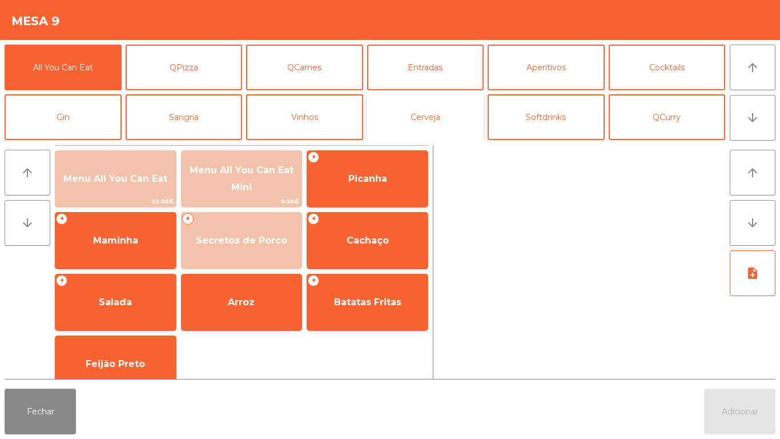
click at [446, 119] on button "Cerveja" at bounding box center [425, 117] width 117 height 46
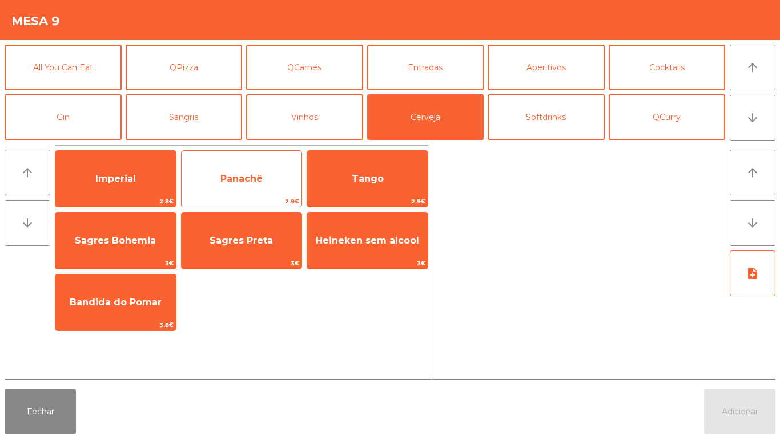
click at [262, 175] on span "Panachê" at bounding box center [241, 178] width 42 height 11
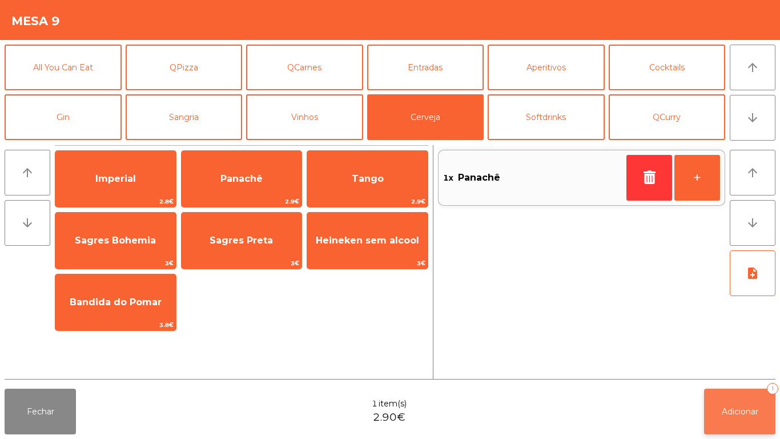
click at [742, 404] on button "Adicionar 1" at bounding box center [739, 411] width 71 height 46
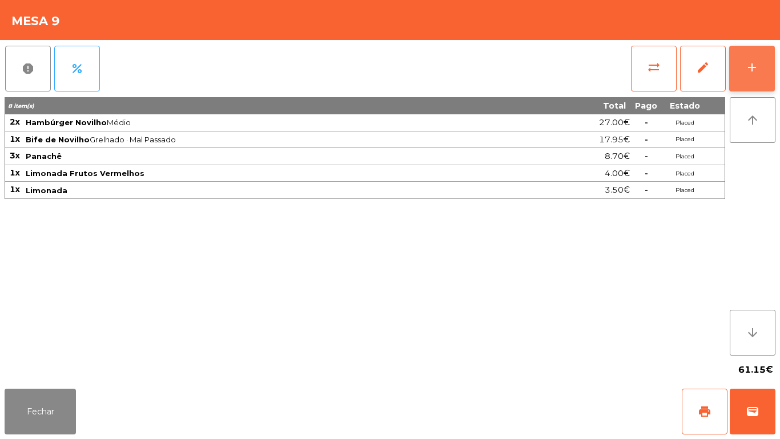
click at [757, 55] on button "add" at bounding box center [752, 69] width 46 height 46
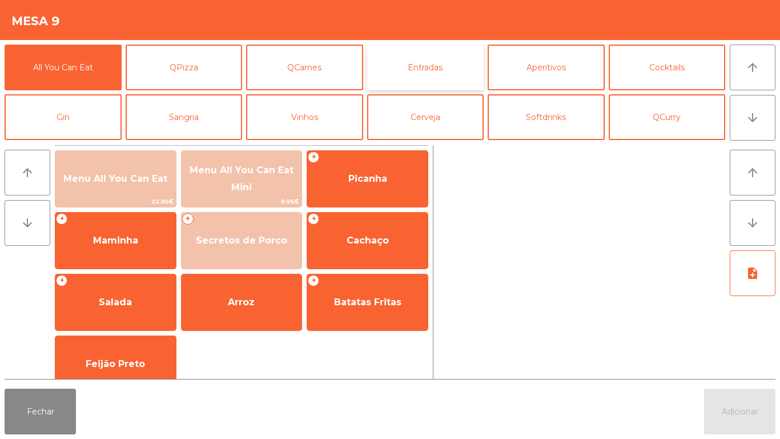
click at [438, 75] on button "Entradas" at bounding box center [425, 68] width 117 height 46
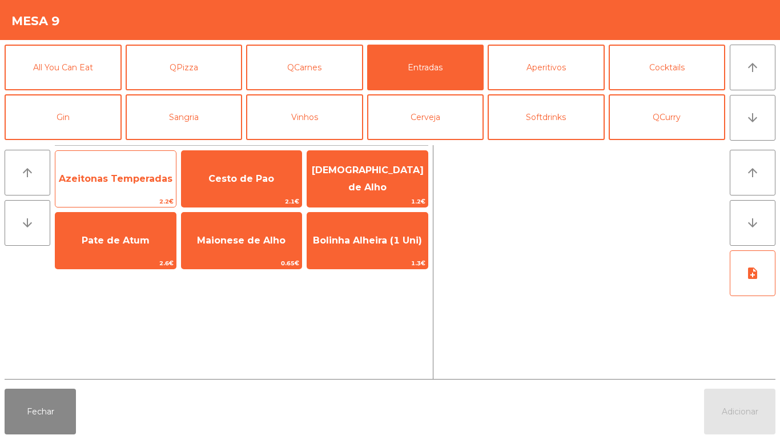
click at [130, 183] on span "Azeitonas Temperadas" at bounding box center [116, 178] width 114 height 11
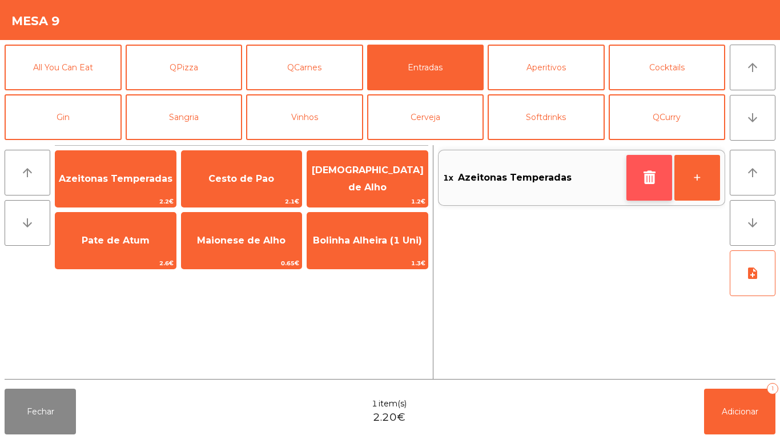
click at [635, 170] on button "button" at bounding box center [650, 178] width 46 height 46
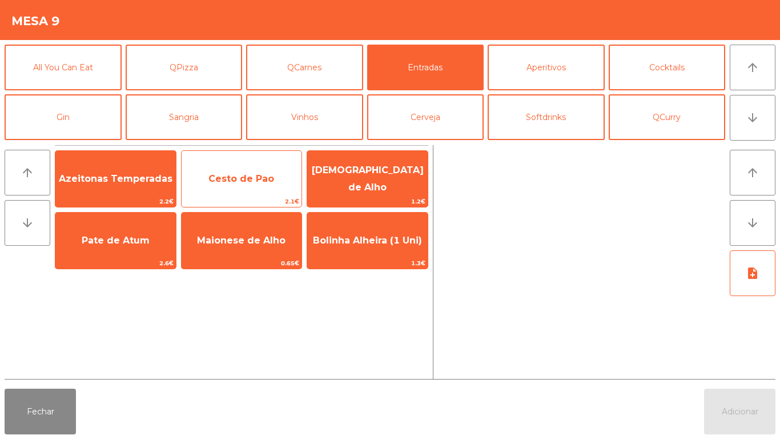
click at [252, 179] on span "Cesto de Pao" at bounding box center [241, 178] width 66 height 11
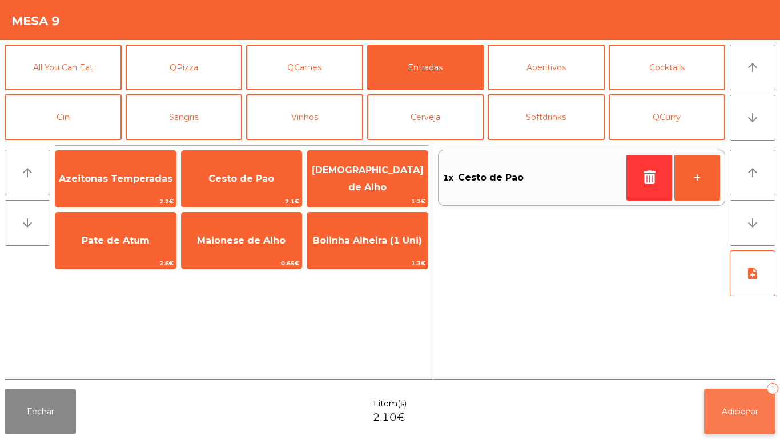
click at [749, 402] on button "Adicionar 1" at bounding box center [739, 411] width 71 height 46
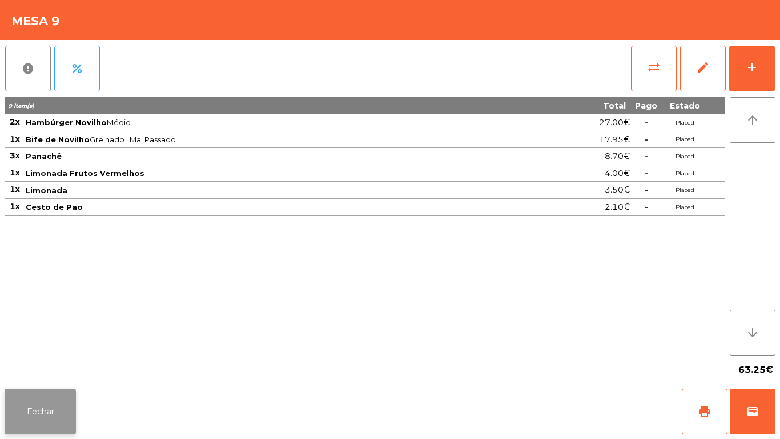
click at [52, 399] on button "Fechar" at bounding box center [40, 411] width 71 height 46
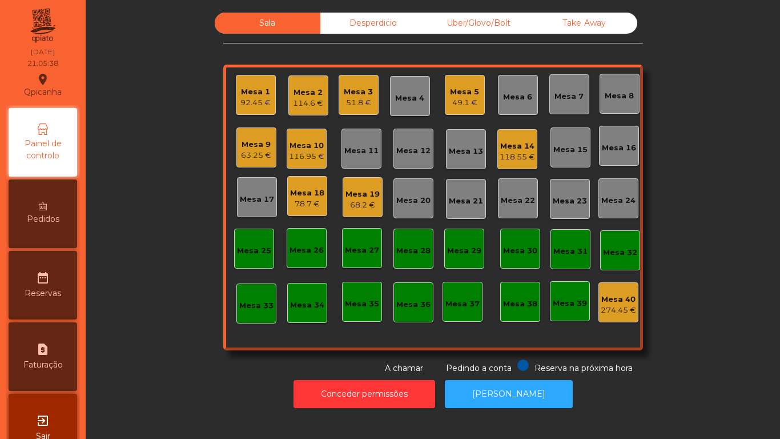
click at [361, 98] on div "51.8 €" at bounding box center [358, 102] width 29 height 11
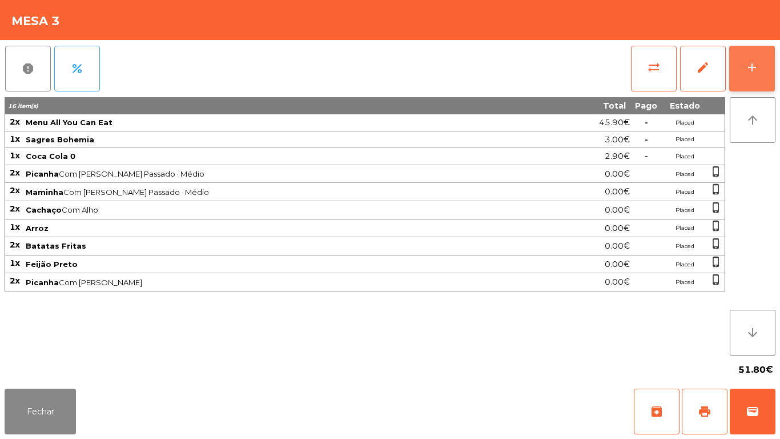
click at [752, 85] on button "add" at bounding box center [752, 69] width 46 height 46
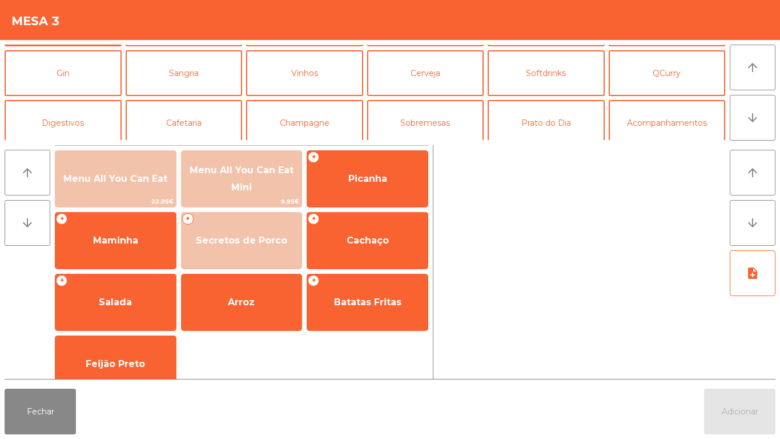
scroll to position [46, 0]
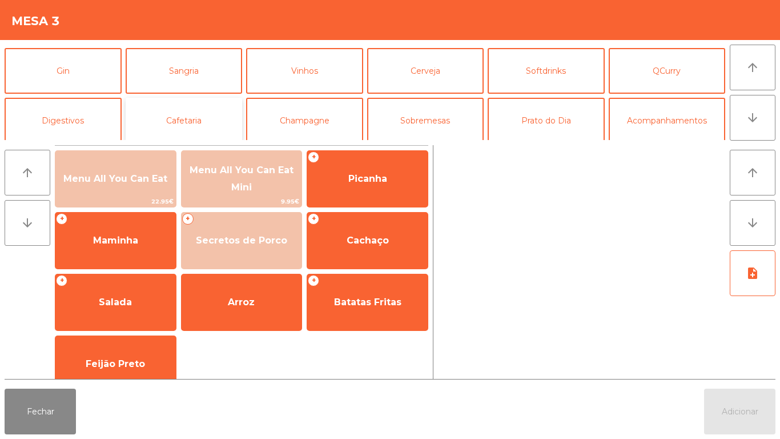
click at [205, 124] on button "Cafetaria" at bounding box center [184, 121] width 117 height 46
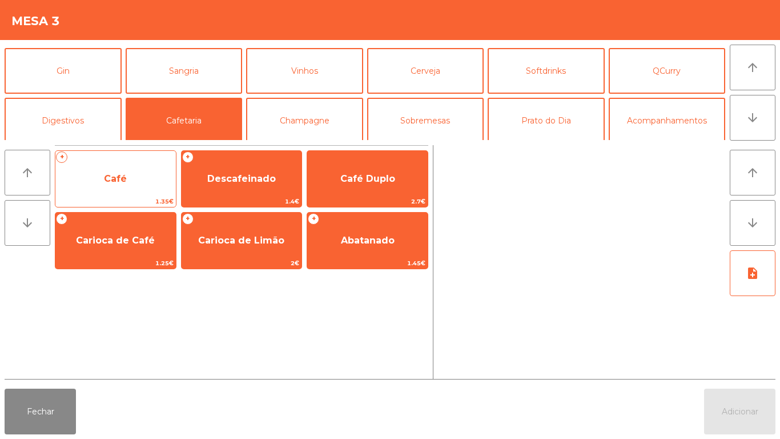
click at [124, 187] on span "Café" at bounding box center [115, 178] width 121 height 31
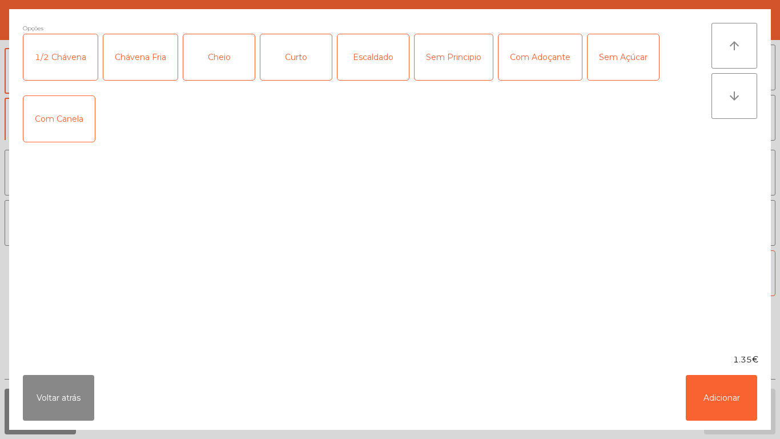
click at [227, 69] on div "Cheio" at bounding box center [218, 57] width 71 height 46
click at [732, 402] on button "Adicionar" at bounding box center [721, 398] width 71 height 46
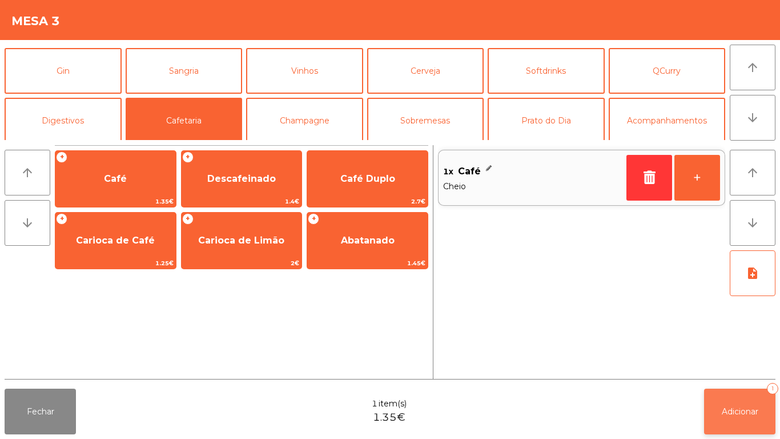
click at [732, 403] on button "Adicionar 1" at bounding box center [739, 411] width 71 height 46
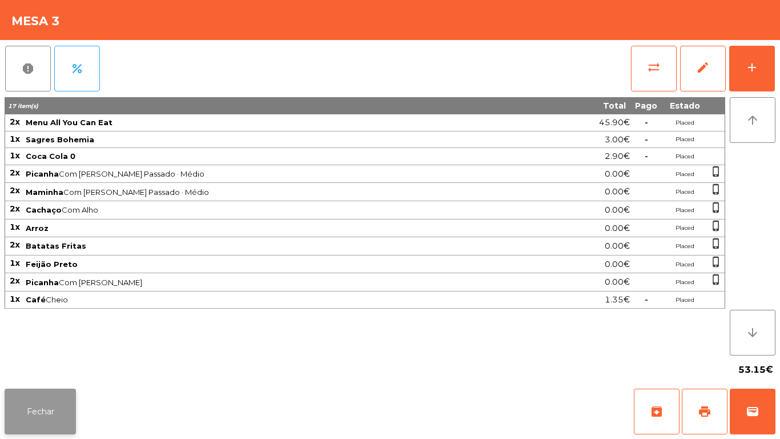
click at [34, 406] on button "Fechar" at bounding box center [40, 411] width 71 height 46
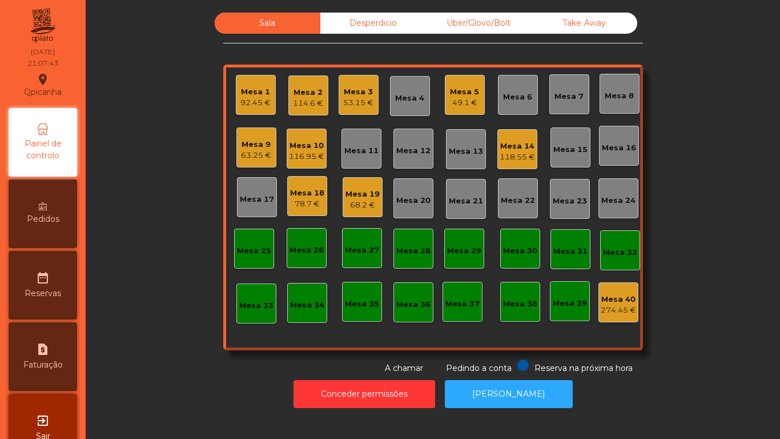
click at [251, 100] on div "92.45 €" at bounding box center [255, 102] width 30 height 11
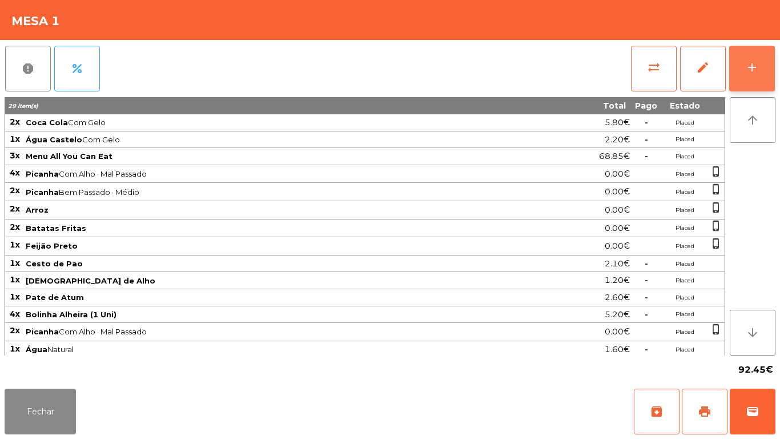
click at [757, 77] on button "add" at bounding box center [752, 69] width 46 height 46
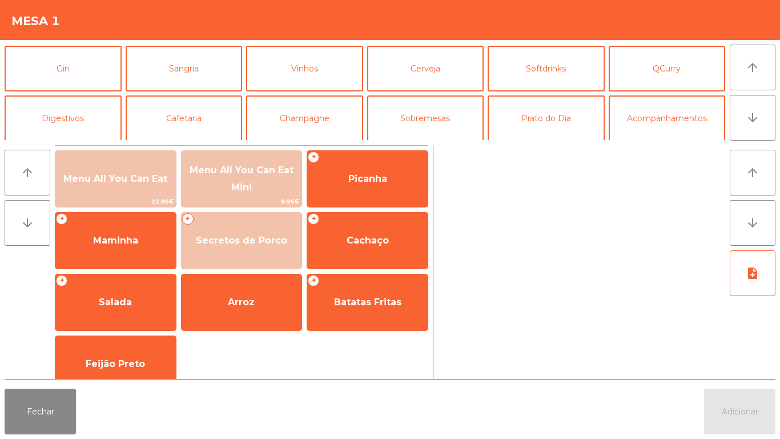
scroll to position [49, 0]
click at [200, 123] on button "Cafetaria" at bounding box center [184, 118] width 117 height 46
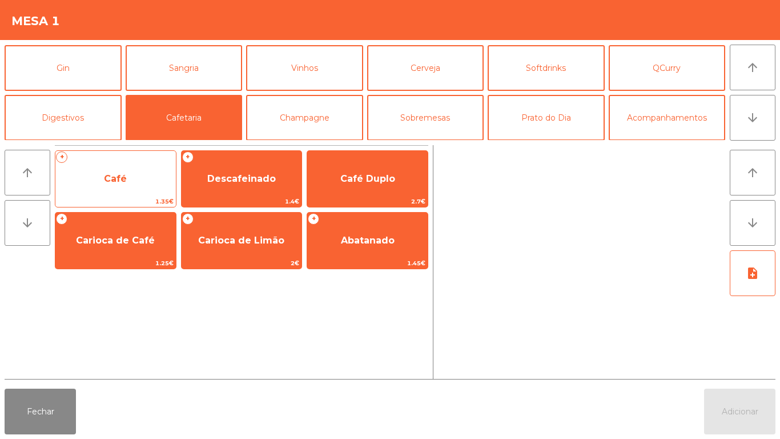
click at [121, 179] on span "Café" at bounding box center [115, 178] width 23 height 11
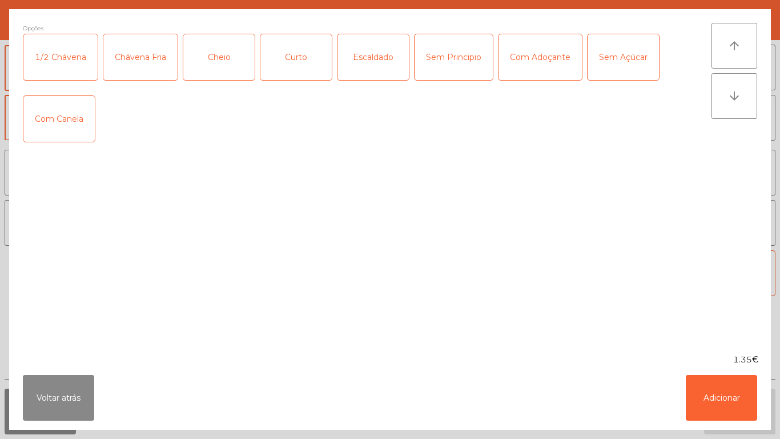
click at [228, 62] on div "Cheio" at bounding box center [218, 57] width 71 height 46
click at [710, 398] on button "Adicionar" at bounding box center [721, 398] width 71 height 46
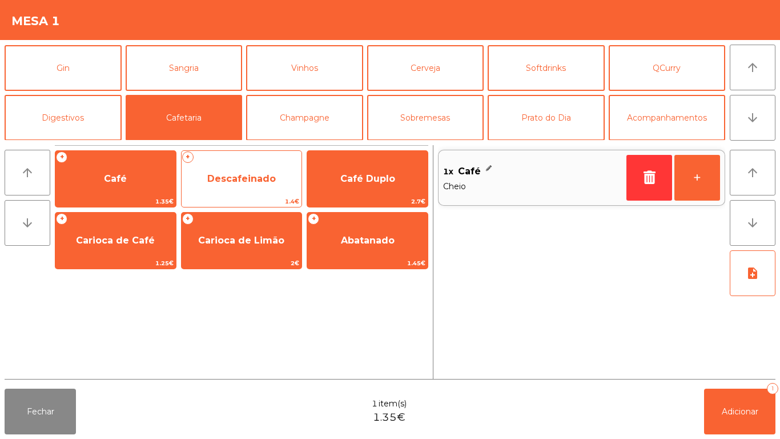
click at [251, 180] on span "Descafeinado" at bounding box center [241, 178] width 69 height 11
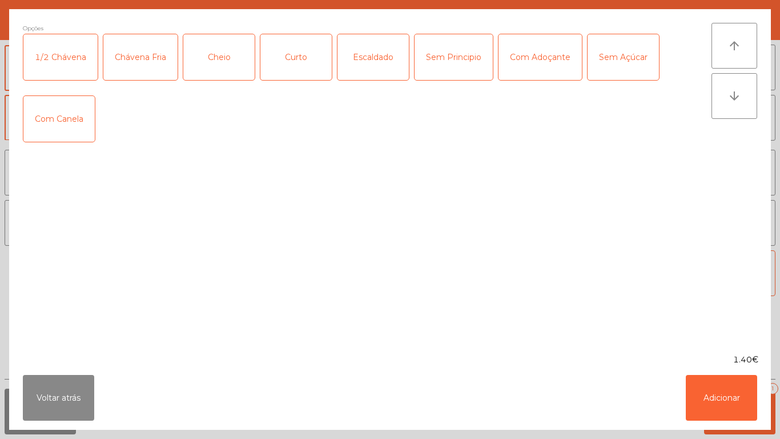
click at [231, 67] on div "Cheio" at bounding box center [218, 57] width 71 height 46
click at [730, 399] on button "Adicionar" at bounding box center [721, 398] width 71 height 46
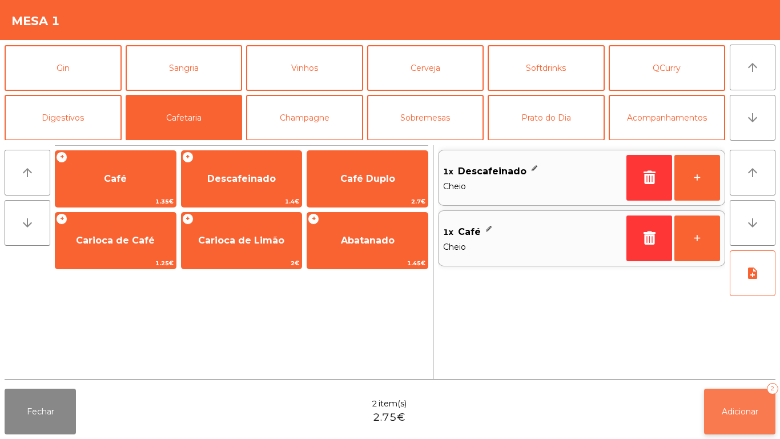
click at [718, 408] on button "Adicionar 2" at bounding box center [739, 411] width 71 height 46
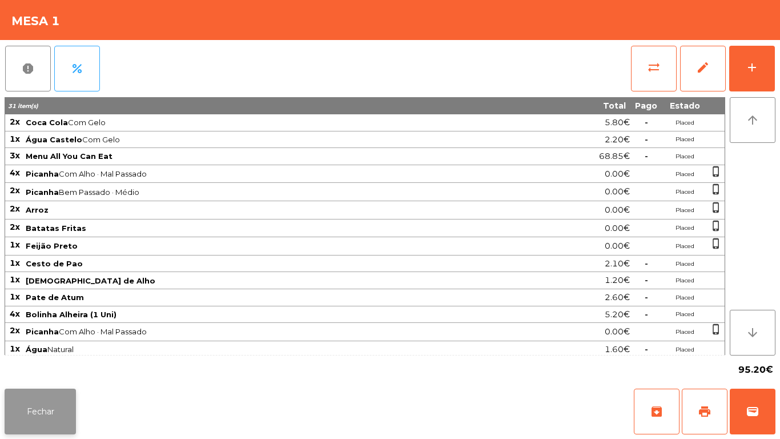
click at [46, 399] on button "Fechar" at bounding box center [40, 411] width 71 height 46
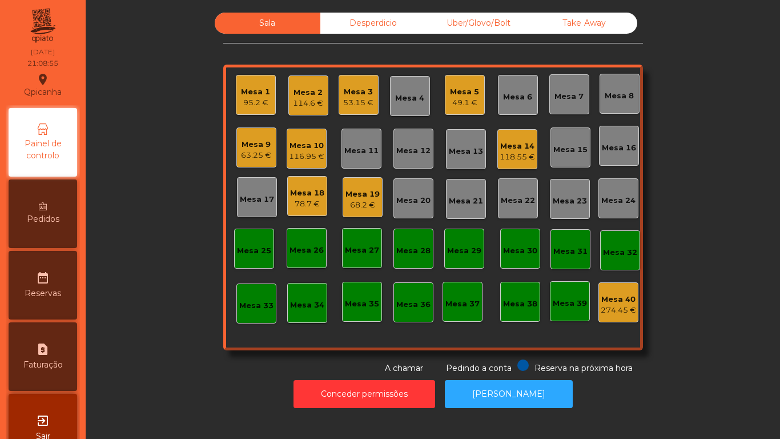
click at [256, 147] on div "Mesa 9" at bounding box center [256, 144] width 30 height 11
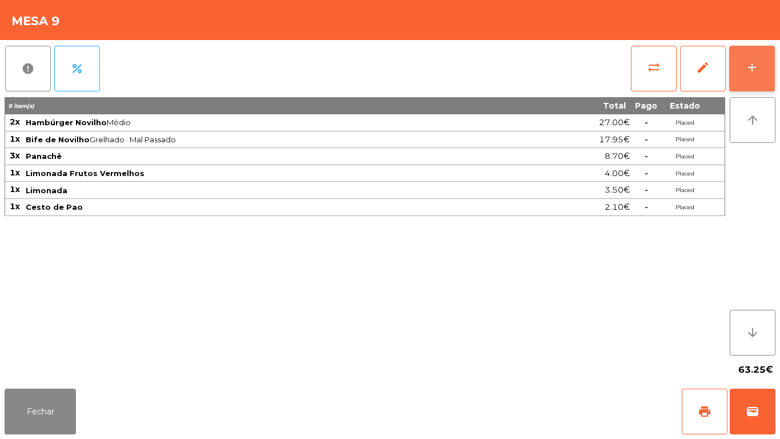
click at [745, 65] on button "add" at bounding box center [752, 69] width 46 height 46
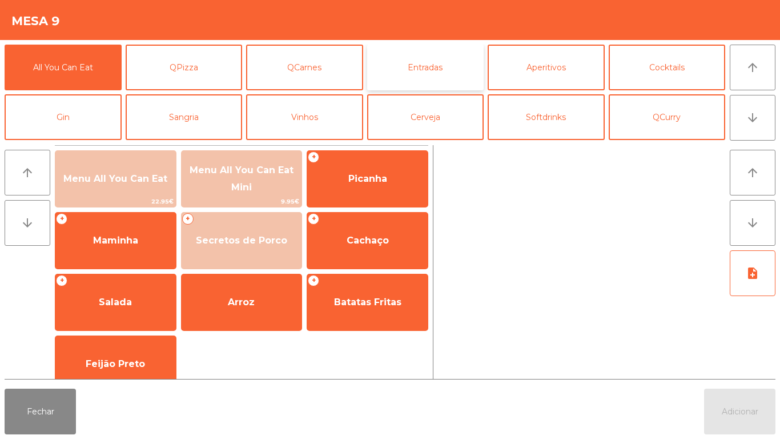
click at [437, 76] on button "Entradas" at bounding box center [425, 68] width 117 height 46
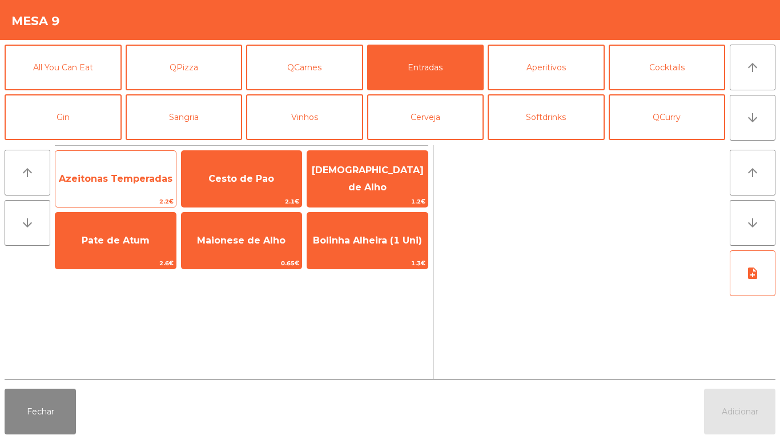
click at [133, 183] on span "Azeitonas Temperadas" at bounding box center [116, 178] width 114 height 11
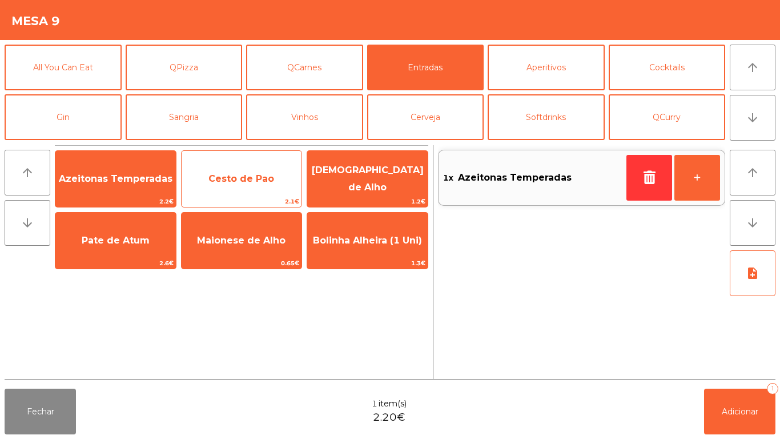
click at [253, 180] on span "Cesto de Pao" at bounding box center [241, 178] width 66 height 11
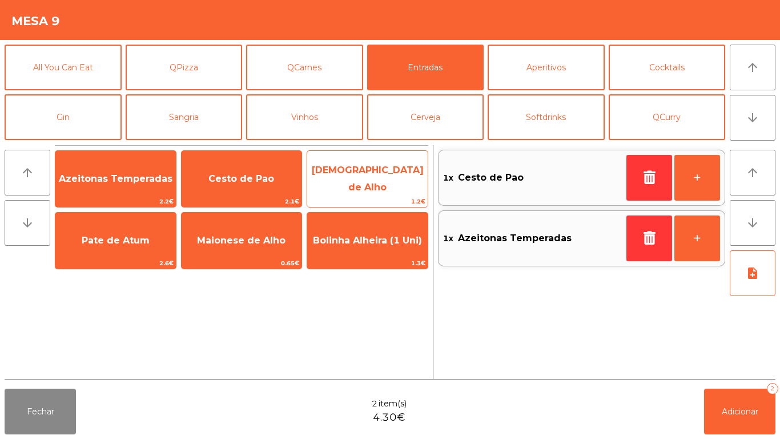
click at [371, 175] on span "[DEMOGRAPHIC_DATA] de Alho" at bounding box center [368, 178] width 112 height 28
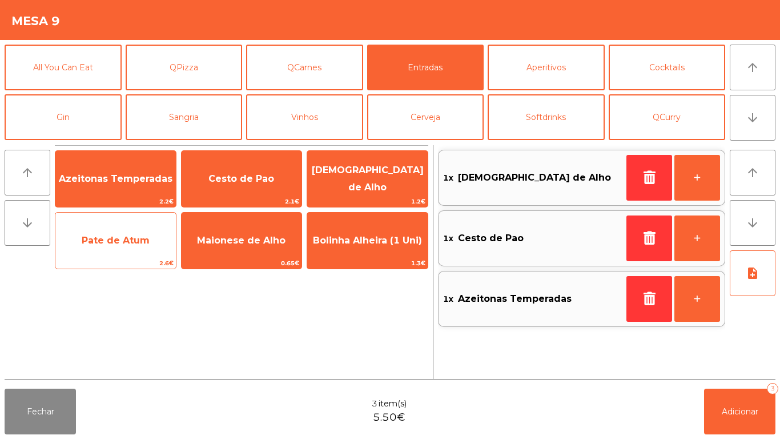
click at [131, 245] on span "Pate de Atum" at bounding box center [116, 240] width 68 height 11
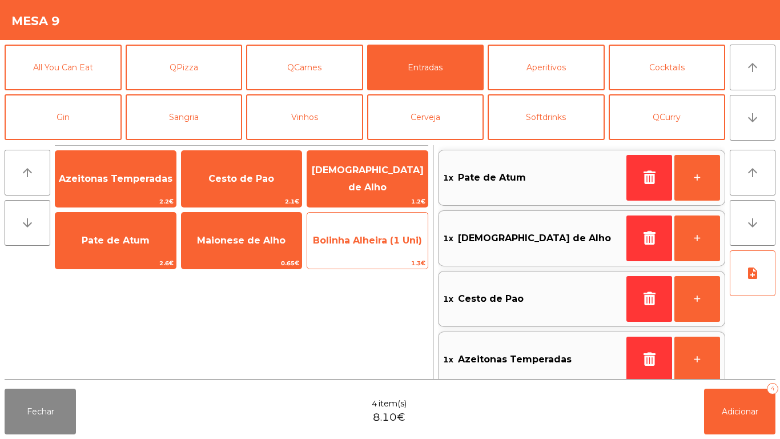
click at [372, 242] on span "Bolinha Alheira (1 Uni)" at bounding box center [367, 240] width 109 height 11
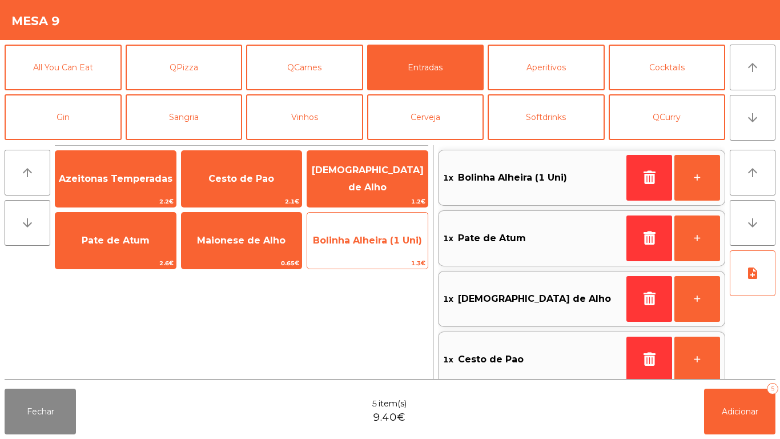
scroll to position [5, 0]
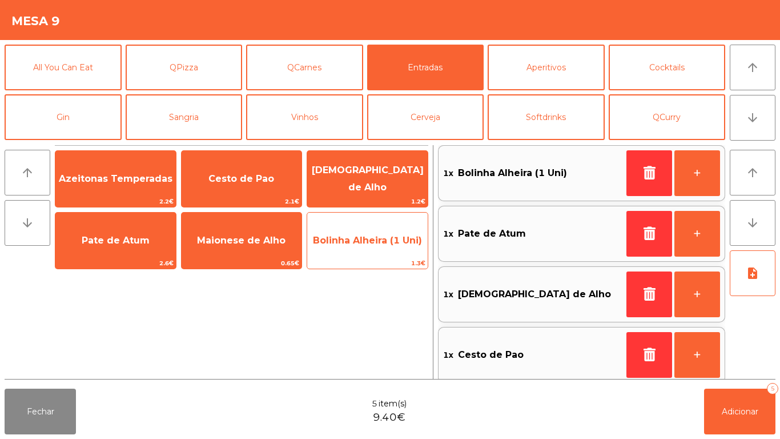
click at [369, 240] on span "Bolinha Alheira (1 Uni)" at bounding box center [367, 240] width 109 height 11
click at [366, 236] on span "Bolinha Alheira (1 Uni)" at bounding box center [367, 240] width 109 height 11
click at [364, 243] on span "Bolinha Alheira (1 Uni)" at bounding box center [367, 240] width 109 height 11
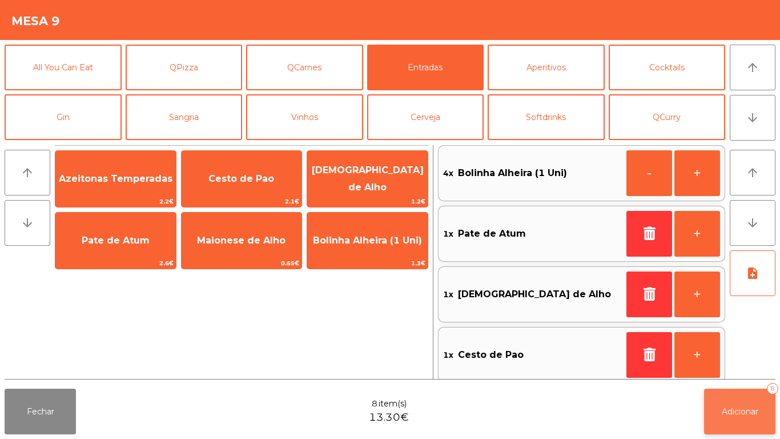
click at [732, 410] on span "Adicionar" at bounding box center [740, 411] width 37 height 10
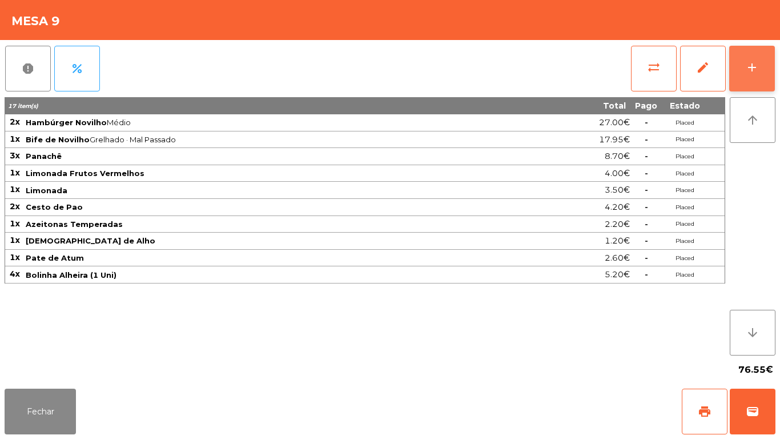
click at [740, 62] on button "add" at bounding box center [752, 69] width 46 height 46
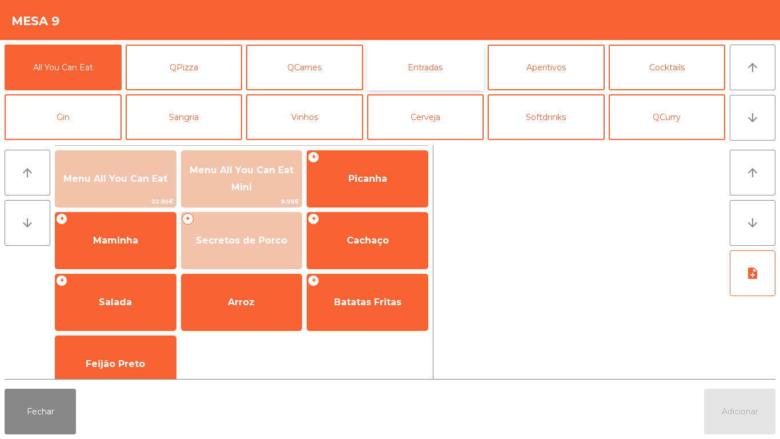
click at [424, 79] on button "Entradas" at bounding box center [425, 68] width 117 height 46
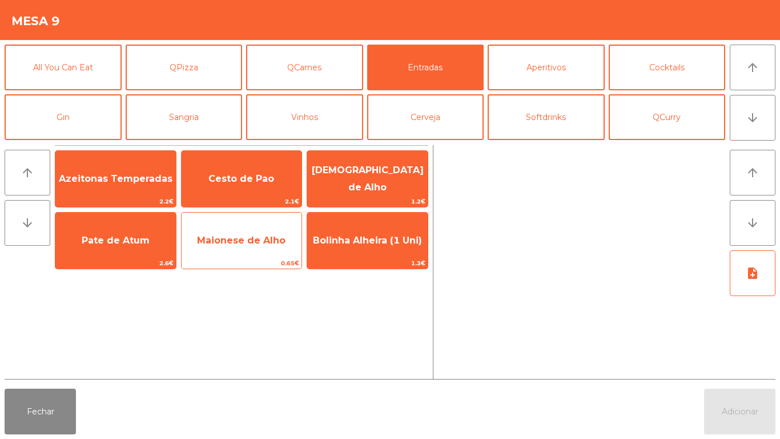
click at [261, 239] on span "Maionese de Alho" at bounding box center [241, 240] width 89 height 11
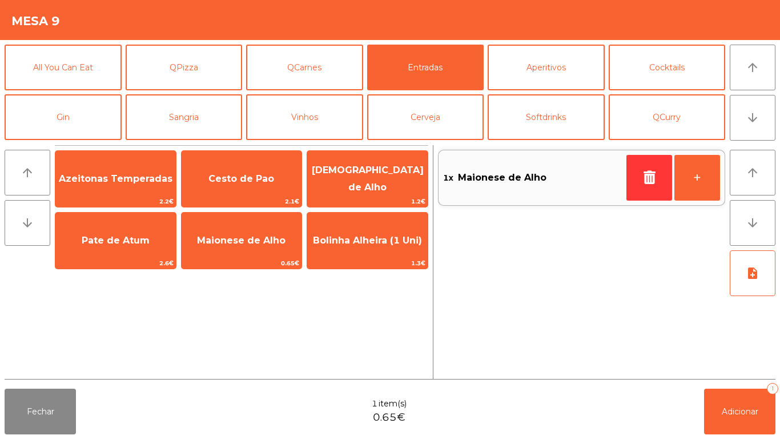
click at [734, 438] on div "Fechar 1 item(s) 0.65€ Adicionar 1" at bounding box center [390, 411] width 780 height 55
click at [745, 400] on button "Adicionar 1" at bounding box center [739, 411] width 71 height 46
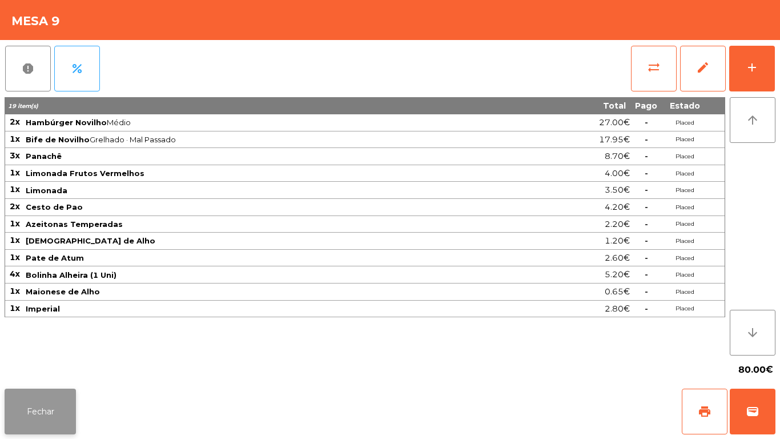
click at [45, 392] on button "Fechar" at bounding box center [40, 411] width 71 height 46
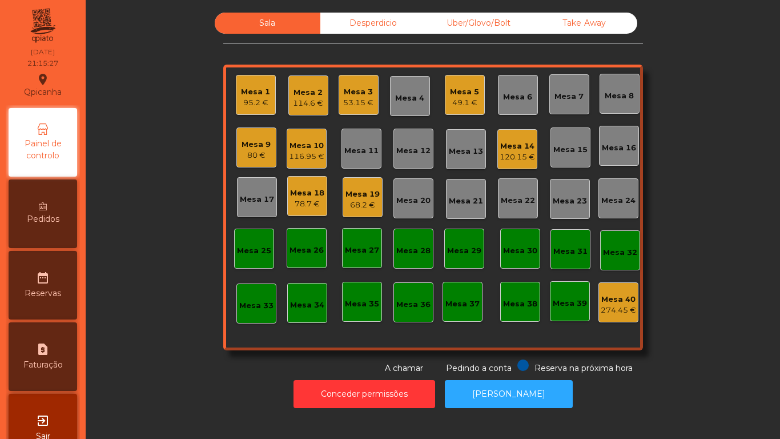
click at [298, 93] on div "Mesa 2" at bounding box center [308, 92] width 30 height 11
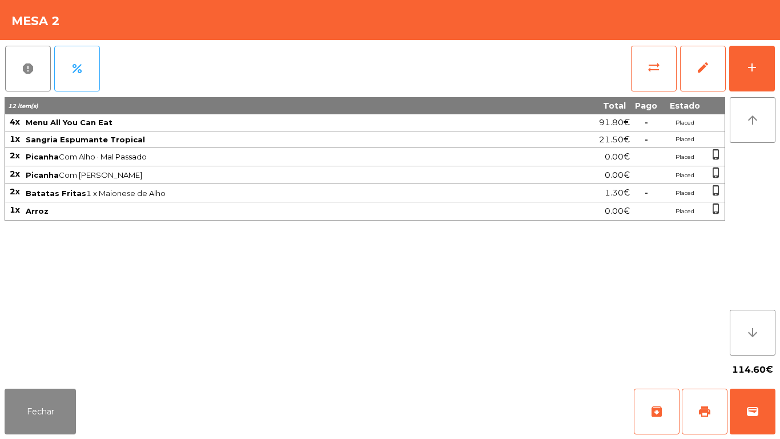
click at [778, 62] on div "report percent sync_alt edit add 12 item(s) Total Pago Estado 4x Menu All You C…" at bounding box center [390, 212] width 780 height 344
click at [749, 76] on button "add" at bounding box center [752, 69] width 46 height 46
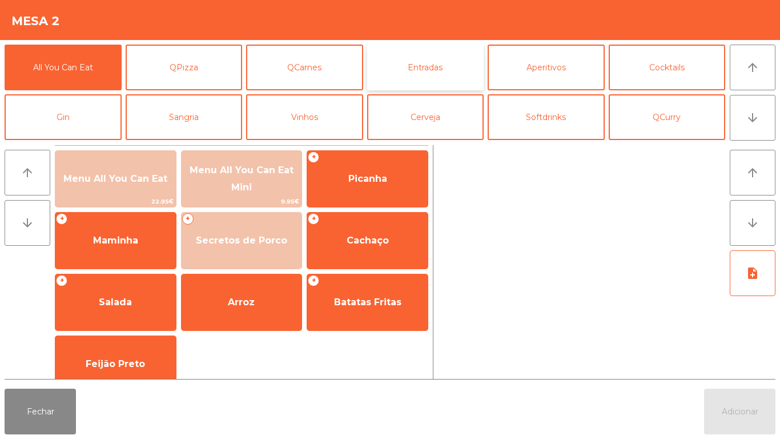
click at [441, 67] on button "Entradas" at bounding box center [425, 68] width 117 height 46
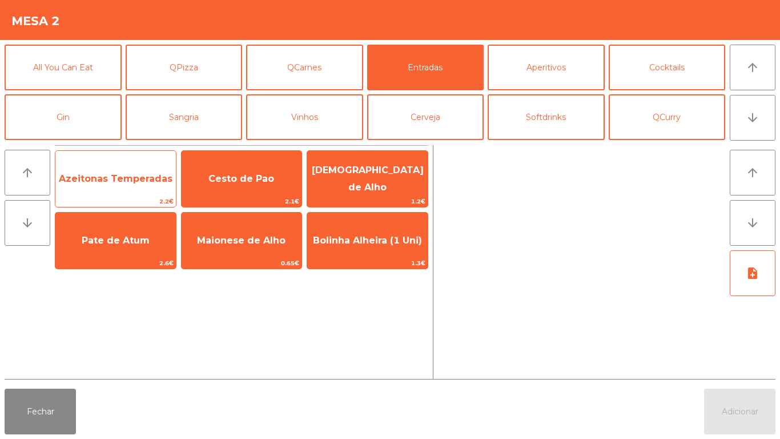
click at [125, 184] on span "Azeitonas Temperadas" at bounding box center [115, 178] width 121 height 31
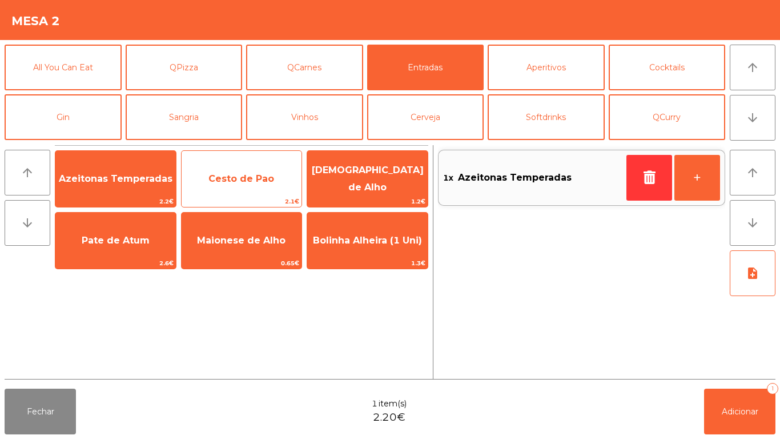
click at [246, 170] on span "Cesto de Pao" at bounding box center [242, 178] width 121 height 31
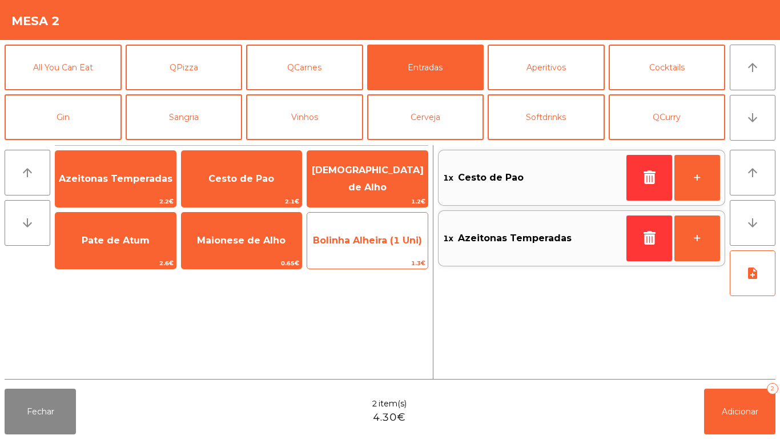
click at [373, 241] on span "Bolinha Alheira (1 Uni)" at bounding box center [367, 240] width 109 height 11
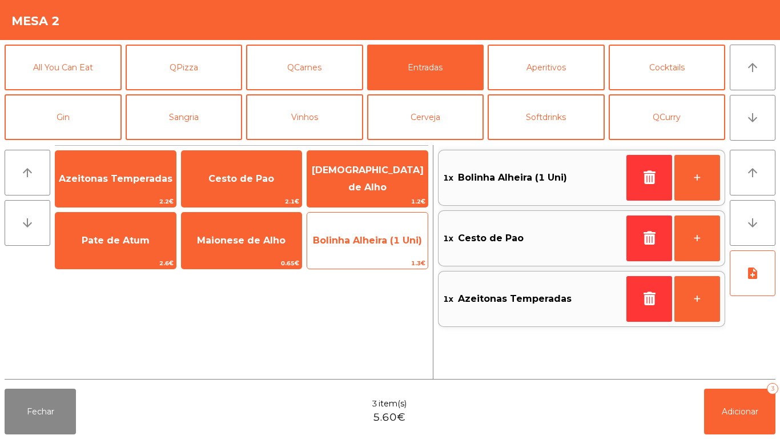
click at [378, 238] on span "Bolinha Alheira (1 Uni)" at bounding box center [367, 240] width 109 height 11
click at [372, 254] on span "Bolinha Alheira (1 Uni)" at bounding box center [367, 240] width 121 height 31
click at [374, 256] on div "Bolinha Alheira (1 Uni) 1.3€" at bounding box center [368, 240] width 122 height 57
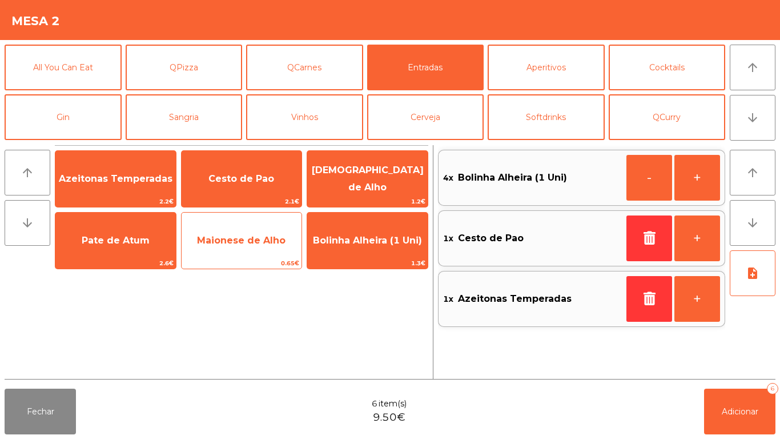
click at [254, 239] on span "Maionese de Alho" at bounding box center [241, 240] width 89 height 11
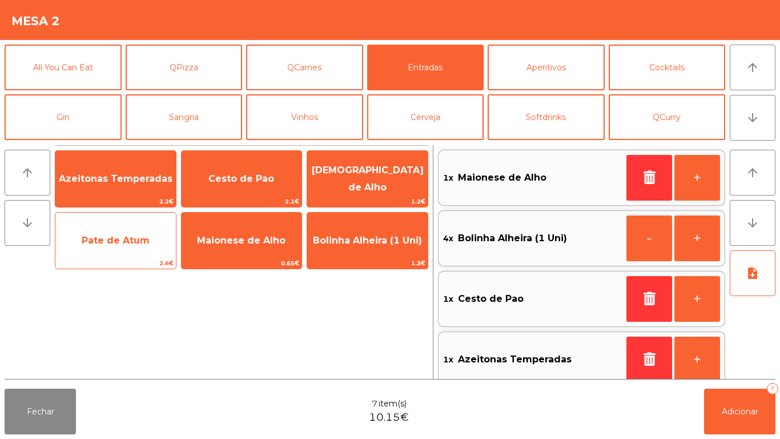
click at [127, 239] on span "Pate de Atum" at bounding box center [116, 240] width 68 height 11
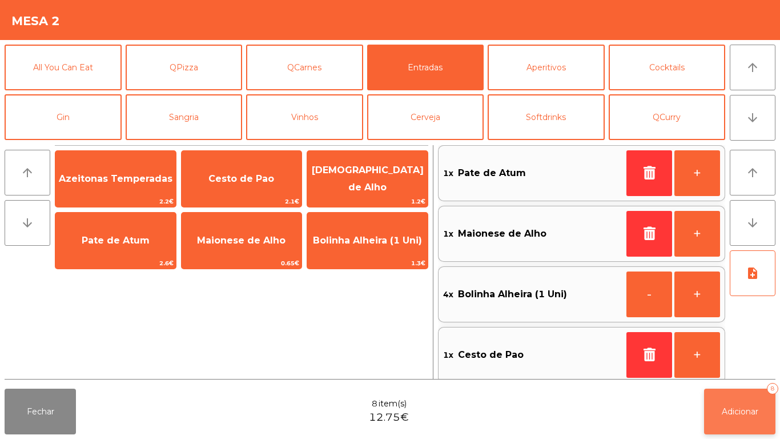
click at [736, 411] on span "Adicionar" at bounding box center [740, 411] width 37 height 10
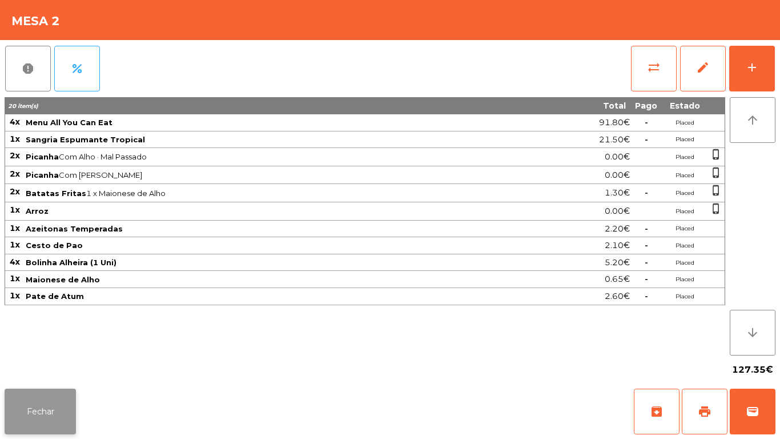
click at [62, 417] on button "Fechar" at bounding box center [40, 411] width 71 height 46
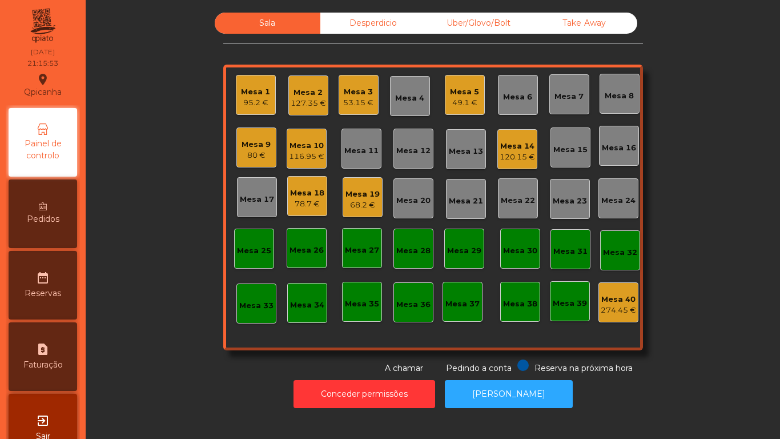
click at [368, 198] on div "Mesa 19" at bounding box center [363, 193] width 34 height 11
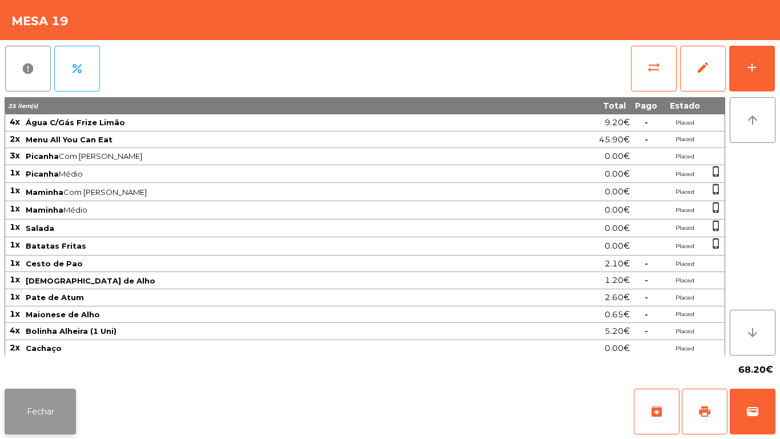
click at [47, 401] on button "Fechar" at bounding box center [40, 411] width 71 height 46
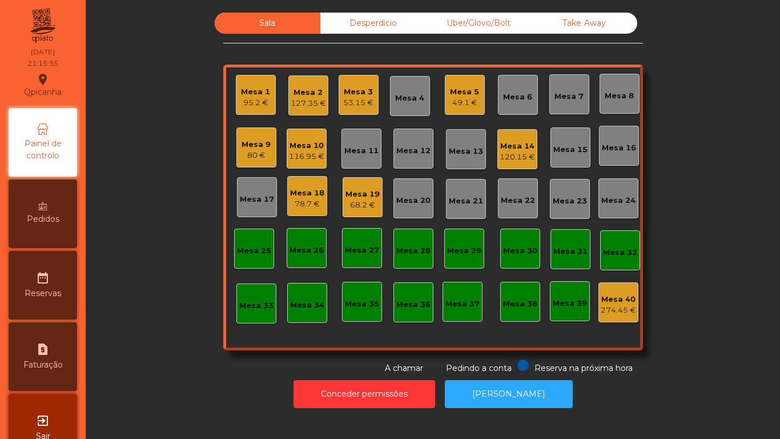
click at [291, 192] on div "Mesa 18" at bounding box center [307, 192] width 34 height 11
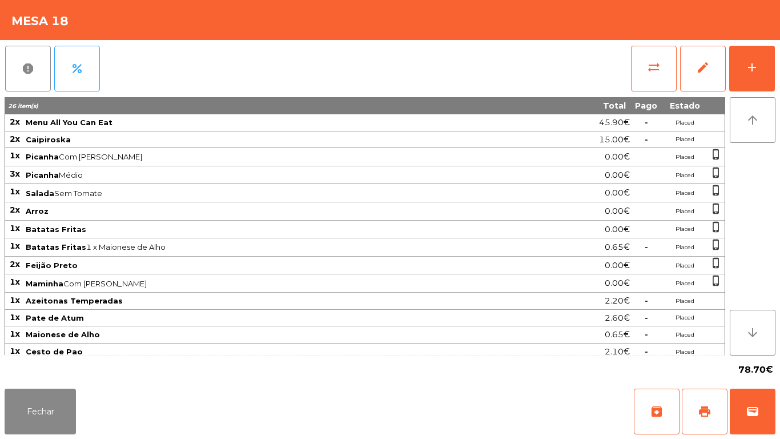
scroll to position [75, 0]
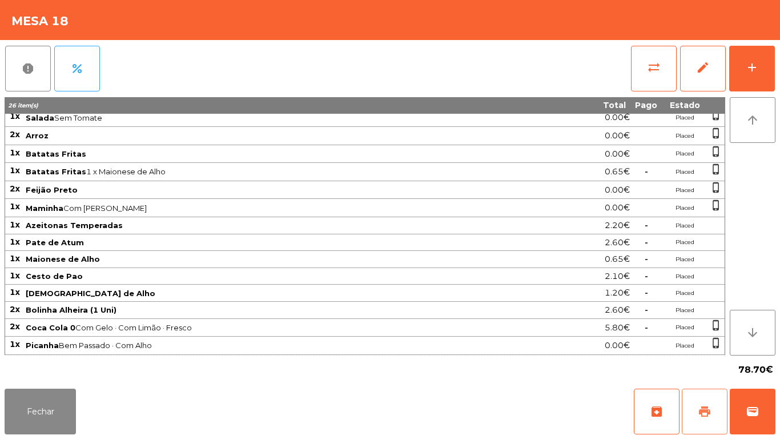
click at [694, 402] on button "print" at bounding box center [705, 411] width 46 height 46
click at [70, 391] on button "Fechar" at bounding box center [40, 411] width 71 height 46
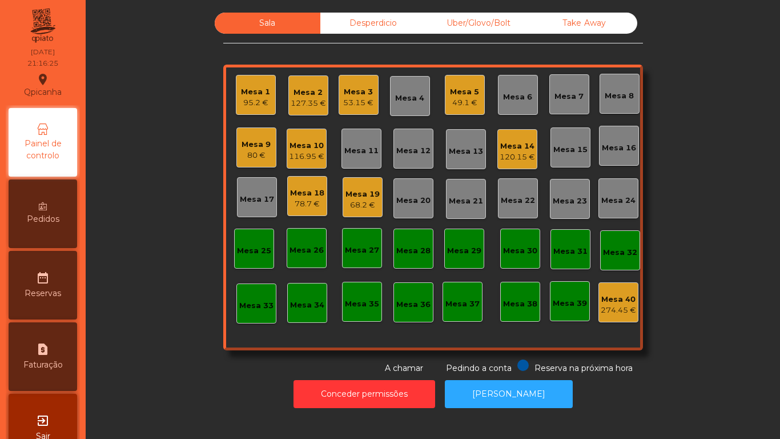
click at [253, 155] on div "80 €" at bounding box center [256, 155] width 29 height 11
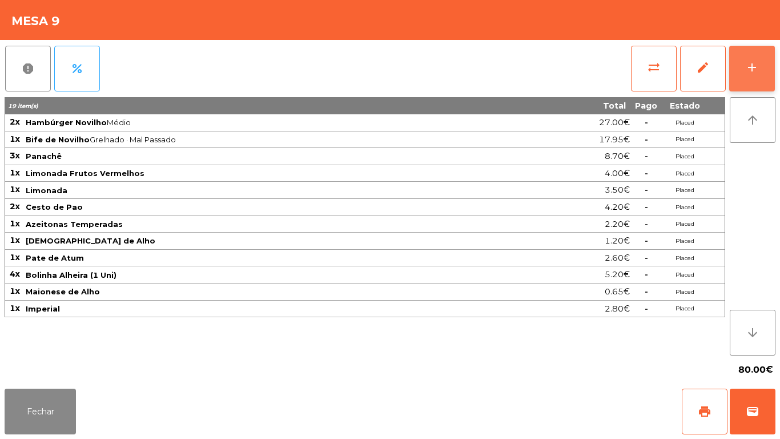
click at [745, 75] on button "add" at bounding box center [752, 69] width 46 height 46
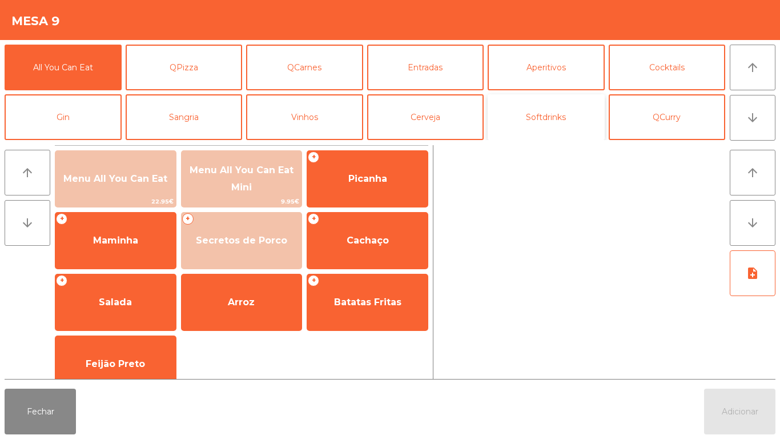
click at [547, 127] on button "Softdrinks" at bounding box center [546, 117] width 117 height 46
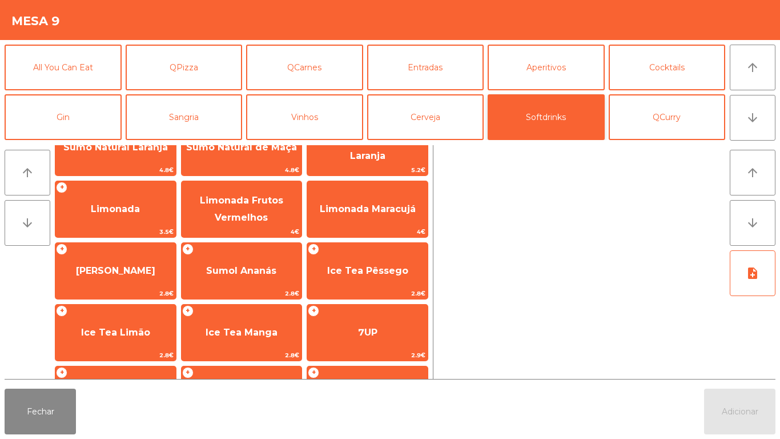
scroll to position [103, 0]
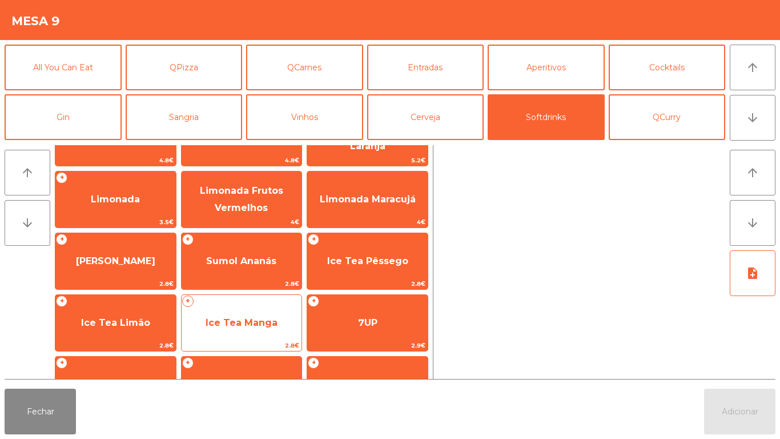
click at [249, 319] on span "Ice Tea Manga" at bounding box center [242, 322] width 72 height 11
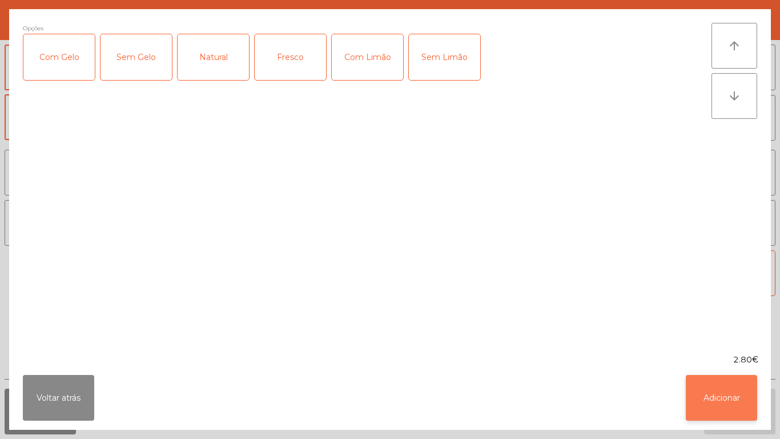
click at [715, 398] on button "Adicionar" at bounding box center [721, 398] width 71 height 46
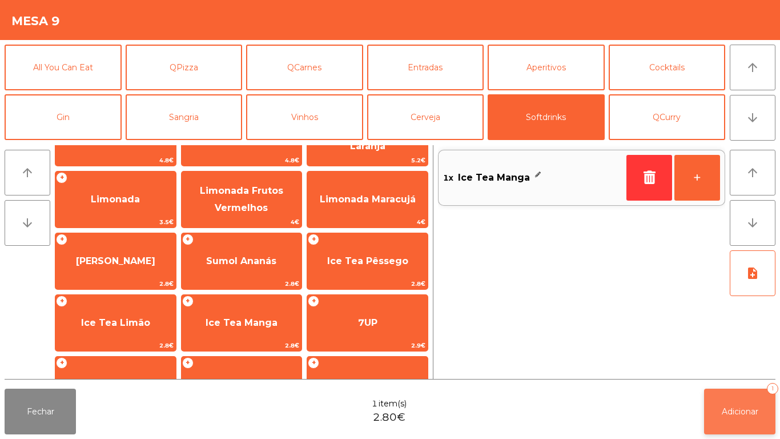
click at [722, 407] on span "Adicionar" at bounding box center [740, 411] width 37 height 10
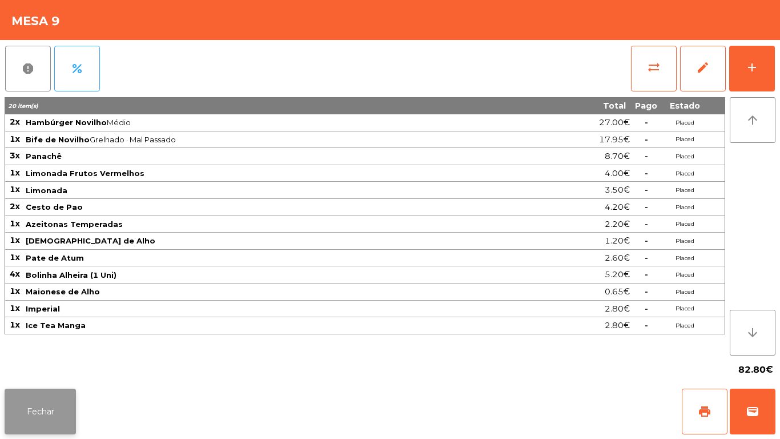
click at [63, 400] on button "Fechar" at bounding box center [40, 411] width 71 height 46
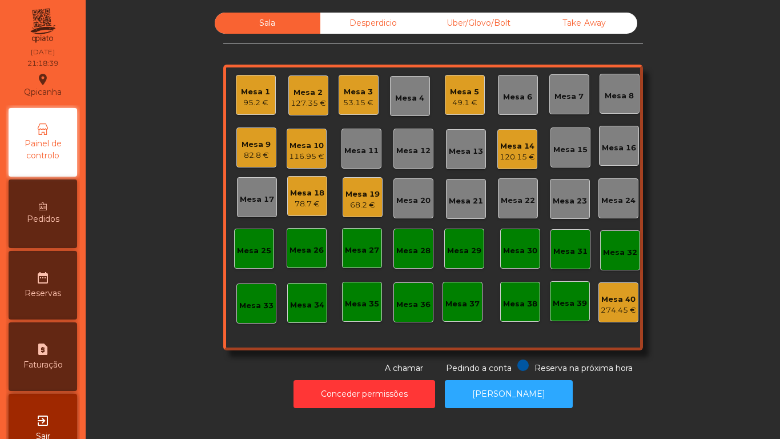
click at [70, 207] on div "Pedidos" at bounding box center [43, 213] width 69 height 69
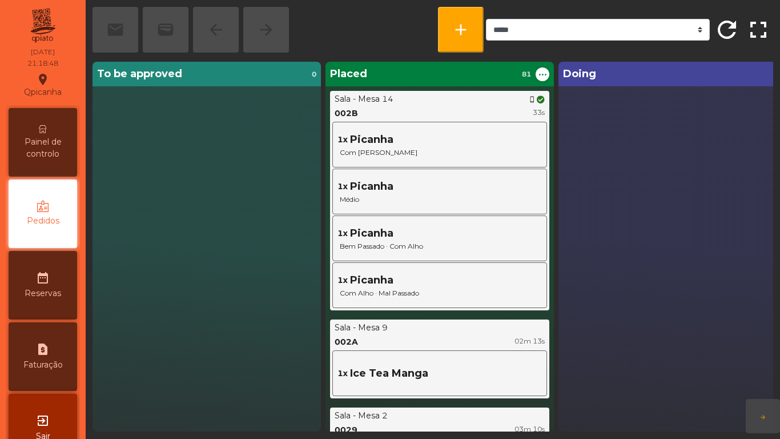
click at [101, 138] on div "To be approved 0" at bounding box center [207, 247] width 228 height 370
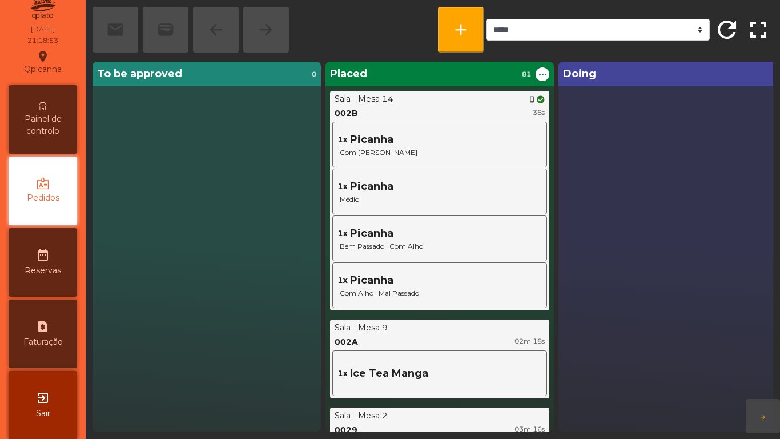
scroll to position [32, 0]
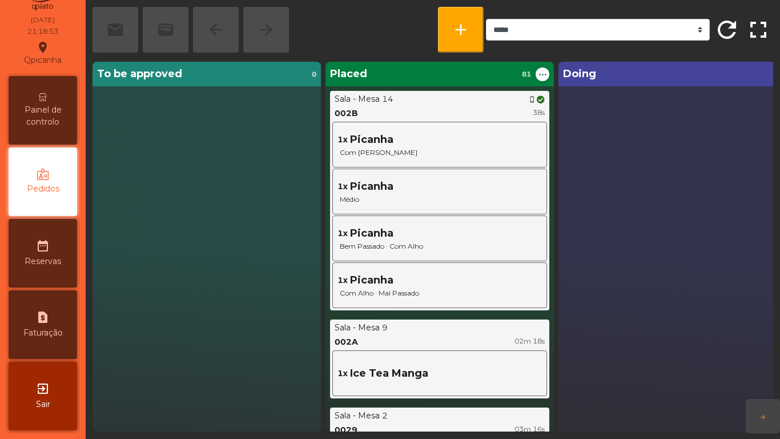
click at [73, 132] on div "Painel de controlo" at bounding box center [43, 110] width 69 height 69
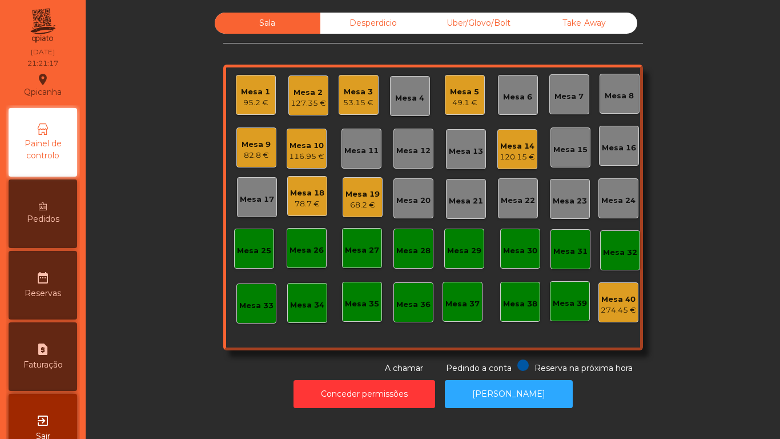
click at [308, 198] on div "Mesa 18" at bounding box center [307, 192] width 34 height 11
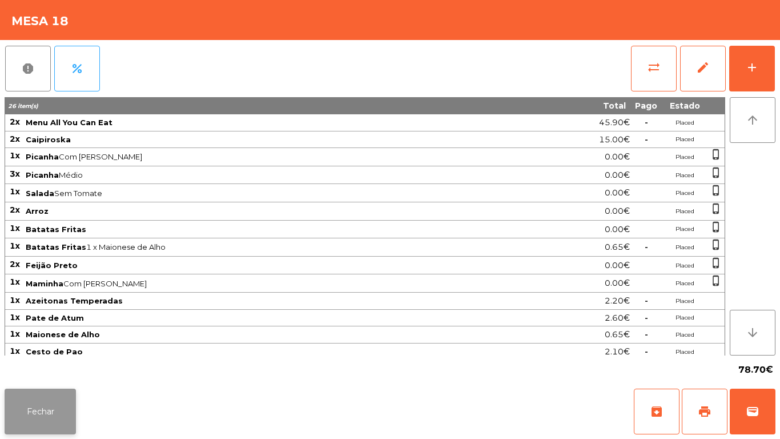
click at [57, 405] on button "Fechar" at bounding box center [40, 411] width 71 height 46
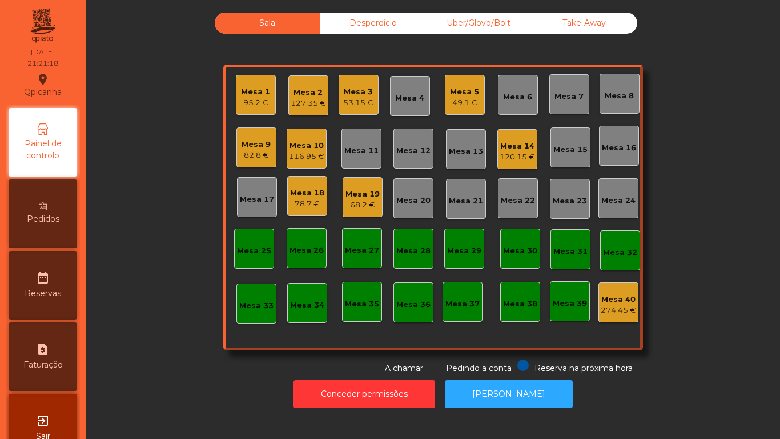
click at [368, 204] on div "68.2 €" at bounding box center [363, 204] width 34 height 11
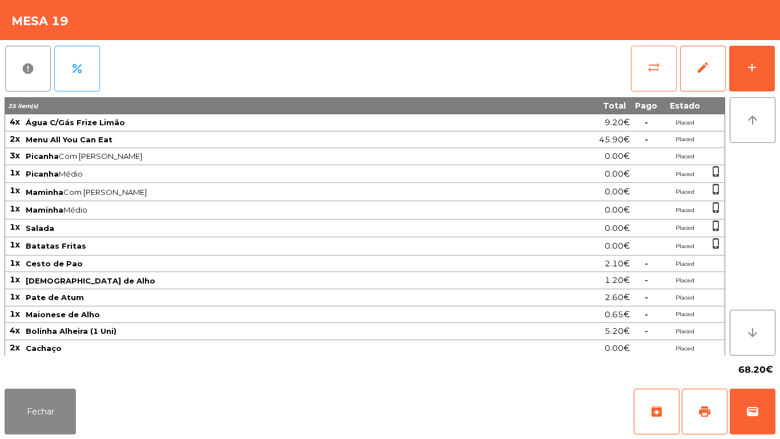
click at [653, 73] on span "sync_alt" at bounding box center [654, 68] width 14 height 14
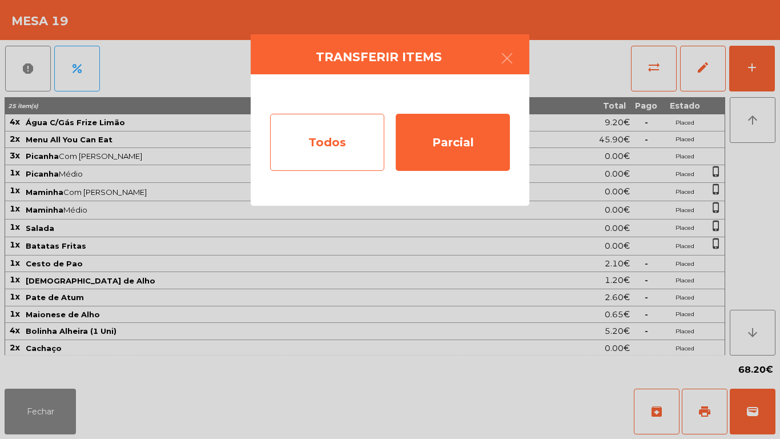
click at [332, 144] on div "Todos" at bounding box center [327, 142] width 114 height 57
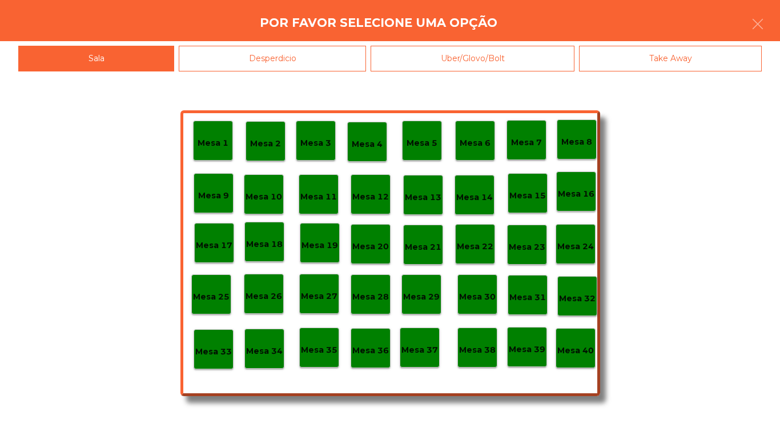
click at [579, 345] on p "Mesa 40" at bounding box center [575, 350] width 37 height 13
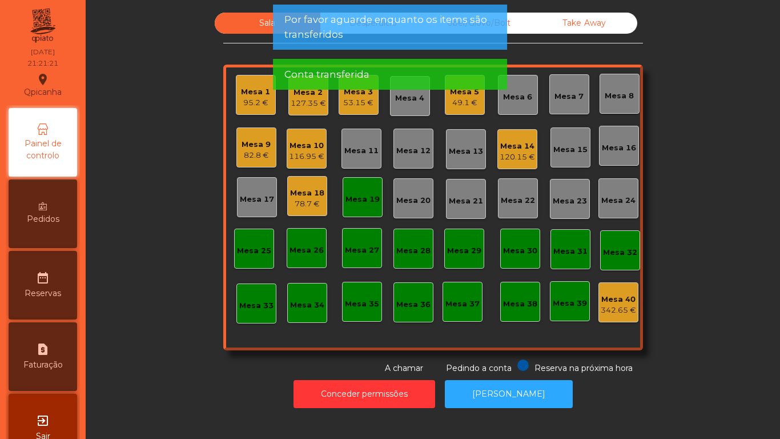
click at [358, 103] on div "53.15 €" at bounding box center [358, 102] width 30 height 11
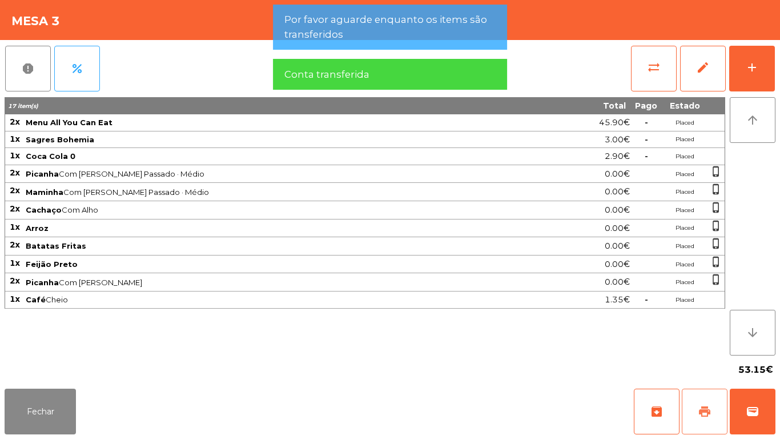
click at [706, 392] on button "print" at bounding box center [705, 411] width 46 height 46
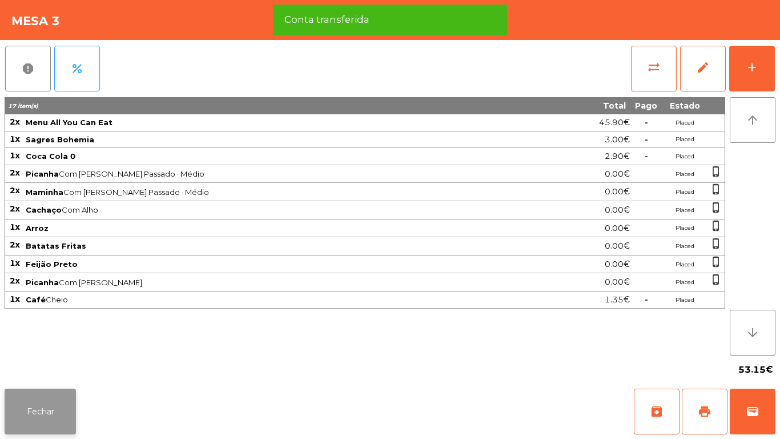
click at [61, 411] on button "Fechar" at bounding box center [40, 411] width 71 height 46
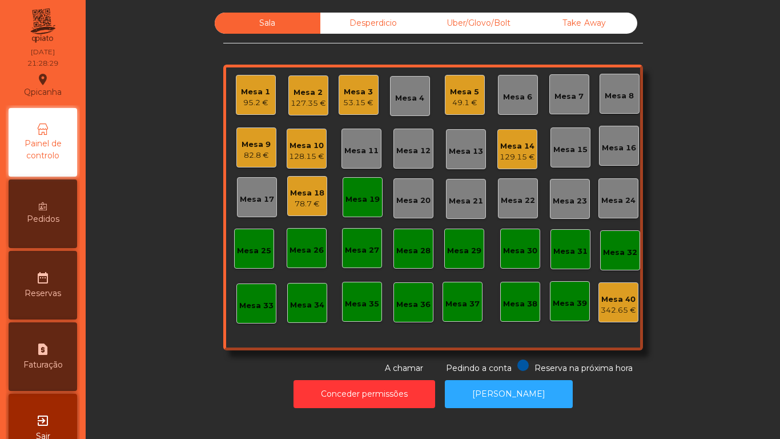
click at [516, 155] on div "129.15 €" at bounding box center [517, 156] width 35 height 11
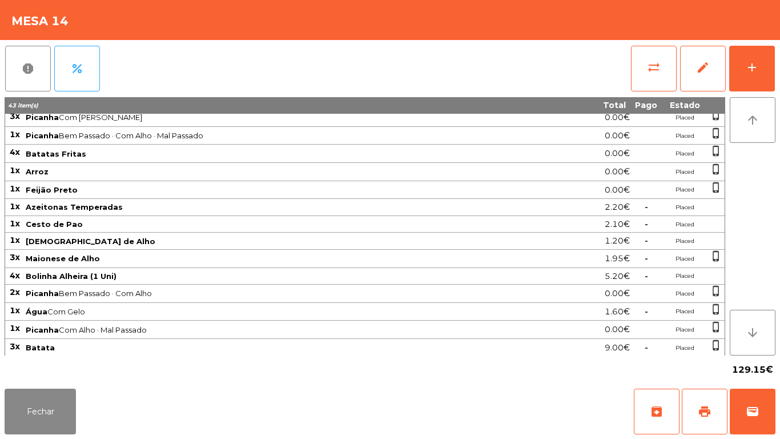
scroll to position [147, 0]
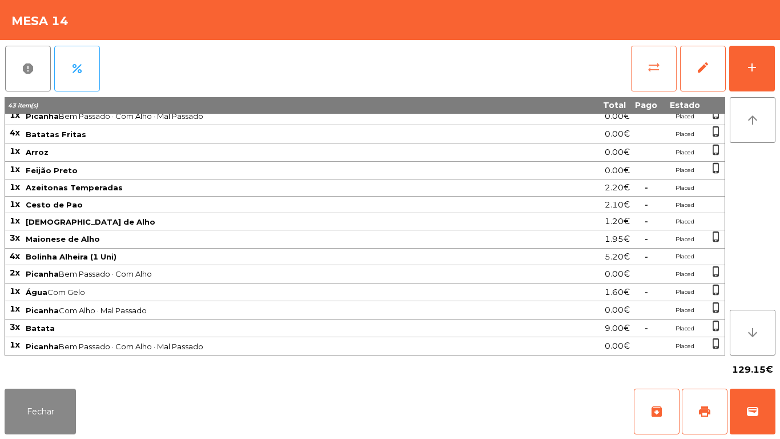
click at [648, 64] on span "sync_alt" at bounding box center [654, 68] width 14 height 14
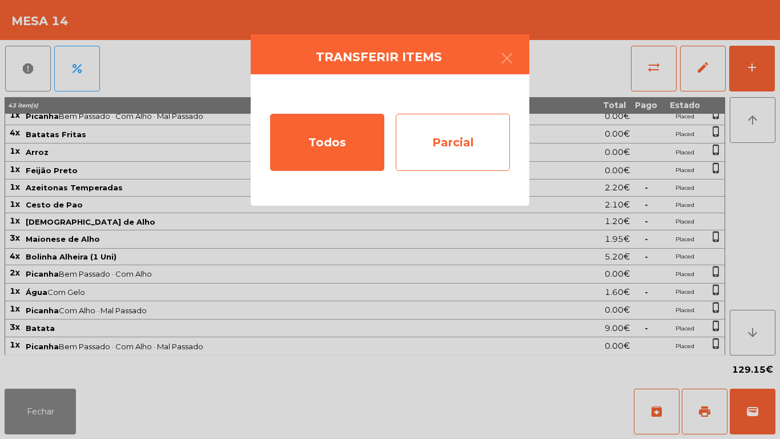
click at [469, 141] on div "Parcial" at bounding box center [453, 142] width 114 height 57
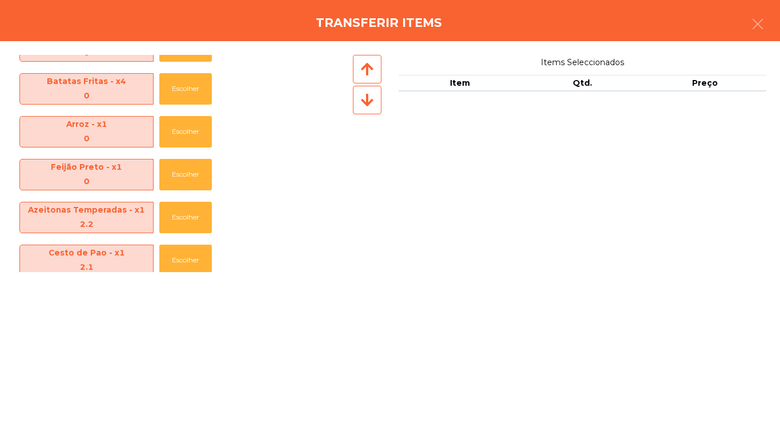
scroll to position [468, 0]
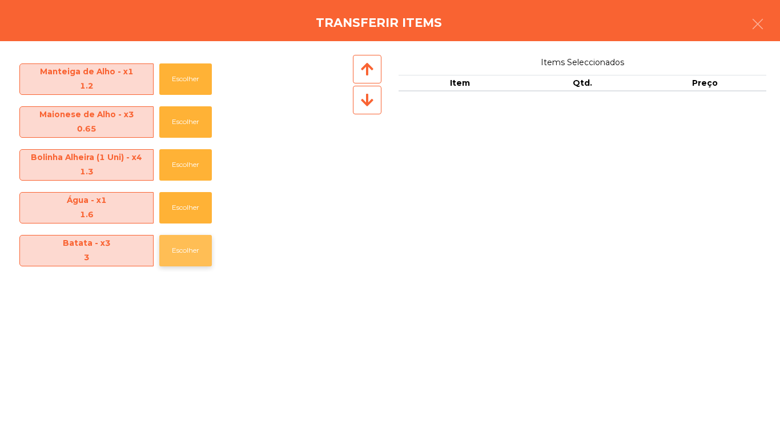
click at [196, 256] on button "Escolher" at bounding box center [185, 250] width 53 height 31
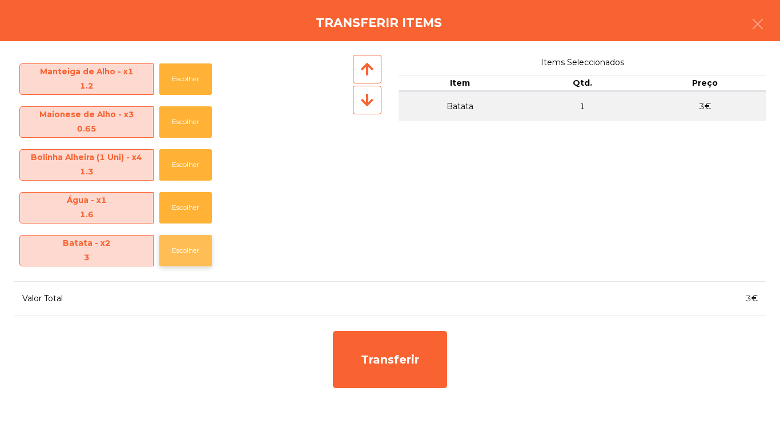
click at [200, 257] on button "Escolher" at bounding box center [185, 250] width 53 height 31
click at [204, 256] on button "Escolher" at bounding box center [185, 250] width 53 height 31
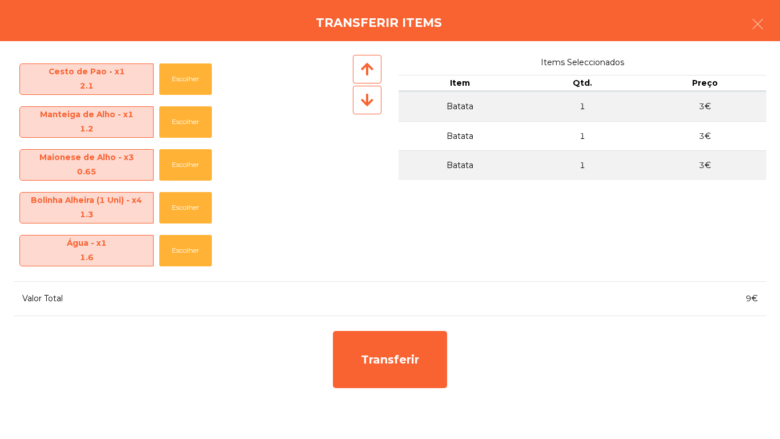
scroll to position [426, 0]
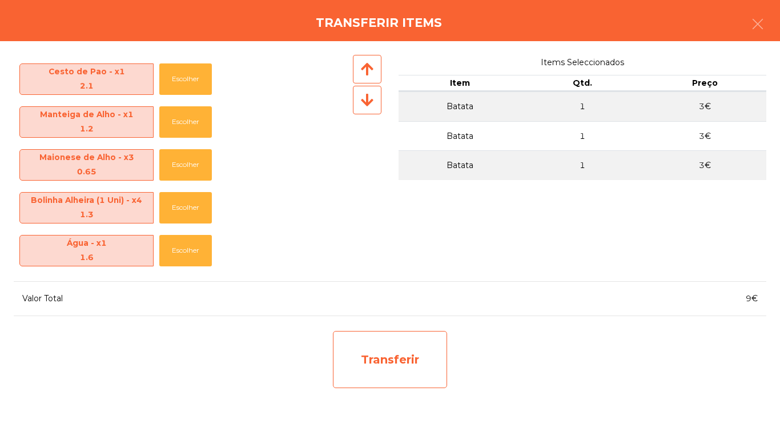
click at [415, 362] on div "Transferir" at bounding box center [390, 359] width 114 height 57
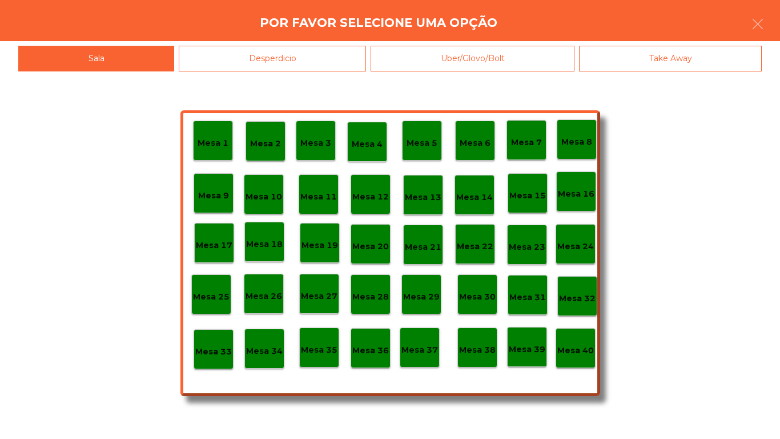
click at [222, 291] on p "Mesa 25" at bounding box center [211, 296] width 37 height 13
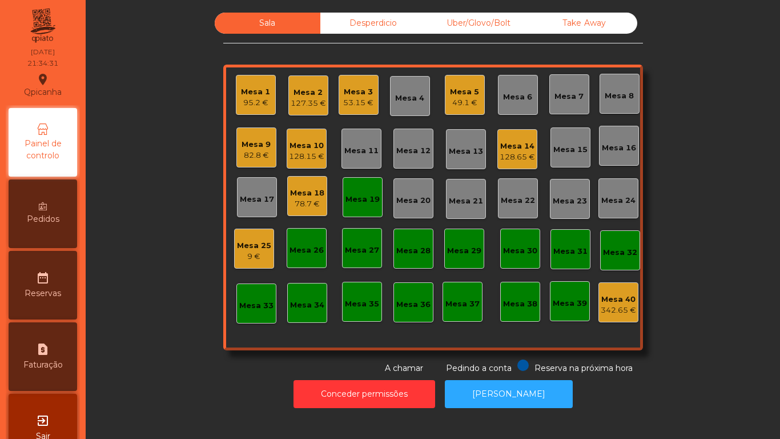
click at [253, 148] on div "Mesa 9" at bounding box center [256, 144] width 29 height 11
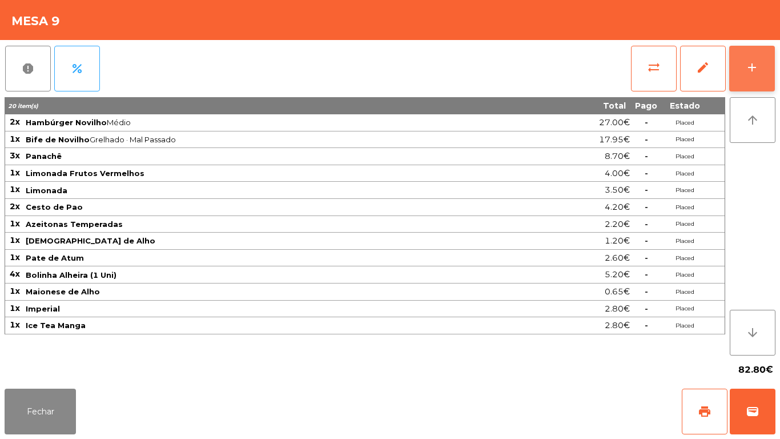
click at [764, 70] on button "add" at bounding box center [752, 69] width 46 height 46
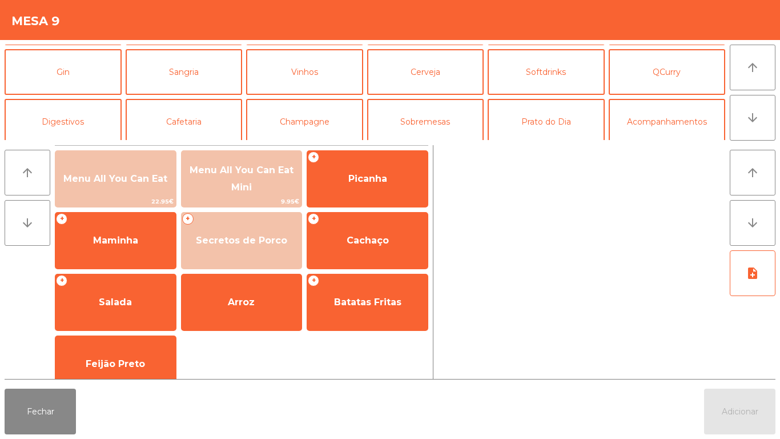
scroll to position [59, 0]
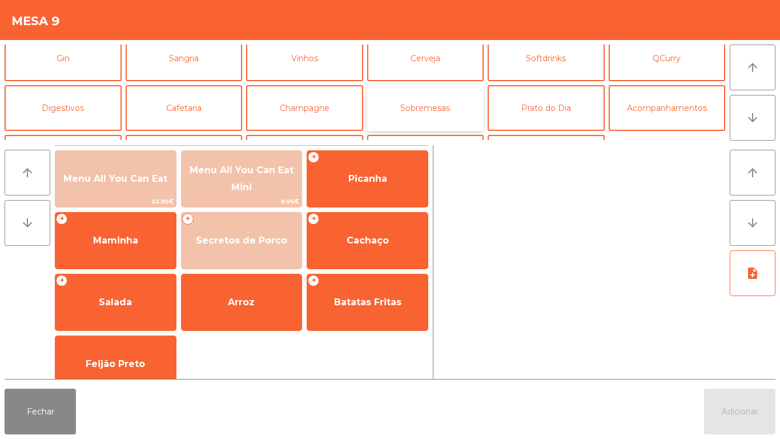
click at [412, 114] on button "Sobremesas" at bounding box center [425, 108] width 117 height 46
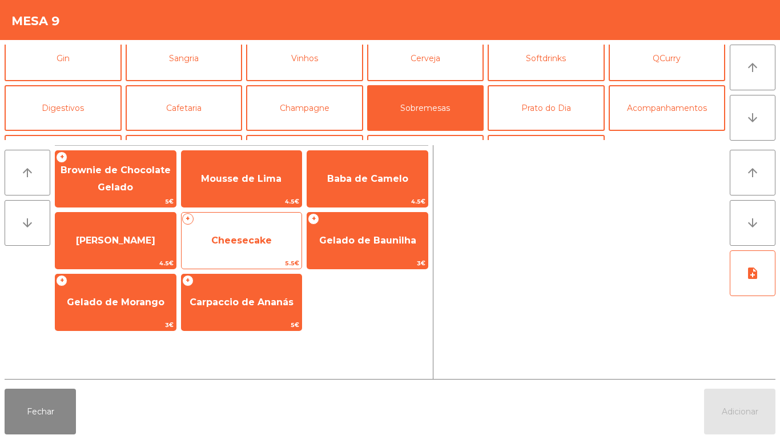
click at [235, 250] on span "Cheesecake" at bounding box center [242, 240] width 121 height 31
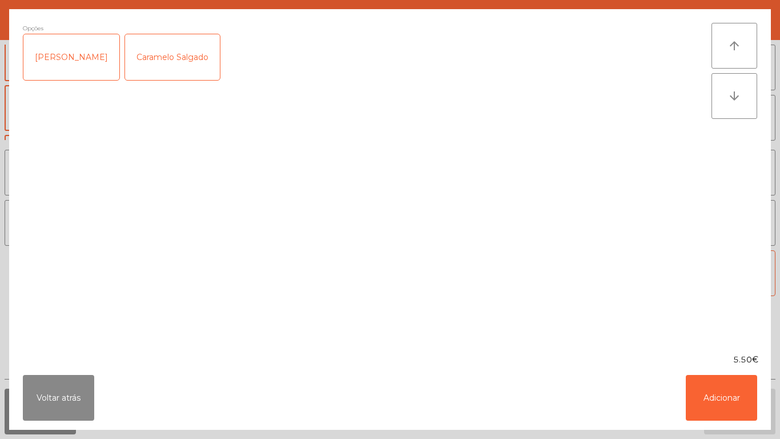
click at [73, 62] on div "[PERSON_NAME]" at bounding box center [71, 57] width 96 height 46
click at [719, 400] on button "Adicionar" at bounding box center [721, 398] width 71 height 46
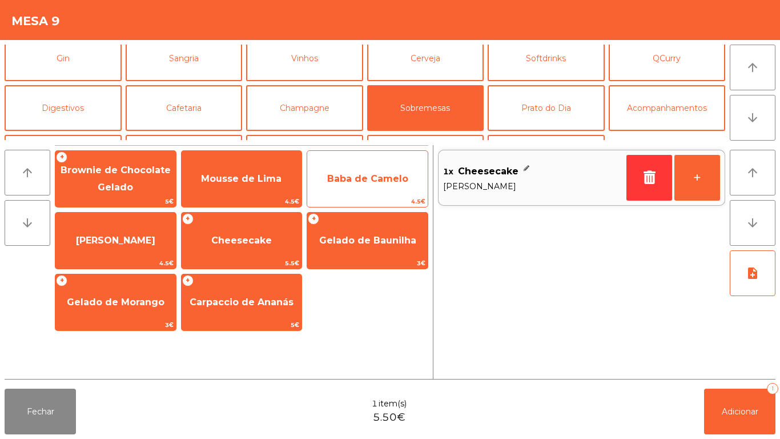
click at [358, 175] on span "Baba de Camelo" at bounding box center [367, 178] width 81 height 11
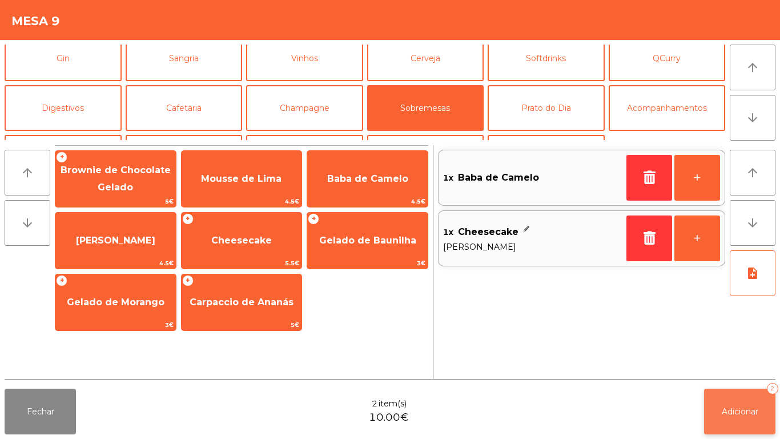
click at [720, 415] on button "Adicionar 2" at bounding box center [739, 411] width 71 height 46
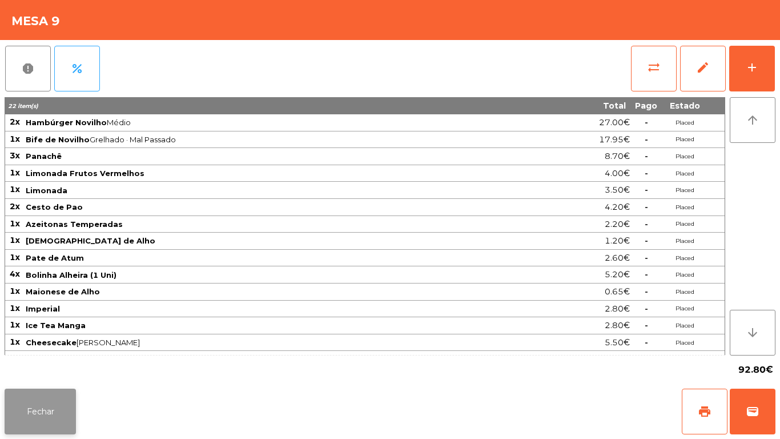
click at [49, 406] on button "Fechar" at bounding box center [40, 411] width 71 height 46
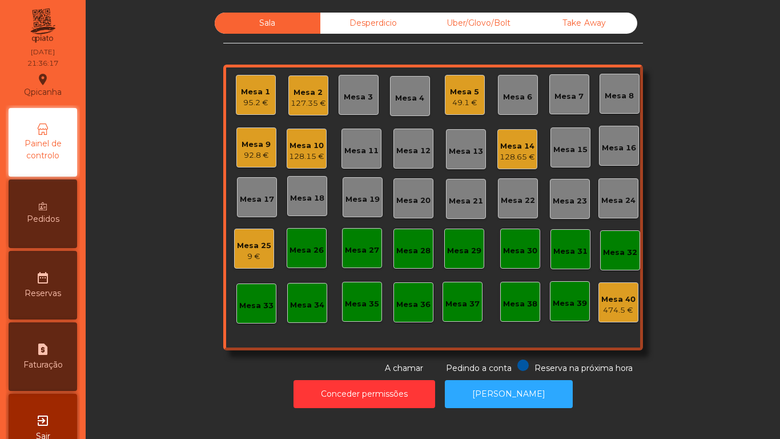
click at [268, 104] on div "Mesa 1 95.2 €" at bounding box center [256, 95] width 40 height 40
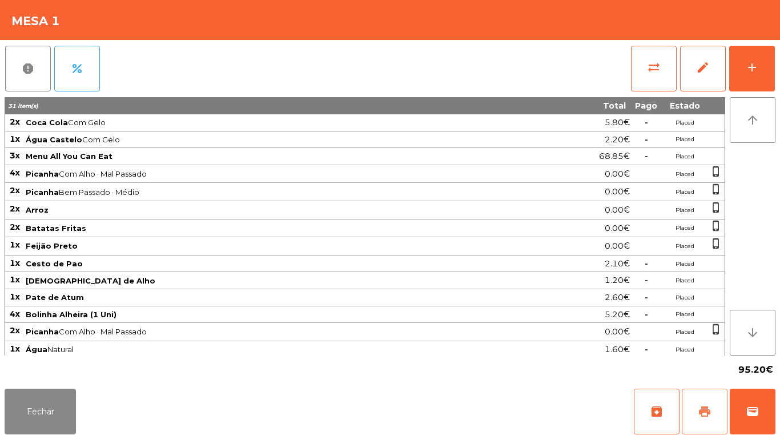
click at [693, 415] on button "print" at bounding box center [705, 411] width 46 height 46
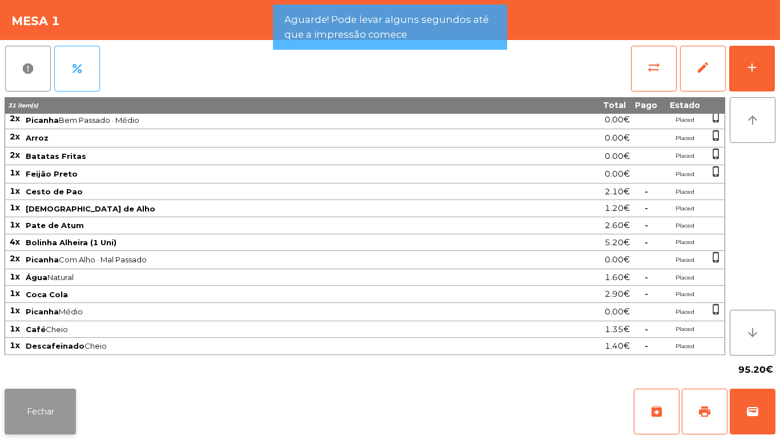
click at [62, 399] on button "Fechar" at bounding box center [40, 411] width 71 height 46
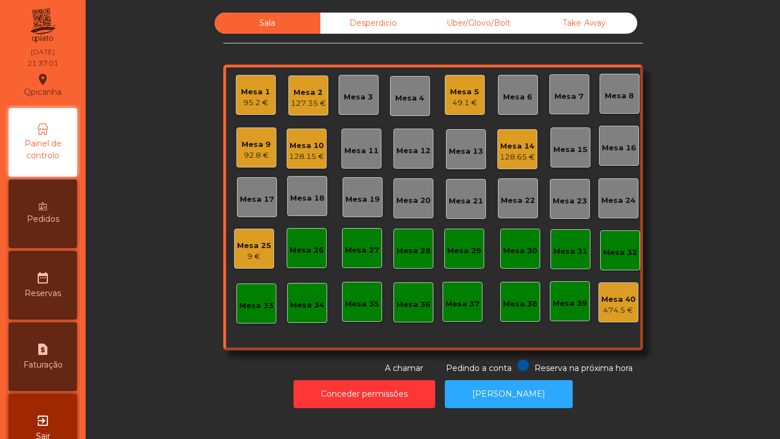
click at [258, 152] on div "92.8 €" at bounding box center [256, 155] width 29 height 11
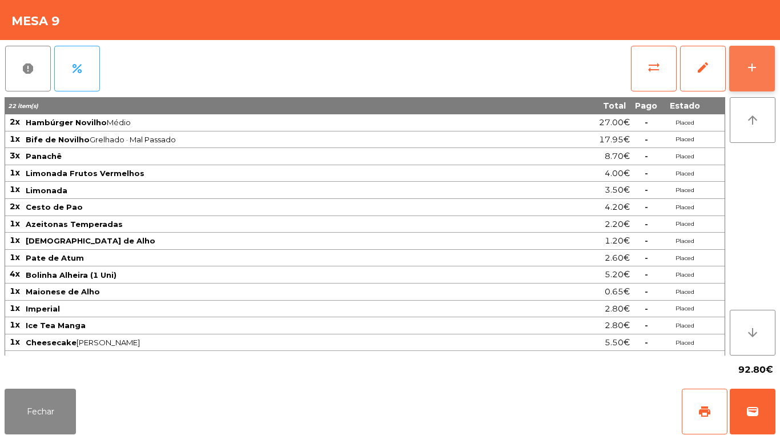
click at [752, 75] on button "add" at bounding box center [752, 69] width 46 height 46
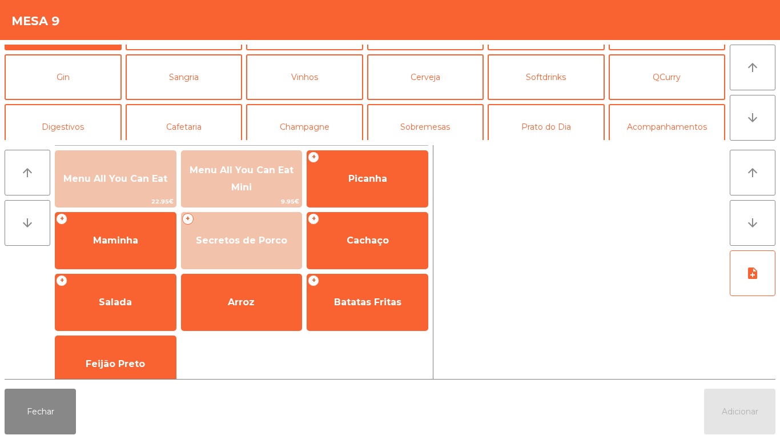
scroll to position [53, 0]
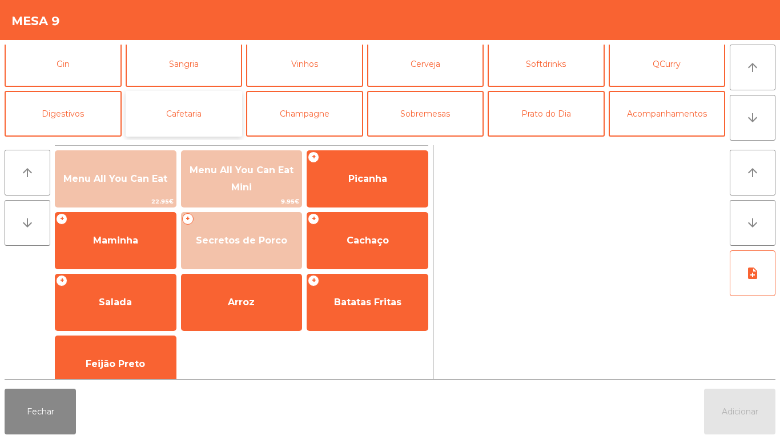
click at [196, 120] on button "Cafetaria" at bounding box center [184, 114] width 117 height 46
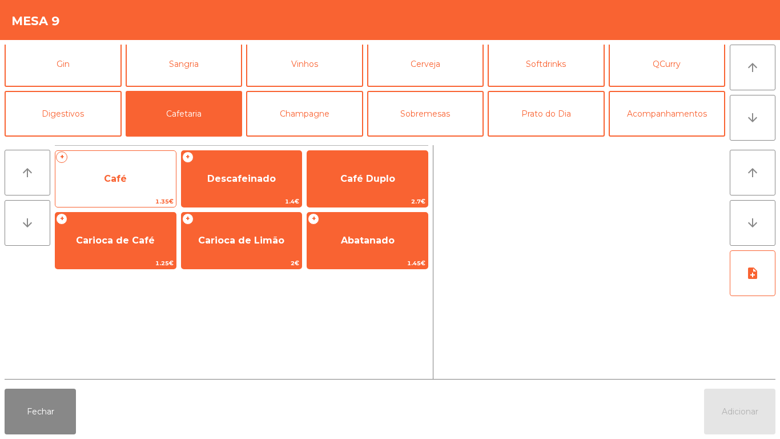
click at [133, 188] on span "Café" at bounding box center [115, 178] width 121 height 31
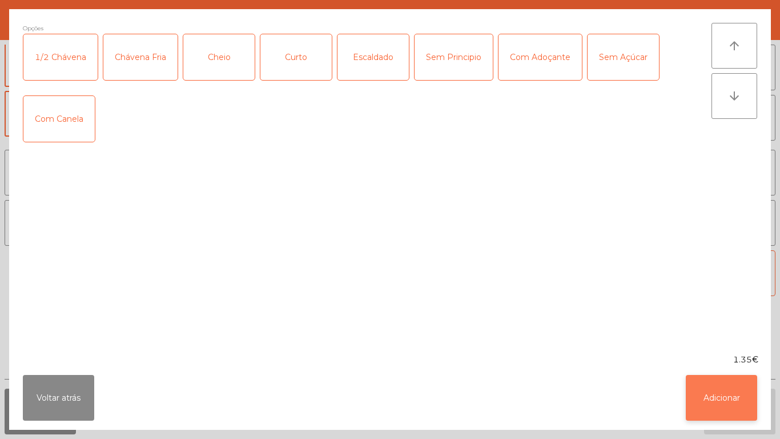
click at [711, 398] on button "Adicionar" at bounding box center [721, 398] width 71 height 46
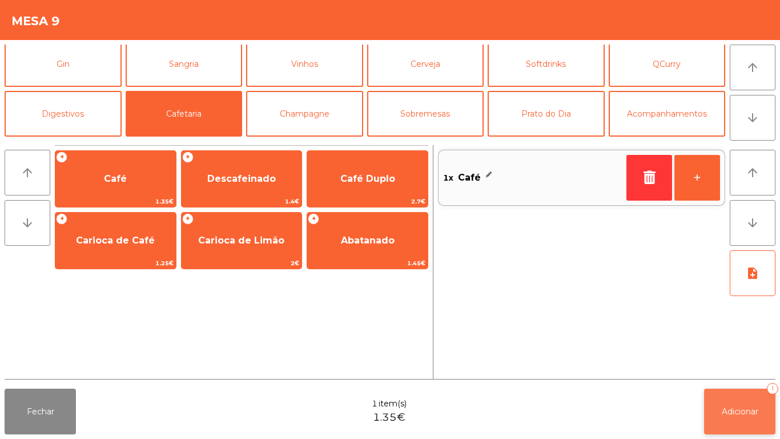
click at [727, 412] on span "Adicionar" at bounding box center [740, 411] width 37 height 10
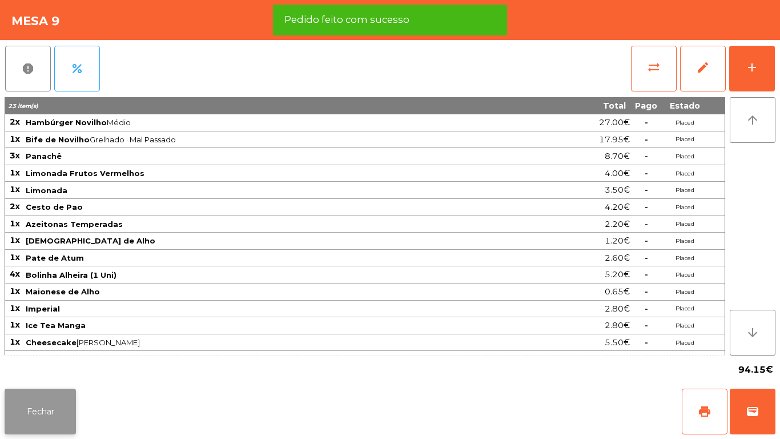
click at [65, 401] on button "Fechar" at bounding box center [40, 411] width 71 height 46
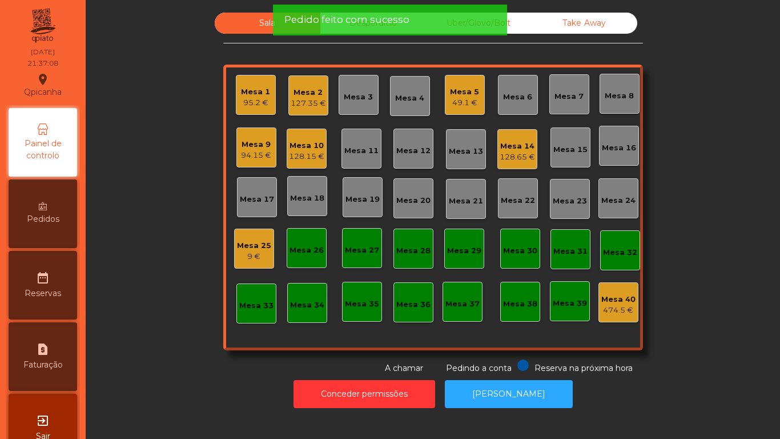
click at [462, 97] on div "Mesa 5" at bounding box center [464, 91] width 29 height 11
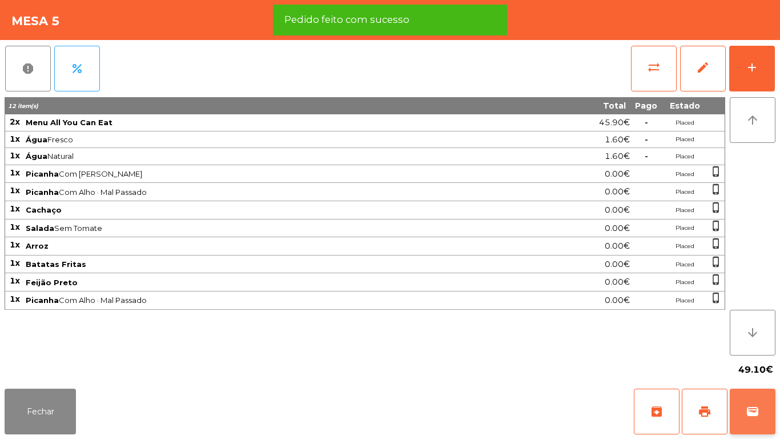
click at [753, 404] on button "wallet" at bounding box center [753, 411] width 46 height 46
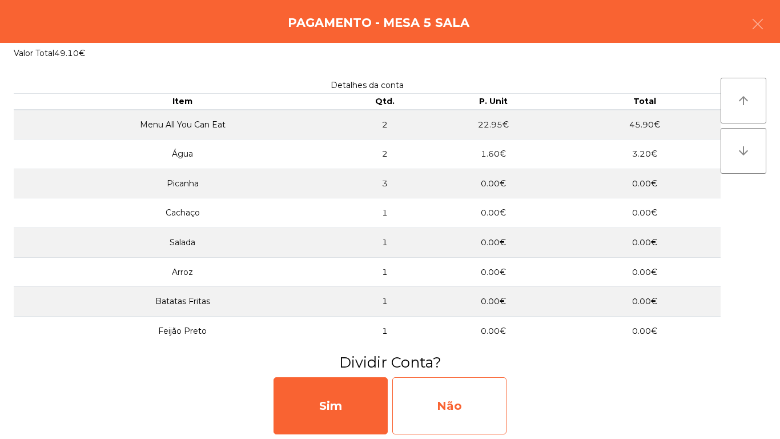
click at [469, 394] on div "Não" at bounding box center [449, 405] width 114 height 57
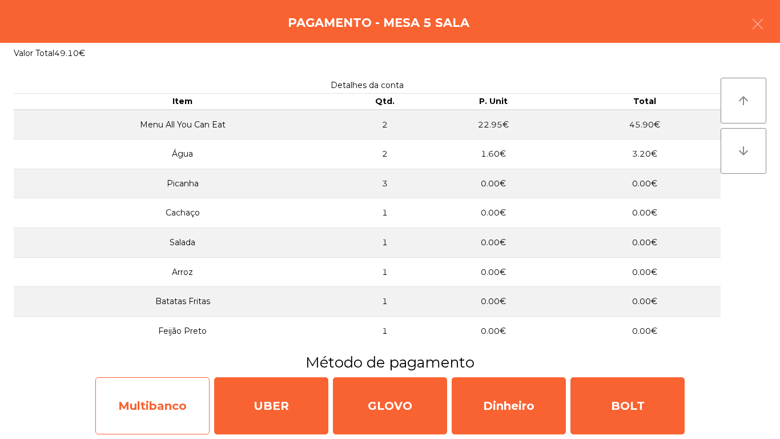
click at [175, 392] on div "Multibanco" at bounding box center [152, 405] width 114 height 57
select select "**"
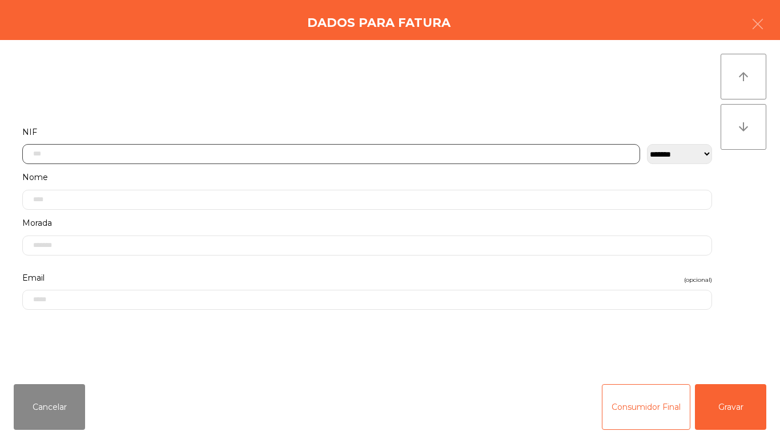
click at [310, 152] on input "text" at bounding box center [331, 154] width 618 height 20
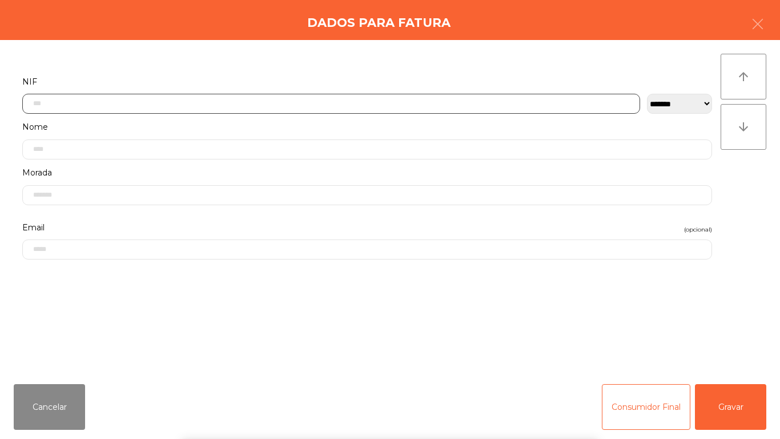
scroll to position [70, 0]
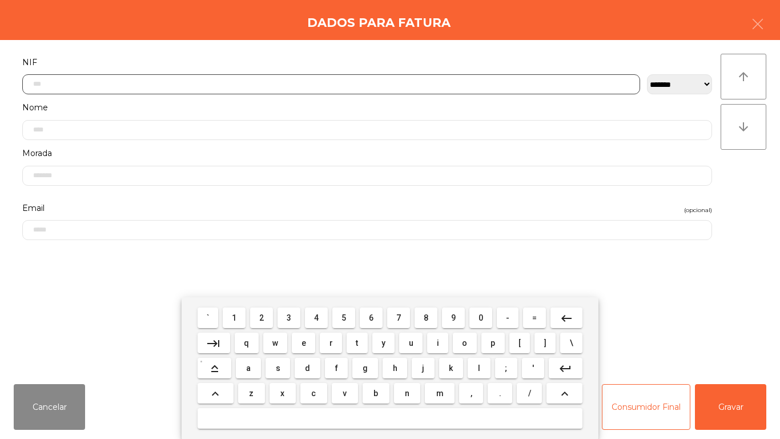
click at [344, 317] on span "5" at bounding box center [344, 317] width 5 height 9
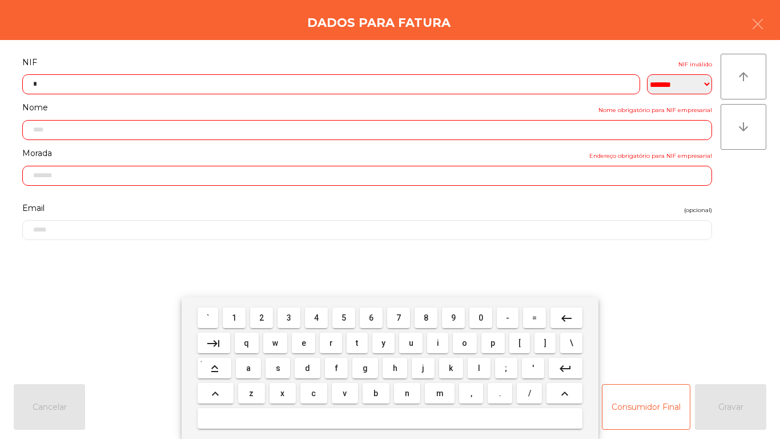
click at [481, 316] on span "0" at bounding box center [481, 317] width 5 height 9
click at [262, 316] on span "2" at bounding box center [261, 317] width 5 height 9
click at [267, 305] on mat-keyboard-key "2" at bounding box center [261, 317] width 27 height 25
click at [372, 317] on span "6" at bounding box center [371, 317] width 5 height 9
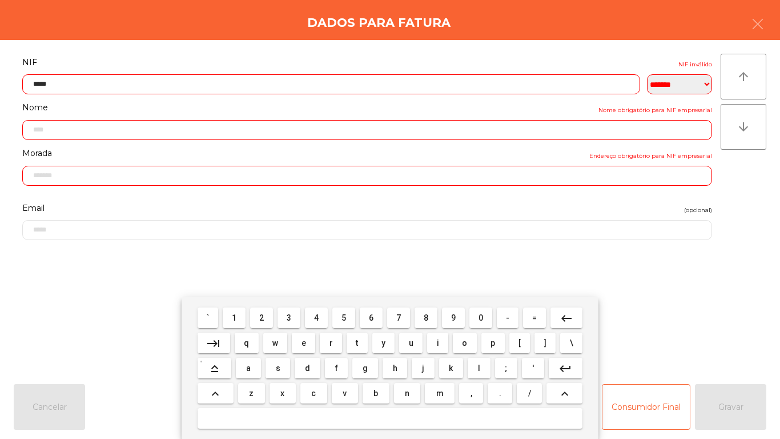
click at [488, 310] on button "0" at bounding box center [480, 317] width 23 height 21
click at [344, 317] on span "5" at bounding box center [344, 317] width 5 height 9
click at [453, 316] on span "9" at bounding box center [453, 317] width 5 height 9
click at [561, 316] on mat-icon "keyboard_backspace" at bounding box center [567, 318] width 14 height 14
click at [562, 319] on mat-icon "keyboard_backspace" at bounding box center [567, 318] width 14 height 14
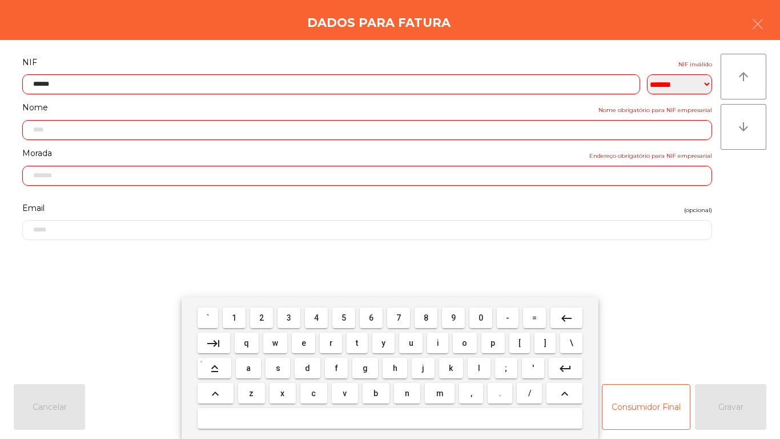
click at [566, 316] on mat-icon "keyboard_backspace" at bounding box center [567, 318] width 14 height 14
click at [564, 315] on mat-icon "keyboard_backspace" at bounding box center [567, 318] width 14 height 14
click at [261, 319] on span "2" at bounding box center [261, 317] width 5 height 9
click at [371, 315] on span "6" at bounding box center [371, 317] width 5 height 9
click at [487, 308] on button "0" at bounding box center [480, 317] width 23 height 21
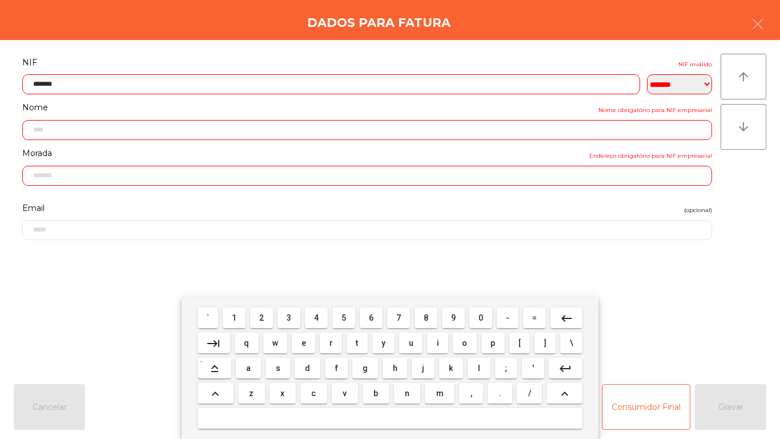
click at [344, 317] on span "5" at bounding box center [344, 317] width 5 height 9
click at [460, 308] on button "9" at bounding box center [453, 317] width 23 height 21
type input "*********"
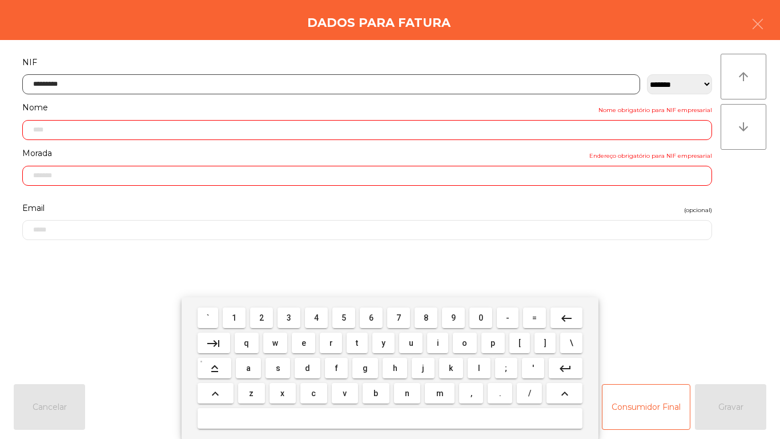
type input "**********"
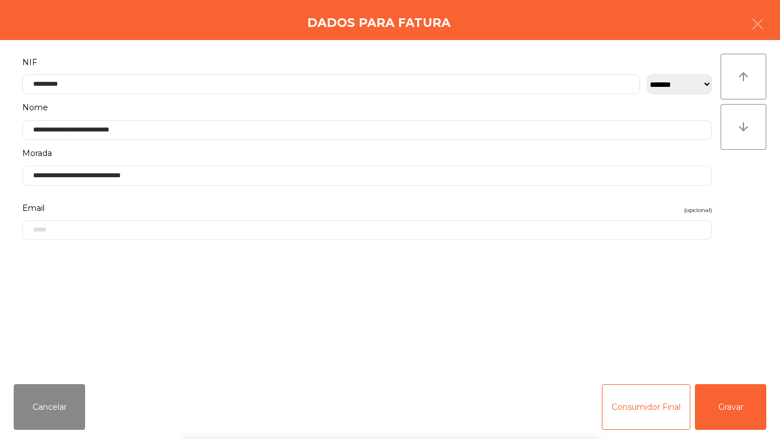
click at [741, 413] on div "` 1 2 3 4 5 6 7 8 9 0 - = keyboard_backspace keyboard_tab q w e r t y u i o p […" at bounding box center [390, 368] width 780 height 142
click at [752, 410] on button "Gravar" at bounding box center [730, 407] width 71 height 46
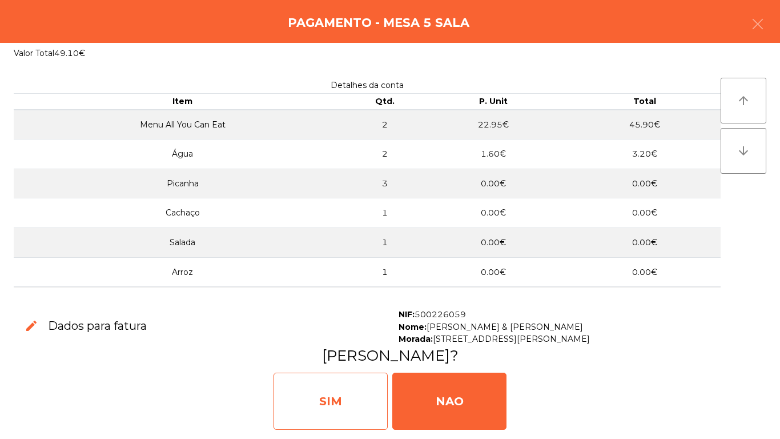
click at [352, 394] on div "SIM" at bounding box center [331, 400] width 114 height 57
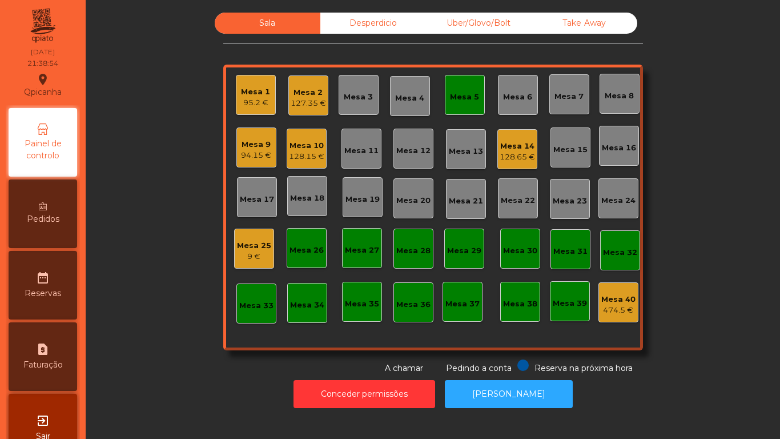
click at [564, 93] on div "Mesa 7" at bounding box center [569, 96] width 29 height 11
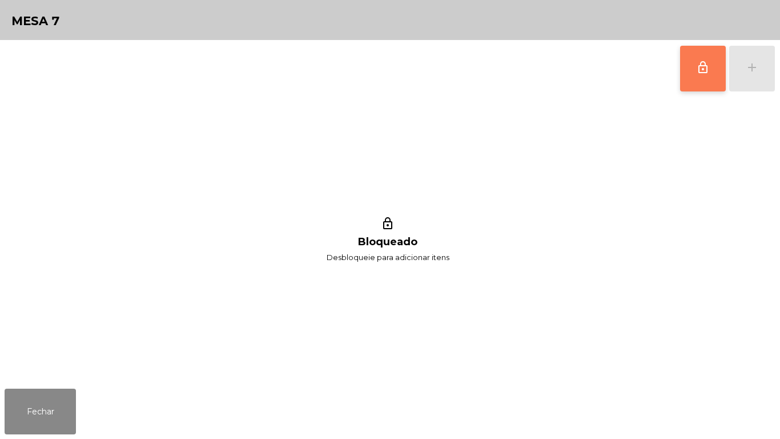
click at [681, 73] on button "lock_outline" at bounding box center [703, 69] width 46 height 46
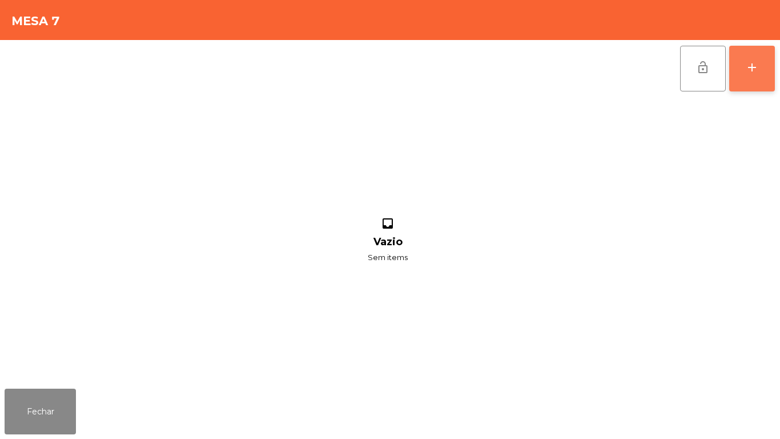
click at [747, 79] on button "add" at bounding box center [752, 69] width 46 height 46
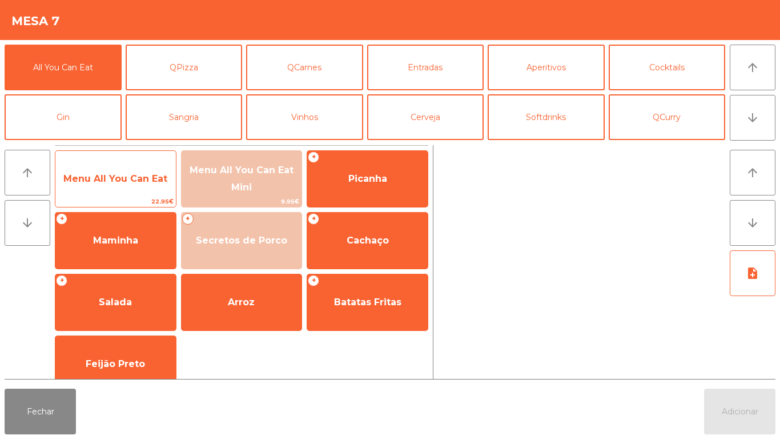
click at [149, 179] on span "Menu All You Can Eat" at bounding box center [115, 178] width 104 height 11
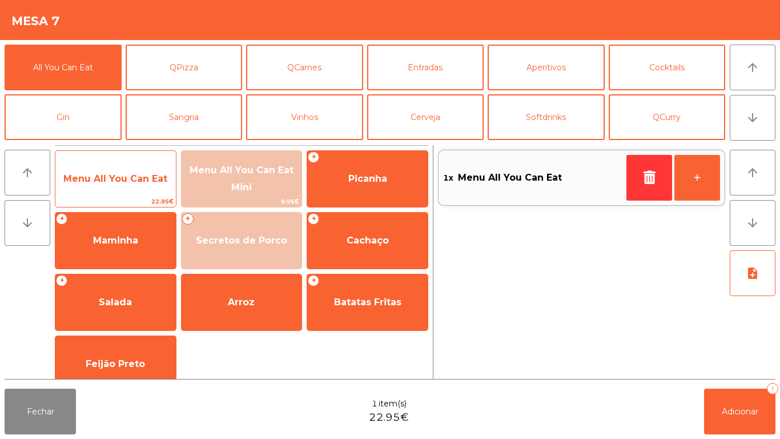
click at [143, 186] on span "Menu All You Can Eat" at bounding box center [115, 178] width 121 height 31
click at [148, 188] on span "Menu All You Can Eat" at bounding box center [115, 178] width 121 height 31
click at [150, 188] on span "Menu All You Can Eat" at bounding box center [115, 178] width 121 height 31
click at [156, 183] on span "Menu All You Can Eat" at bounding box center [115, 178] width 104 height 11
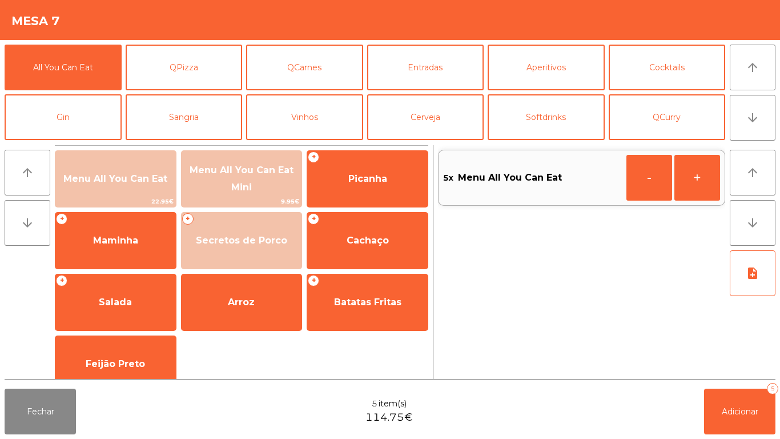
click at [719, 375] on div "5x Menu All You Can Eat - +" at bounding box center [581, 262] width 287 height 234
click at [734, 397] on button "Adicionar 5" at bounding box center [739, 411] width 71 height 46
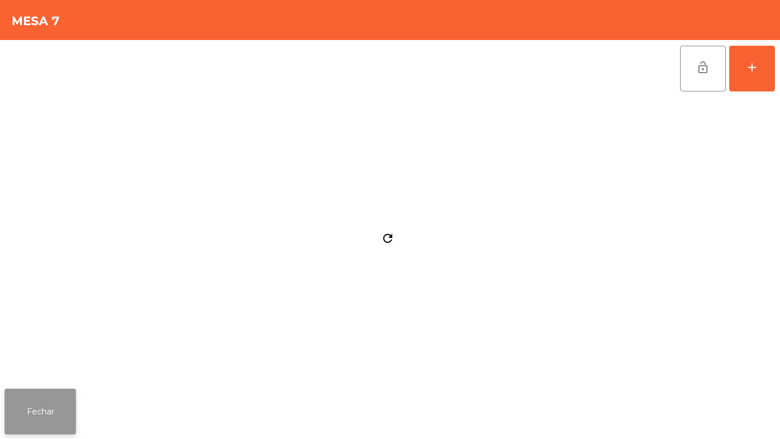
click at [71, 390] on button "Fechar" at bounding box center [40, 411] width 71 height 46
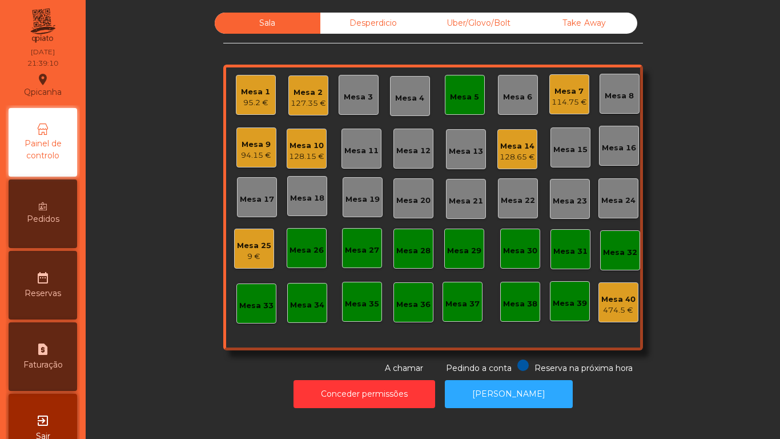
click at [263, 90] on div "Mesa 1" at bounding box center [255, 91] width 29 height 11
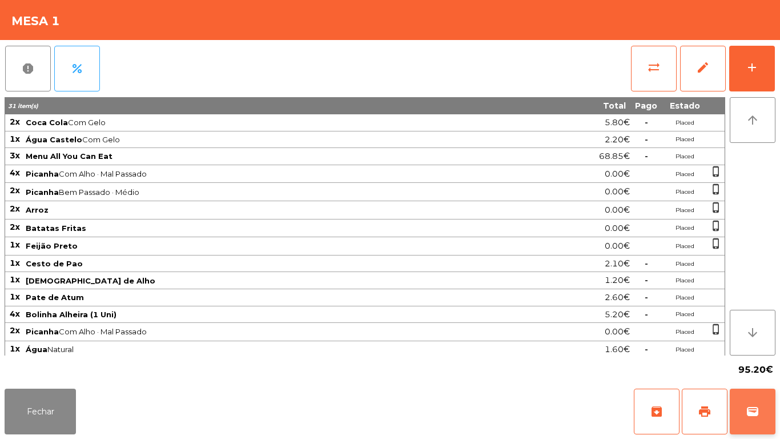
click at [756, 413] on span "wallet" at bounding box center [753, 411] width 14 height 14
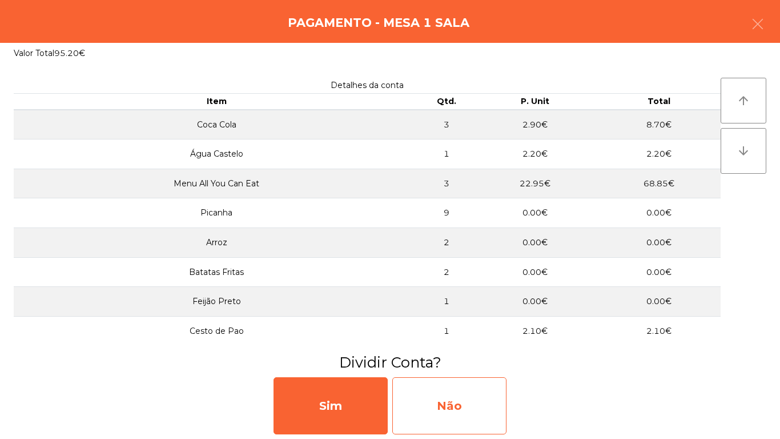
click at [459, 397] on div "Não" at bounding box center [449, 405] width 114 height 57
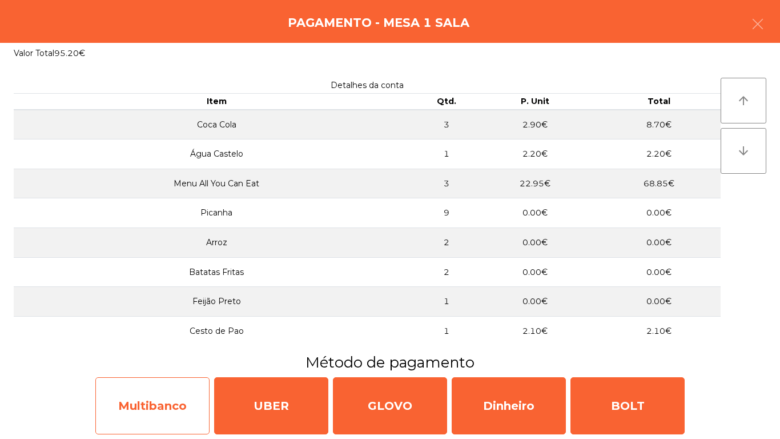
click at [183, 395] on div "Multibanco" at bounding box center [152, 405] width 114 height 57
select select "**"
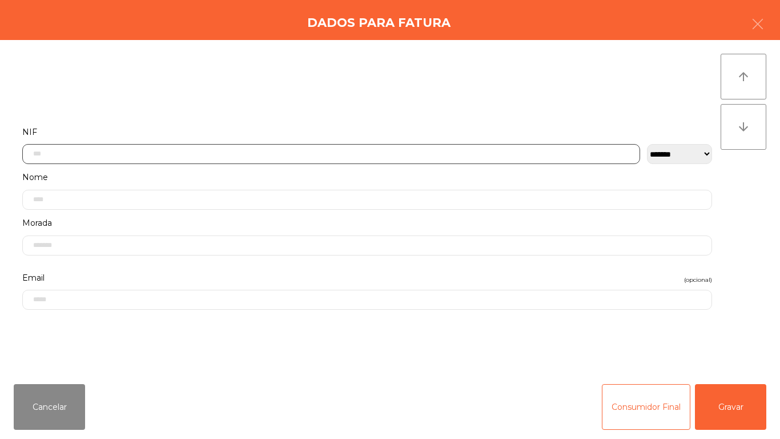
click at [251, 154] on input "text" at bounding box center [331, 154] width 618 height 20
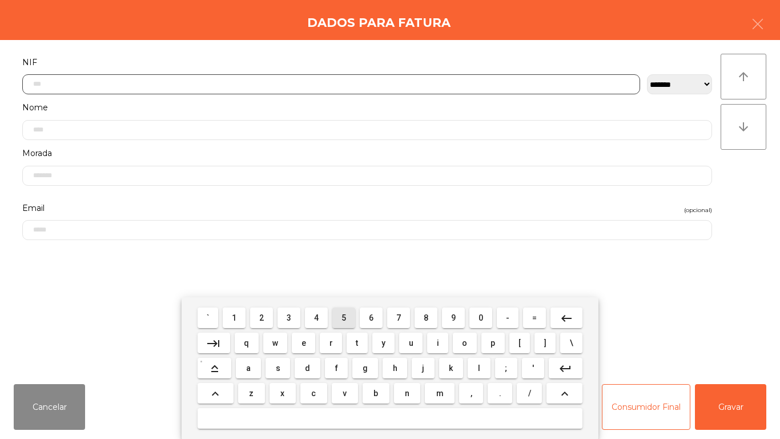
click at [343, 314] on span "5" at bounding box center [344, 317] width 5 height 9
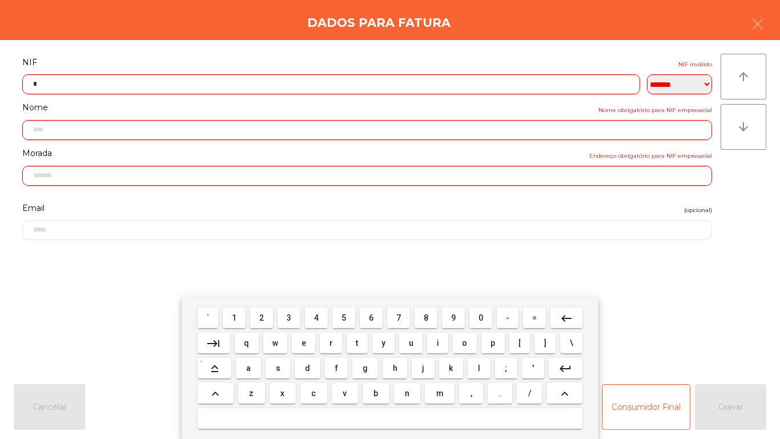
click at [235, 317] on span "1" at bounding box center [234, 317] width 5 height 9
click at [424, 315] on span "8" at bounding box center [426, 317] width 5 height 9
click at [316, 317] on span "4" at bounding box center [316, 317] width 5 height 9
click at [243, 315] on button "1" at bounding box center [234, 317] width 23 height 21
click at [344, 317] on span "5" at bounding box center [344, 317] width 5 height 9
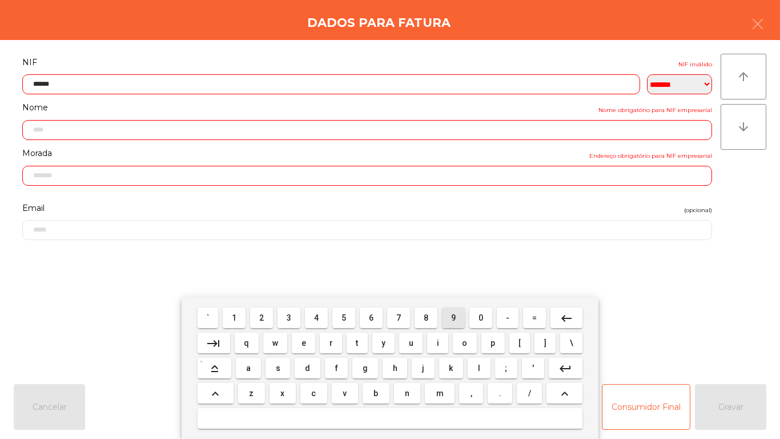
click at [453, 317] on span "9" at bounding box center [453, 317] width 5 height 9
click at [234, 309] on button "1" at bounding box center [234, 317] width 23 height 21
click at [479, 315] on span "0" at bounding box center [481, 317] width 5 height 9
type input "*********"
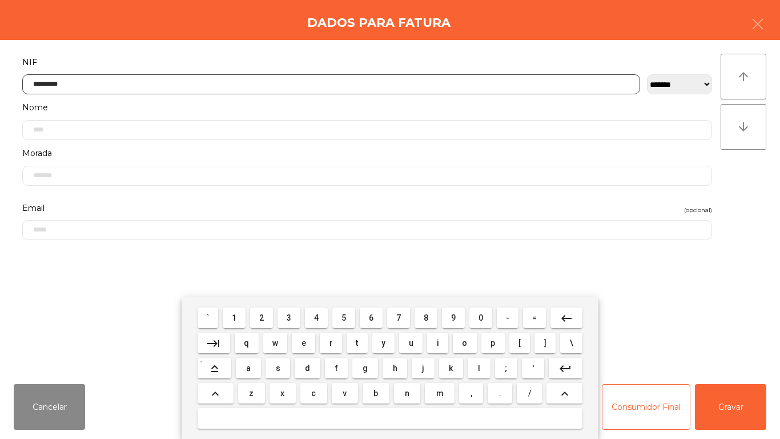
type input "**********"
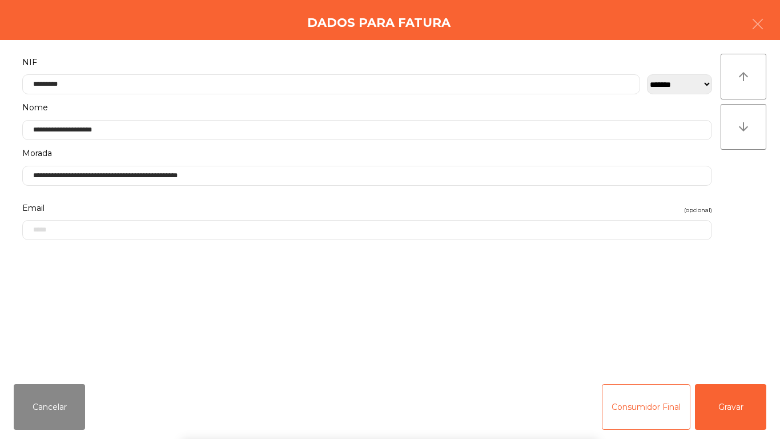
click at [741, 404] on div "` 1 2 3 4 5 6 7 8 9 0 - = keyboard_backspace keyboard_tab q w e r t y u i o p […" at bounding box center [390, 368] width 780 height 142
click at [745, 407] on button "Gravar" at bounding box center [730, 407] width 71 height 46
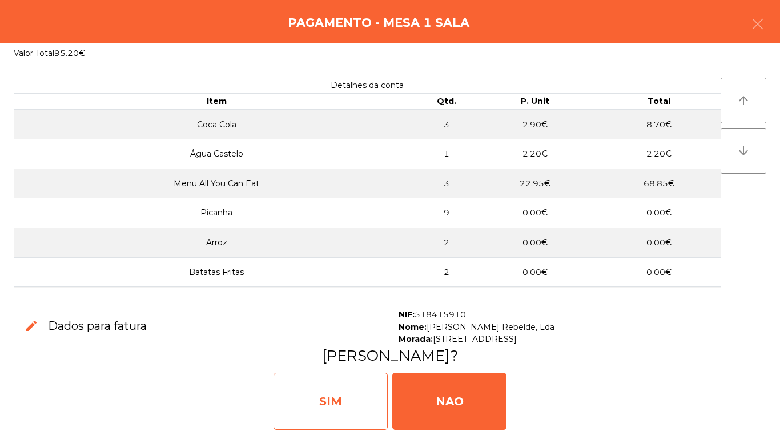
click at [340, 395] on div "SIM" at bounding box center [331, 400] width 114 height 57
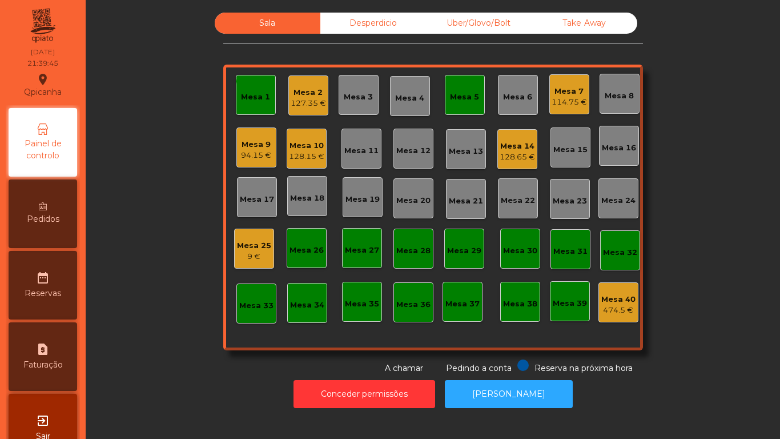
click at [468, 81] on div "Mesa 5" at bounding box center [465, 95] width 40 height 40
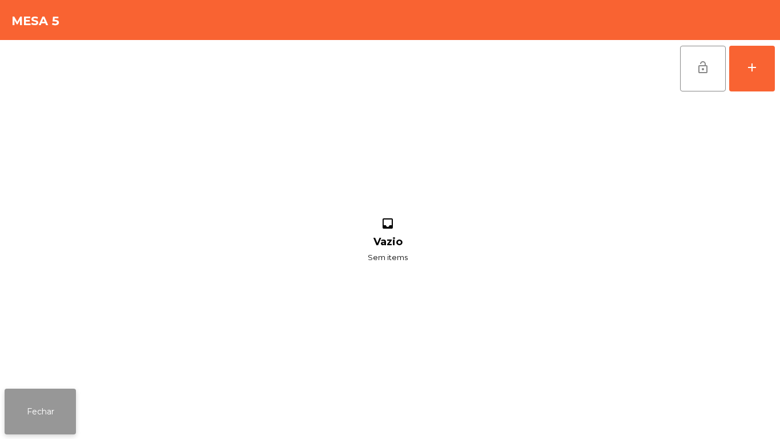
click at [68, 399] on button "Fechar" at bounding box center [40, 411] width 71 height 46
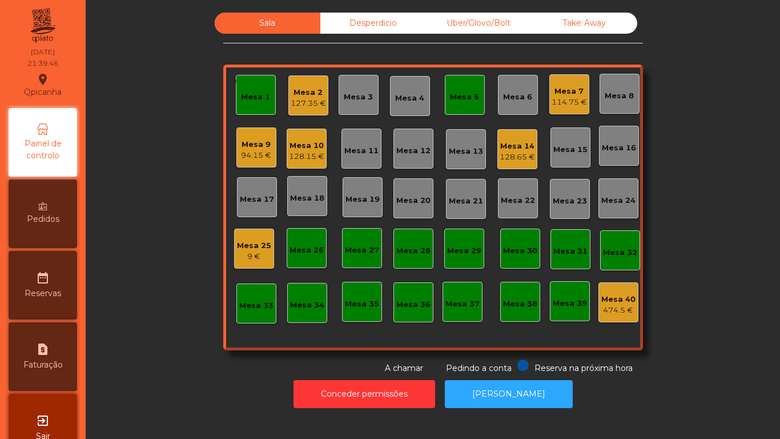
click at [566, 105] on div "114.75 €" at bounding box center [569, 102] width 35 height 11
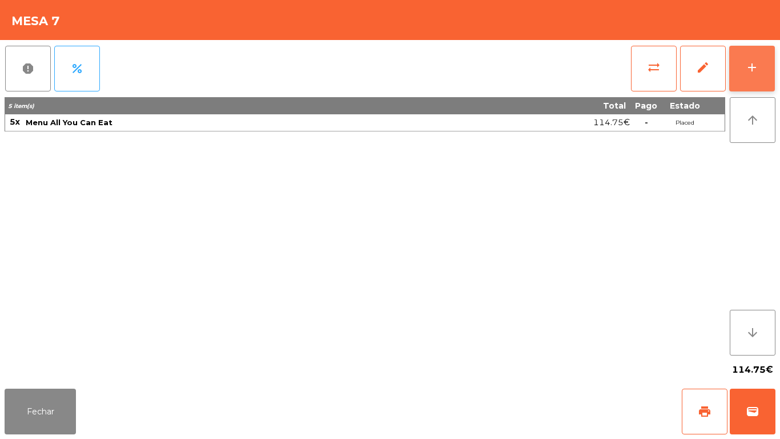
click at [748, 63] on div "add" at bounding box center [752, 68] width 14 height 14
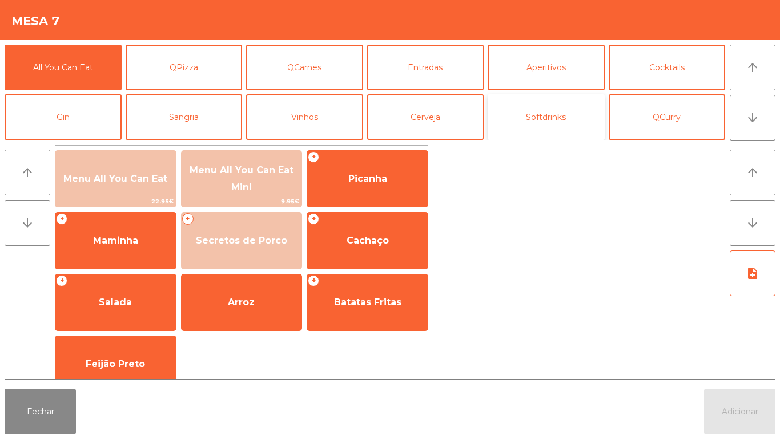
click at [540, 118] on button "Softdrinks" at bounding box center [546, 117] width 117 height 46
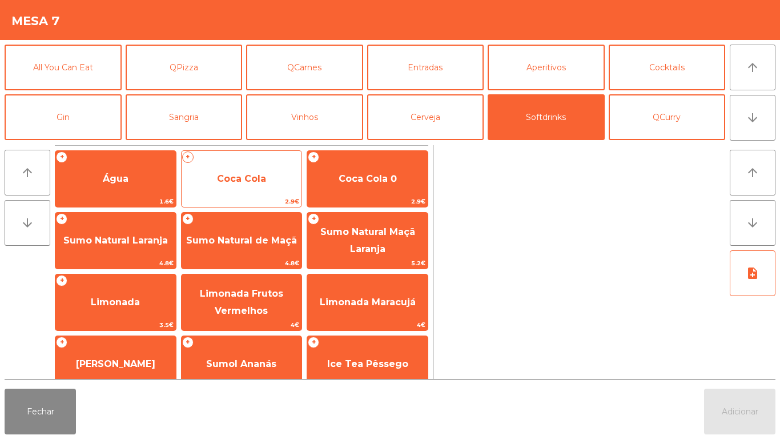
click at [281, 174] on span "Coca Cola" at bounding box center [242, 178] width 121 height 31
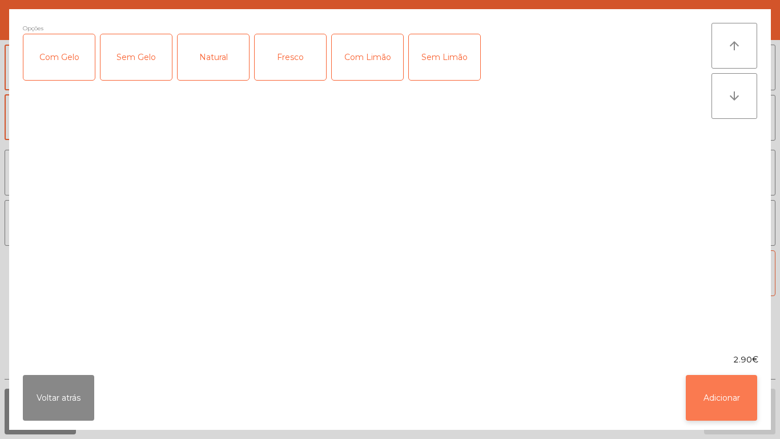
click at [704, 398] on button "Adicionar" at bounding box center [721, 398] width 71 height 46
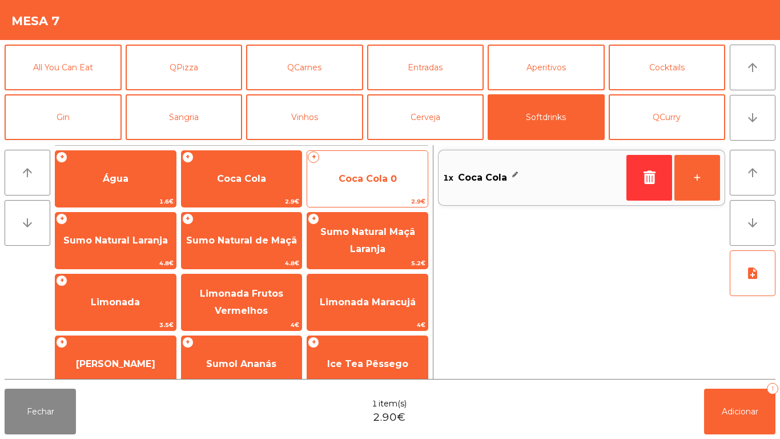
click at [400, 186] on span "Coca Cola 0" at bounding box center [367, 178] width 121 height 31
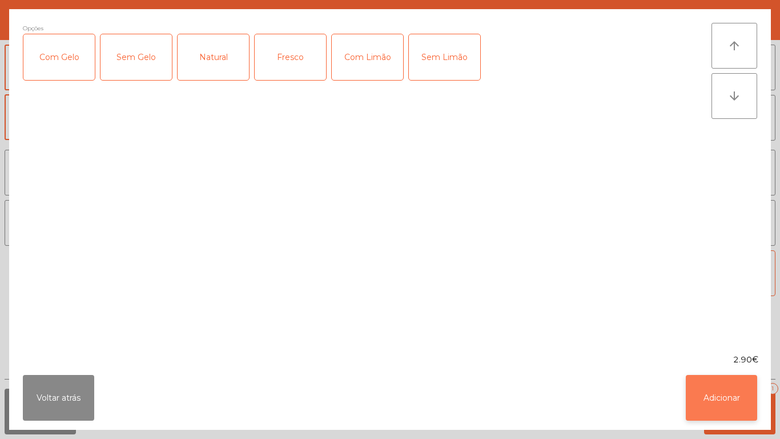
click at [724, 398] on button "Adicionar" at bounding box center [721, 398] width 71 height 46
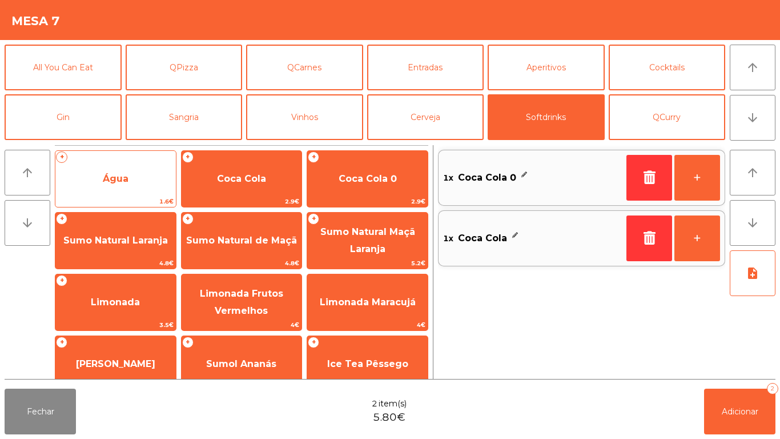
click at [145, 194] on span "Água" at bounding box center [115, 178] width 121 height 31
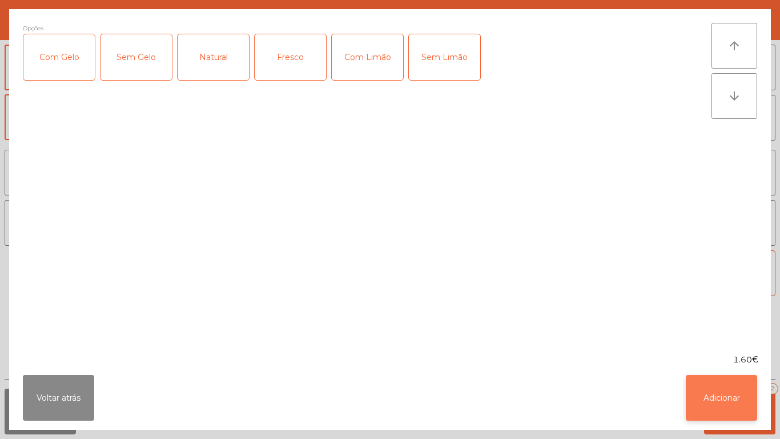
click at [725, 396] on button "Adicionar" at bounding box center [721, 398] width 71 height 46
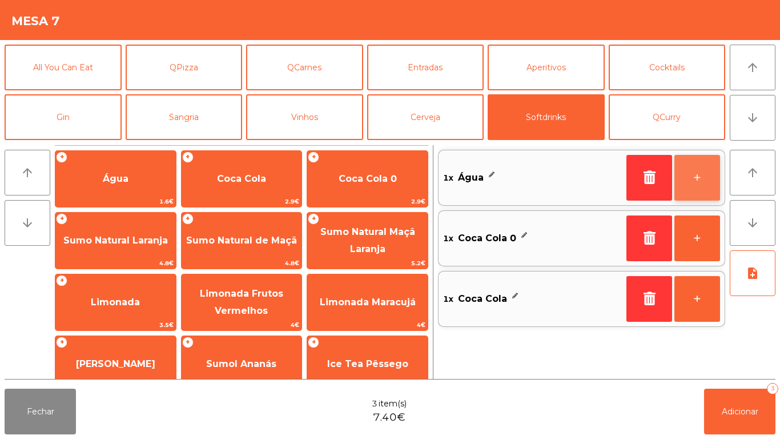
click at [692, 189] on button "+" at bounding box center [698, 178] width 46 height 46
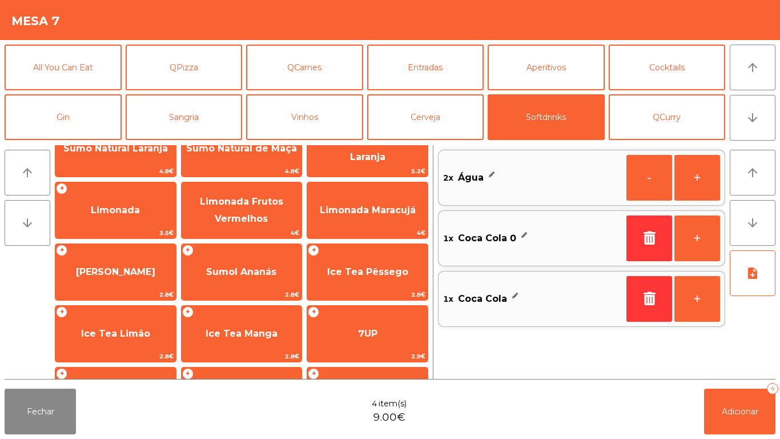
scroll to position [93, 0]
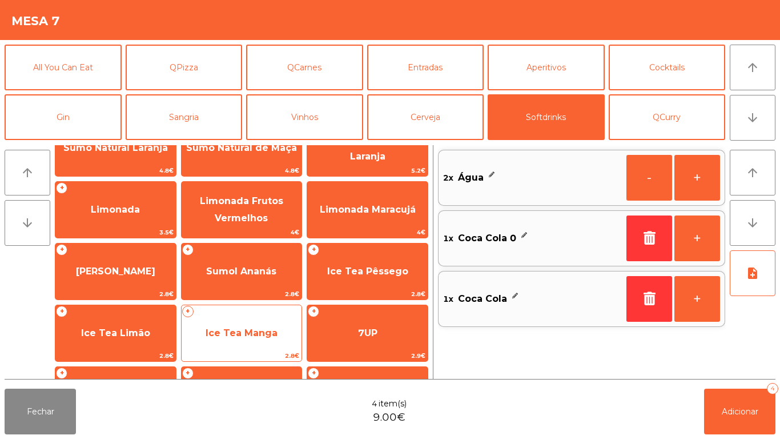
click at [276, 324] on span "Ice Tea Manga" at bounding box center [242, 333] width 121 height 31
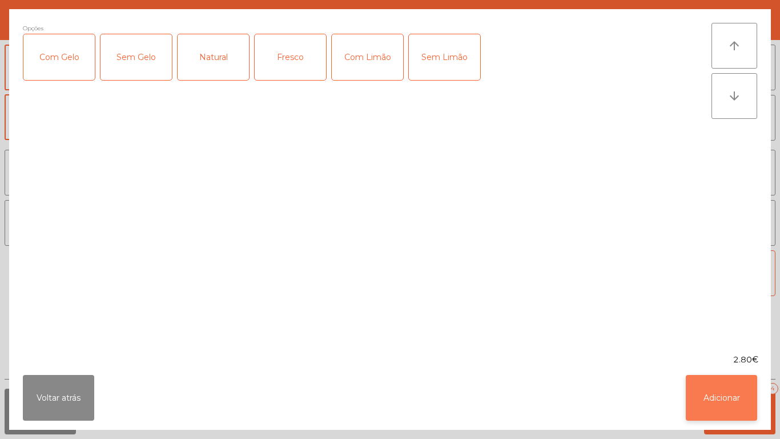
click at [719, 382] on button "Adicionar" at bounding box center [721, 398] width 71 height 46
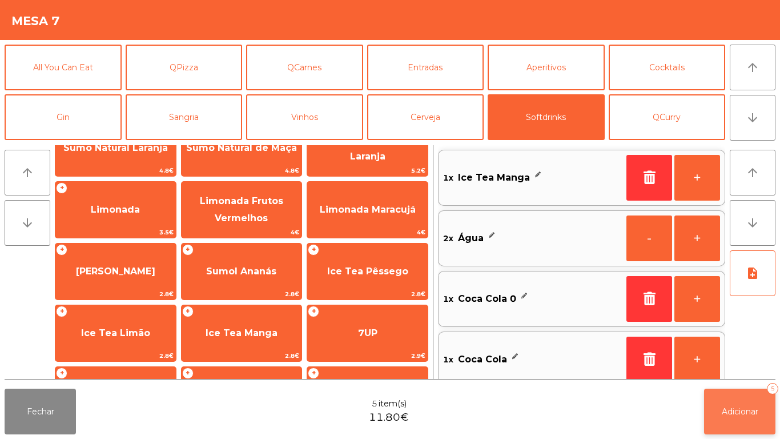
click at [734, 404] on button "Adicionar 5" at bounding box center [739, 411] width 71 height 46
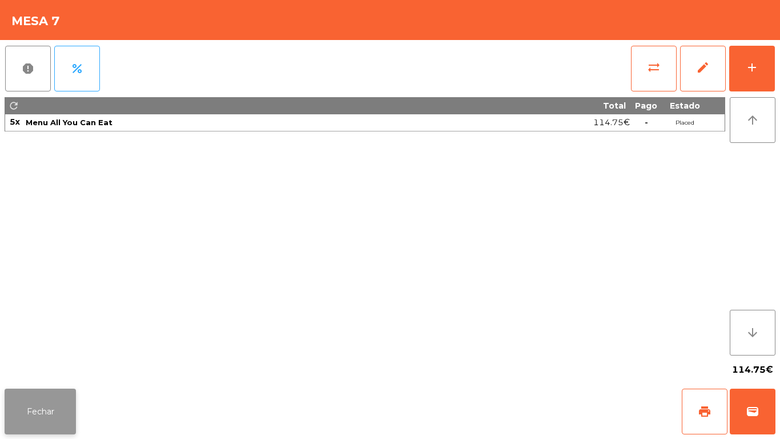
click at [73, 405] on button "Fechar" at bounding box center [40, 411] width 71 height 46
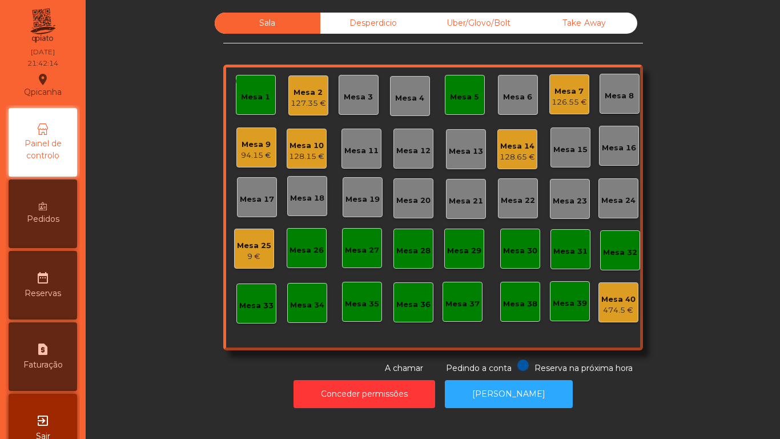
click at [260, 105] on div "monetization_on done Mesa 1" at bounding box center [256, 95] width 40 height 40
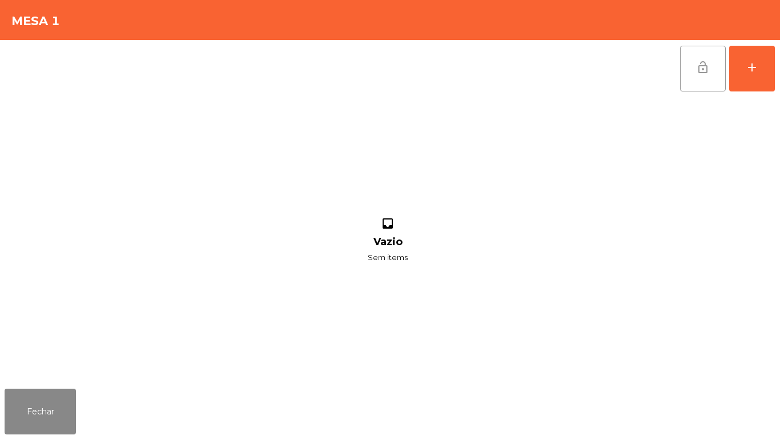
click at [692, 75] on button "lock_open" at bounding box center [703, 69] width 46 height 46
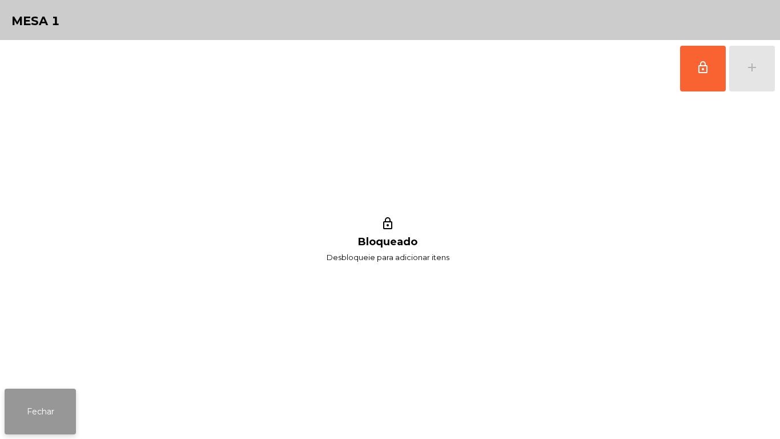
click at [72, 414] on button "Fechar" at bounding box center [40, 411] width 71 height 46
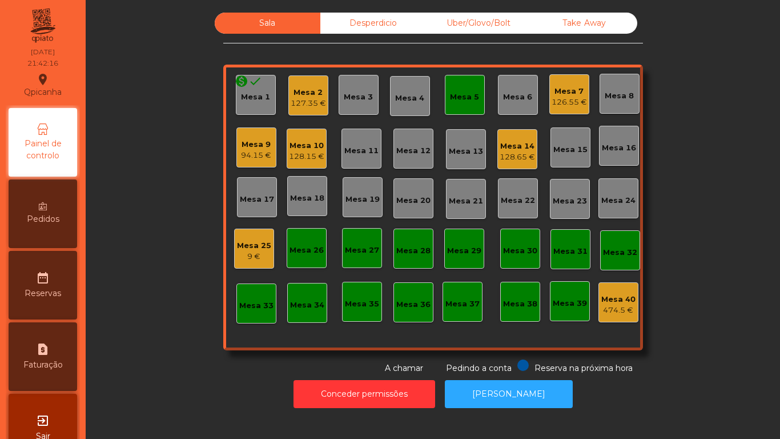
click at [445, 94] on div "Mesa 5" at bounding box center [465, 95] width 40 height 40
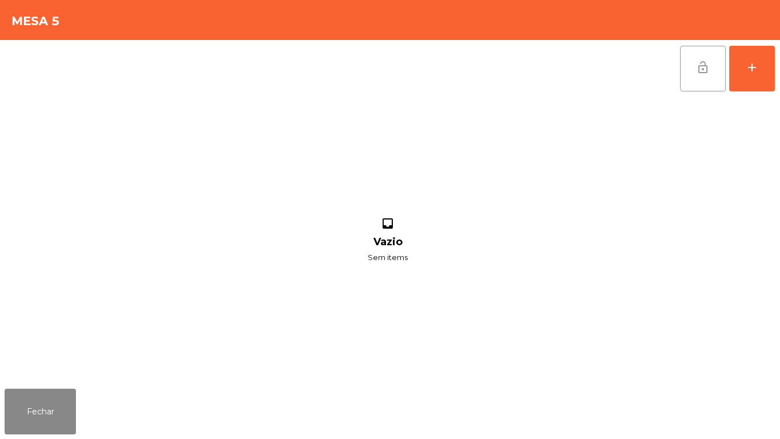
click at [699, 66] on span "lock_open" at bounding box center [703, 68] width 14 height 14
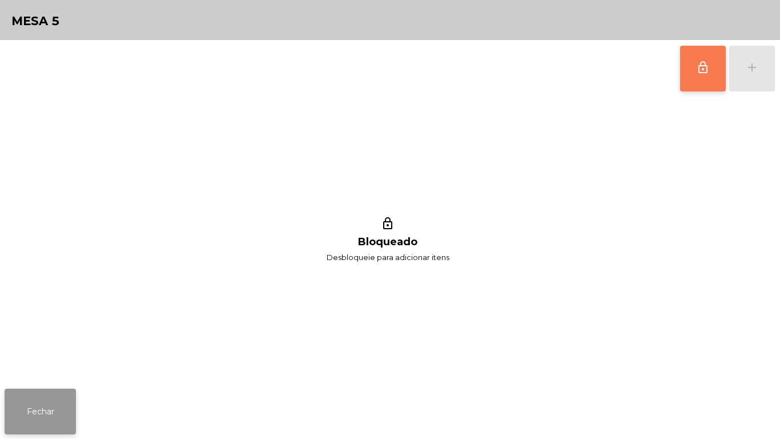
click at [67, 403] on button "Fechar" at bounding box center [40, 411] width 71 height 46
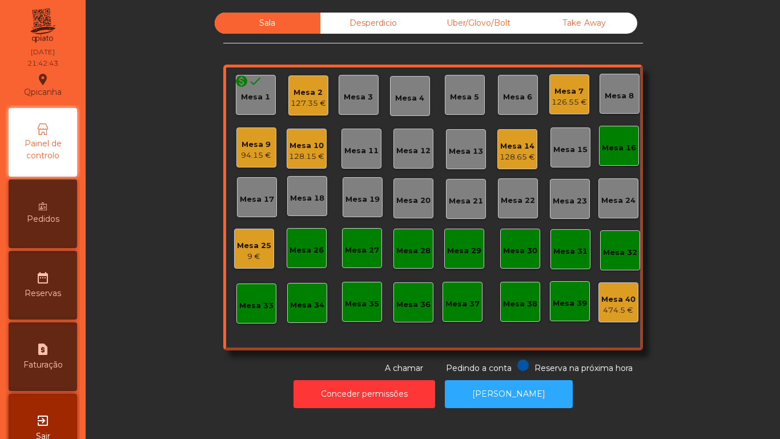
click at [258, 142] on div "Mesa 9" at bounding box center [256, 144] width 30 height 11
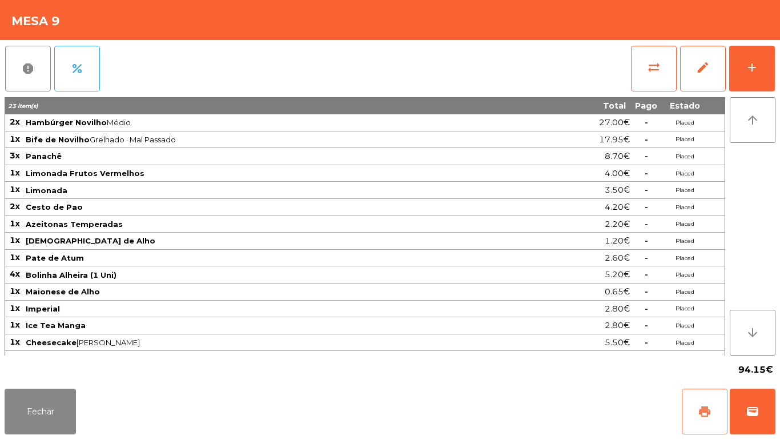
click at [712, 421] on button "print" at bounding box center [705, 411] width 46 height 46
click at [47, 411] on button "Fechar" at bounding box center [40, 411] width 71 height 46
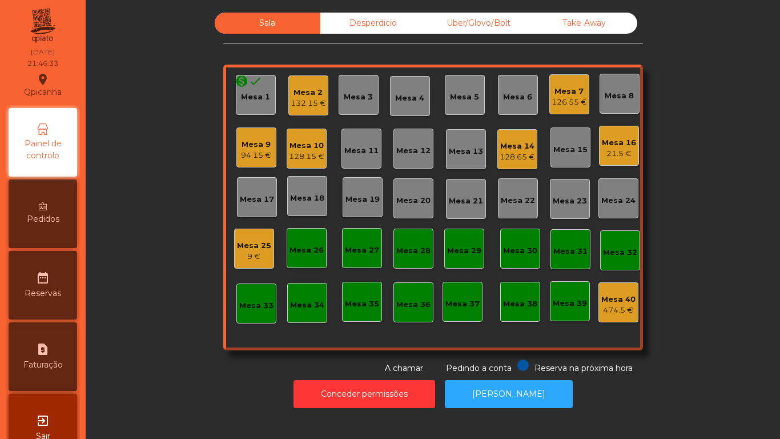
click at [617, 143] on div "Mesa 16" at bounding box center [619, 142] width 34 height 11
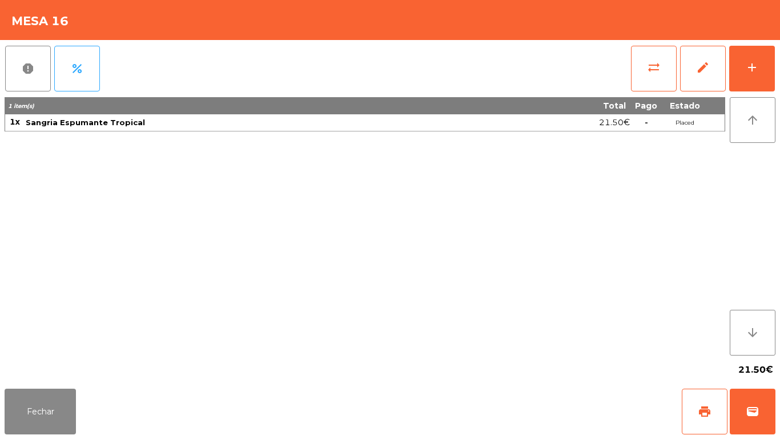
click at [779, 72] on div "report percent sync_alt edit add 1 item(s) Total Pago Estado 1x Sangria Espuman…" at bounding box center [390, 212] width 780 height 344
click at [746, 75] on button "add" at bounding box center [752, 69] width 46 height 46
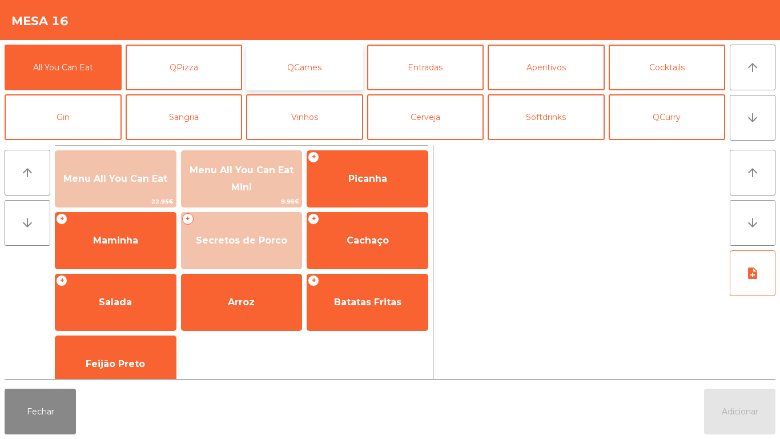
click at [292, 56] on button "QCarnes" at bounding box center [304, 68] width 117 height 46
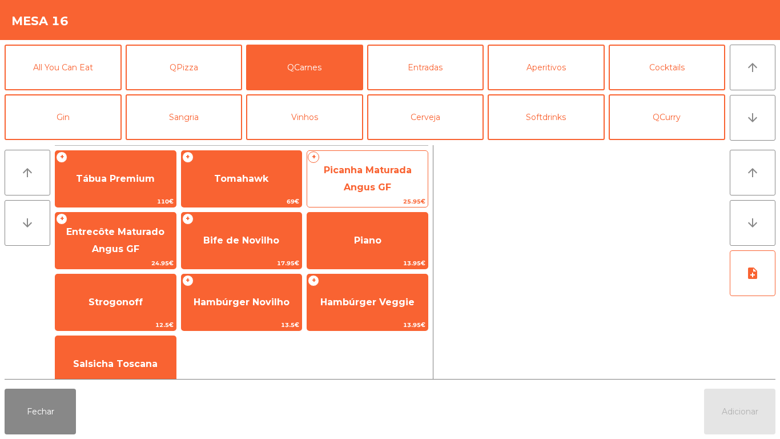
click at [382, 187] on span "Picanha Maturada Angus GF" at bounding box center [368, 178] width 88 height 28
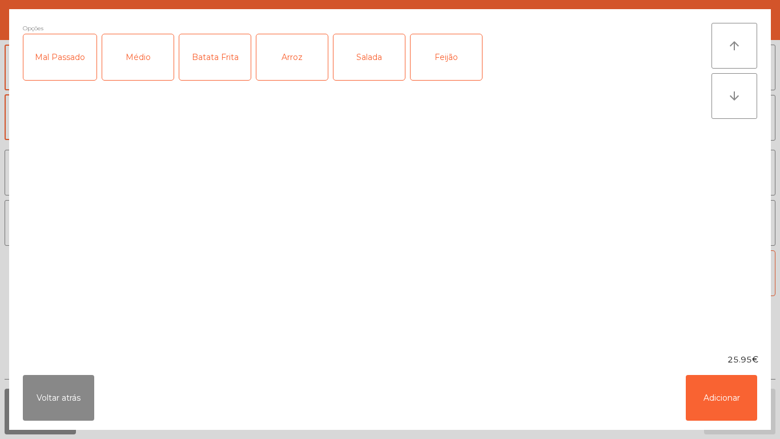
click at [137, 75] on div "Médio" at bounding box center [137, 57] width 71 height 46
click at [221, 63] on div "Batata Frita" at bounding box center [214, 57] width 71 height 46
click at [291, 51] on div "Arroz" at bounding box center [291, 57] width 71 height 46
click at [712, 383] on button "Adicionar" at bounding box center [721, 398] width 71 height 46
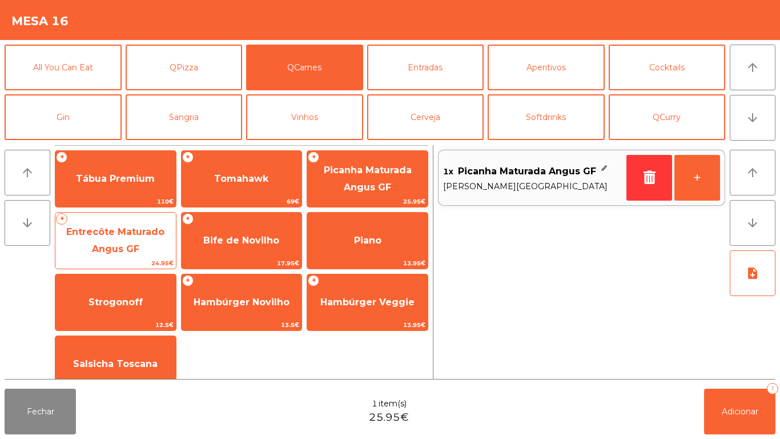
click at [130, 228] on span "Entrecôte Maturado Angus GF" at bounding box center [115, 240] width 98 height 28
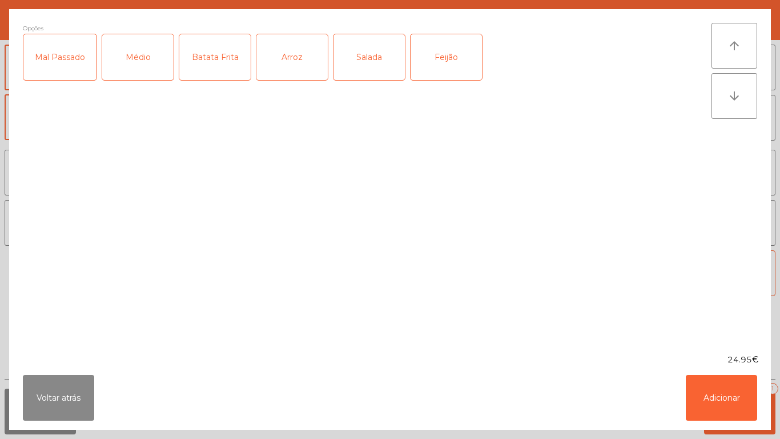
click at [147, 61] on div "Médio" at bounding box center [137, 57] width 71 height 46
click at [378, 68] on div "Salada" at bounding box center [369, 57] width 71 height 46
click at [458, 57] on div "Feijão" at bounding box center [446, 57] width 71 height 46
click at [737, 408] on button "Adicionar" at bounding box center [721, 398] width 71 height 46
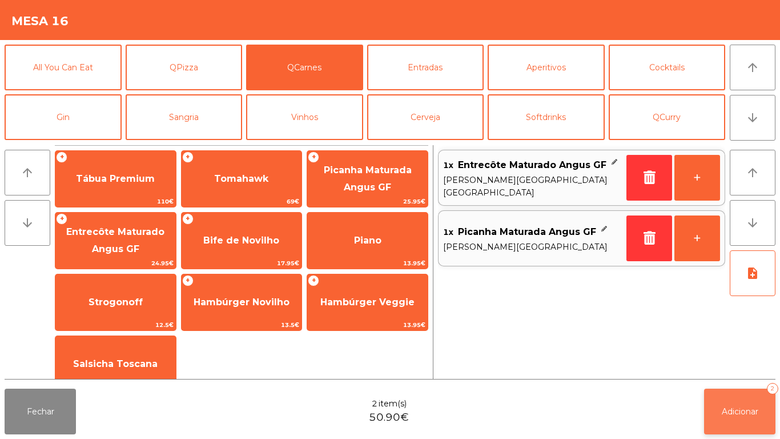
click at [751, 391] on button "Adicionar 2" at bounding box center [739, 411] width 71 height 46
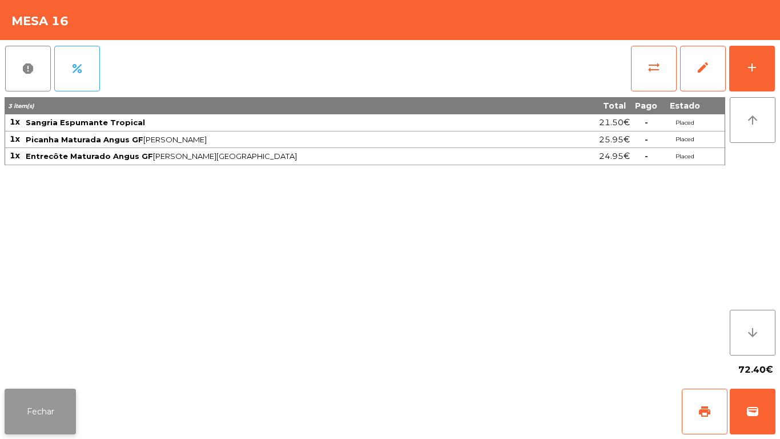
click at [37, 402] on button "Fechar" at bounding box center [40, 411] width 71 height 46
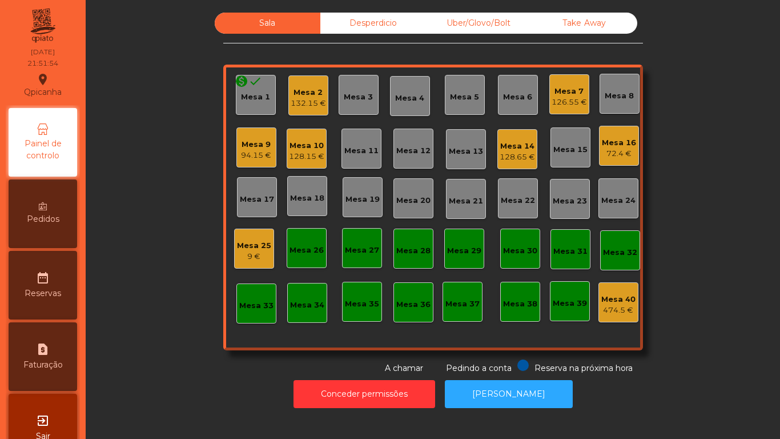
click at [574, 99] on div "126.55 €" at bounding box center [569, 102] width 35 height 11
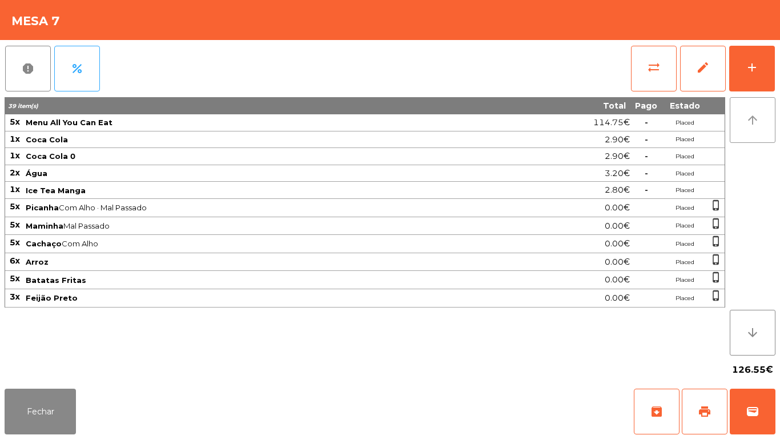
click at [749, 101] on button "arrow_upward" at bounding box center [753, 120] width 46 height 46
click at [760, 67] on button "add" at bounding box center [752, 69] width 46 height 46
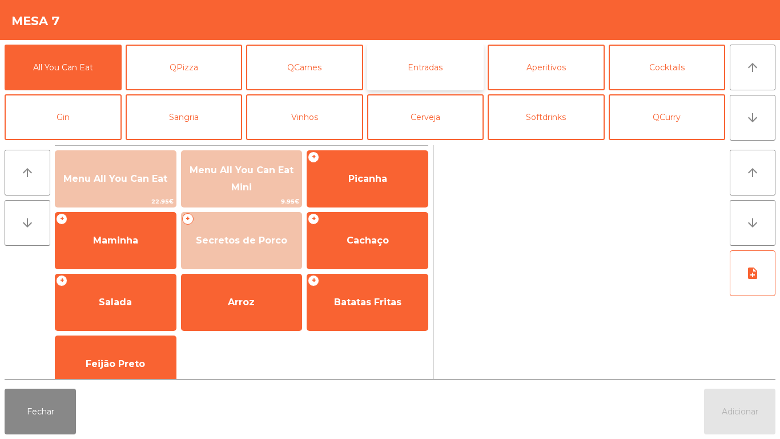
click at [442, 71] on button "Entradas" at bounding box center [425, 68] width 117 height 46
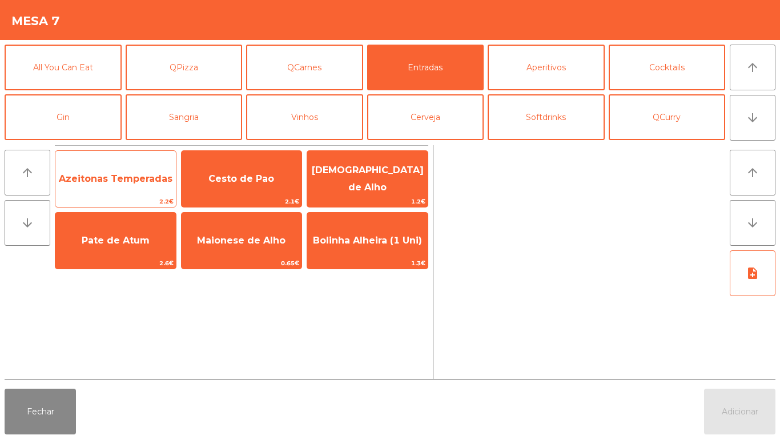
click at [133, 192] on span "Azeitonas Temperadas" at bounding box center [115, 178] width 121 height 31
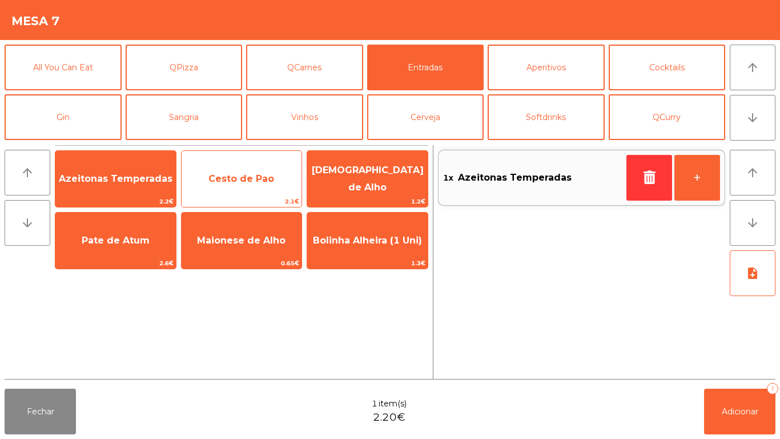
click at [251, 187] on span "Cesto de Pao" at bounding box center [242, 178] width 121 height 31
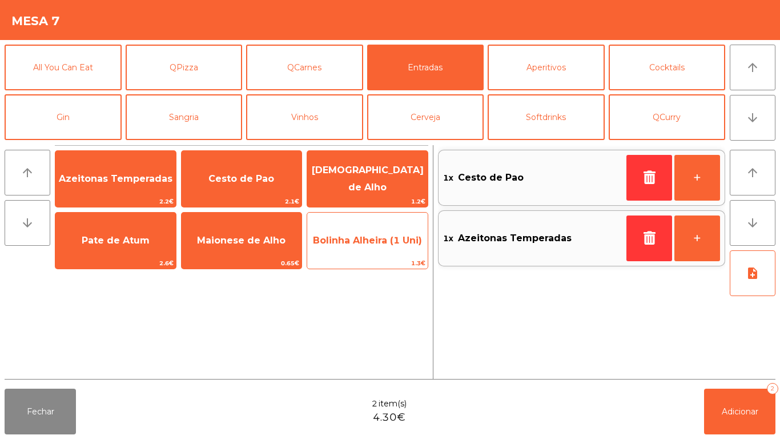
click at [395, 262] on span "1.3€" at bounding box center [367, 263] width 121 height 11
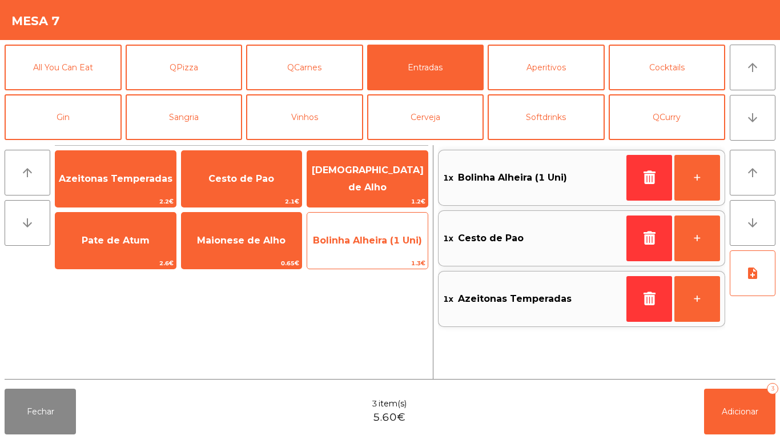
click at [395, 253] on span "Bolinha Alheira (1 Uni)" at bounding box center [367, 240] width 121 height 31
click at [384, 251] on span "Bolinha Alheira (1 Uni)" at bounding box center [367, 240] width 121 height 31
click at [385, 257] on div "Bolinha Alheira (1 Uni) 1.3€" at bounding box center [368, 240] width 122 height 57
click at [386, 262] on span "1.3€" at bounding box center [367, 263] width 121 height 11
click at [380, 258] on span "1.3€" at bounding box center [367, 263] width 121 height 11
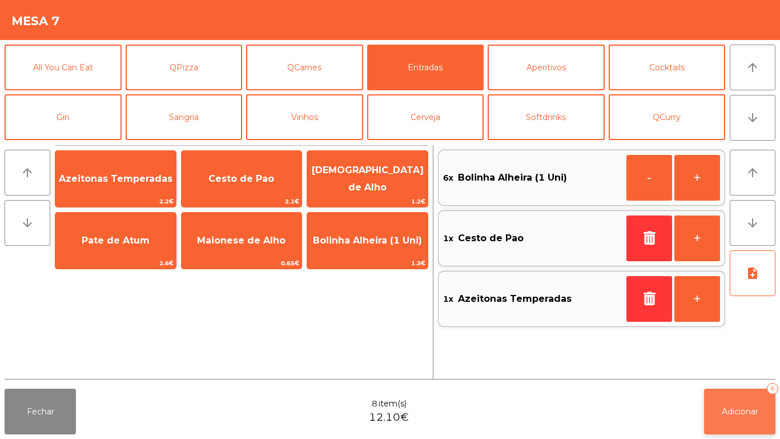
click at [721, 421] on button "Adicionar 8" at bounding box center [739, 411] width 71 height 46
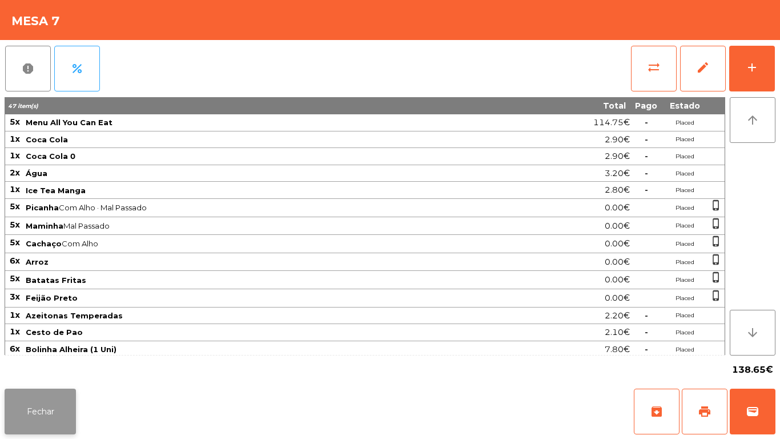
click at [47, 406] on button "Fechar" at bounding box center [40, 411] width 71 height 46
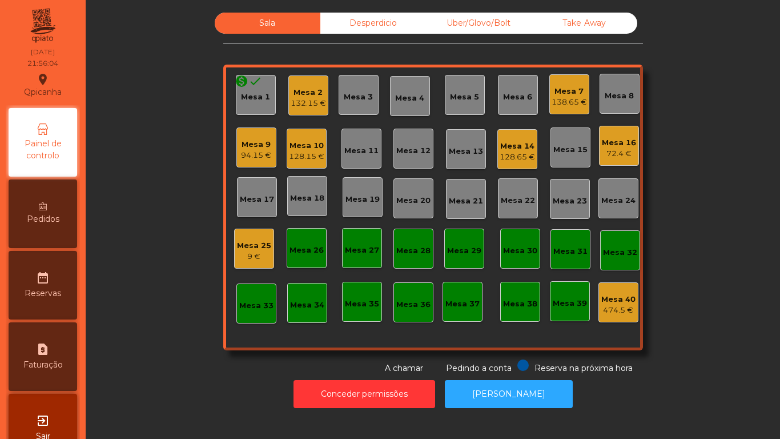
click at [515, 153] on div "128.65 €" at bounding box center [517, 156] width 35 height 11
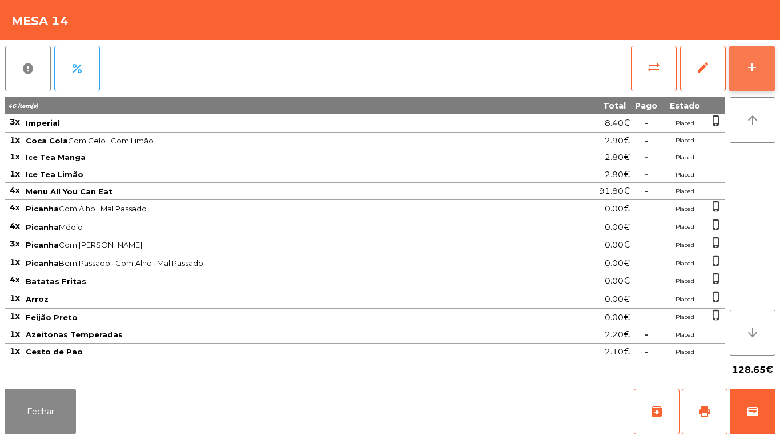
click at [752, 67] on div "add" at bounding box center [752, 68] width 14 height 14
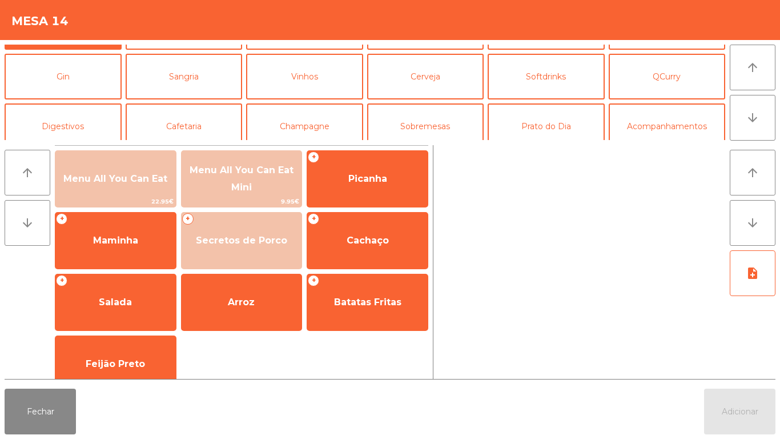
scroll to position [54, 0]
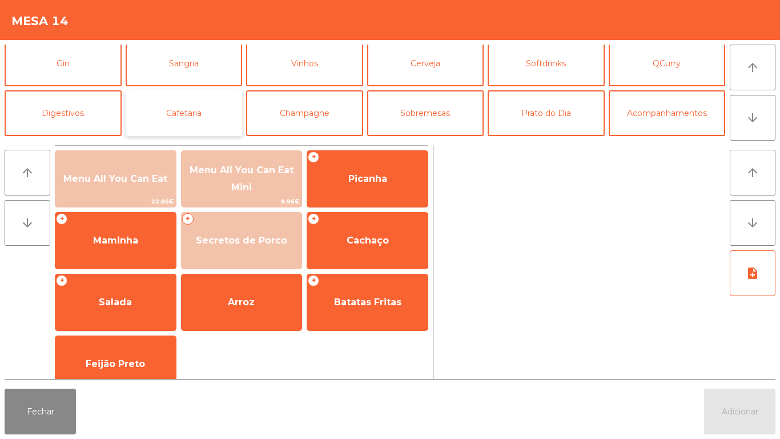
click at [218, 121] on button "Cafetaria" at bounding box center [184, 113] width 117 height 46
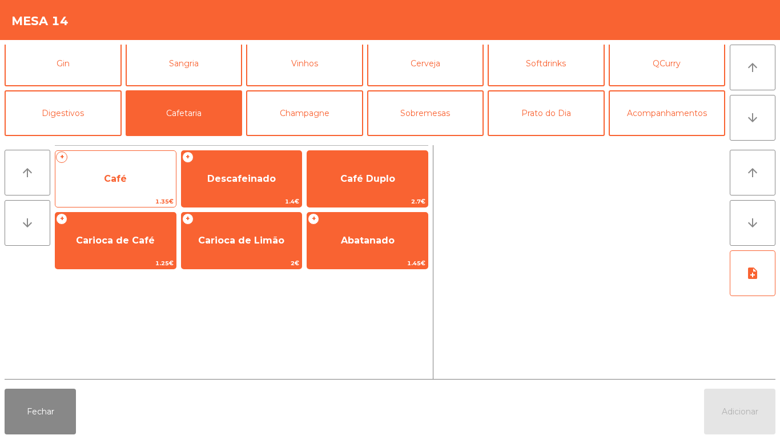
click at [143, 185] on span "Café" at bounding box center [115, 178] width 121 height 31
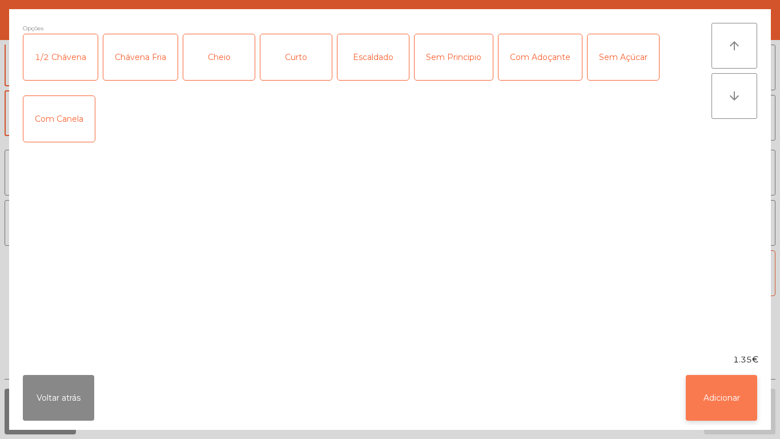
click at [718, 390] on button "Adicionar" at bounding box center [721, 398] width 71 height 46
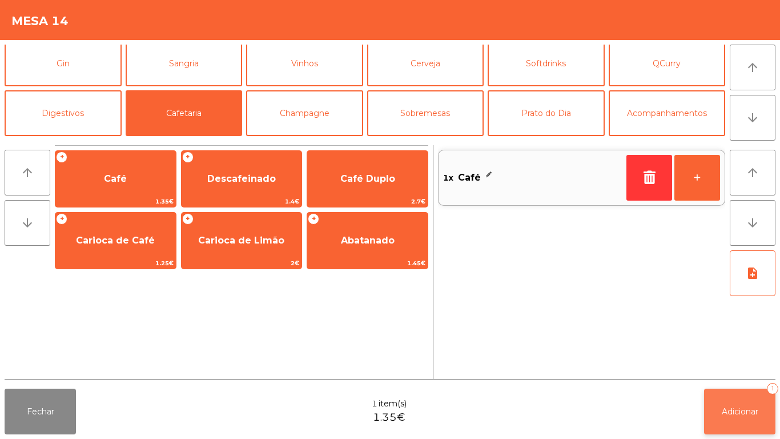
click at [729, 402] on button "Adicionar 1" at bounding box center [739, 411] width 71 height 46
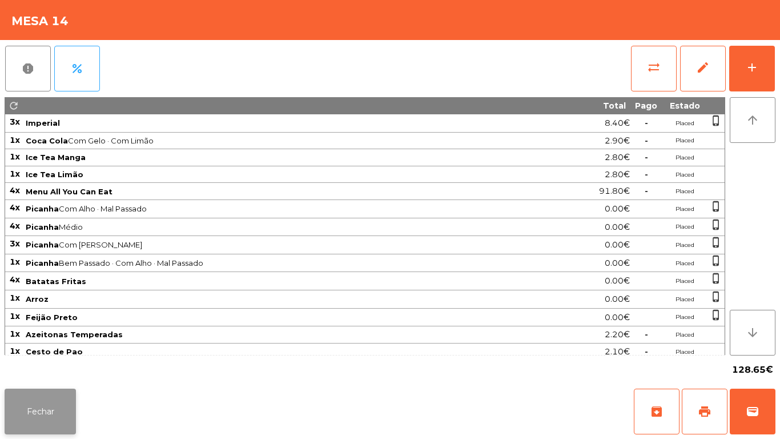
click at [58, 416] on button "Fechar" at bounding box center [40, 411] width 71 height 46
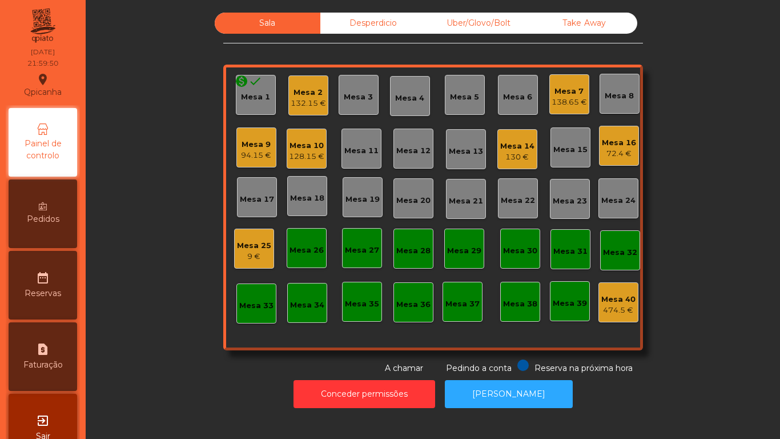
click at [613, 150] on div "72.4 €" at bounding box center [619, 153] width 34 height 11
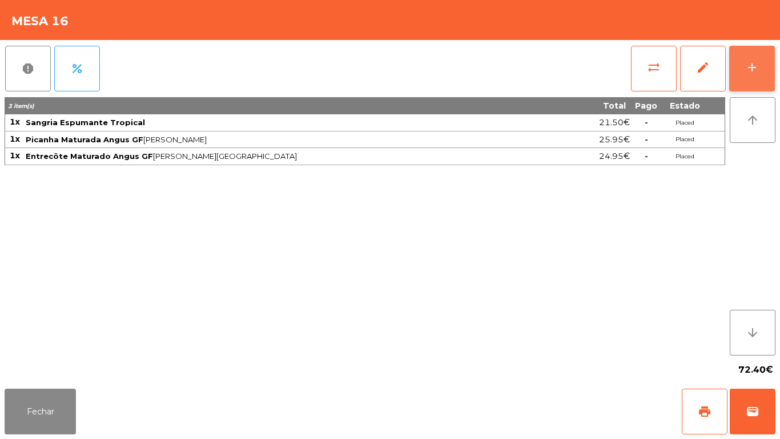
click at [760, 75] on button "add" at bounding box center [752, 69] width 46 height 46
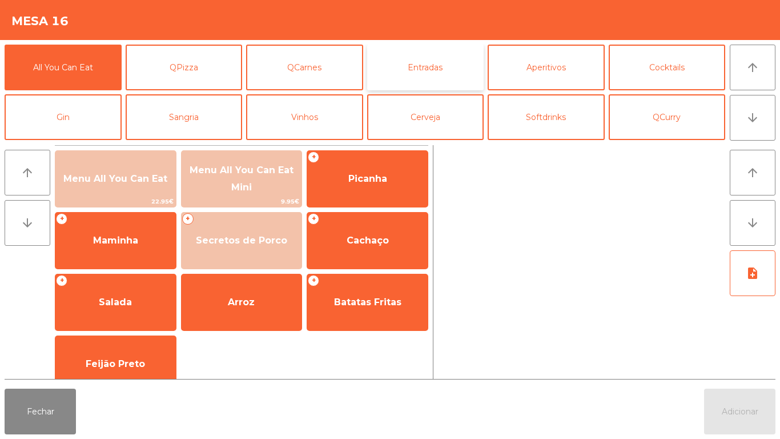
click at [434, 78] on button "Entradas" at bounding box center [425, 68] width 117 height 46
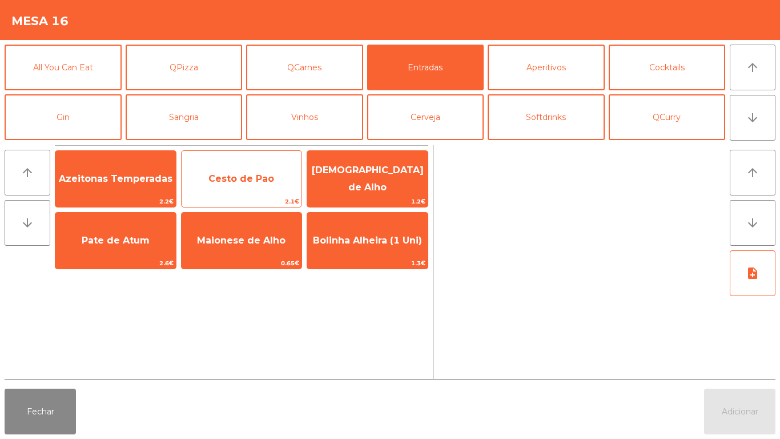
click at [241, 186] on span "Cesto de Pao" at bounding box center [242, 178] width 121 height 31
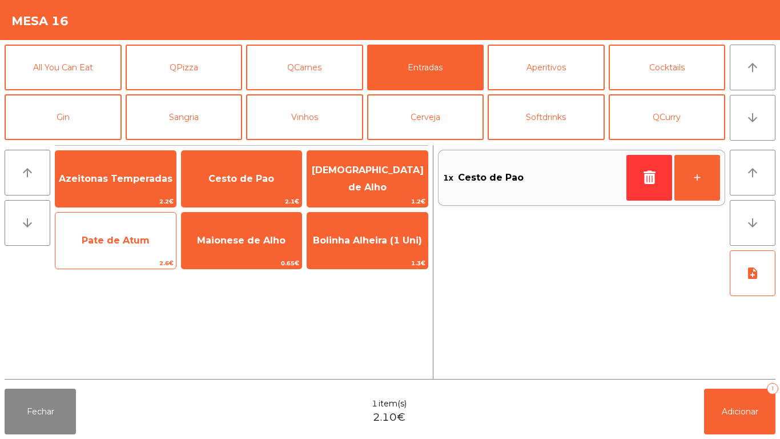
click at [125, 253] on span "Pate de Atum" at bounding box center [115, 240] width 121 height 31
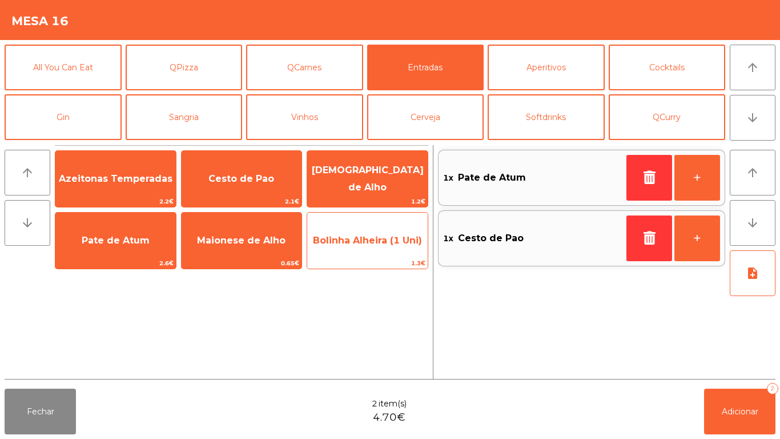
click at [361, 247] on span "Bolinha Alheira (1 Uni)" at bounding box center [367, 240] width 121 height 31
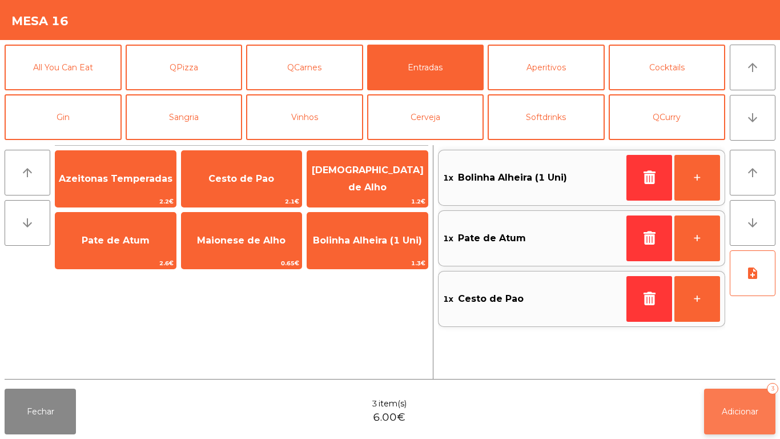
click at [743, 409] on span "Adicionar" at bounding box center [740, 411] width 37 height 10
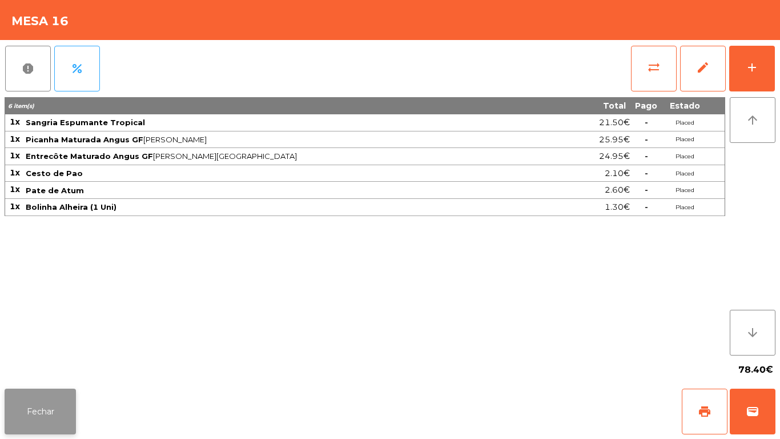
click at [75, 421] on button "Fechar" at bounding box center [40, 411] width 71 height 46
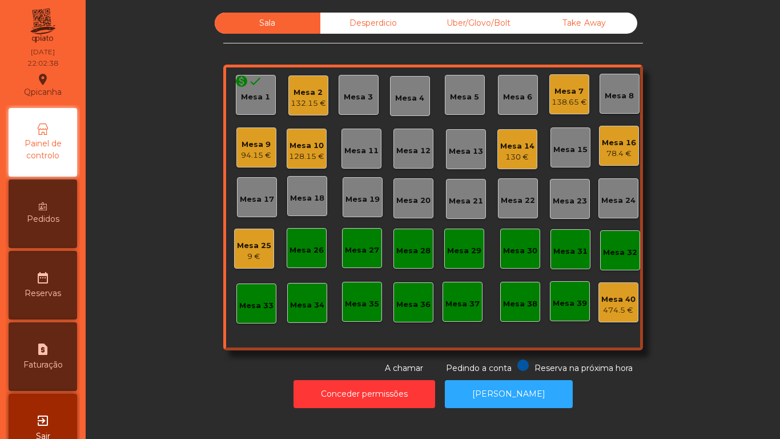
click at [255, 197] on div "Mesa 17" at bounding box center [257, 199] width 34 height 11
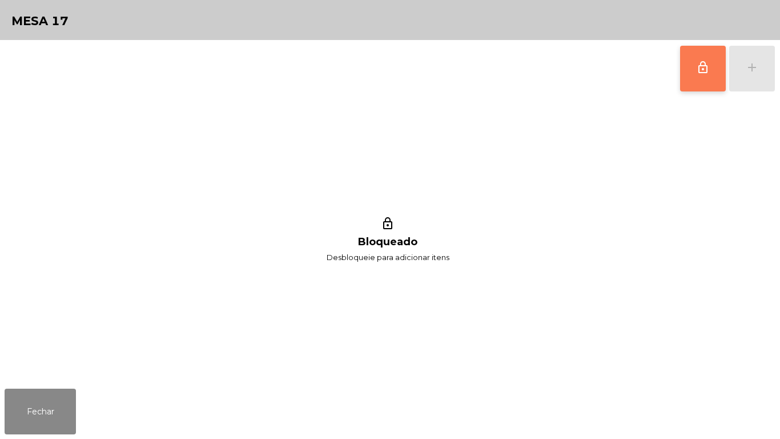
click at [683, 68] on button "lock_outline" at bounding box center [703, 69] width 46 height 46
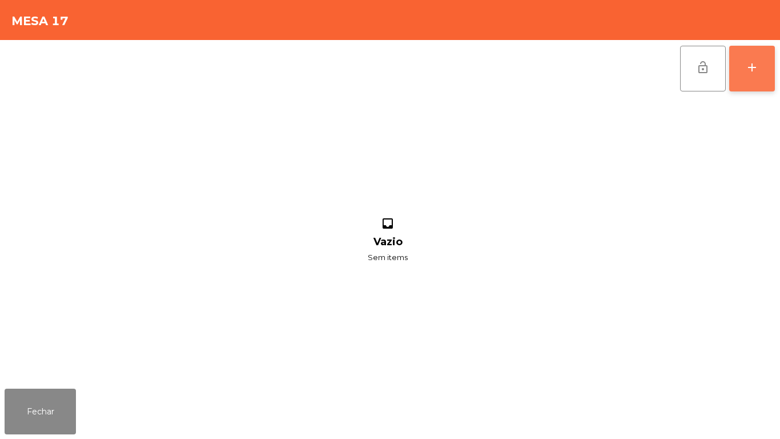
click at [752, 77] on button "add" at bounding box center [752, 69] width 46 height 46
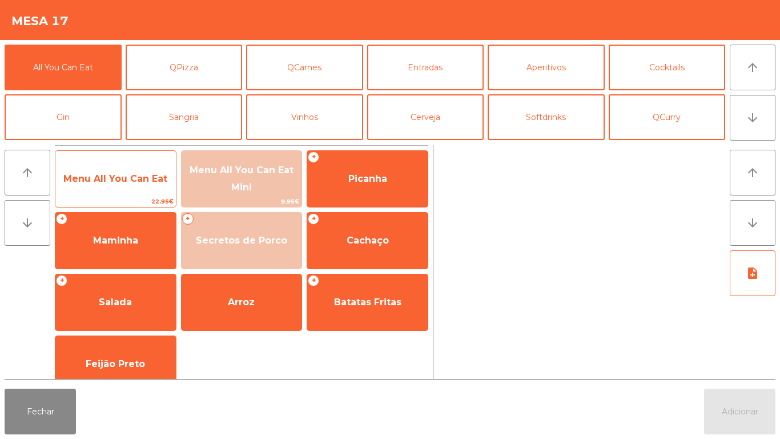
click at [145, 180] on span "Menu All You Can Eat" at bounding box center [115, 178] width 104 height 11
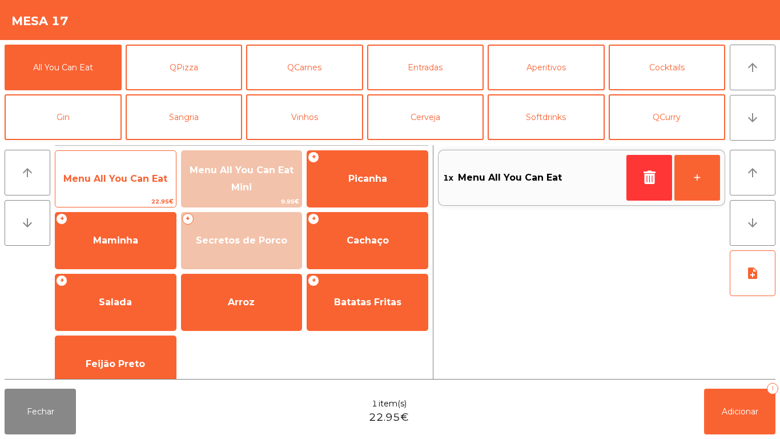
click at [142, 183] on span "Menu All You Can Eat" at bounding box center [115, 178] width 104 height 11
click at [143, 182] on span "Menu All You Can Eat" at bounding box center [115, 178] width 104 height 11
click at [150, 175] on span "Menu All You Can Eat" at bounding box center [115, 178] width 104 height 11
click at [153, 182] on span "Menu All You Can Eat" at bounding box center [115, 178] width 104 height 11
click at [150, 187] on span "Menu All You Can Eat" at bounding box center [115, 178] width 121 height 31
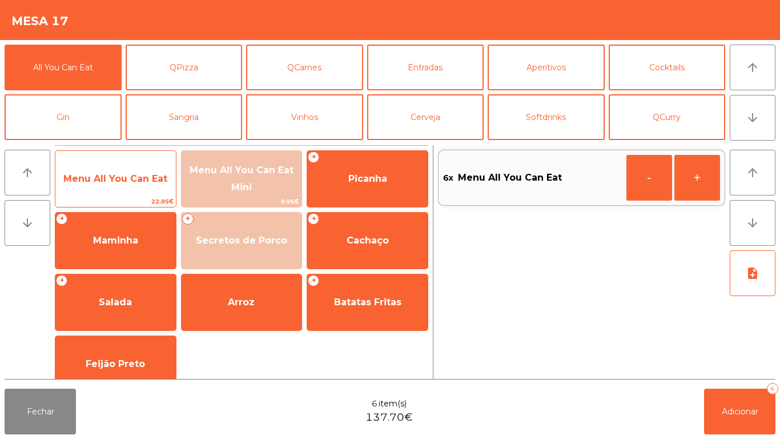
click at [154, 192] on span "Menu All You Can Eat" at bounding box center [115, 178] width 121 height 31
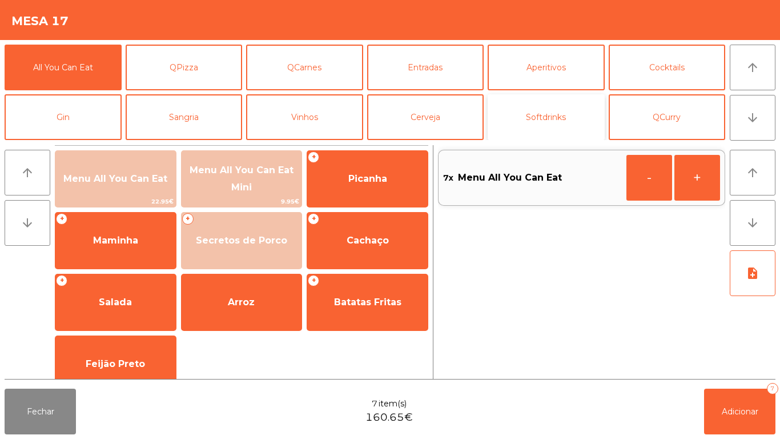
click at [549, 130] on button "Softdrinks" at bounding box center [546, 117] width 117 height 46
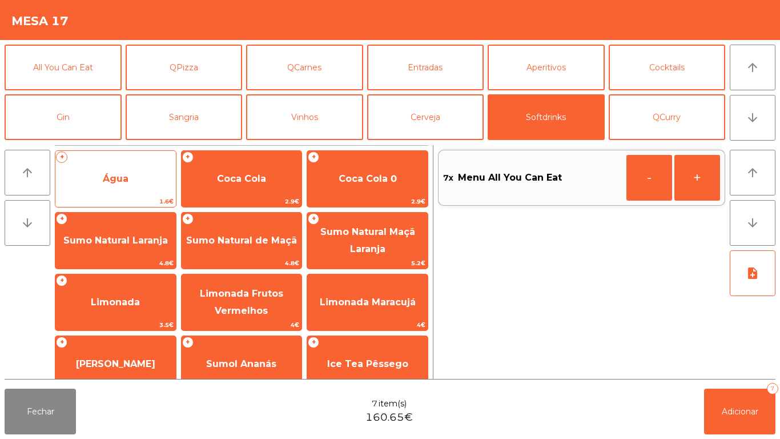
click at [129, 176] on span "Água" at bounding box center [115, 178] width 121 height 31
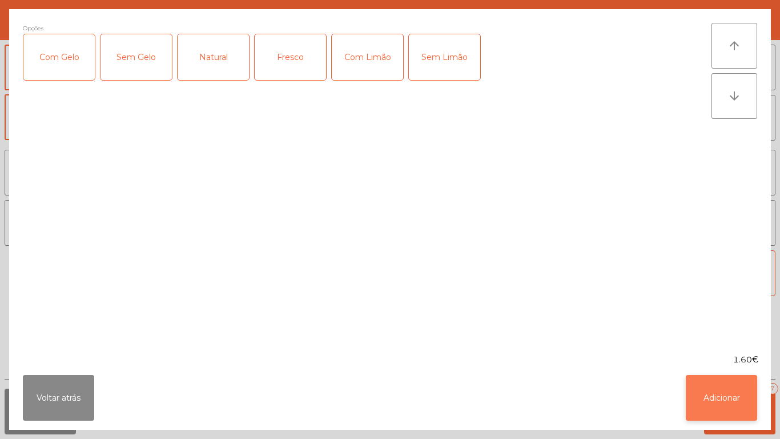
click at [719, 392] on button "Adicionar" at bounding box center [721, 398] width 71 height 46
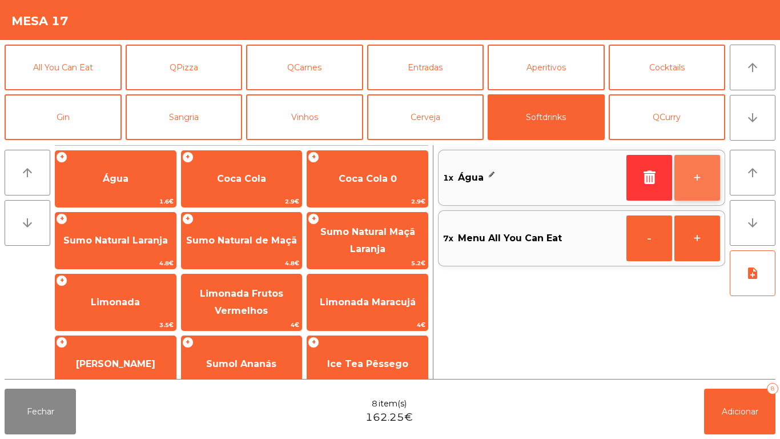
click at [696, 179] on button "+" at bounding box center [698, 178] width 46 height 46
click at [697, 182] on button "+" at bounding box center [698, 178] width 46 height 46
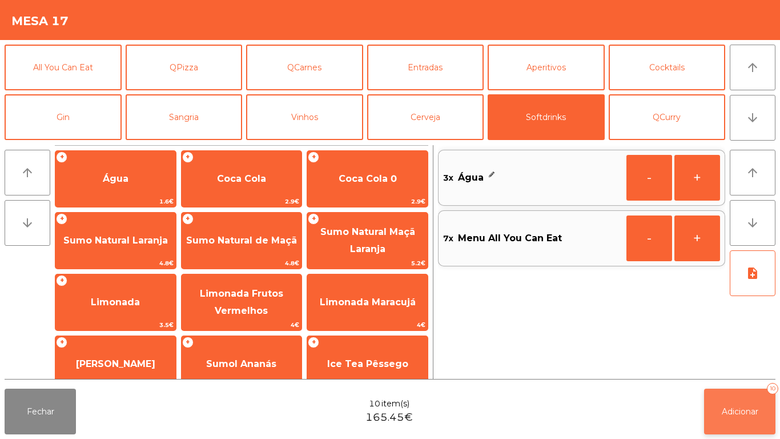
click at [741, 403] on button "Adicionar 10" at bounding box center [739, 411] width 71 height 46
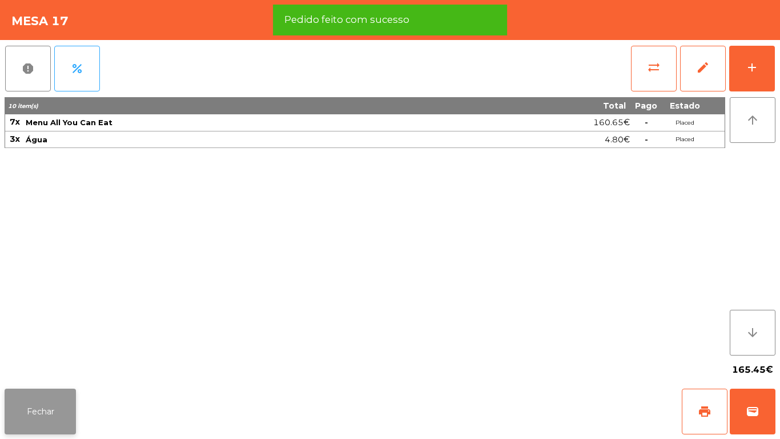
click at [74, 399] on button "Fechar" at bounding box center [40, 411] width 71 height 46
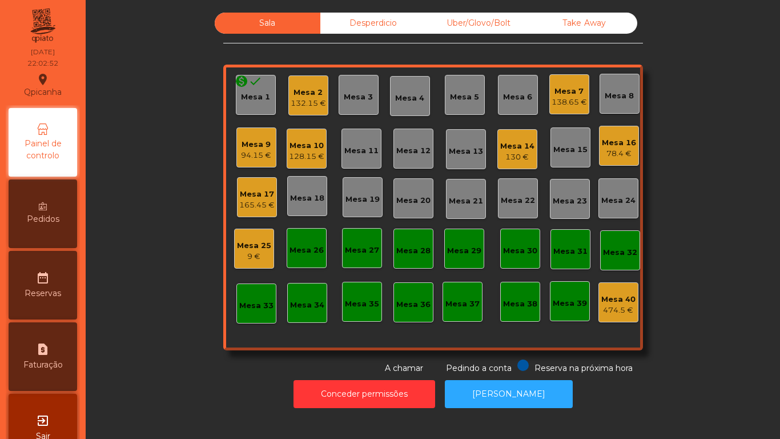
click at [266, 215] on div "Mesa 17 165.45 €" at bounding box center [257, 197] width 40 height 40
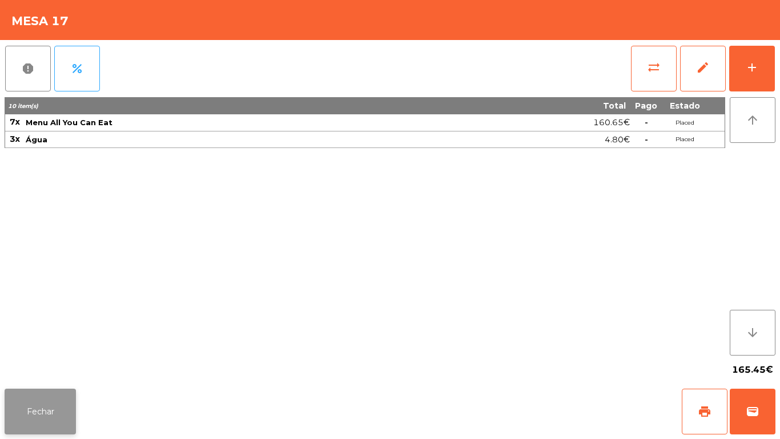
click at [67, 412] on button "Fechar" at bounding box center [40, 411] width 71 height 46
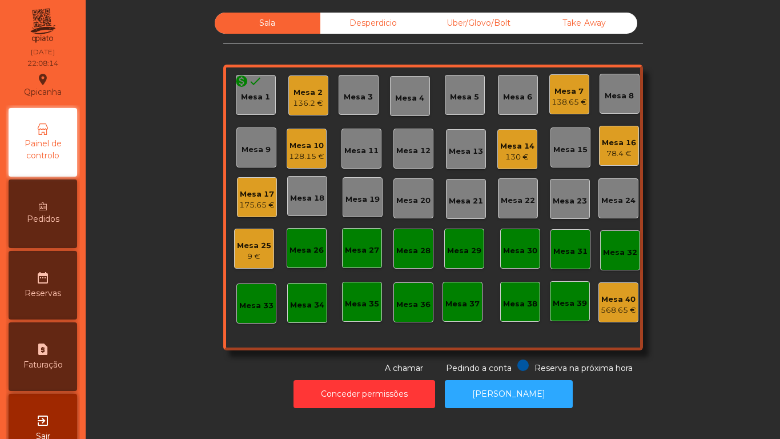
click at [262, 180] on div "Mesa 17 175.65 €" at bounding box center [257, 197] width 40 height 40
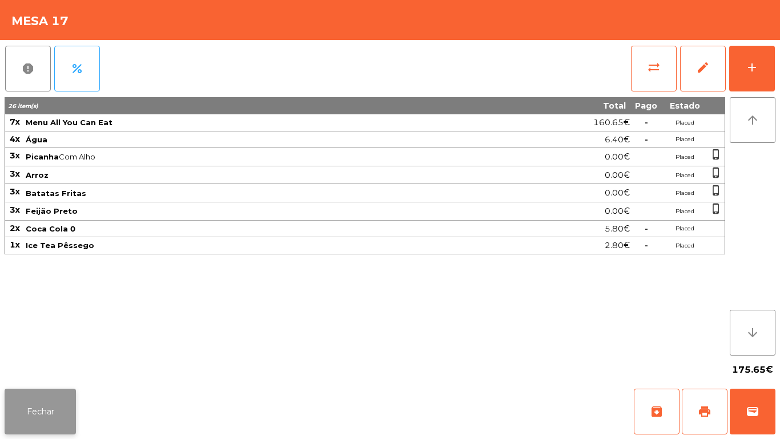
click at [37, 404] on button "Fechar" at bounding box center [40, 411] width 71 height 46
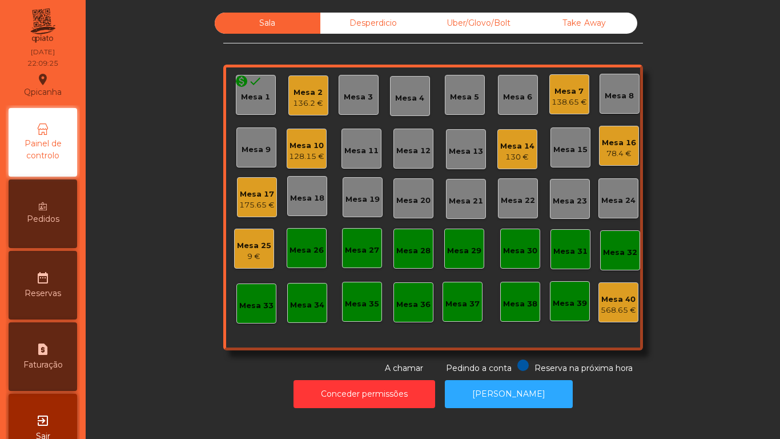
click at [565, 111] on div "Mesa 7 138.65 €" at bounding box center [569, 94] width 40 height 40
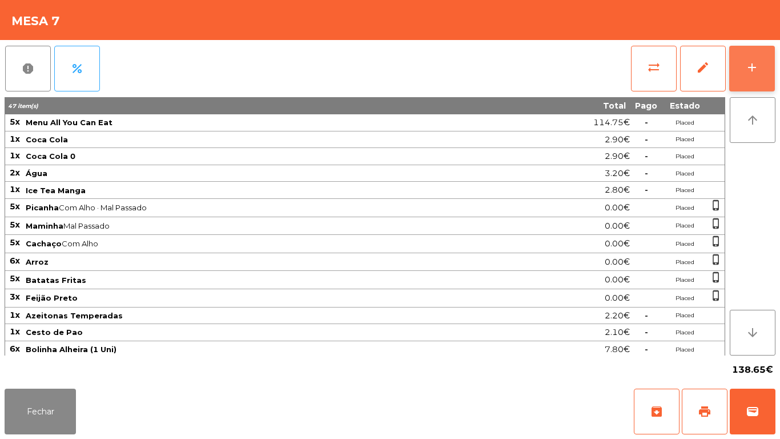
click at [748, 81] on button "add" at bounding box center [752, 69] width 46 height 46
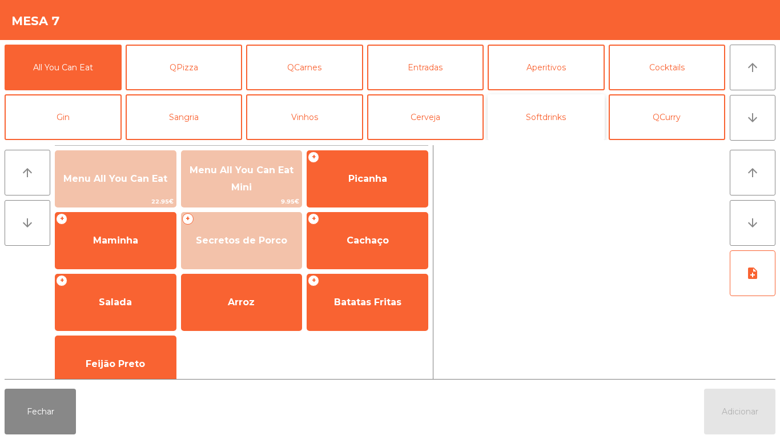
click at [549, 126] on button "Softdrinks" at bounding box center [546, 117] width 117 height 46
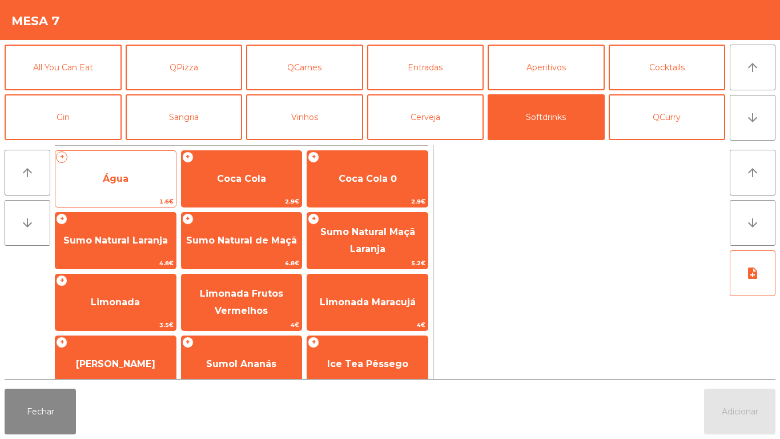
click at [113, 182] on span "Água" at bounding box center [116, 178] width 26 height 11
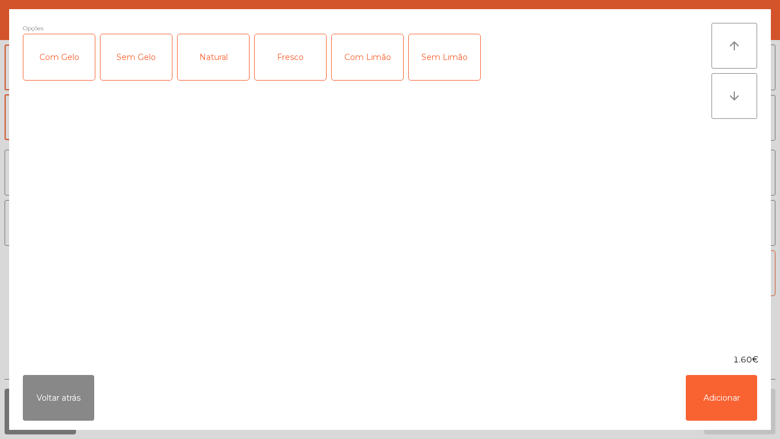
click at [287, 62] on div "Fresco" at bounding box center [290, 57] width 71 height 46
click at [711, 390] on button "Adicionar" at bounding box center [721, 398] width 71 height 46
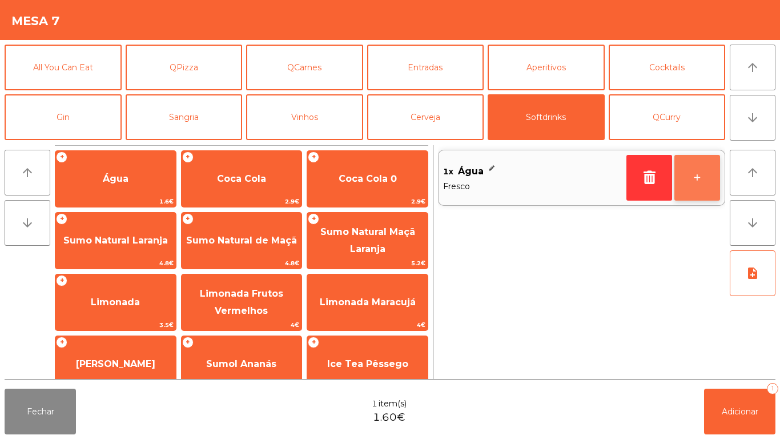
click at [693, 177] on button "+" at bounding box center [698, 178] width 46 height 46
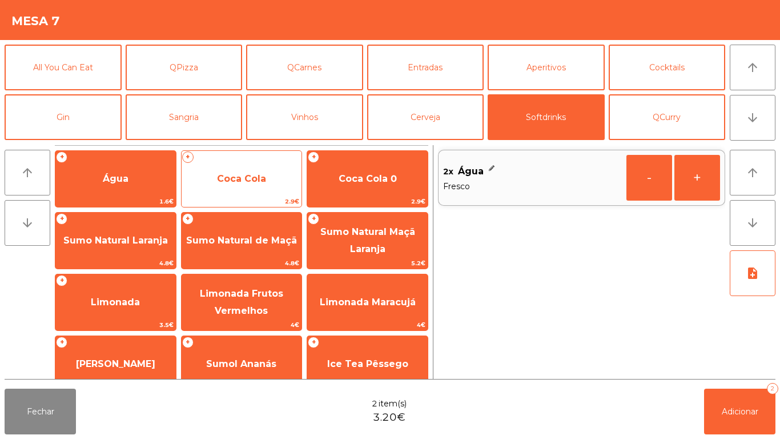
click at [238, 184] on span "Coca Cola" at bounding box center [242, 178] width 121 height 31
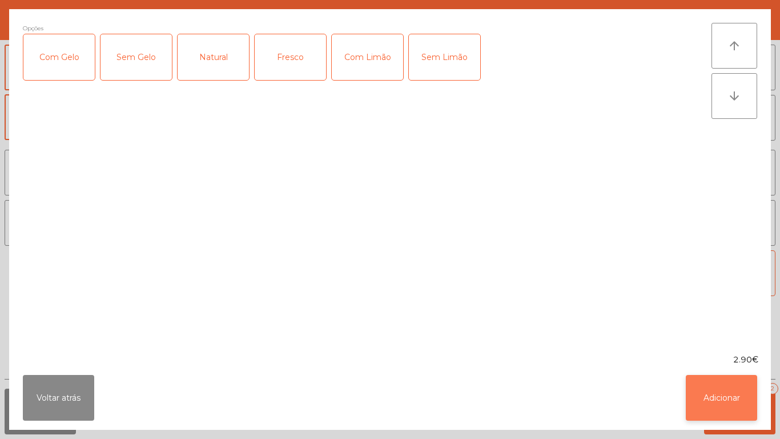
click at [709, 395] on button "Adicionar" at bounding box center [721, 398] width 71 height 46
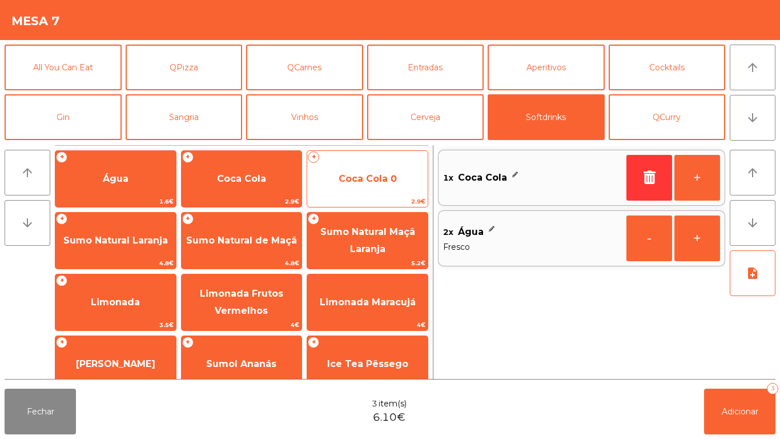
click at [368, 179] on span "Coca Cola 0" at bounding box center [368, 178] width 58 height 11
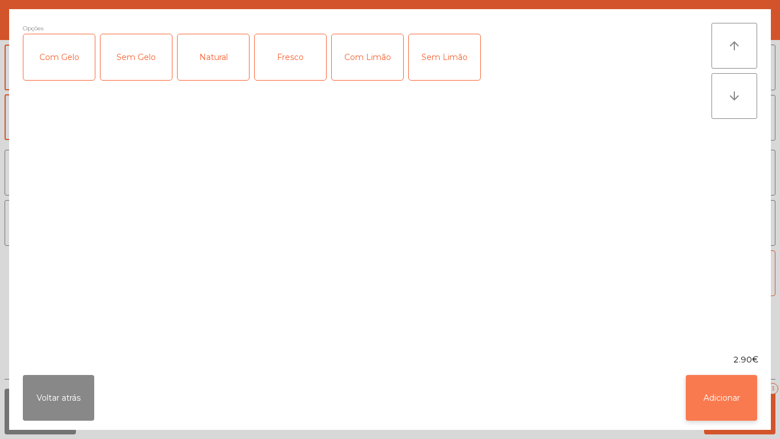
click at [711, 388] on button "Adicionar" at bounding box center [721, 398] width 71 height 46
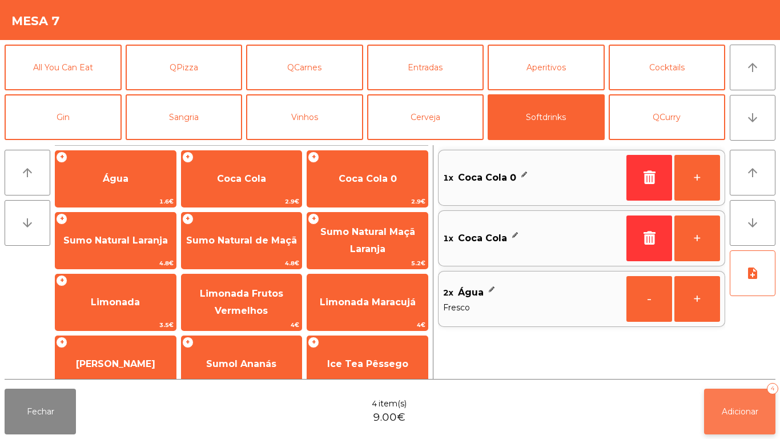
click at [730, 404] on button "Adicionar 4" at bounding box center [739, 411] width 71 height 46
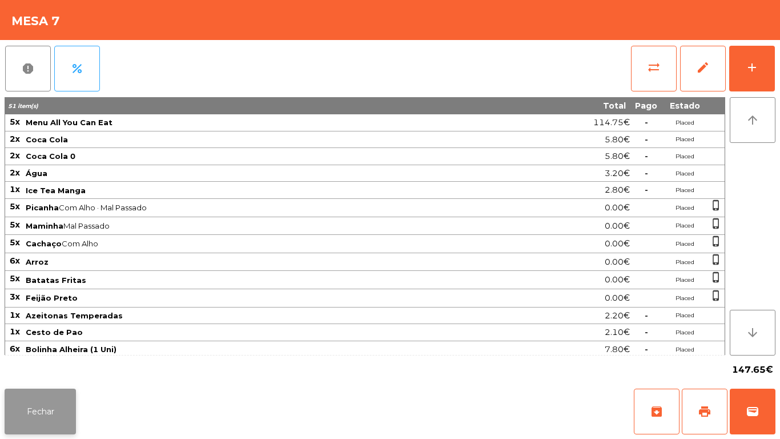
click at [47, 415] on button "Fechar" at bounding box center [40, 411] width 71 height 46
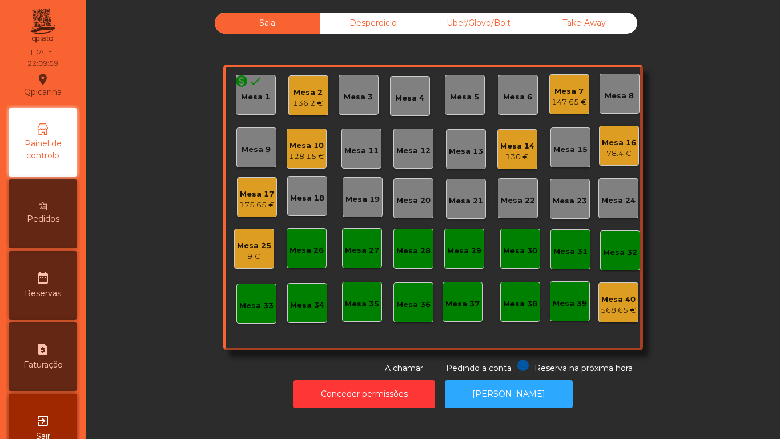
click at [313, 179] on div "Mesa 18" at bounding box center [307, 196] width 40 height 40
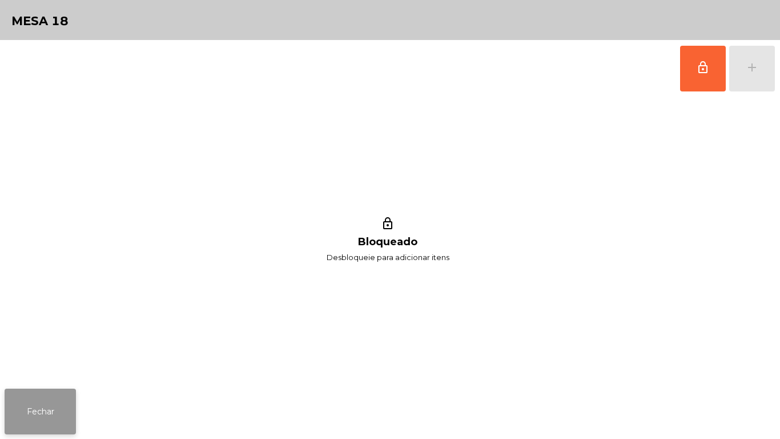
click at [53, 418] on button "Fechar" at bounding box center [40, 411] width 71 height 46
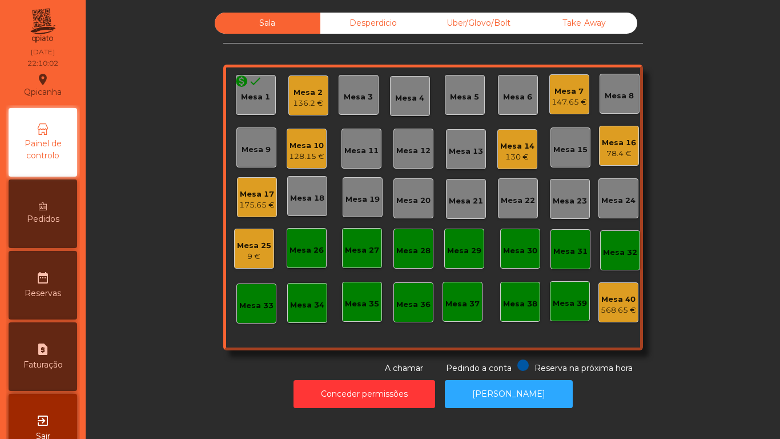
click at [313, 147] on div "Mesa 10" at bounding box center [306, 145] width 35 height 11
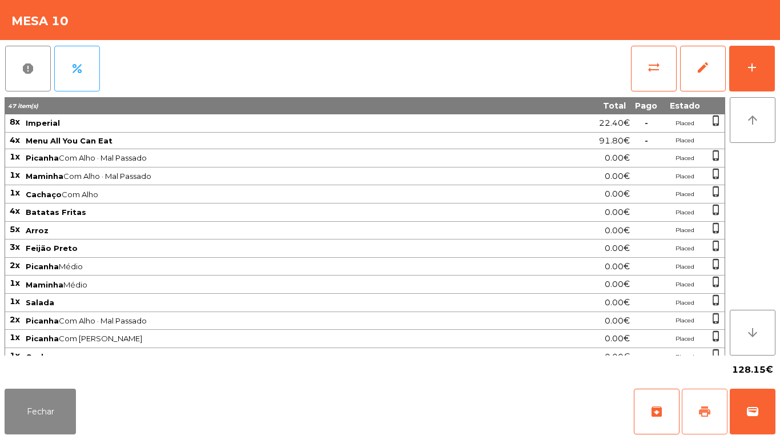
click at [704, 423] on button "print" at bounding box center [705, 411] width 46 height 46
click at [73, 406] on button "Fechar" at bounding box center [40, 411] width 71 height 46
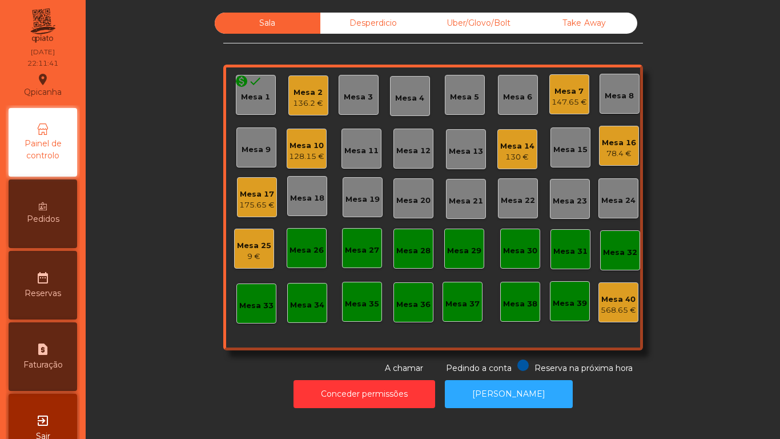
click at [565, 109] on div "Mesa 7 147.65 €" at bounding box center [569, 94] width 40 height 40
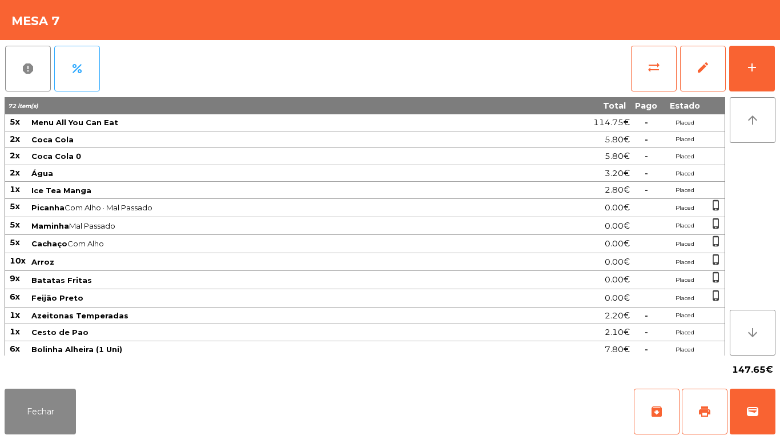
scroll to position [55, 0]
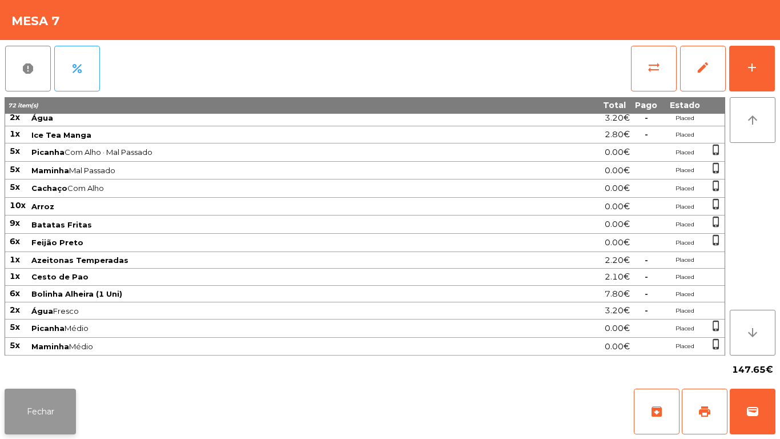
click at [59, 395] on button "Fechar" at bounding box center [40, 411] width 71 height 46
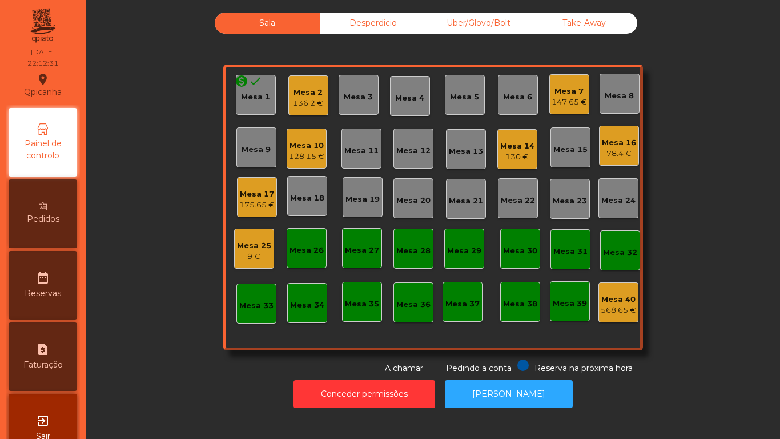
click at [315, 157] on div "128.15 €" at bounding box center [306, 156] width 35 height 11
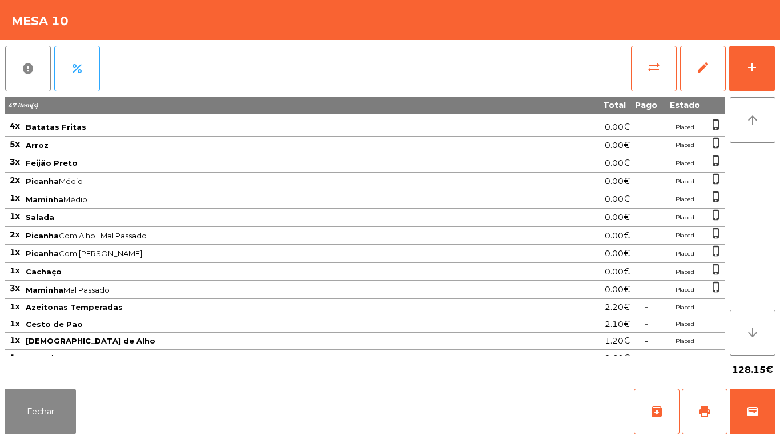
scroll to position [130, 0]
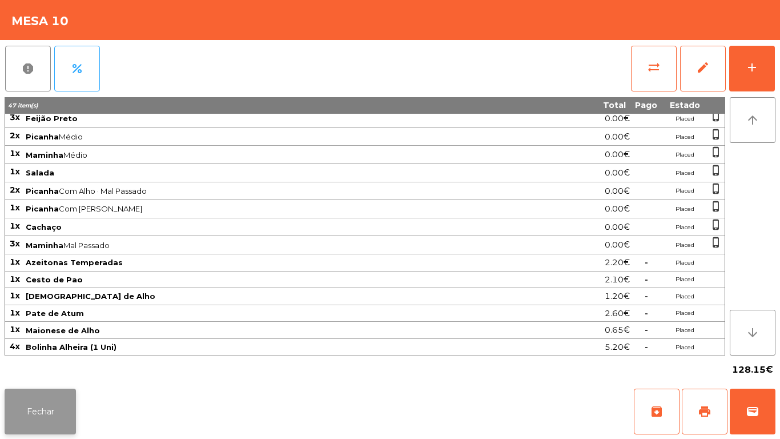
click at [47, 415] on button "Fechar" at bounding box center [40, 411] width 71 height 46
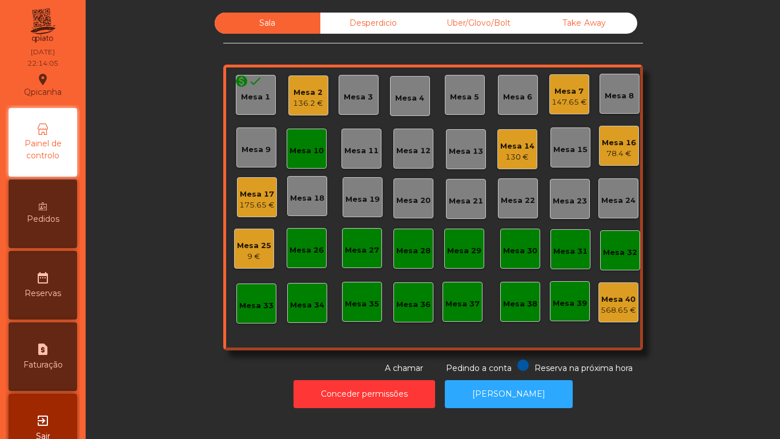
click at [313, 90] on div "Mesa 2" at bounding box center [308, 92] width 30 height 11
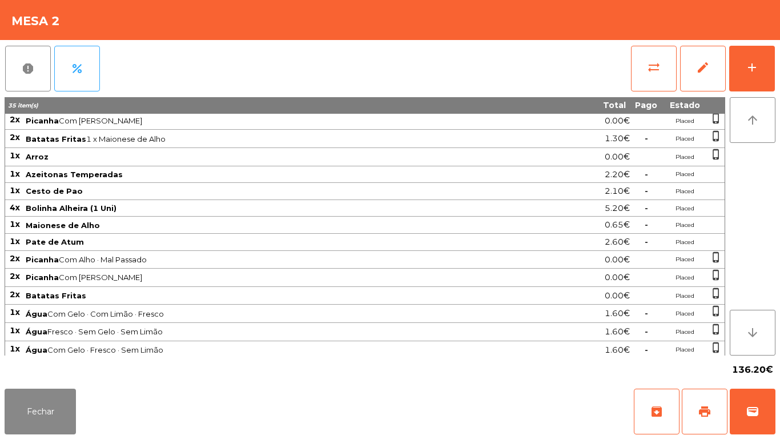
scroll to position [75, 0]
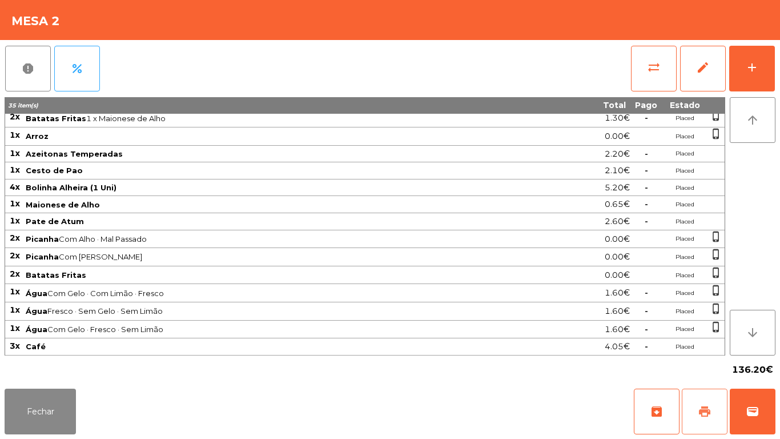
click at [703, 410] on span "print" at bounding box center [705, 411] width 14 height 14
click at [30, 406] on button "Fechar" at bounding box center [40, 411] width 71 height 46
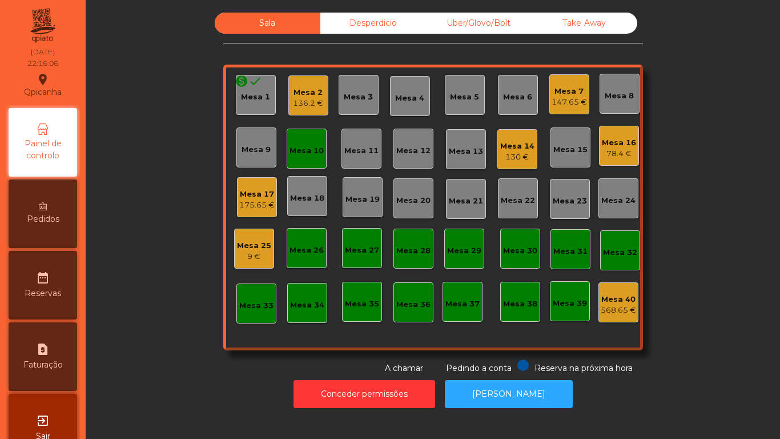
click at [303, 162] on div "Mesa 10" at bounding box center [307, 149] width 40 height 40
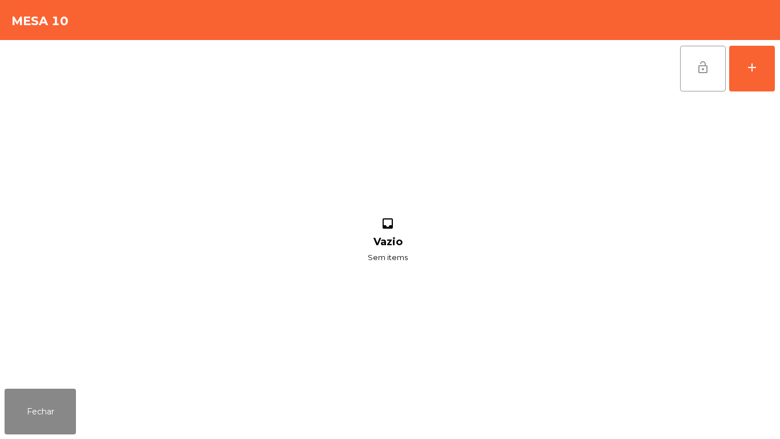
click at [690, 76] on button "lock_open" at bounding box center [703, 69] width 46 height 46
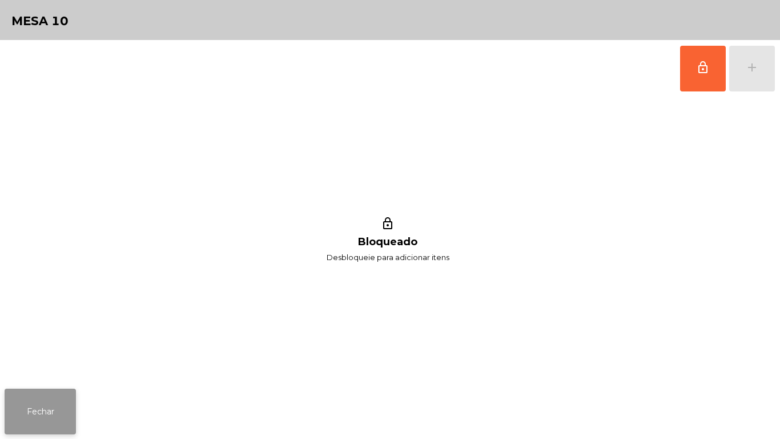
click at [50, 419] on button "Fechar" at bounding box center [40, 411] width 71 height 46
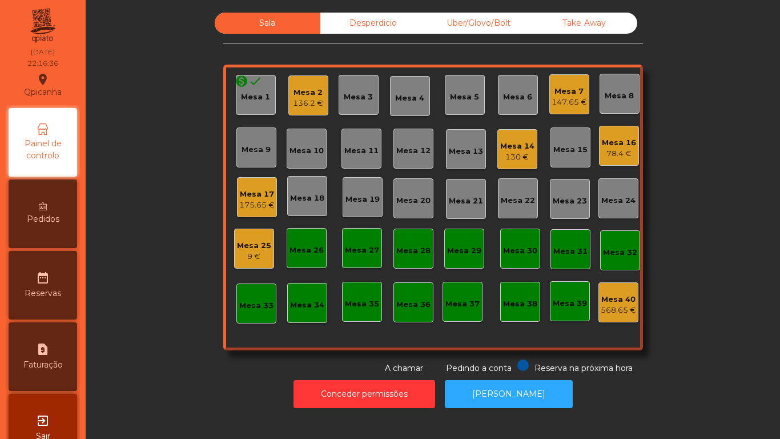
click at [312, 101] on div "136.2 €" at bounding box center [308, 103] width 30 height 11
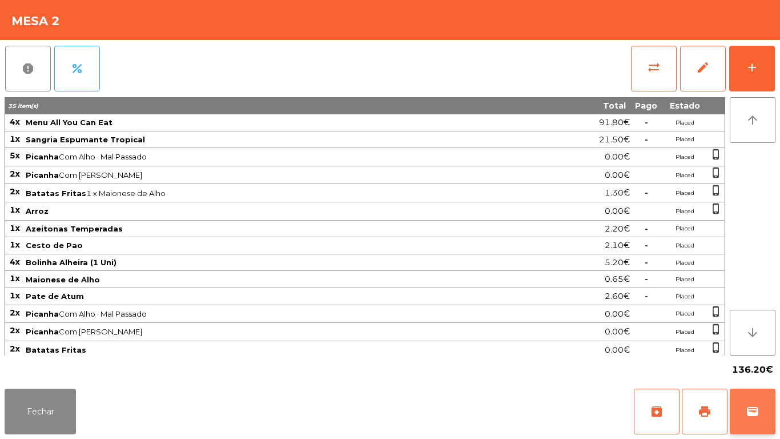
click at [752, 405] on span "wallet" at bounding box center [753, 411] width 14 height 14
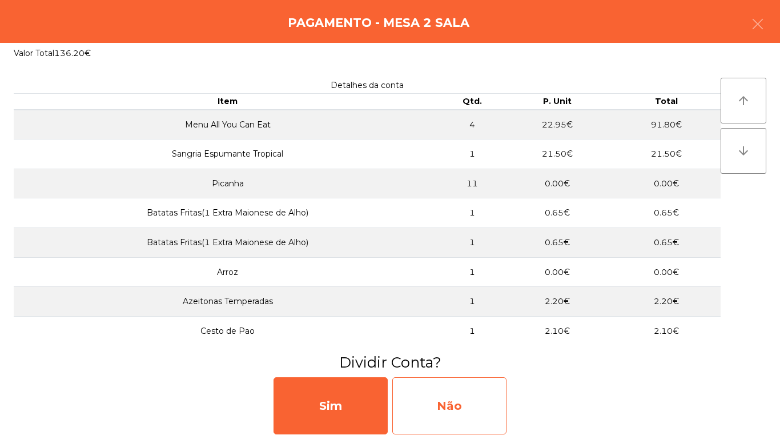
click at [466, 405] on div "Não" at bounding box center [449, 405] width 114 height 57
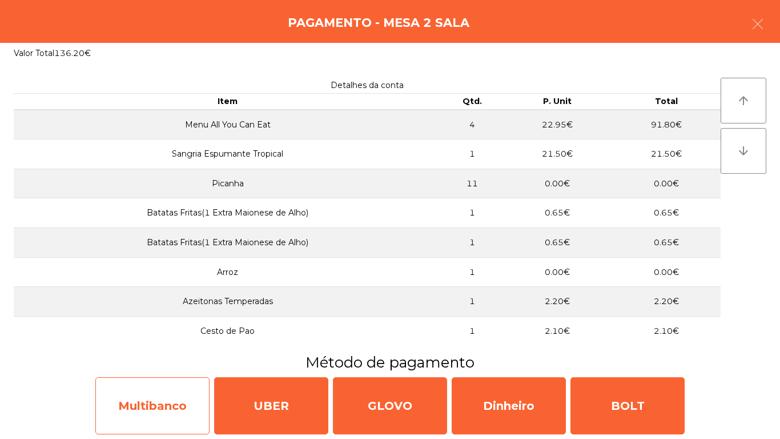
click at [176, 401] on div "Multibanco" at bounding box center [152, 405] width 114 height 57
select select "**"
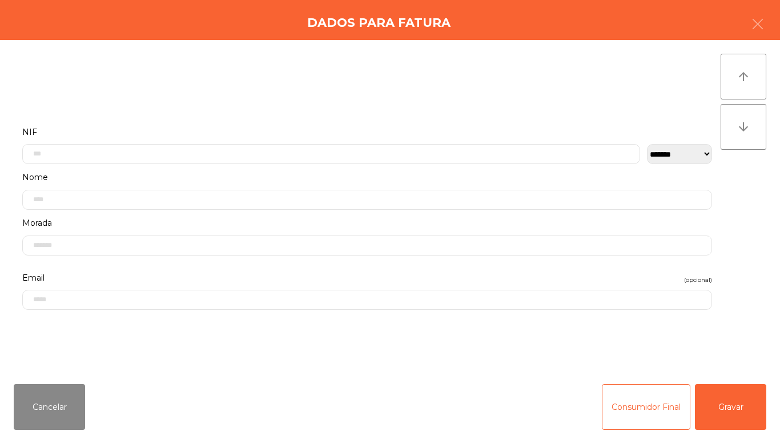
click at [321, 173] on label "Nome" at bounding box center [367, 177] width 690 height 15
click at [251, 157] on input "text" at bounding box center [331, 154] width 618 height 20
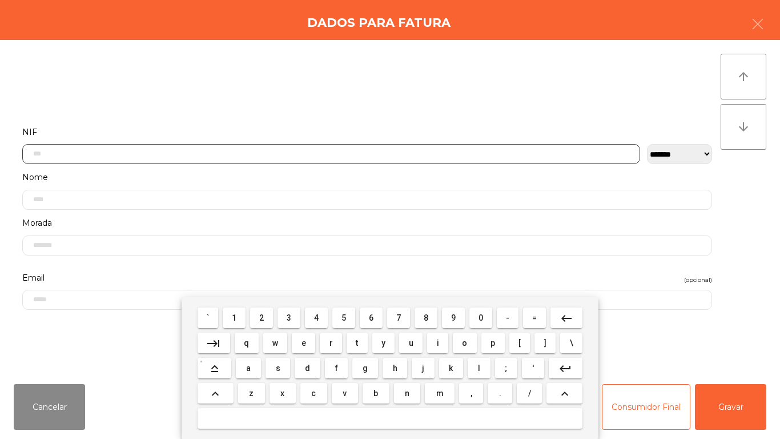
scroll to position [70, 0]
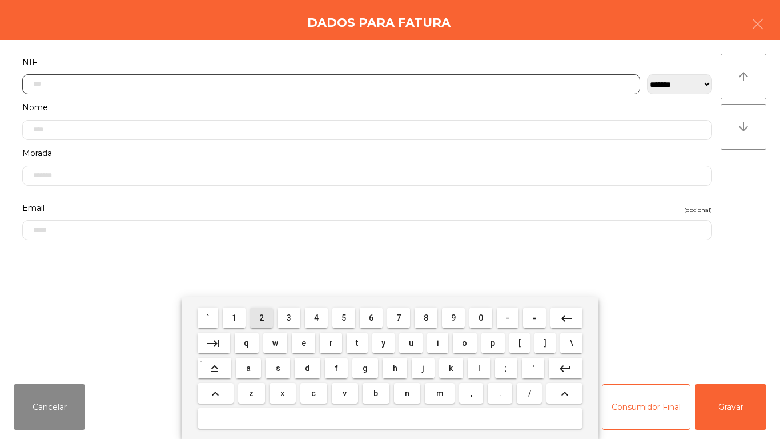
click at [262, 317] on span "2" at bounding box center [261, 317] width 5 height 9
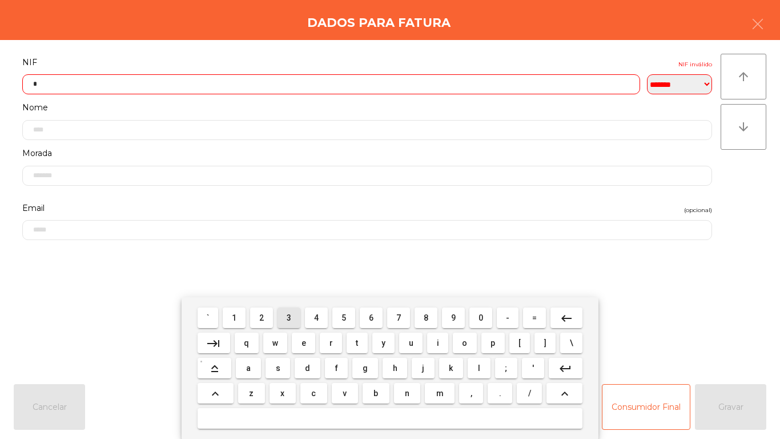
click at [296, 308] on button "3" at bounding box center [289, 317] width 23 height 21
click at [426, 317] on span "8" at bounding box center [426, 317] width 5 height 9
click at [451, 308] on button "9" at bounding box center [453, 317] width 23 height 21
click at [262, 306] on mat-keyboard-key "2" at bounding box center [261, 317] width 27 height 25
click at [262, 315] on span "2" at bounding box center [261, 317] width 5 height 9
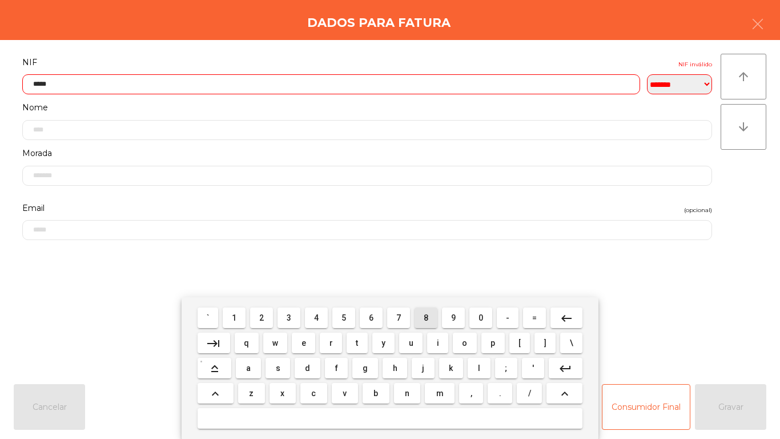
click at [427, 313] on span "8" at bounding box center [426, 317] width 5 height 9
click at [316, 316] on span "4" at bounding box center [316, 317] width 5 height 9
click at [290, 317] on span "3" at bounding box center [289, 317] width 5 height 9
click at [426, 316] on span "8" at bounding box center [426, 317] width 5 height 9
type input "*********"
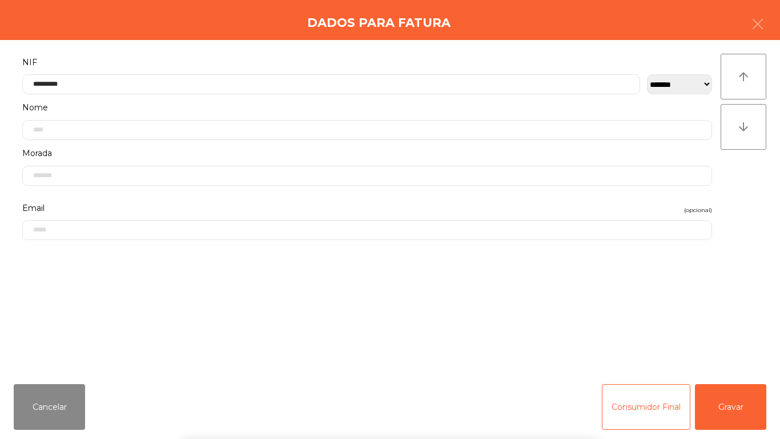
click at [109, 291] on form "**********" at bounding box center [367, 208] width 707 height 307
click at [723, 392] on button "Gravar" at bounding box center [730, 407] width 71 height 46
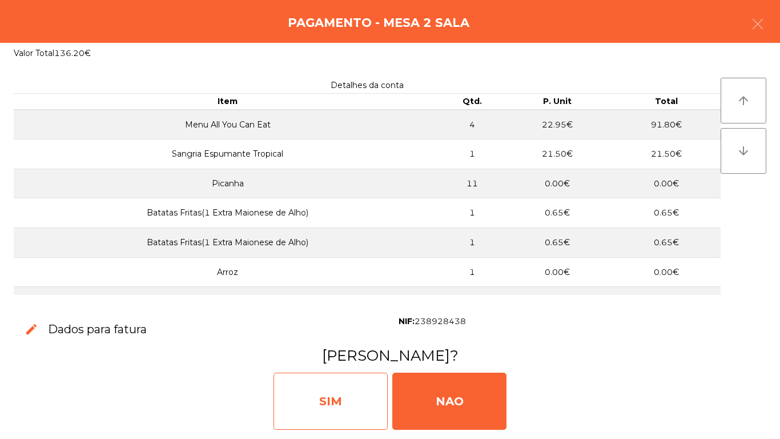
click at [354, 376] on div "SIM" at bounding box center [331, 400] width 114 height 57
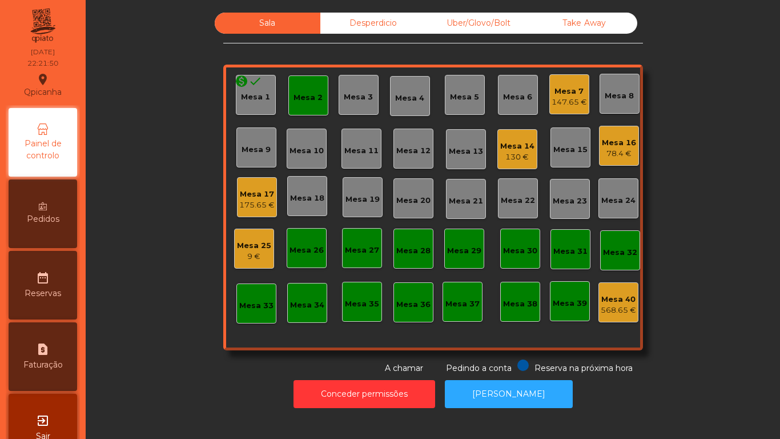
click at [294, 94] on div "Mesa 2" at bounding box center [308, 97] width 29 height 11
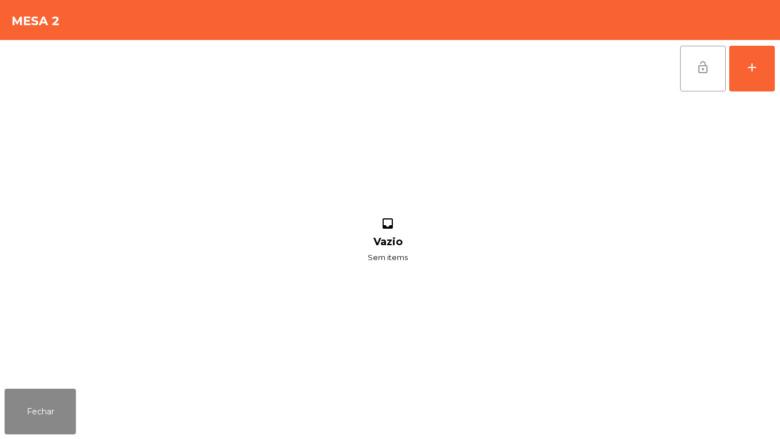
click at [686, 67] on button "lock_open" at bounding box center [703, 69] width 46 height 46
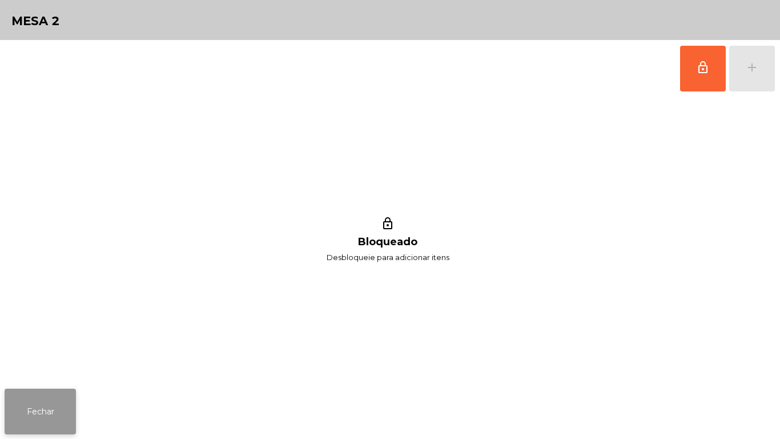
click at [66, 409] on button "Fechar" at bounding box center [40, 411] width 71 height 46
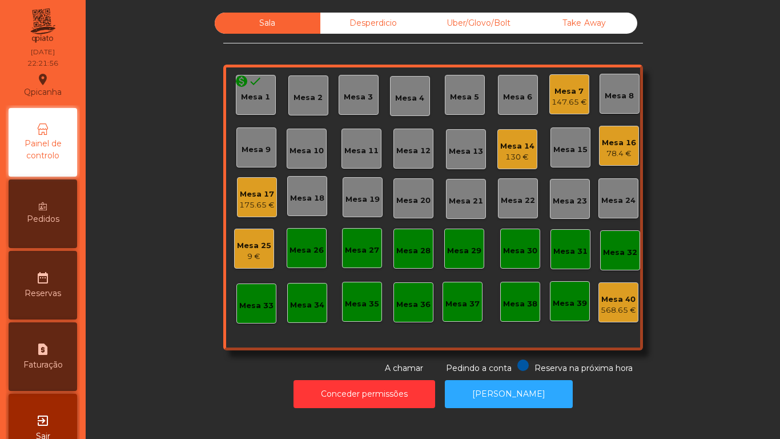
click at [51, 371] on div "request_page Faturação" at bounding box center [43, 356] width 69 height 69
select select "*"
select select "****"
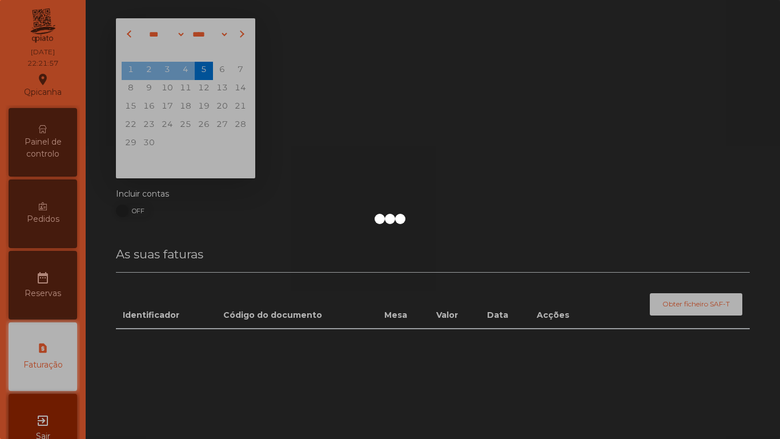
scroll to position [32, 0]
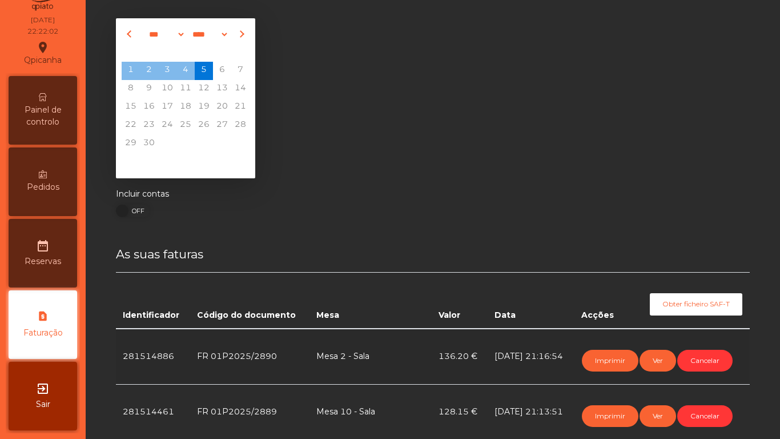
click at [42, 123] on span "Painel de controlo" at bounding box center [42, 116] width 63 height 24
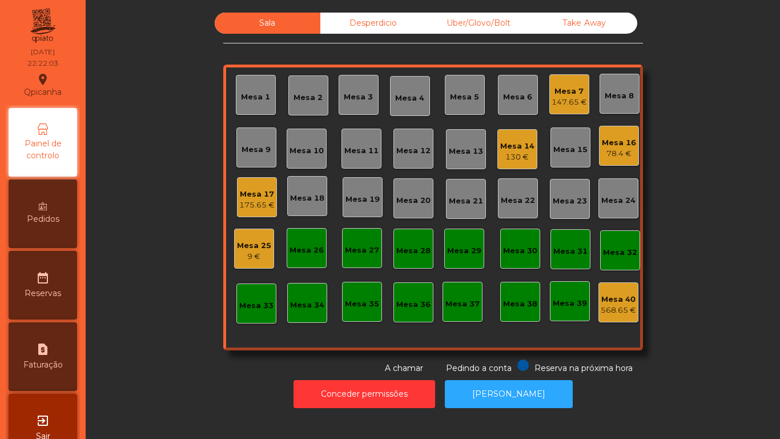
click at [41, 343] on icon "request_page" at bounding box center [43, 349] width 14 height 14
select select "*"
select select "****"
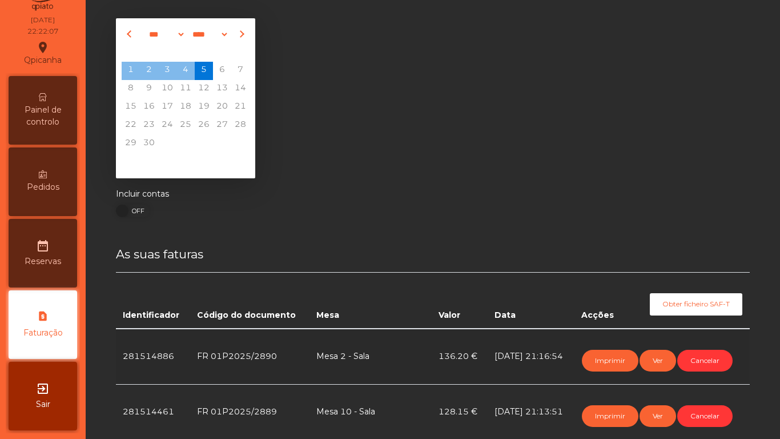
click at [58, 125] on span "Painel de controlo" at bounding box center [42, 116] width 63 height 24
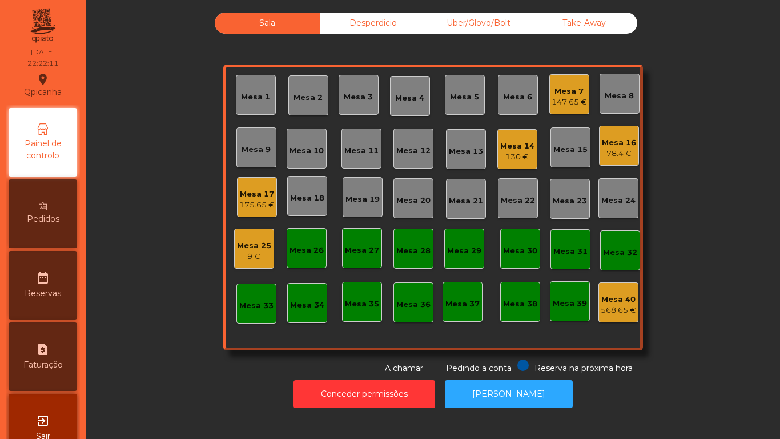
click at [250, 243] on div "Mesa 25" at bounding box center [254, 245] width 34 height 11
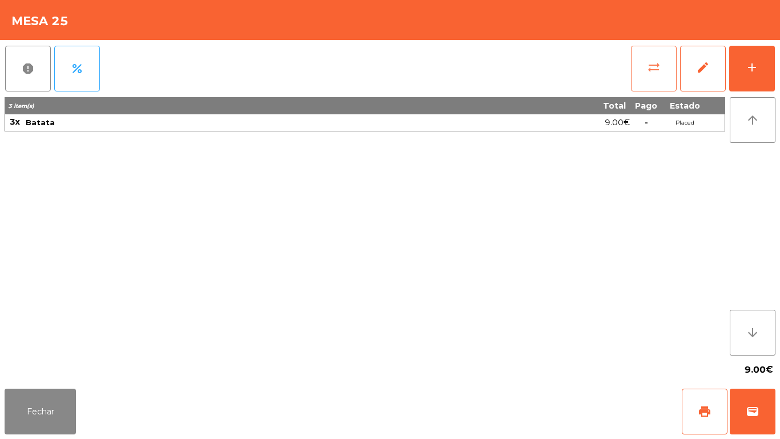
click at [649, 67] on span "sync_alt" at bounding box center [654, 68] width 14 height 14
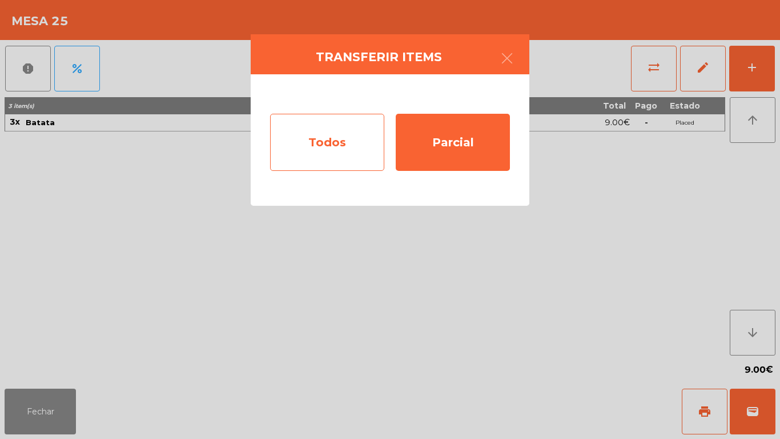
click at [349, 163] on div "Todos" at bounding box center [327, 142] width 114 height 57
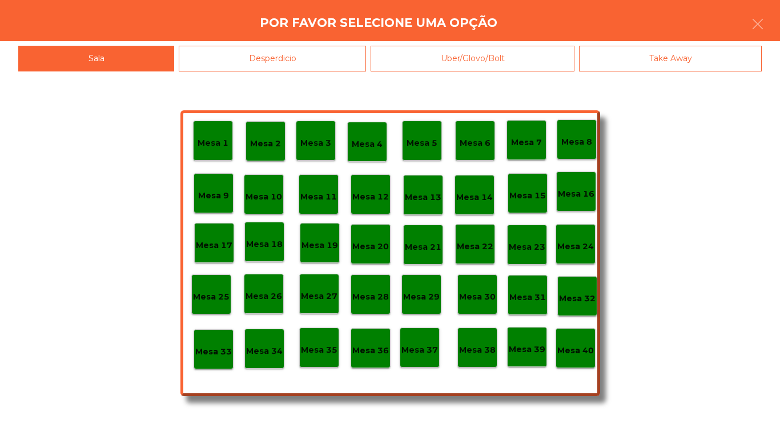
click at [320, 59] on div "Desperdicio" at bounding box center [272, 59] width 187 height 26
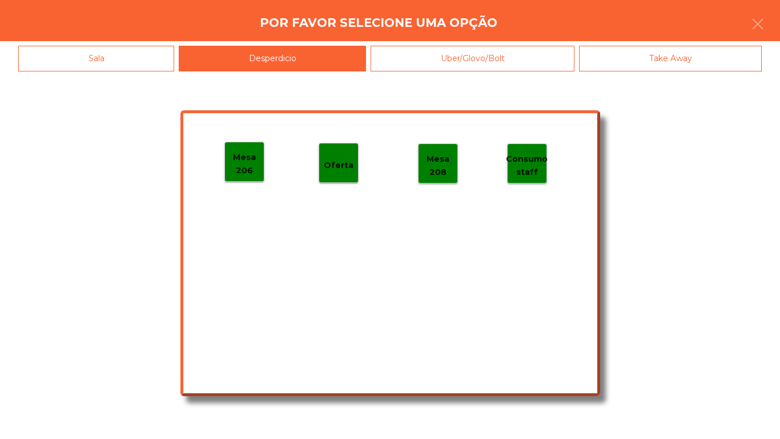
click at [252, 164] on p "Mesa 206" at bounding box center [244, 164] width 39 height 26
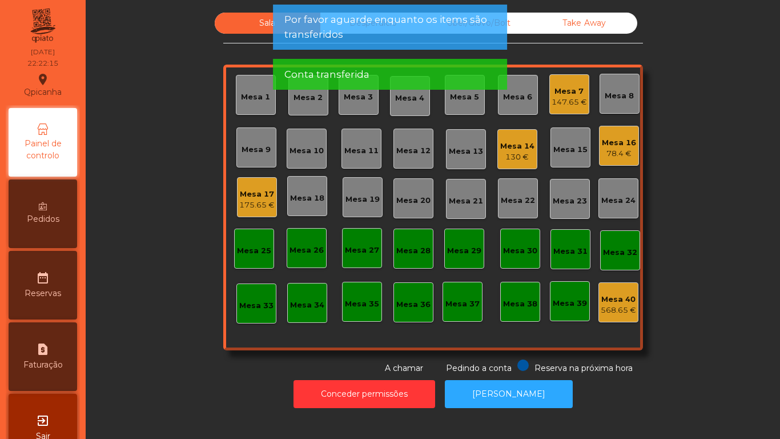
click at [356, 29] on span "Por favor aguarde enquanto os items são transferidos" at bounding box center [389, 27] width 211 height 29
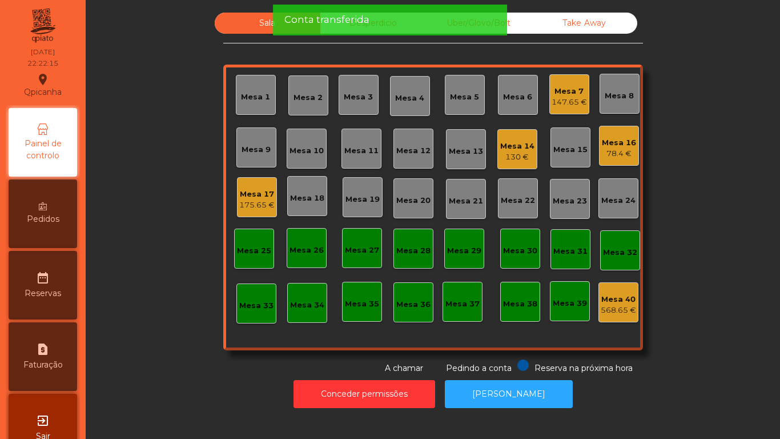
click at [370, 25] on div "Conta transferida" at bounding box center [389, 20] width 211 height 14
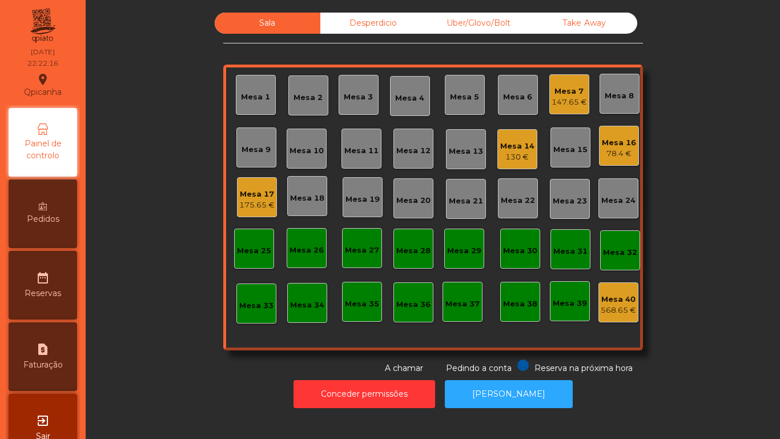
click at [374, 18] on div "Desperdicio" at bounding box center [373, 23] width 106 height 21
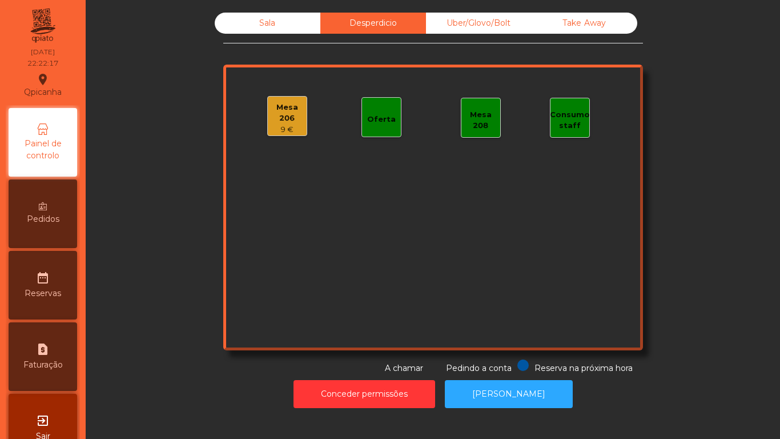
click at [282, 124] on div "9 €" at bounding box center [287, 129] width 39 height 11
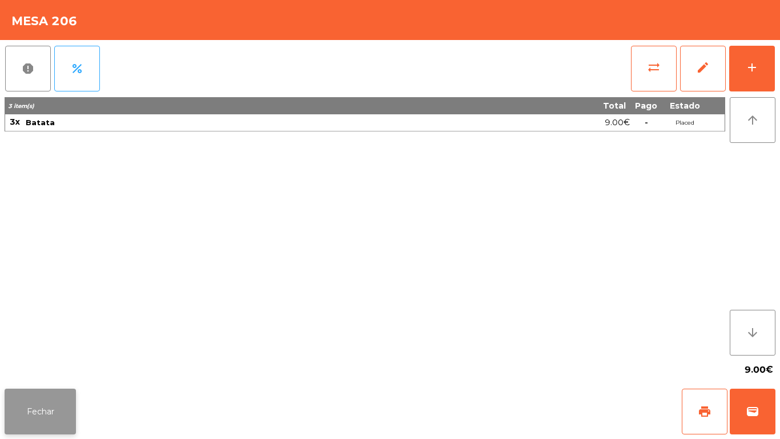
click at [74, 407] on button "Fechar" at bounding box center [40, 411] width 71 height 46
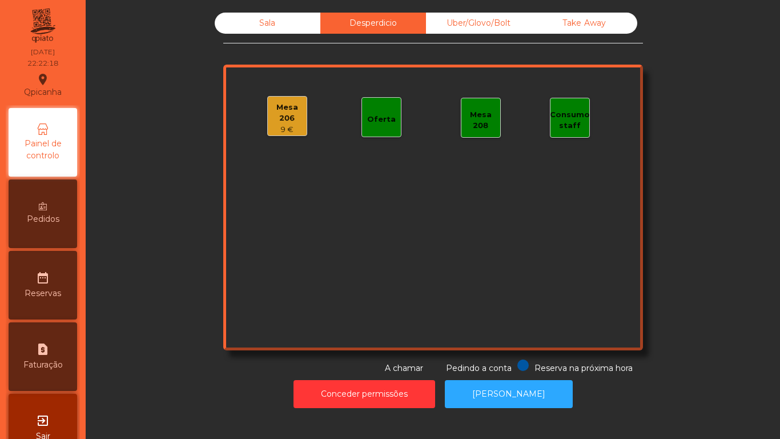
click at [489, 24] on div "Uber/Glovo/Bolt" at bounding box center [479, 23] width 106 height 21
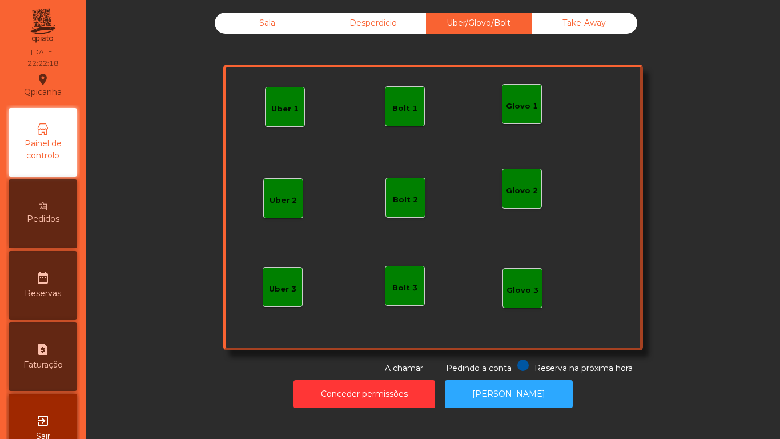
click at [605, 33] on div "Take Away" at bounding box center [585, 23] width 106 height 21
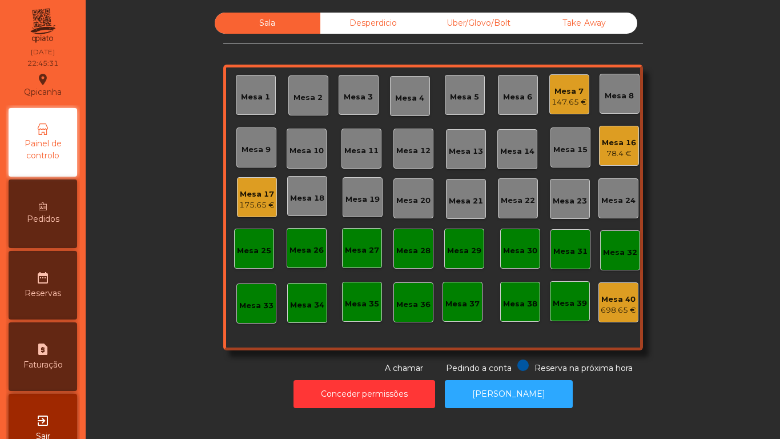
click at [251, 199] on div "Mesa 17" at bounding box center [256, 193] width 35 height 11
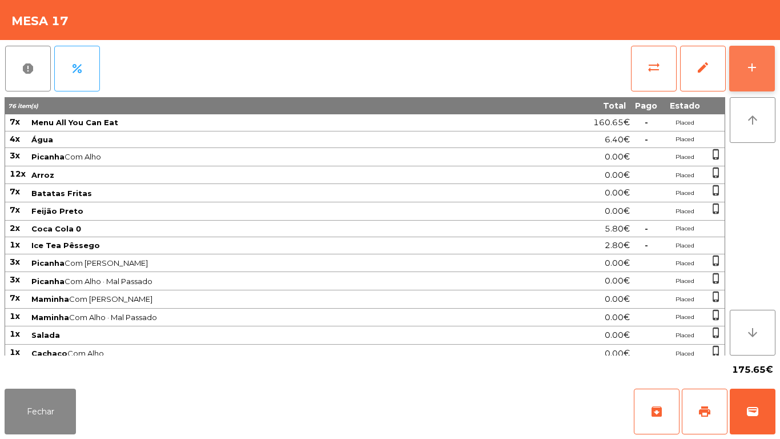
click at [750, 70] on div "add" at bounding box center [752, 68] width 14 height 14
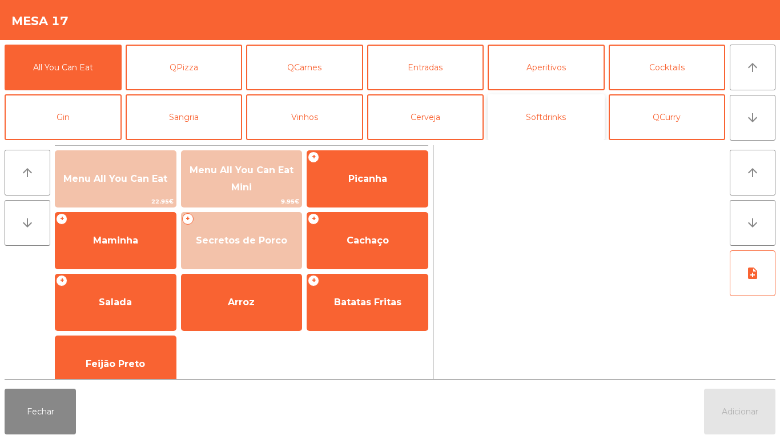
click at [556, 128] on button "Softdrinks" at bounding box center [546, 117] width 117 height 46
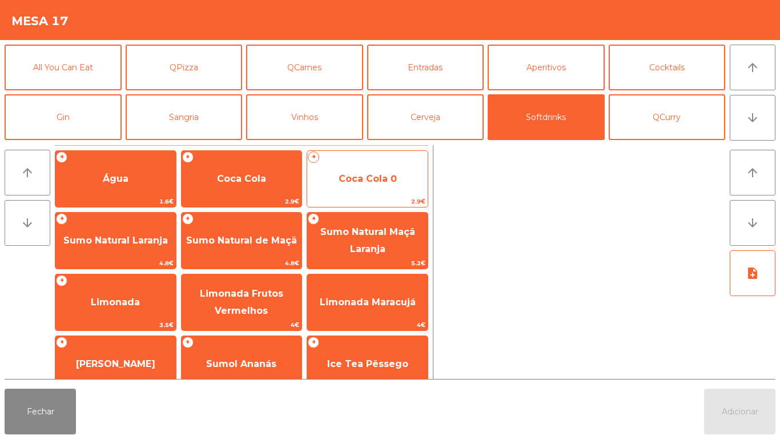
click at [362, 178] on span "Coca Cola 0" at bounding box center [368, 178] width 58 height 11
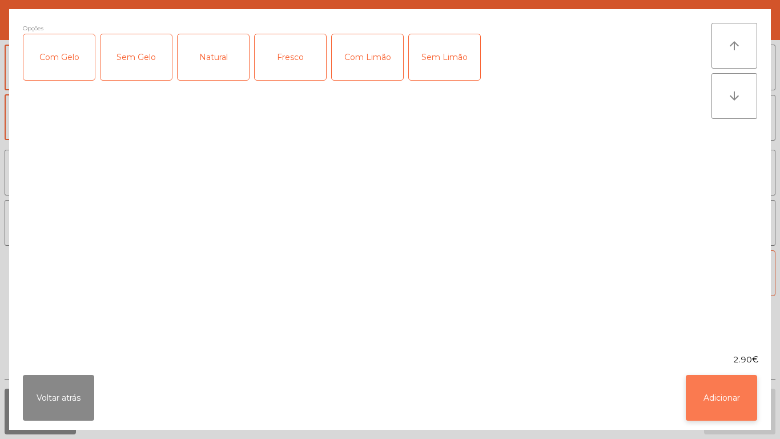
click at [715, 395] on button "Adicionar" at bounding box center [721, 398] width 71 height 46
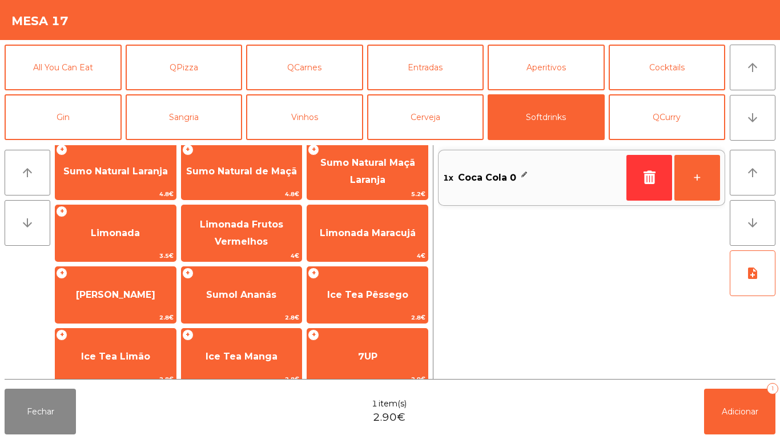
scroll to position [73, 0]
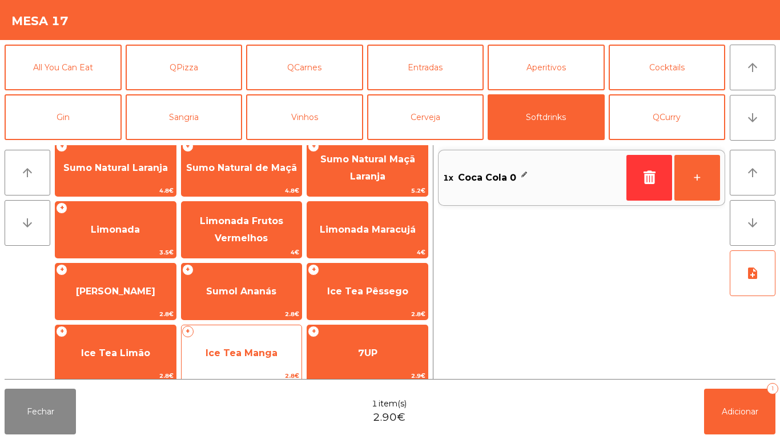
click at [252, 349] on span "Ice Tea Manga" at bounding box center [242, 352] width 72 height 11
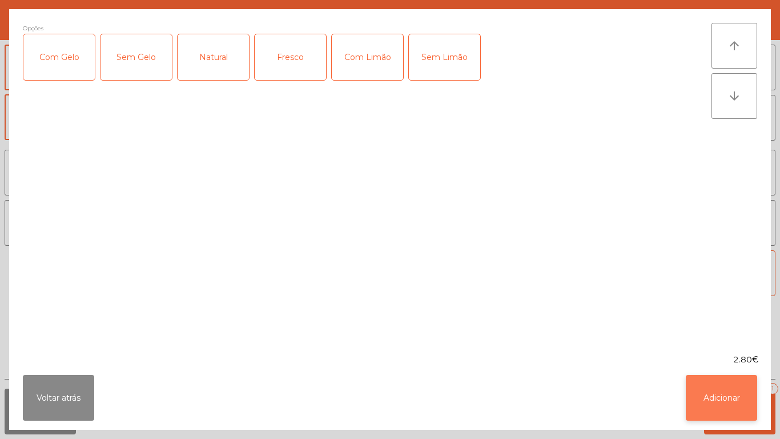
click at [721, 391] on button "Adicionar" at bounding box center [721, 398] width 71 height 46
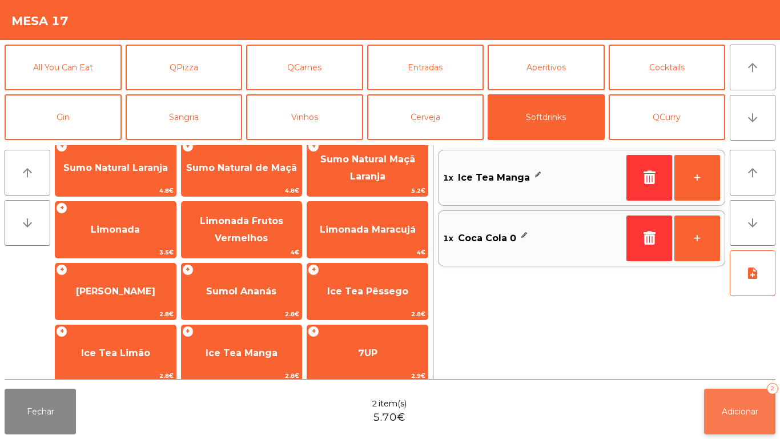
click at [712, 388] on button "Adicionar 2" at bounding box center [739, 411] width 71 height 46
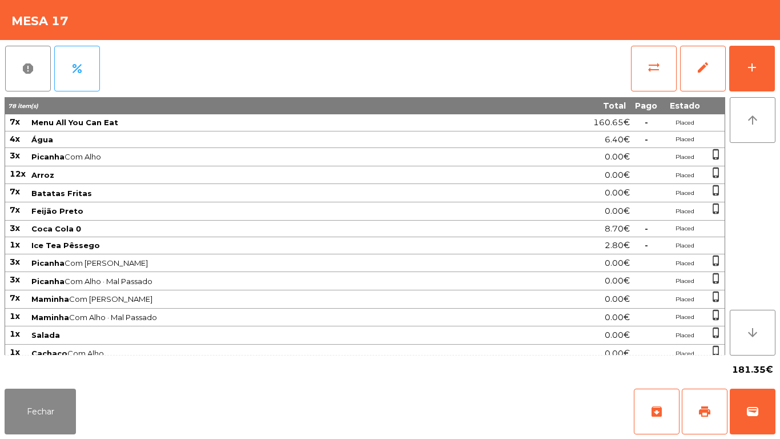
click at [34, 438] on div "Fechar archive print wallet" at bounding box center [390, 411] width 780 height 55
click at [52, 406] on button "Fechar" at bounding box center [40, 411] width 71 height 46
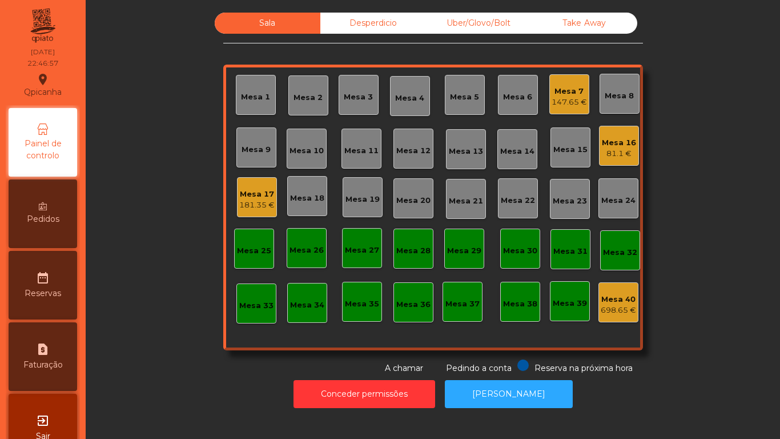
click at [568, 96] on div "Mesa 7" at bounding box center [569, 91] width 35 height 11
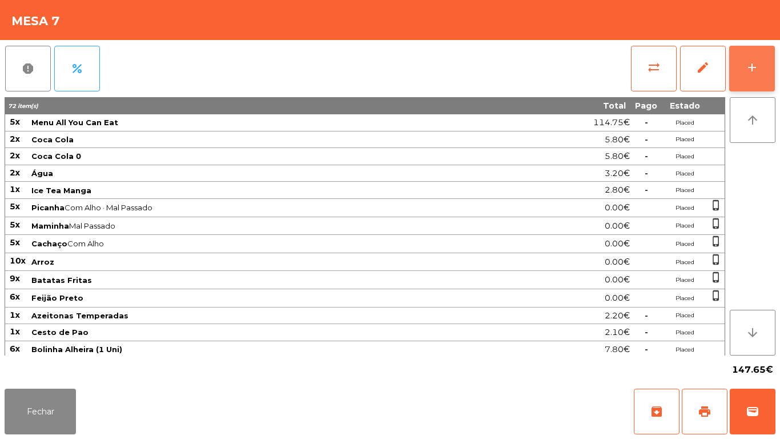
click at [750, 80] on button "add" at bounding box center [752, 69] width 46 height 46
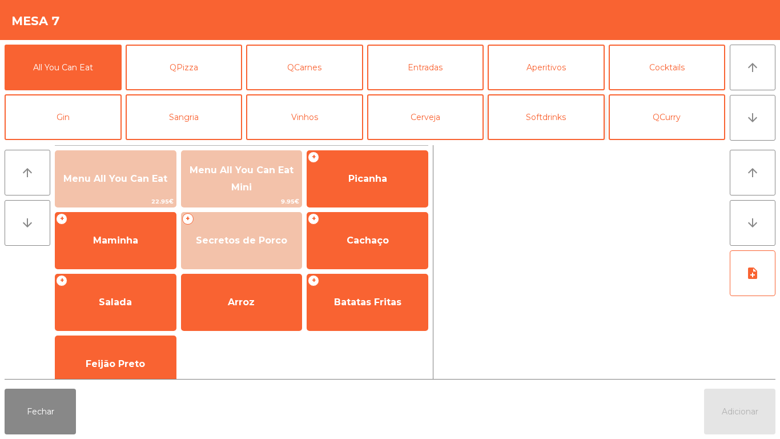
click at [552, 122] on button "Softdrinks" at bounding box center [546, 117] width 117 height 46
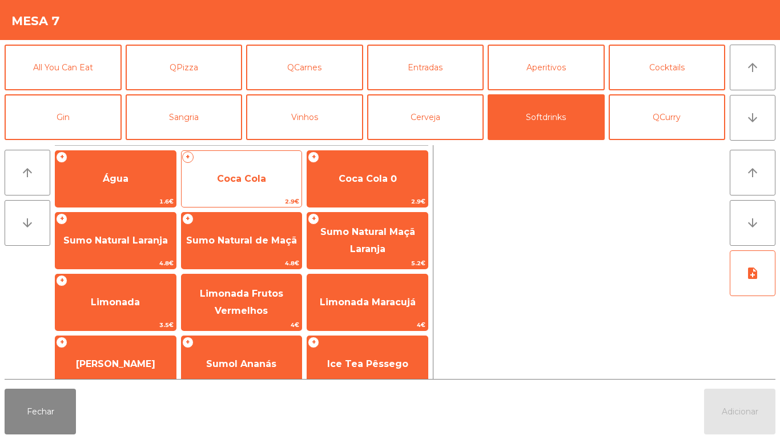
click at [255, 184] on span "Coca Cola" at bounding box center [242, 178] width 121 height 31
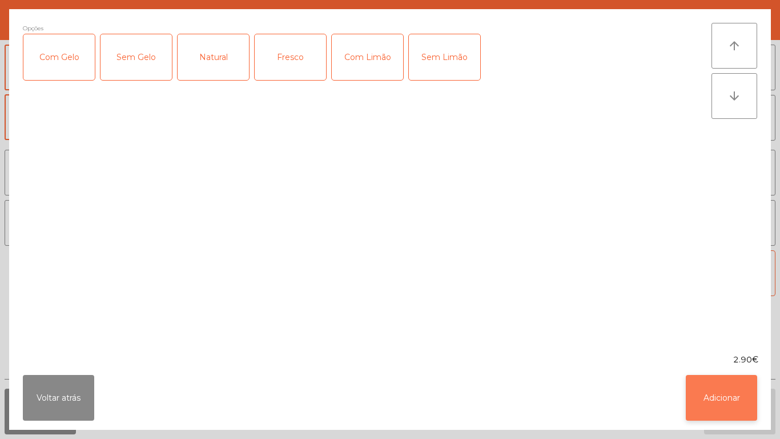
click at [702, 383] on button "Adicionar" at bounding box center [721, 398] width 71 height 46
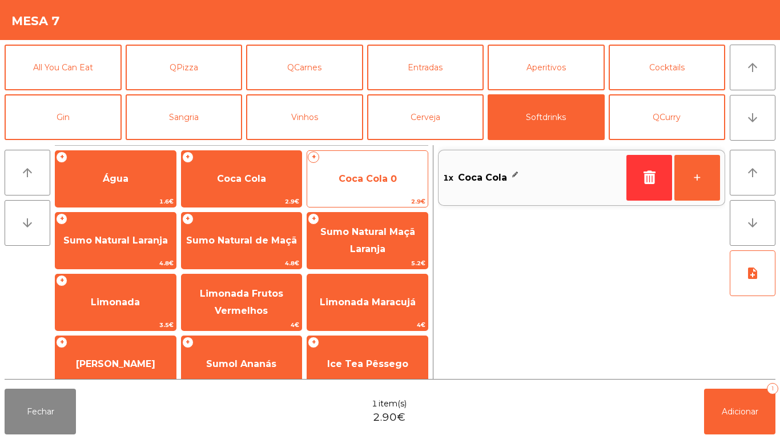
click at [375, 182] on span "Coca Cola 0" at bounding box center [368, 178] width 58 height 11
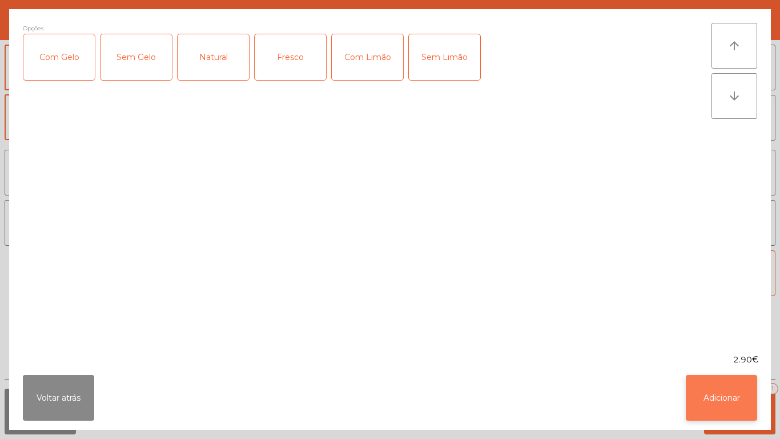
click at [703, 399] on button "Adicionar" at bounding box center [721, 398] width 71 height 46
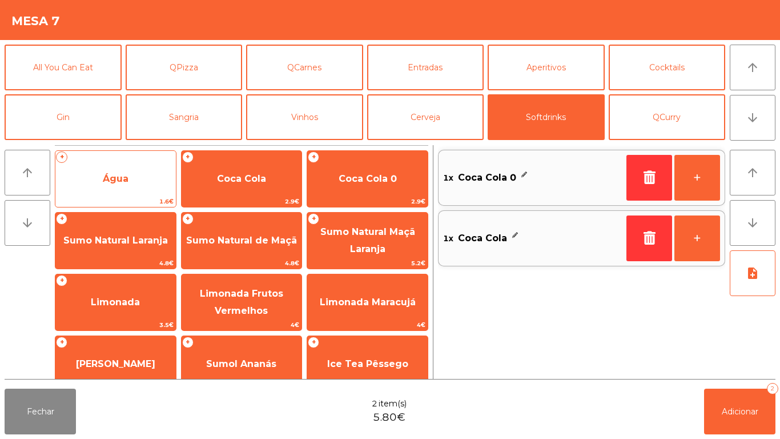
click at [112, 179] on span "Água" at bounding box center [116, 178] width 26 height 11
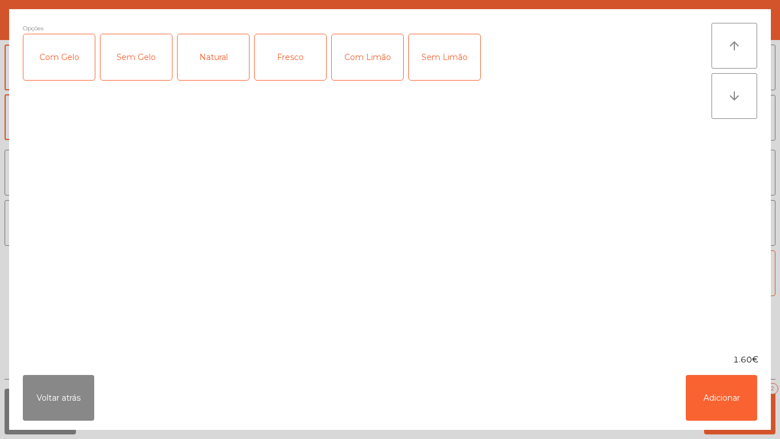
click at [296, 62] on div "Fresco" at bounding box center [290, 57] width 71 height 46
click at [720, 403] on button "Adicionar" at bounding box center [721, 398] width 71 height 46
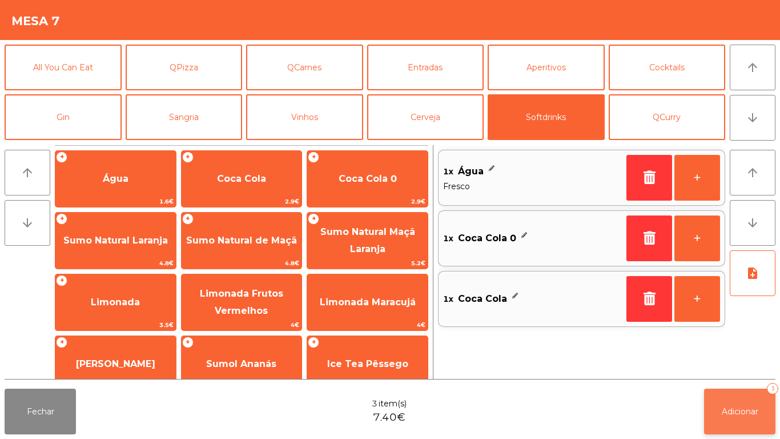
click at [740, 403] on button "Adicionar 3" at bounding box center [739, 411] width 71 height 46
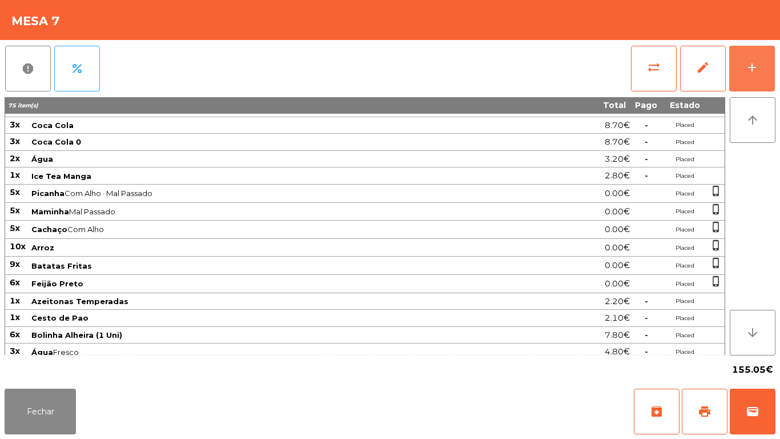
scroll to position [0, 0]
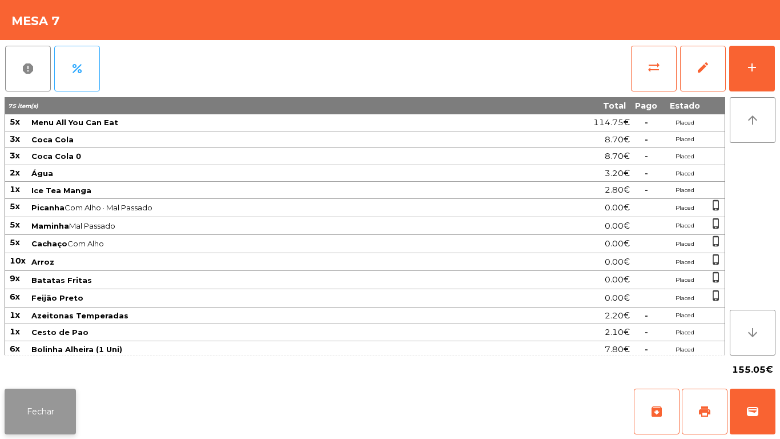
click at [68, 405] on button "Fechar" at bounding box center [40, 411] width 71 height 46
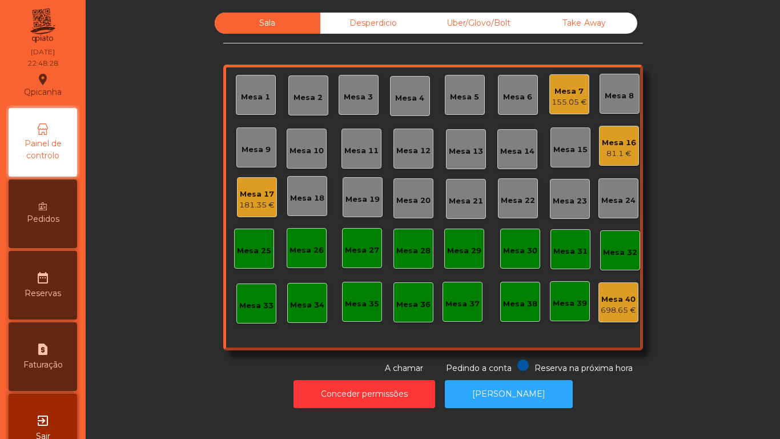
click at [59, 214] on span "Pedidos" at bounding box center [43, 219] width 33 height 12
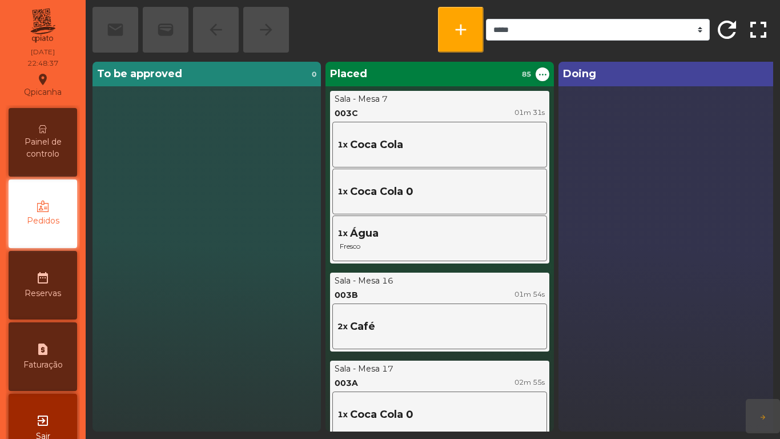
click at [70, 152] on span "Painel de controlo" at bounding box center [42, 148] width 63 height 24
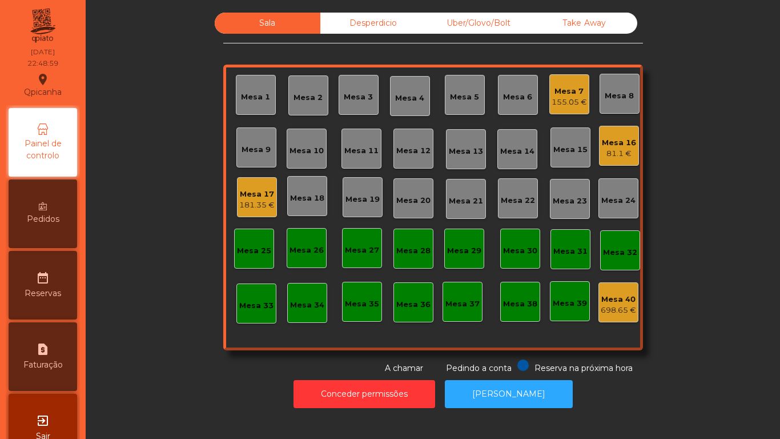
click at [59, 235] on div "Pedidos" at bounding box center [43, 213] width 69 height 69
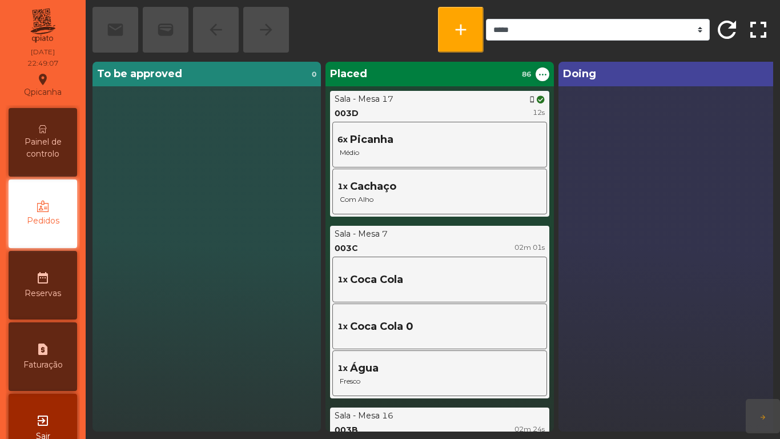
click at [49, 143] on span "Painel de controlo" at bounding box center [42, 148] width 63 height 24
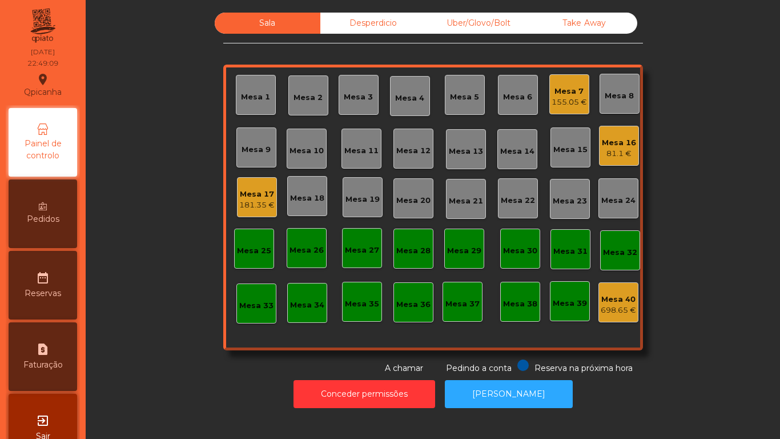
click at [259, 200] on div "181.35 €" at bounding box center [256, 204] width 35 height 11
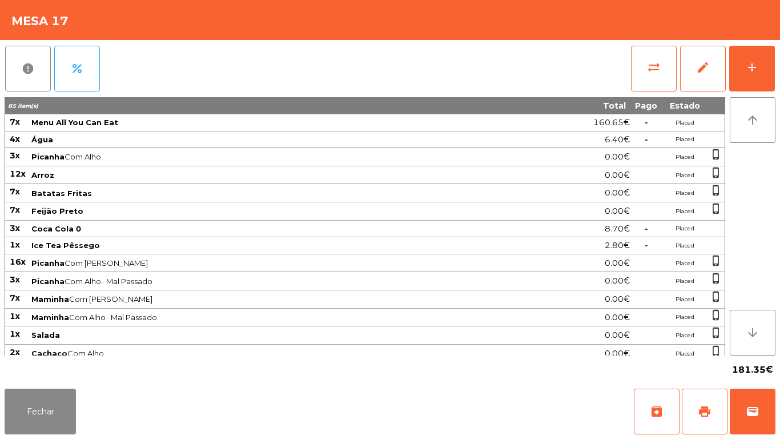
scroll to position [42, 0]
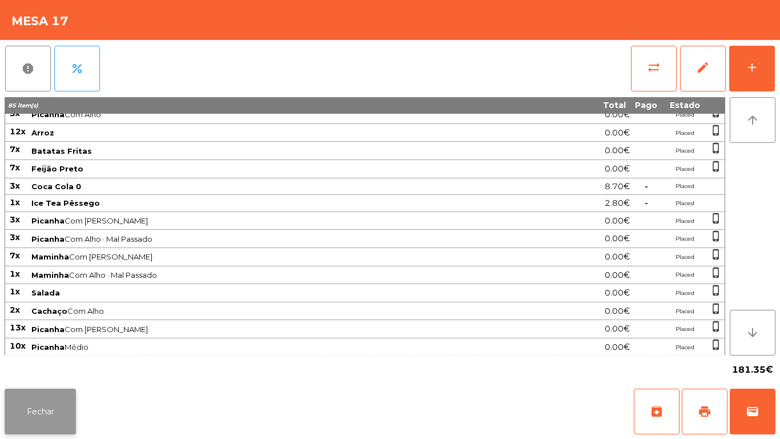
click at [73, 401] on button "Fechar" at bounding box center [40, 411] width 71 height 46
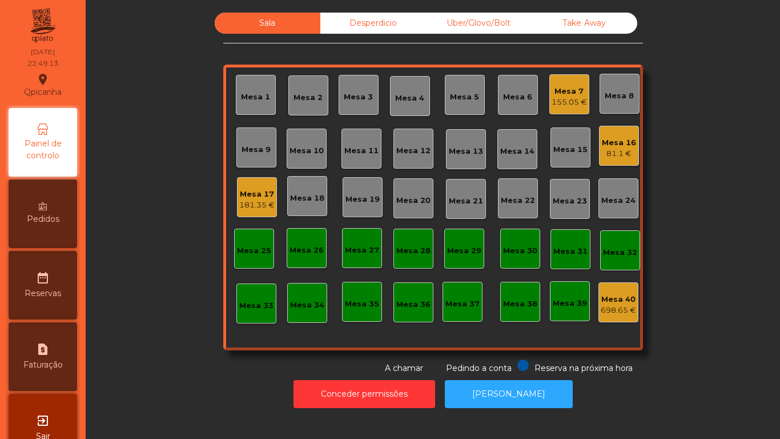
click at [76, 212] on div "Pedidos" at bounding box center [43, 213] width 69 height 69
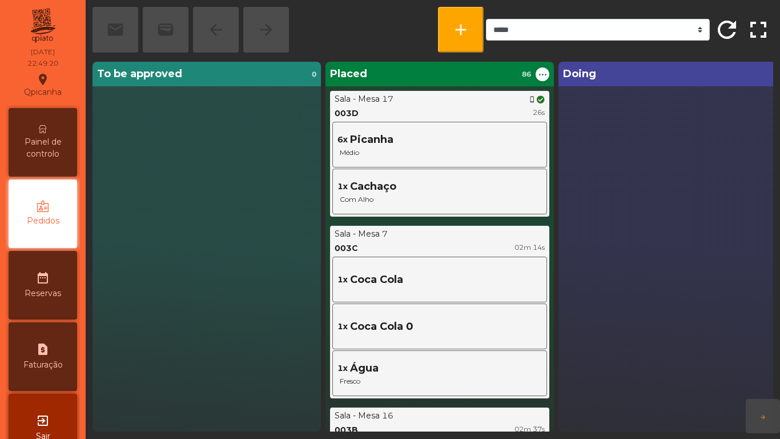
click at [51, 145] on span "Painel de controlo" at bounding box center [42, 148] width 63 height 24
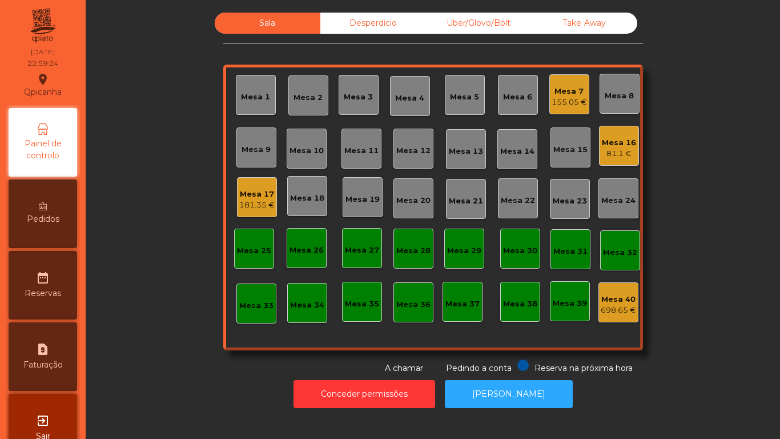
click at [57, 192] on div "Pedidos" at bounding box center [43, 213] width 69 height 69
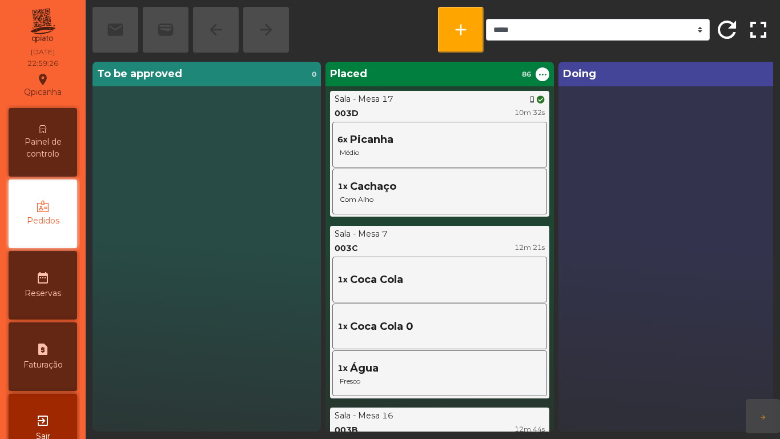
click at [60, 136] on span "Painel de controlo" at bounding box center [42, 148] width 63 height 24
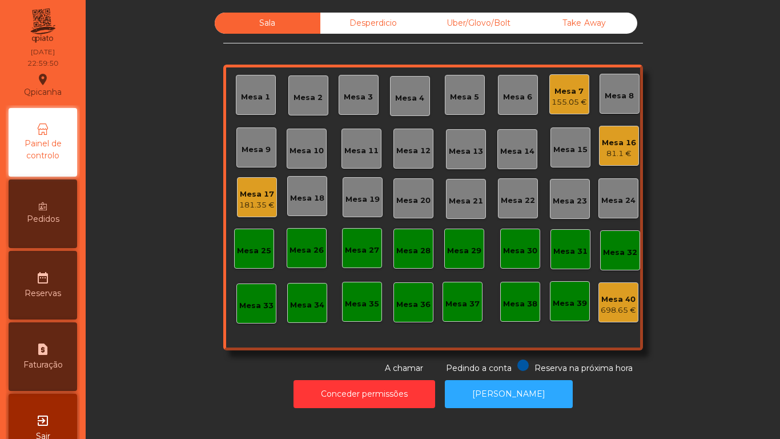
click at [44, 216] on span "Pedidos" at bounding box center [43, 219] width 33 height 12
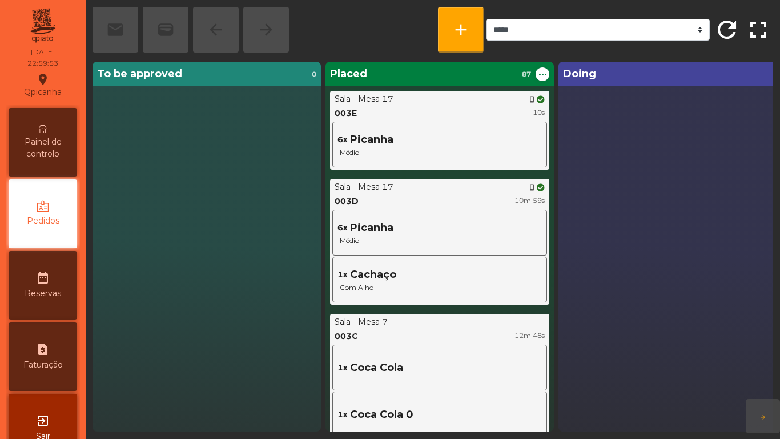
click at [42, 137] on span "Painel de controlo" at bounding box center [42, 148] width 63 height 24
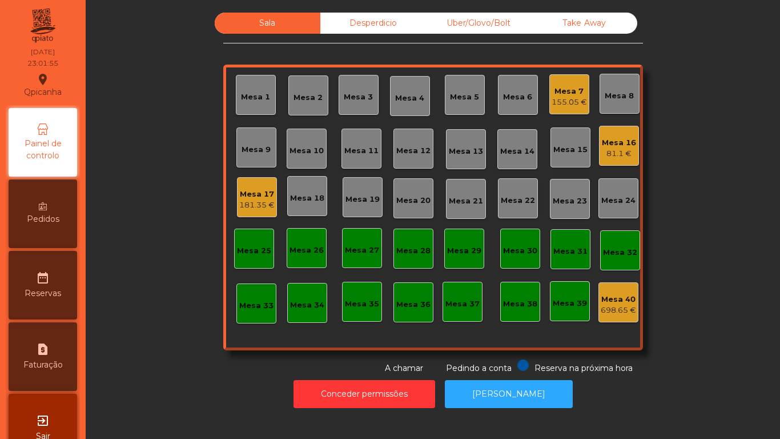
click at [562, 111] on div "Mesa 7 155.05 €" at bounding box center [569, 94] width 40 height 40
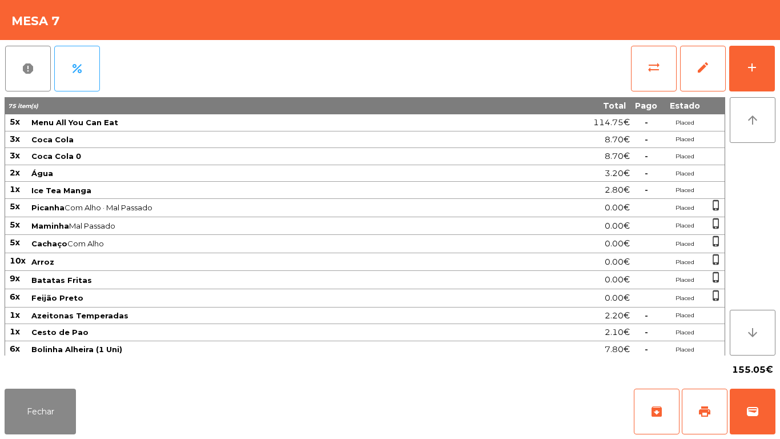
scroll to position [55, 0]
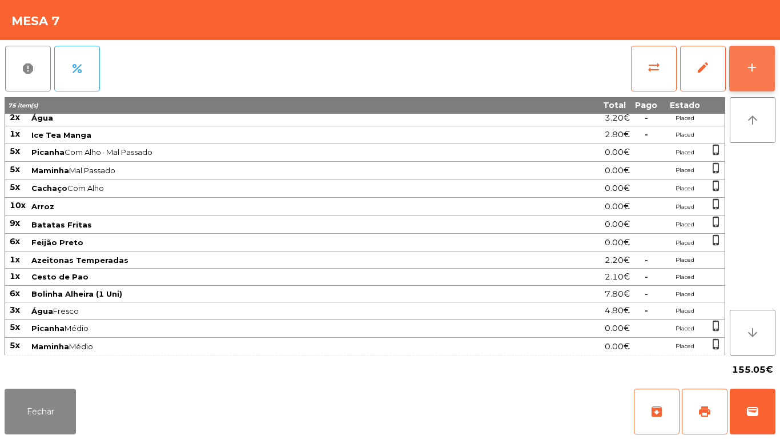
click at [754, 78] on button "add" at bounding box center [752, 69] width 46 height 46
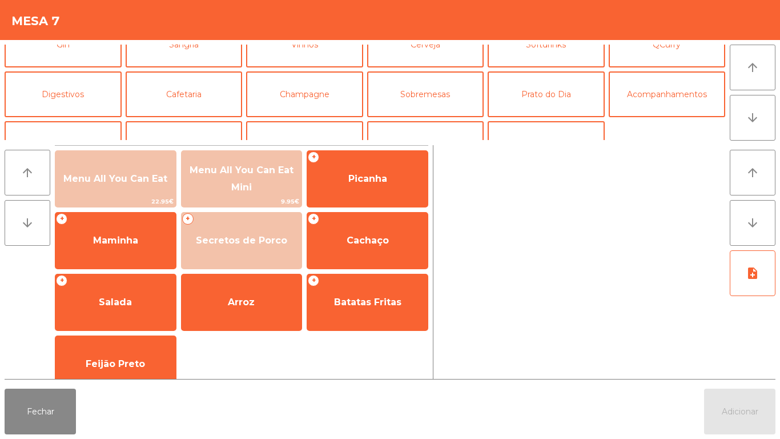
scroll to position [75, 0]
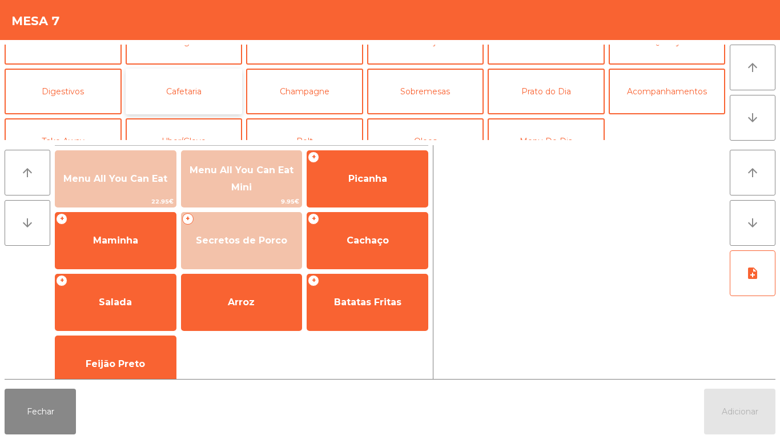
click at [197, 91] on button "Cafetaria" at bounding box center [184, 92] width 117 height 46
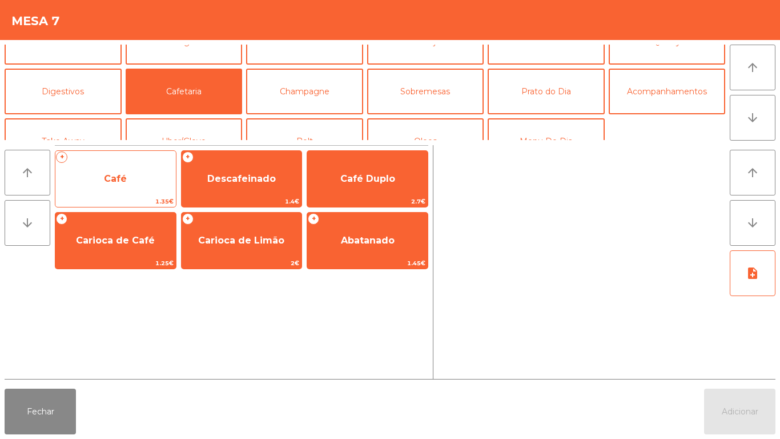
click at [110, 182] on span "Café" at bounding box center [115, 178] width 23 height 11
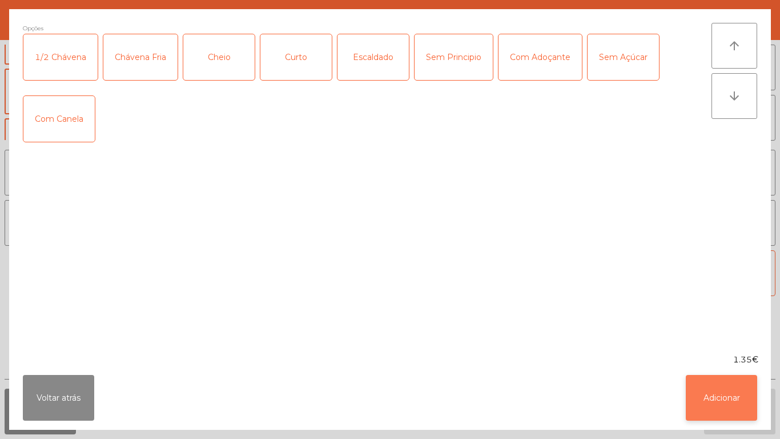
click at [720, 399] on button "Adicionar" at bounding box center [721, 398] width 71 height 46
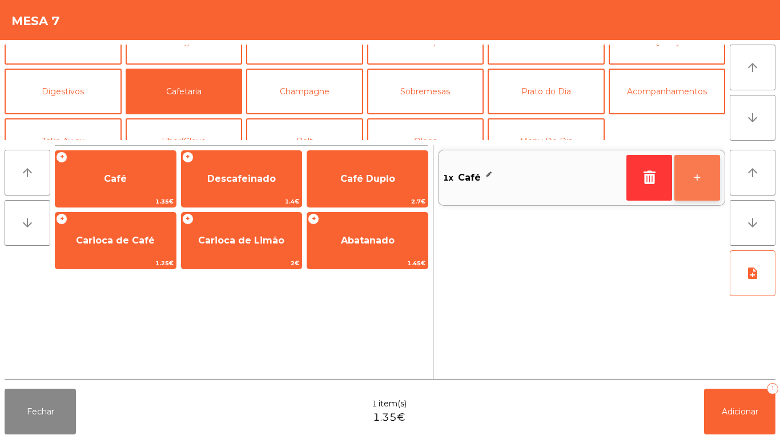
click at [699, 173] on button "+" at bounding box center [698, 178] width 46 height 46
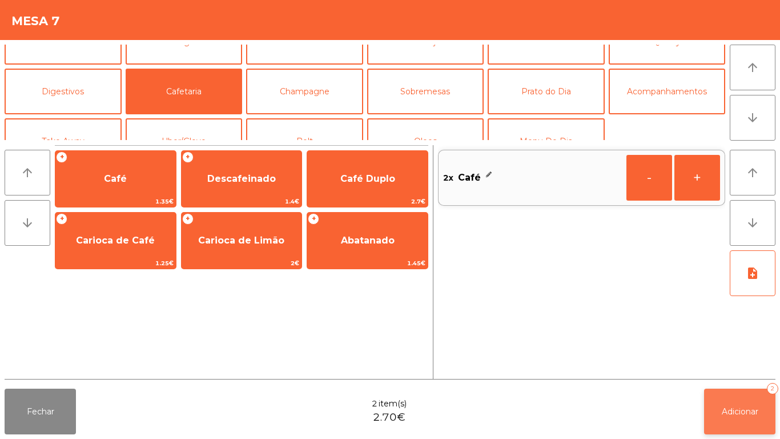
click at [746, 403] on button "Adicionar 2" at bounding box center [739, 411] width 71 height 46
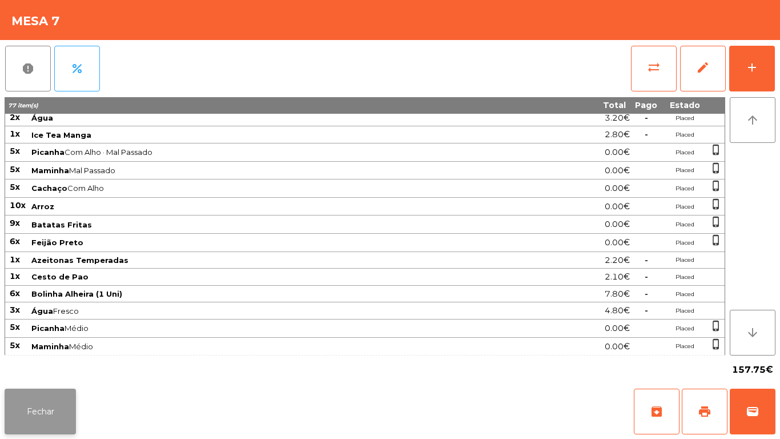
click at [35, 404] on button "Fechar" at bounding box center [40, 411] width 71 height 46
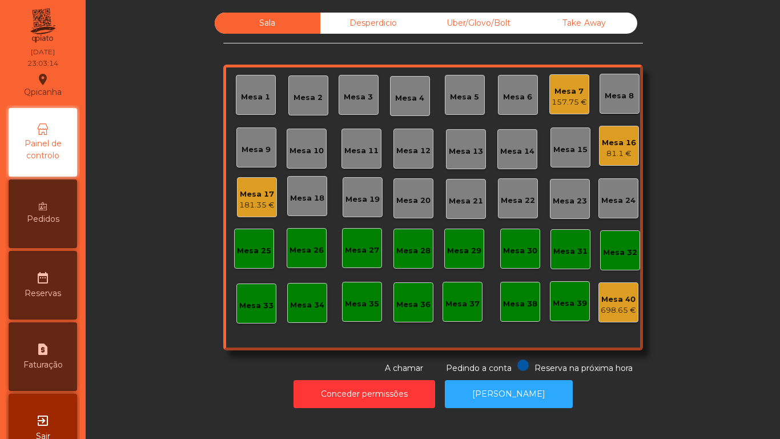
click at [251, 200] on div "181.35 €" at bounding box center [256, 204] width 35 height 11
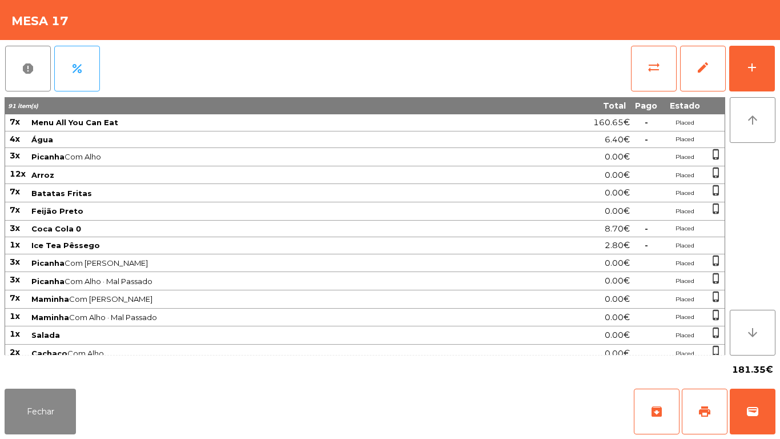
scroll to position [61, 0]
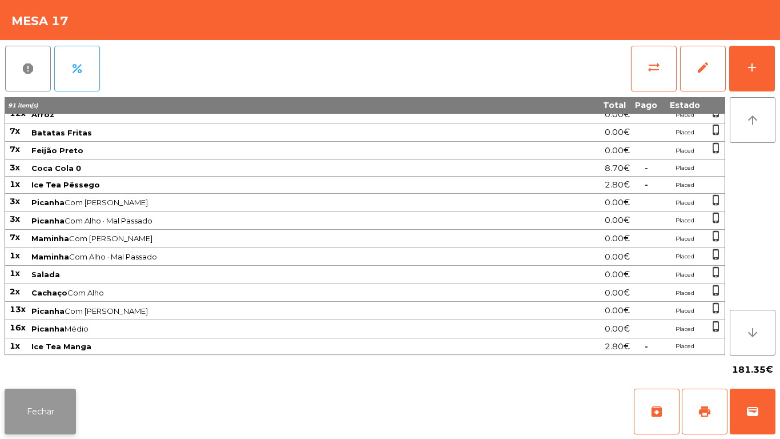
click at [52, 400] on button "Fechar" at bounding box center [40, 411] width 71 height 46
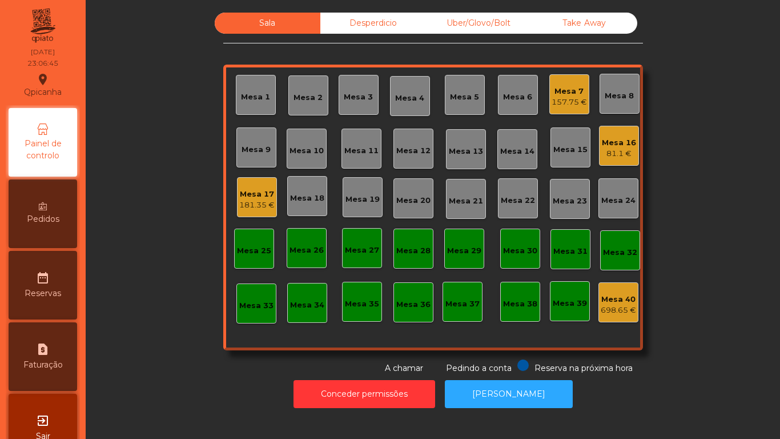
click at [621, 151] on div "81.1 €" at bounding box center [619, 153] width 34 height 11
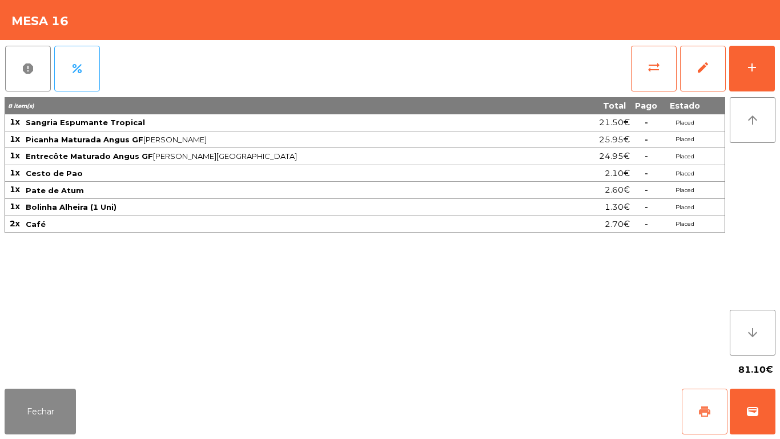
click at [710, 411] on span "print" at bounding box center [705, 411] width 14 height 14
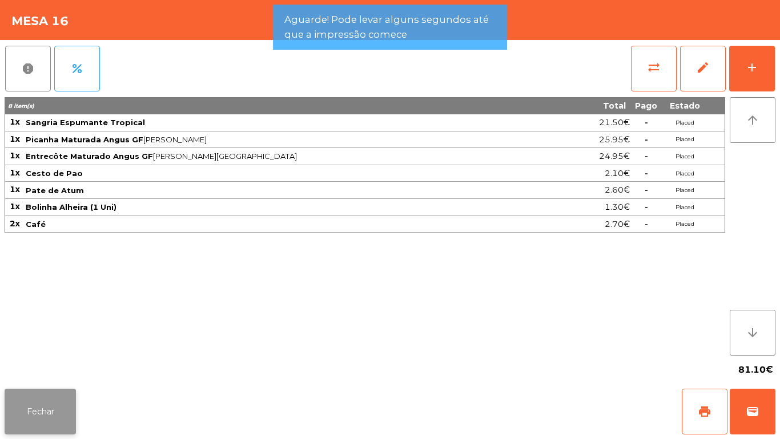
click at [65, 398] on button "Fechar" at bounding box center [40, 411] width 71 height 46
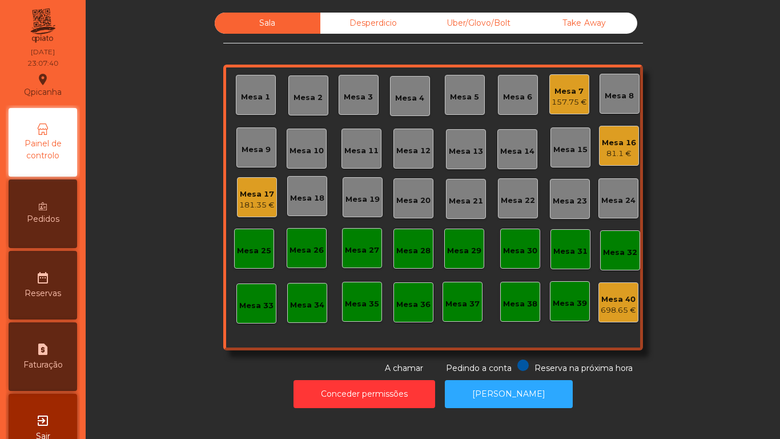
click at [566, 91] on div "Mesa 7" at bounding box center [569, 91] width 35 height 11
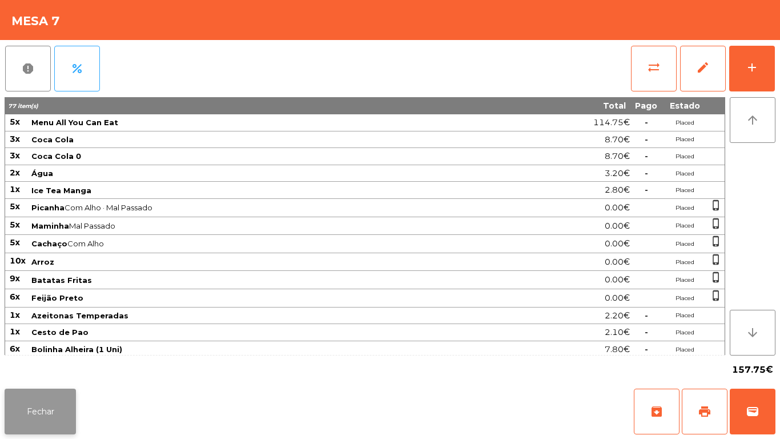
click at [59, 403] on button "Fechar" at bounding box center [40, 411] width 71 height 46
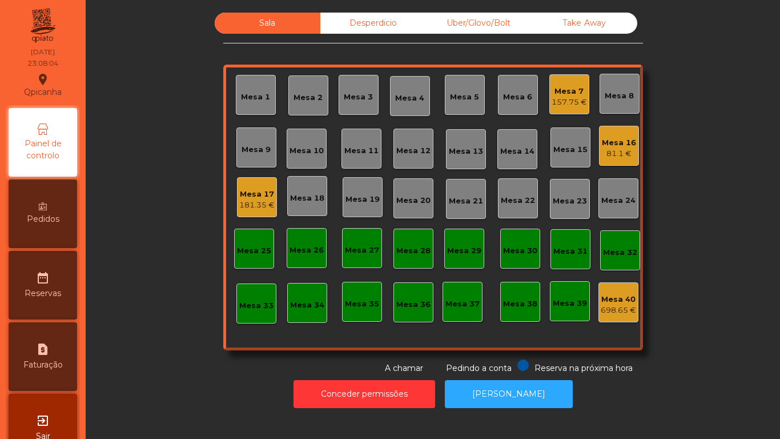
click at [617, 151] on div "81.1 €" at bounding box center [619, 153] width 34 height 11
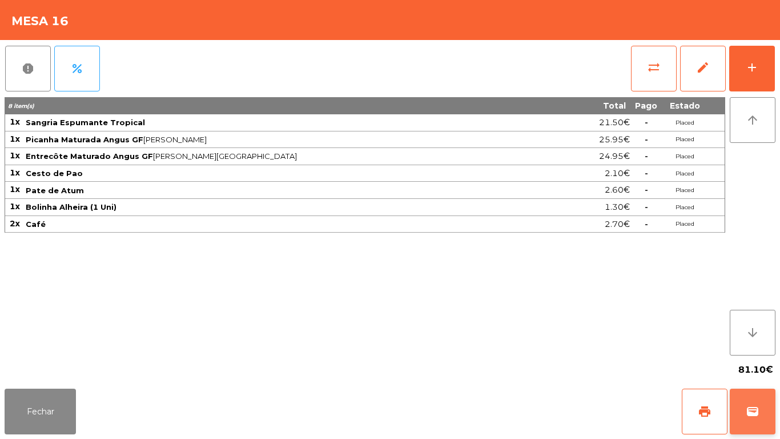
click at [746, 404] on button "wallet" at bounding box center [753, 411] width 46 height 46
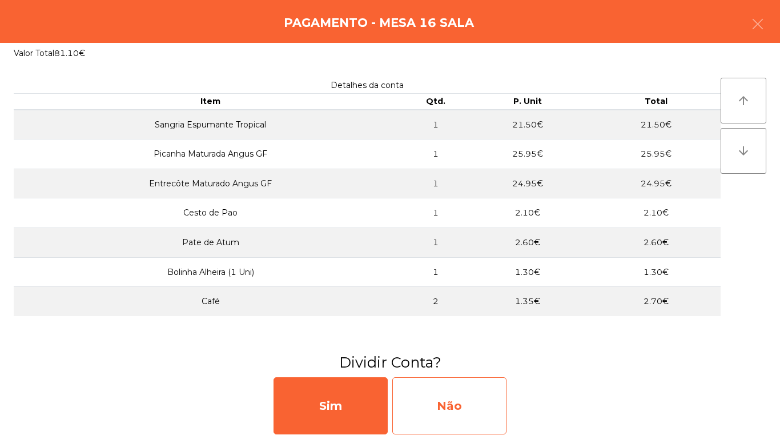
click at [477, 400] on div "Não" at bounding box center [449, 405] width 114 height 57
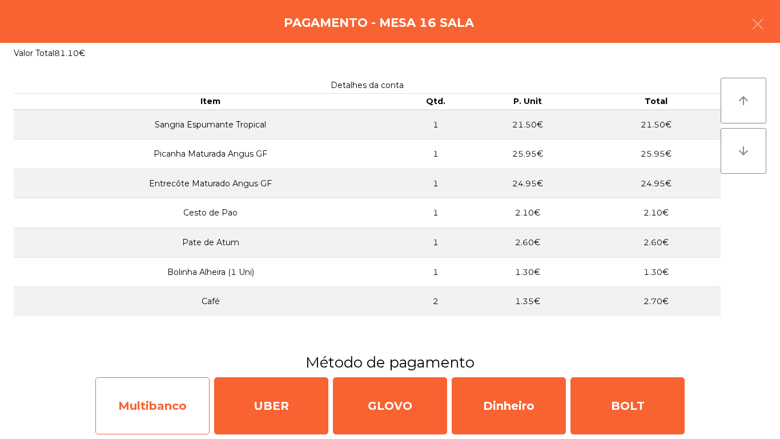
click at [156, 404] on div "Multibanco" at bounding box center [152, 405] width 114 height 57
select select "**"
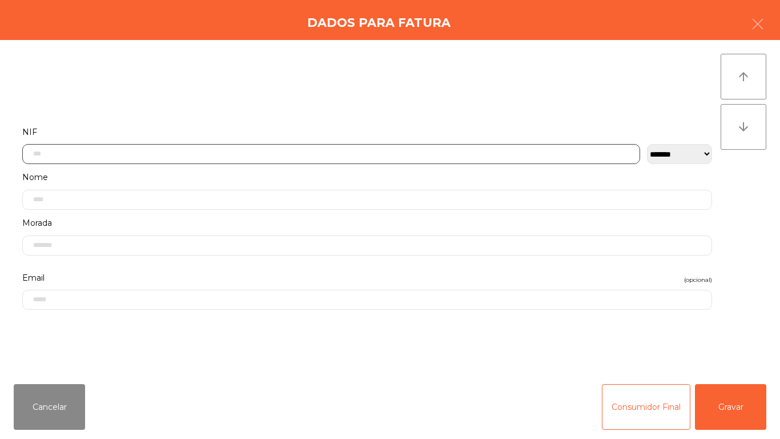
click at [147, 156] on input "text" at bounding box center [331, 154] width 618 height 20
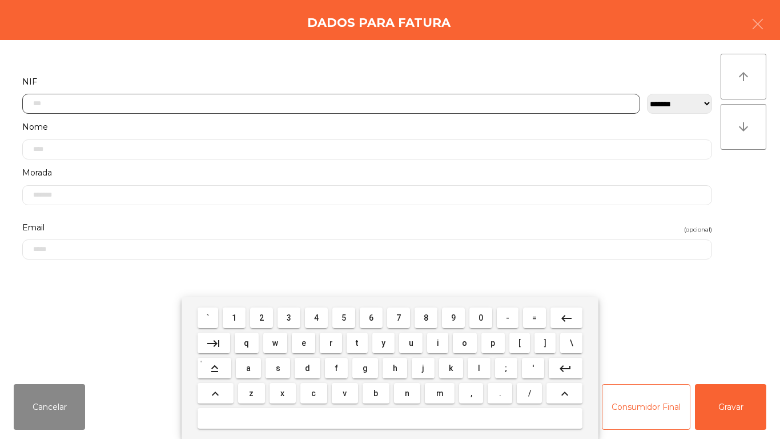
scroll to position [70, 0]
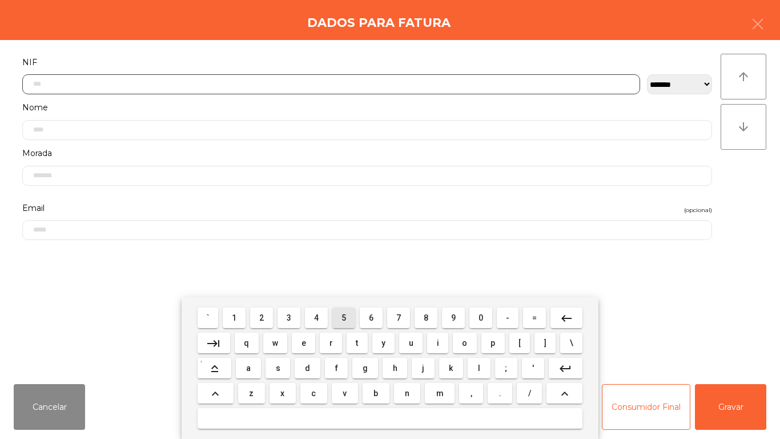
click at [344, 317] on span "5" at bounding box center [344, 317] width 5 height 9
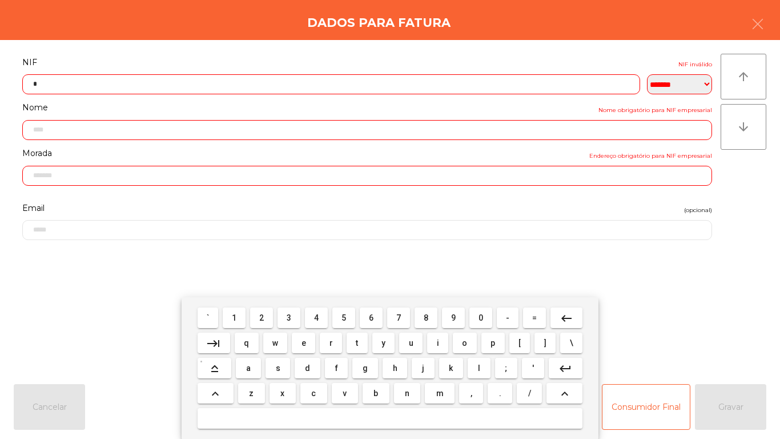
click at [235, 318] on span "1" at bounding box center [234, 317] width 5 height 9
click at [481, 318] on span "0" at bounding box center [481, 317] width 5 height 9
click at [453, 317] on span "9" at bounding box center [453, 317] width 5 height 9
click at [344, 317] on span "5" at bounding box center [344, 317] width 5 height 9
click at [235, 316] on span "1" at bounding box center [234, 317] width 5 height 9
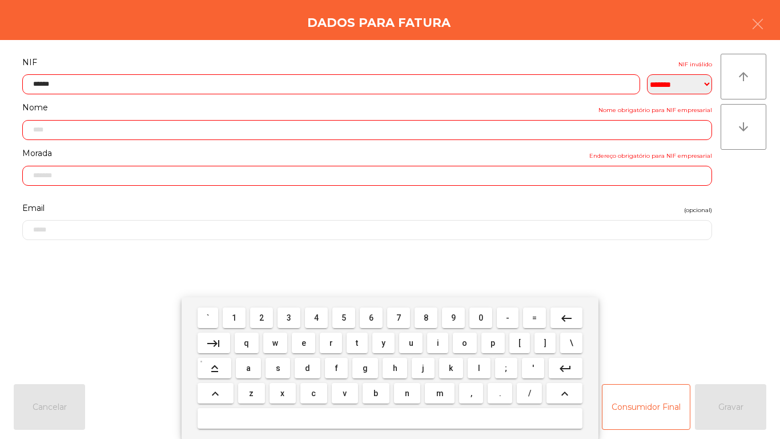
click at [426, 316] on span "8" at bounding box center [426, 317] width 5 height 9
click at [316, 317] on span "4" at bounding box center [316, 317] width 5 height 9
click at [428, 318] on span "8" at bounding box center [426, 317] width 5 height 9
type input "*********"
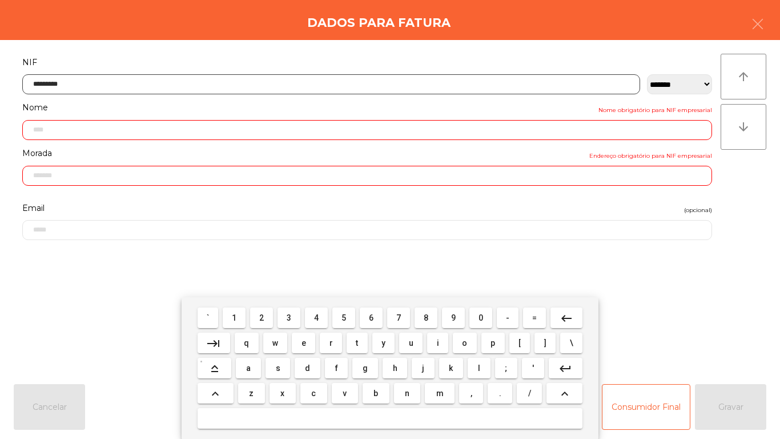
type input "**********"
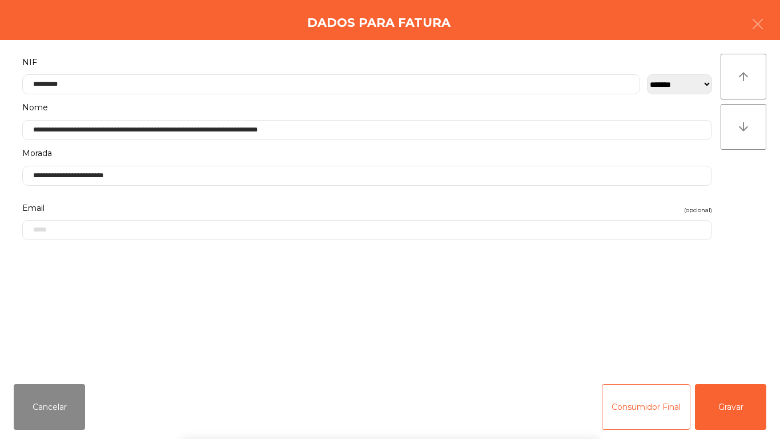
click at [742, 402] on div "` 1 2 3 4 5 6 7 8 9 0 - = keyboard_backspace keyboard_tab q w e r t y u i o p […" at bounding box center [390, 368] width 780 height 142
click at [736, 394] on button "Gravar" at bounding box center [730, 407] width 71 height 46
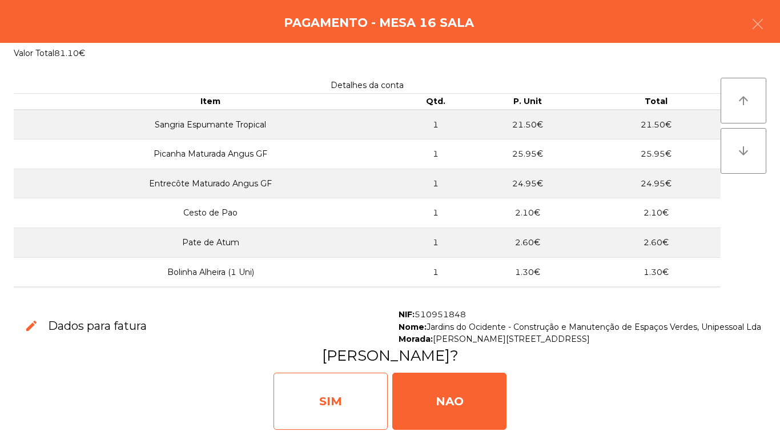
click at [321, 376] on div "SIM" at bounding box center [331, 400] width 114 height 57
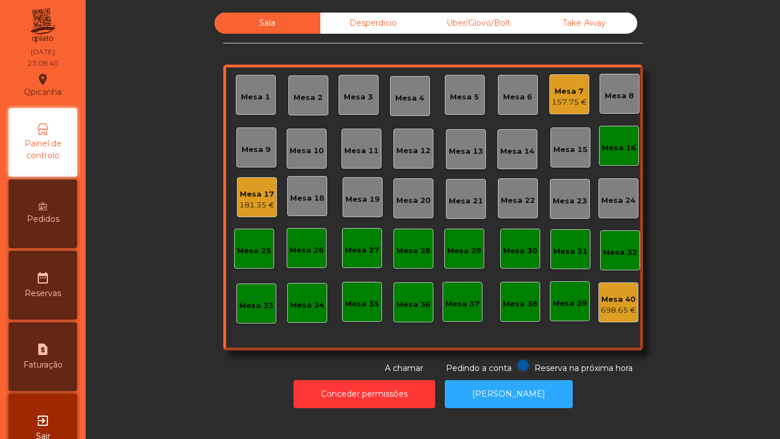
click at [569, 94] on div "Mesa 7" at bounding box center [569, 91] width 35 height 11
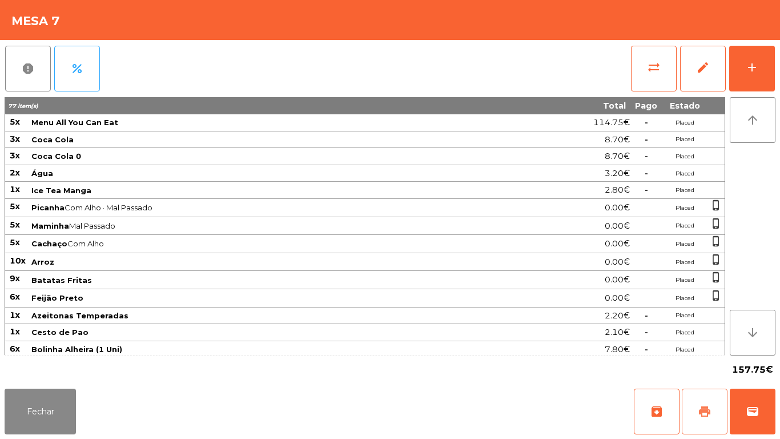
click at [691, 404] on button "print" at bounding box center [705, 411] width 46 height 46
click at [61, 404] on button "Fechar" at bounding box center [40, 411] width 71 height 46
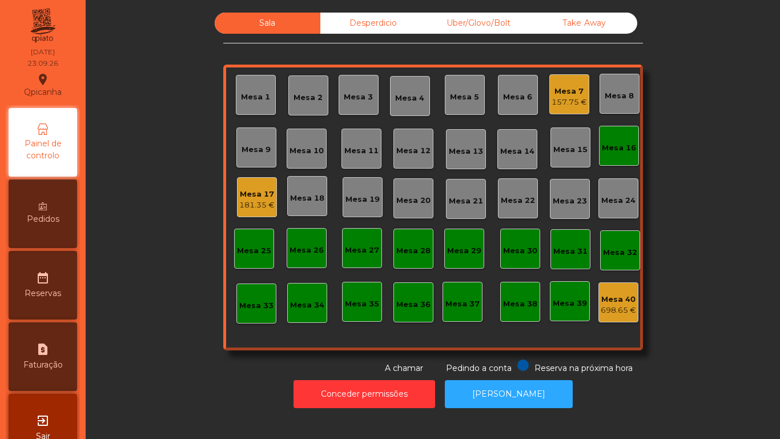
click at [618, 145] on div "Mesa 16" at bounding box center [619, 147] width 34 height 11
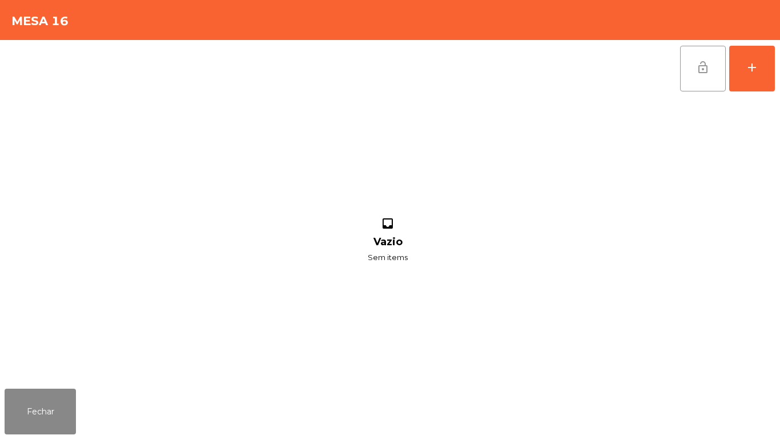
click at [690, 69] on button "lock_open" at bounding box center [703, 69] width 46 height 46
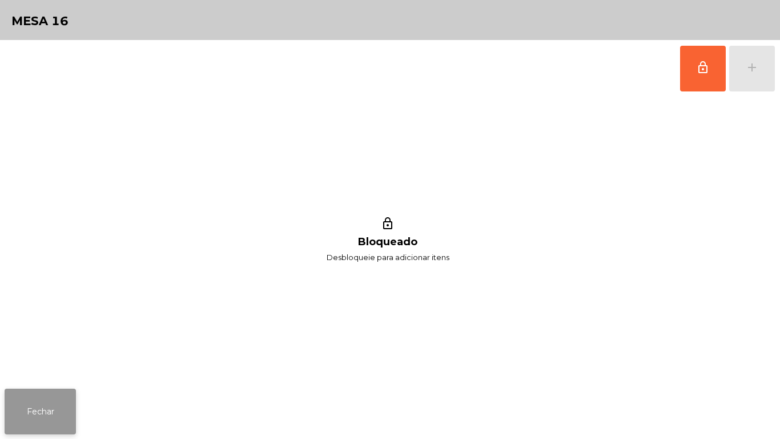
click at [61, 402] on button "Fechar" at bounding box center [40, 411] width 71 height 46
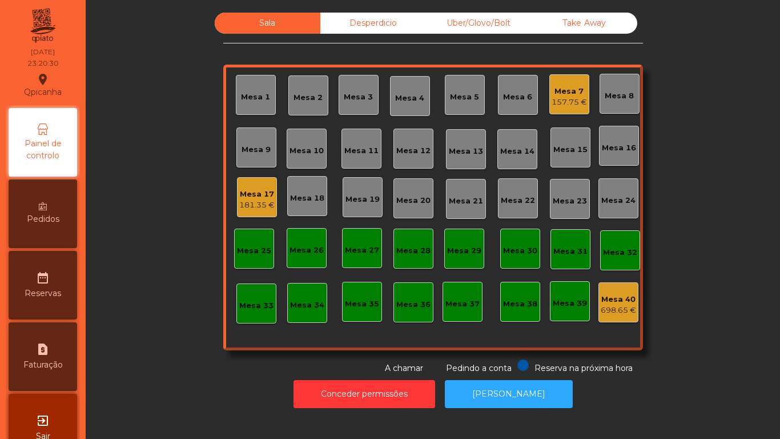
click at [562, 97] on div "157.75 €" at bounding box center [569, 102] width 35 height 11
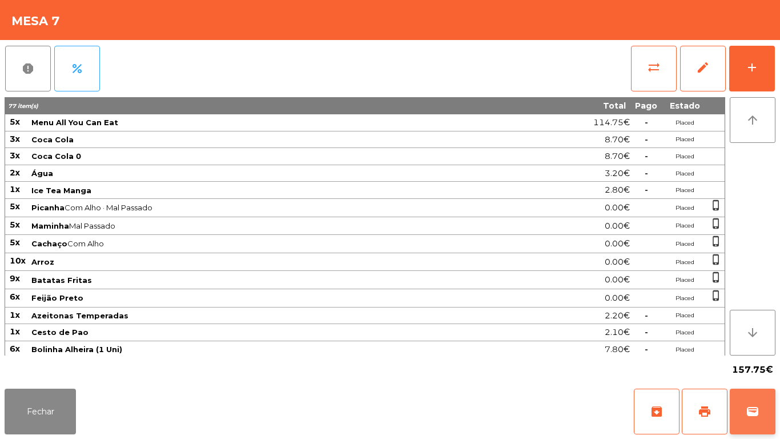
click at [752, 396] on button "wallet" at bounding box center [753, 411] width 46 height 46
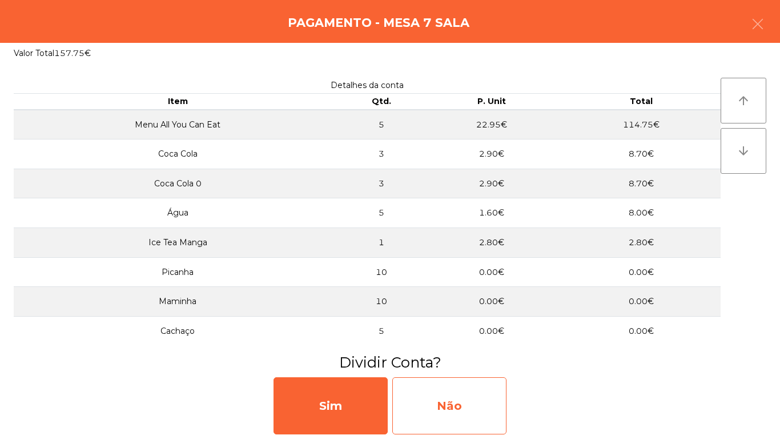
click at [464, 390] on div "Não" at bounding box center [449, 405] width 114 height 57
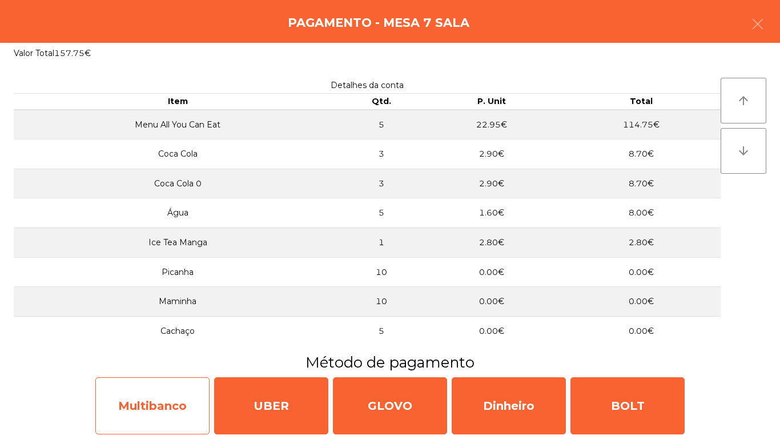
click at [170, 391] on div "Multibanco" at bounding box center [152, 405] width 114 height 57
select select "**"
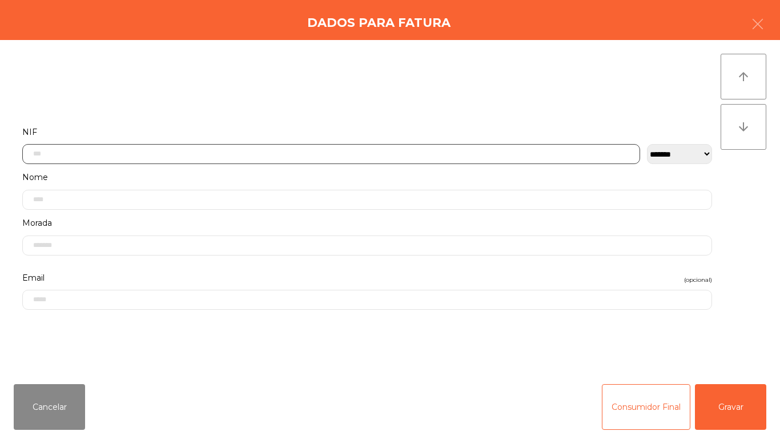
click at [300, 156] on input "text" at bounding box center [331, 154] width 618 height 20
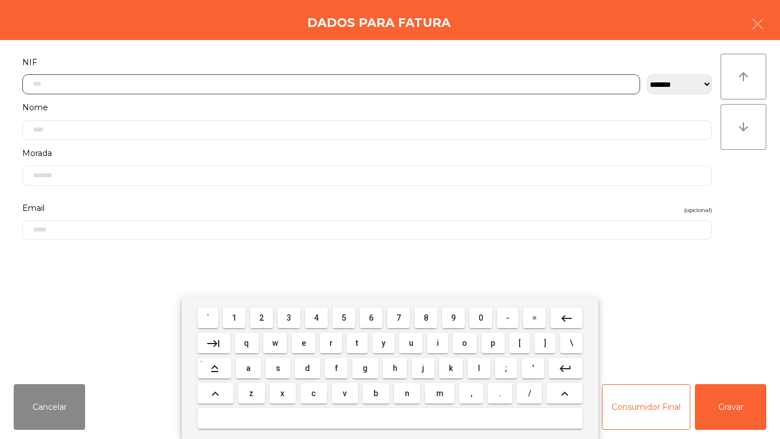
click at [350, 308] on button "5" at bounding box center [343, 317] width 23 height 21
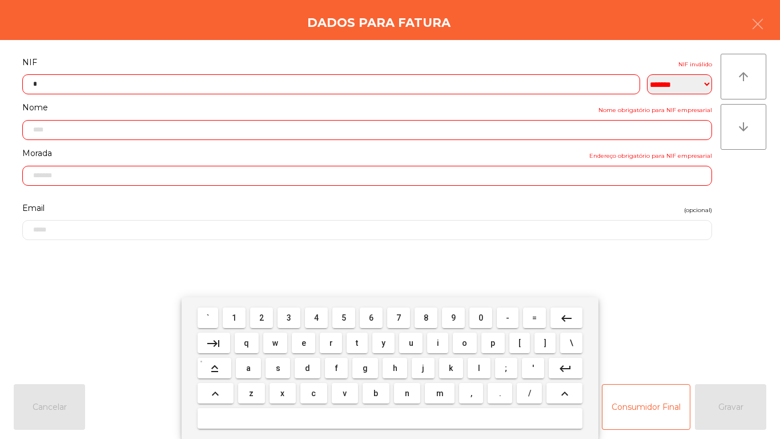
click at [235, 316] on span "1" at bounding box center [234, 317] width 5 height 9
click at [371, 315] on span "6" at bounding box center [371, 317] width 5 height 9
click at [426, 317] on span "8" at bounding box center [426, 317] width 5 height 9
click at [317, 314] on span "4" at bounding box center [316, 317] width 5 height 9
click at [371, 316] on span "6" at bounding box center [371, 317] width 5 height 9
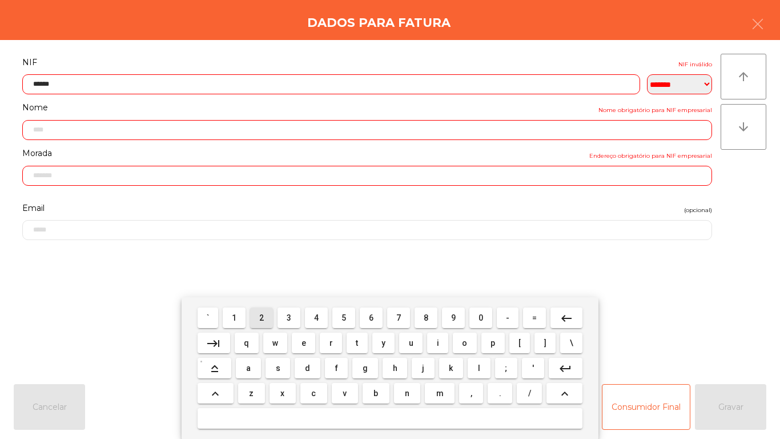
click at [262, 317] on span "2" at bounding box center [261, 317] width 5 height 9
click at [345, 318] on span "5" at bounding box center [344, 317] width 5 height 9
click at [371, 317] on span "6" at bounding box center [371, 317] width 5 height 9
type input "*********"
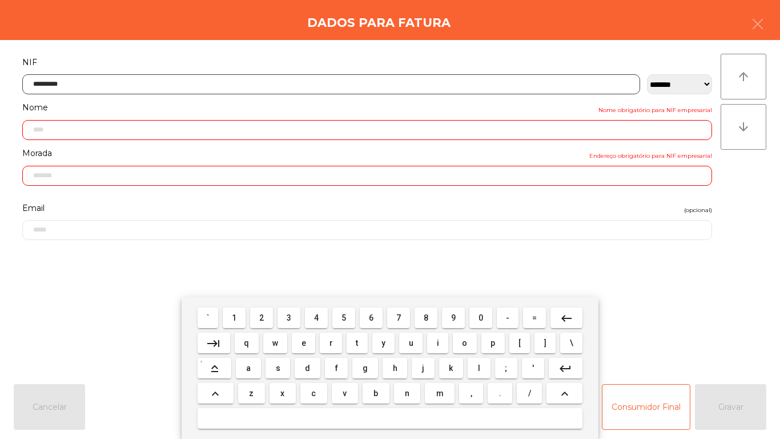
type input "**********"
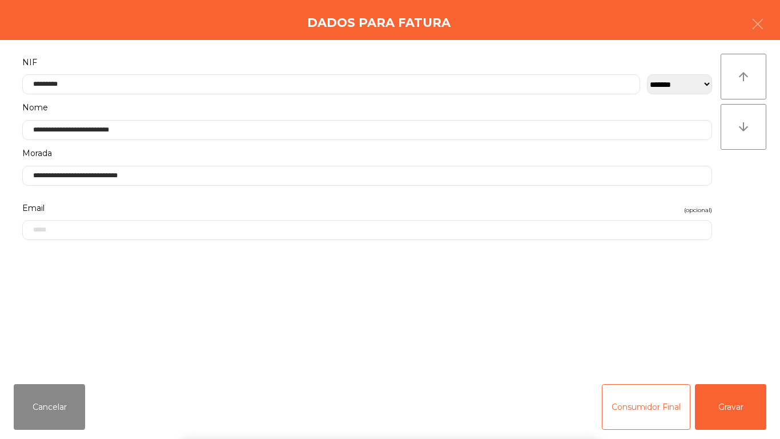
click at [730, 399] on div "` 1 2 3 4 5 6 7 8 9 0 - = keyboard_backspace keyboard_tab q w e r t y u i o p […" at bounding box center [390, 368] width 780 height 142
click at [736, 410] on button "Gravar" at bounding box center [730, 407] width 71 height 46
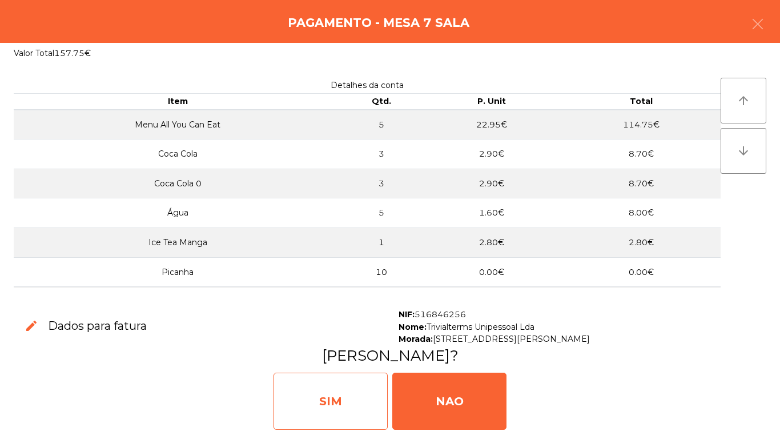
click at [343, 401] on div "SIM" at bounding box center [331, 400] width 114 height 57
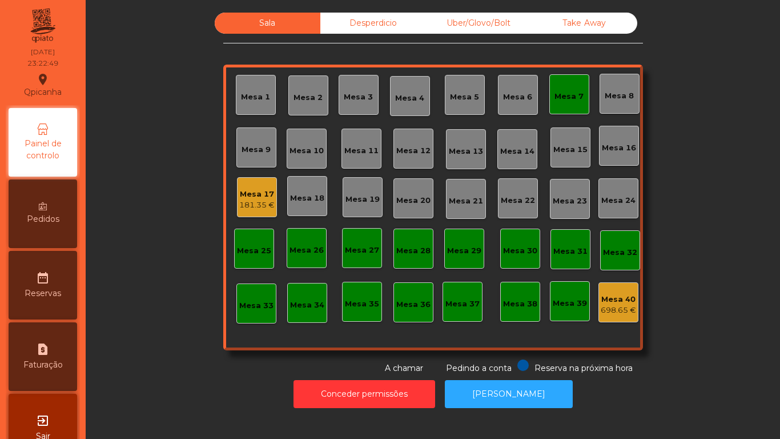
click at [564, 104] on div "Mesa 7" at bounding box center [569, 94] width 40 height 40
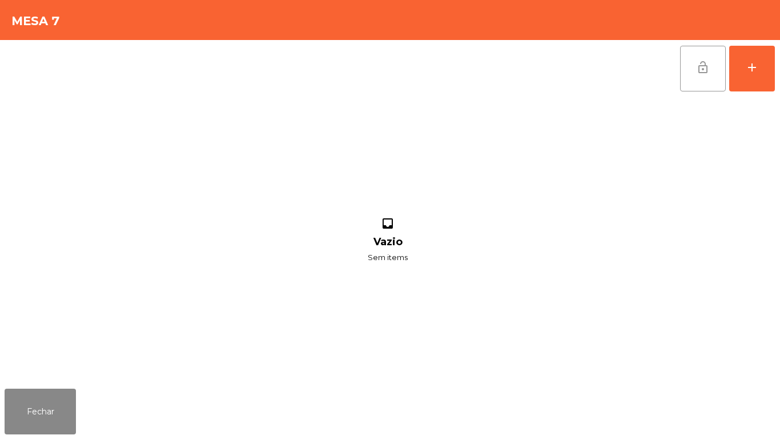
click at [692, 66] on button "lock_open" at bounding box center [703, 69] width 46 height 46
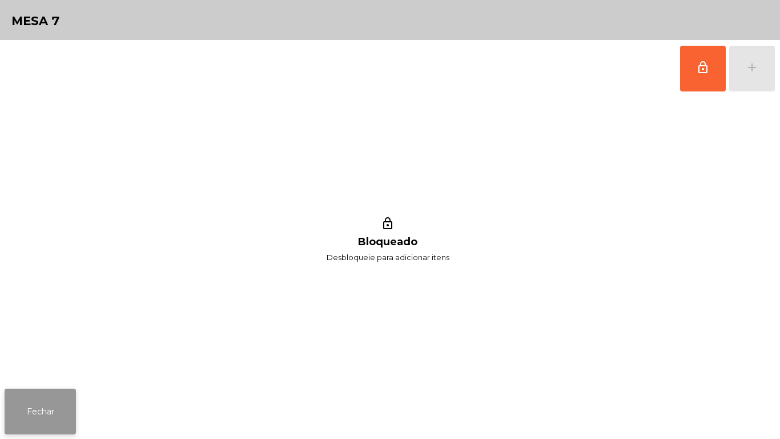
click at [69, 401] on button "Fechar" at bounding box center [40, 411] width 71 height 46
